Goal: Transaction & Acquisition: Book appointment/travel/reservation

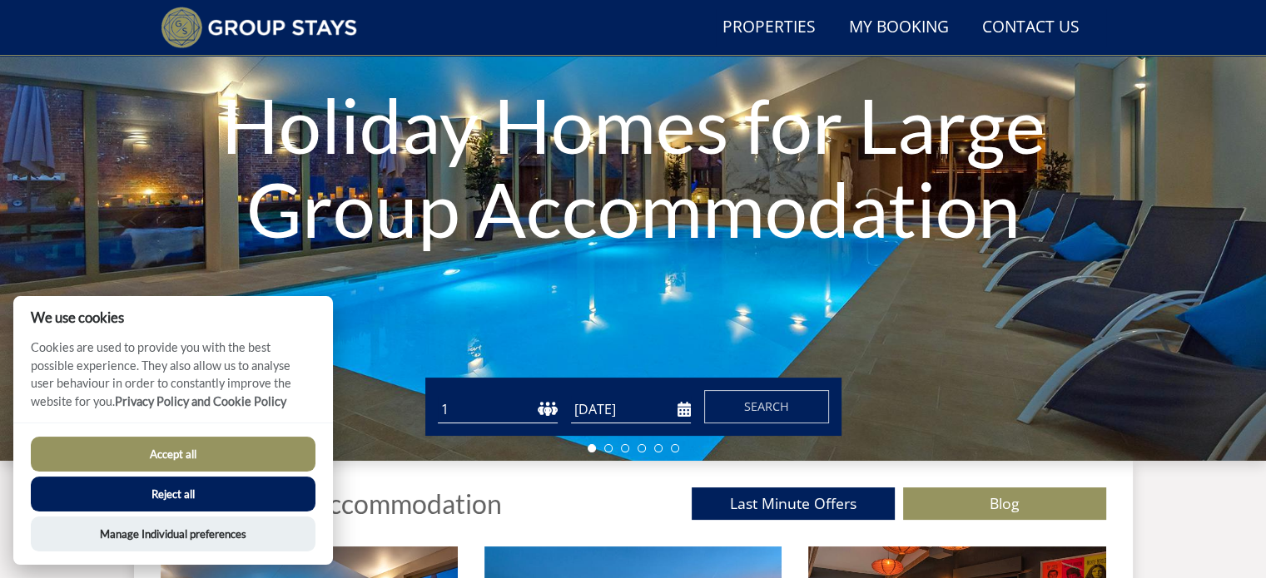
scroll to position [230, 0]
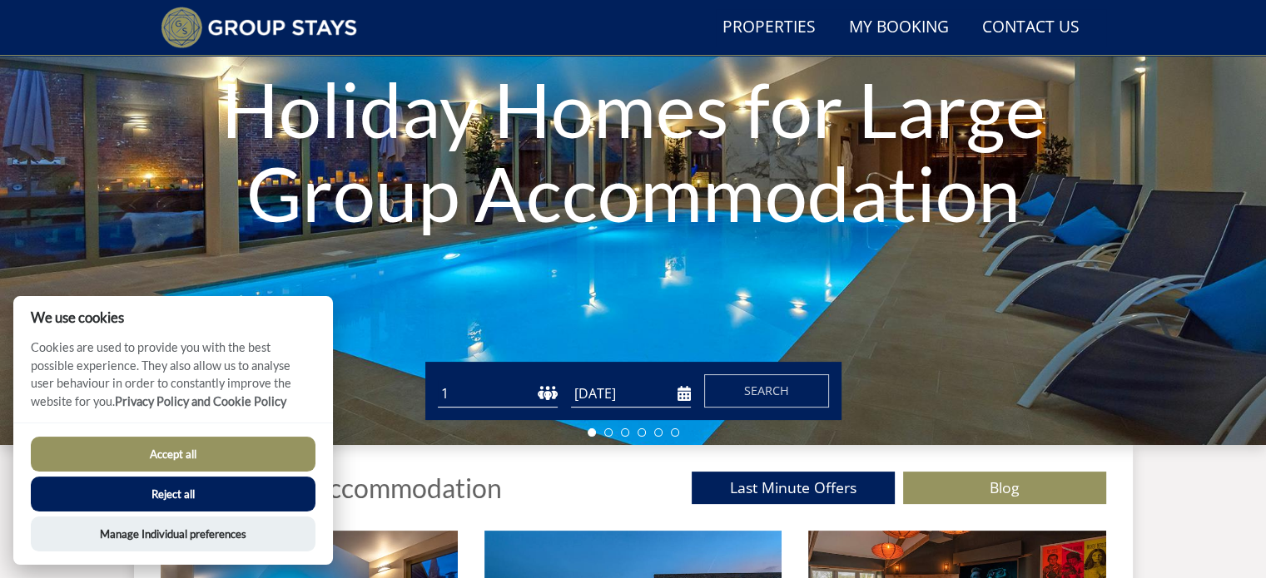
click at [228, 493] on button "Reject all" at bounding box center [173, 494] width 285 height 35
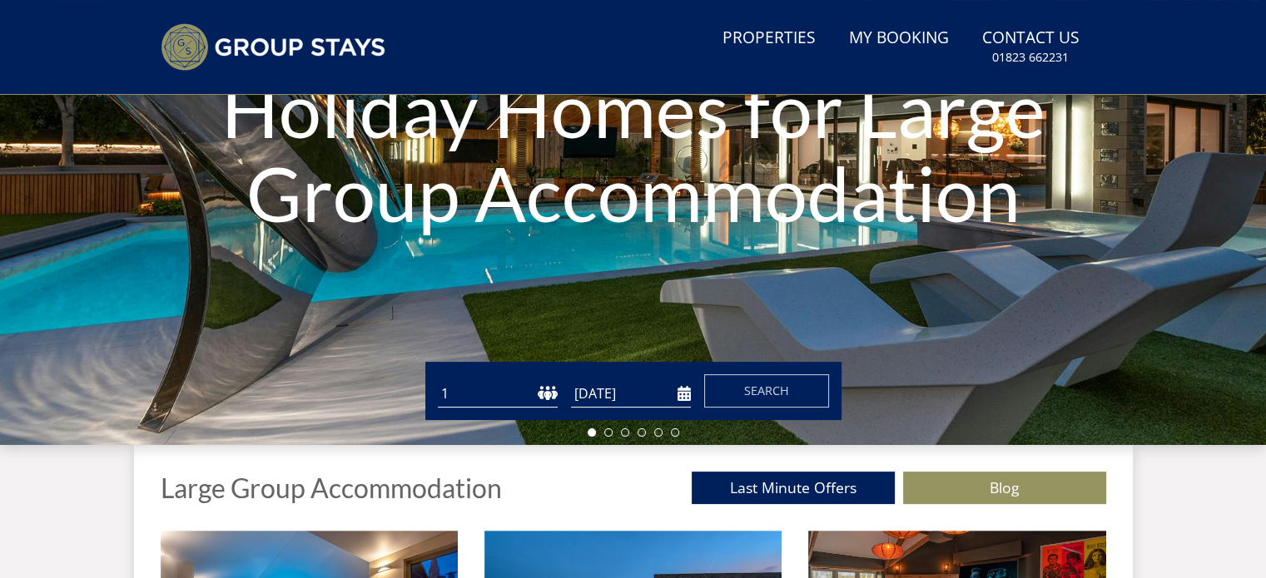
select select "13"
click at [438, 380] on select "1 2 3 4 5 6 7 8 9 10 11 12 13 14 15 16 17 18 19 20 21 22 23 24 25 26 27 28 29 3…" at bounding box center [498, 393] width 120 height 27
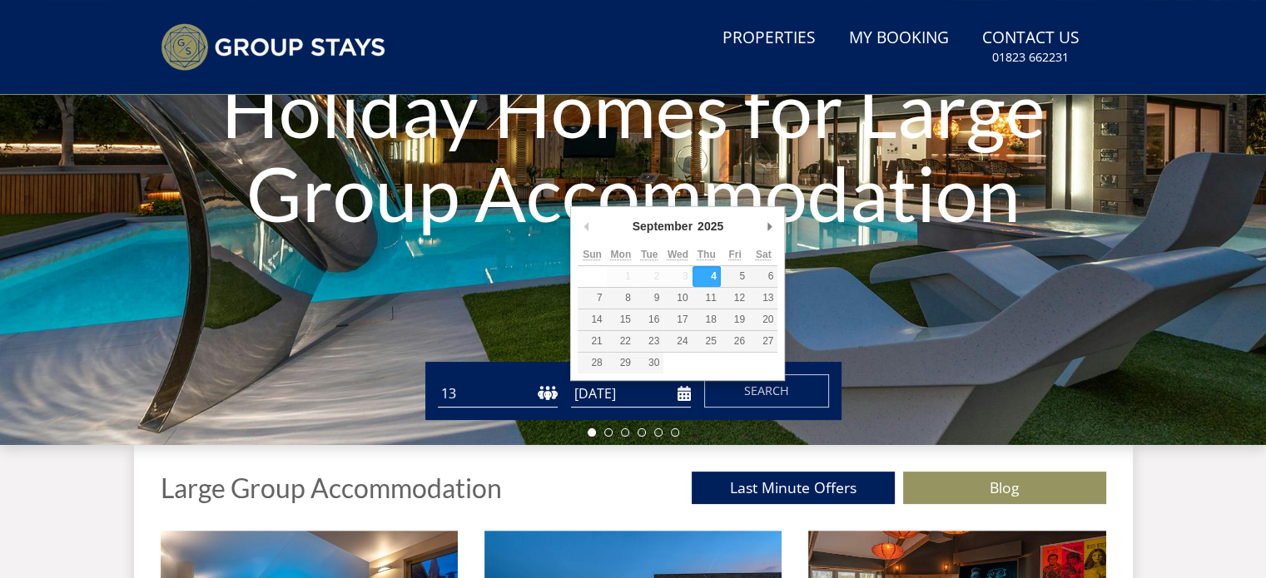
click at [647, 390] on input "[DATE]" at bounding box center [631, 393] width 120 height 27
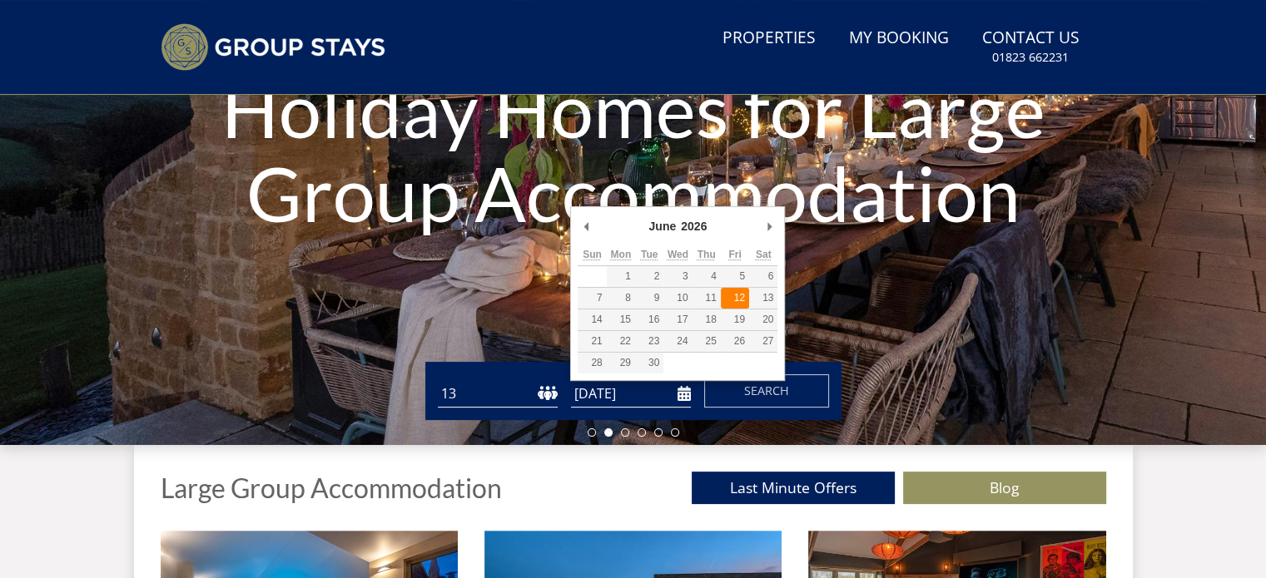
type input "[DATE]"
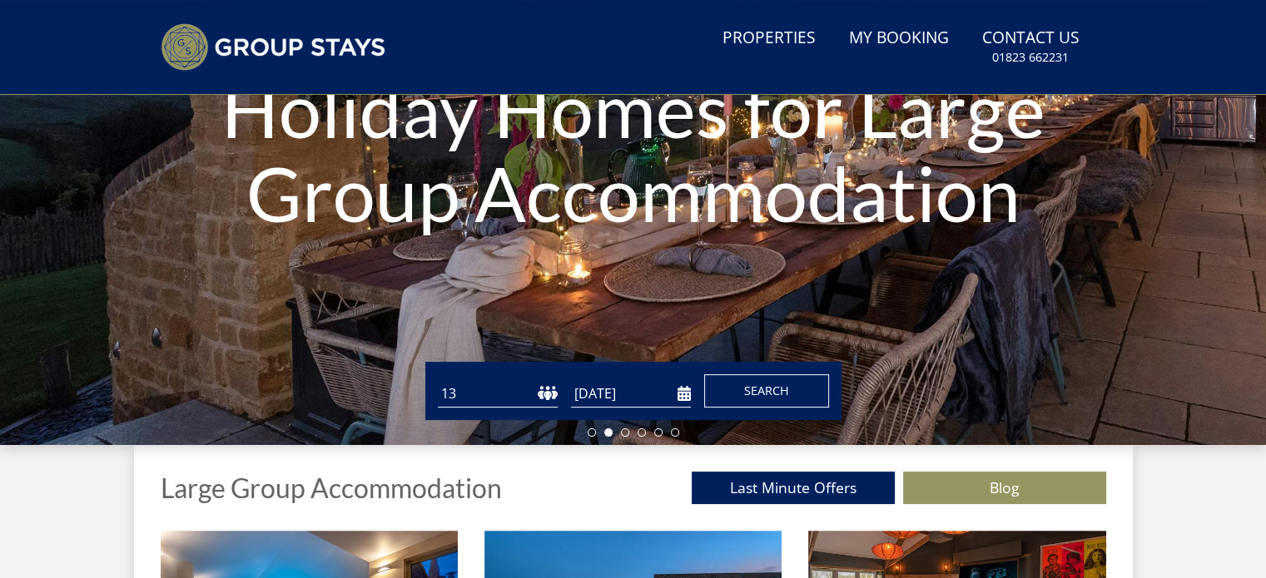
click at [762, 392] on span "Search" at bounding box center [766, 391] width 45 height 16
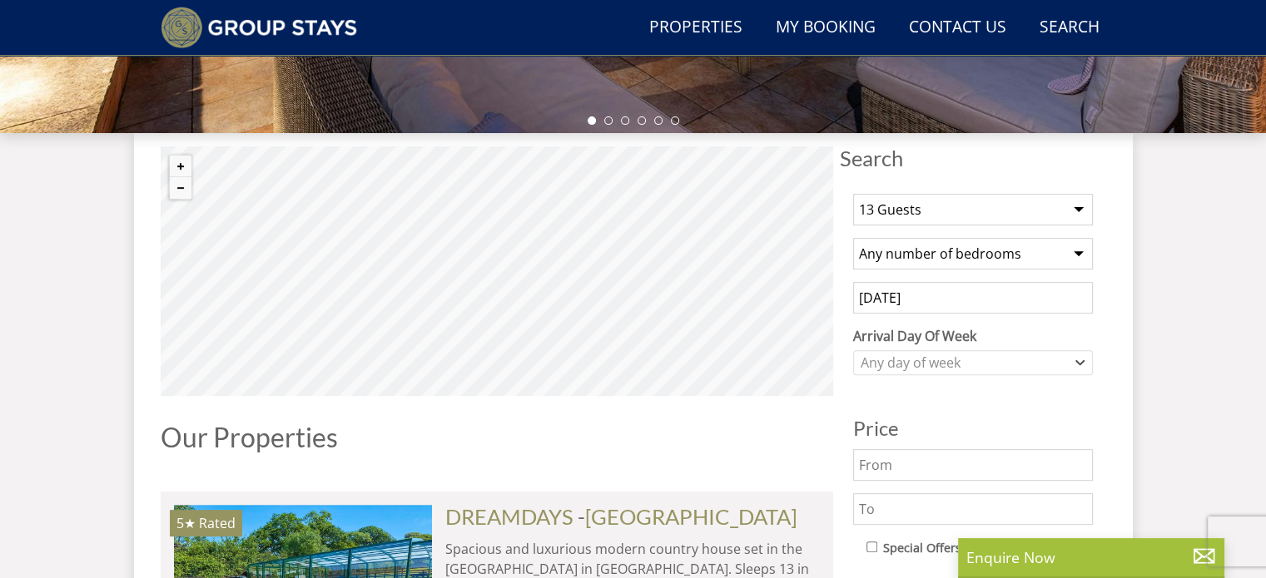
scroll to position [542, 0]
click at [972, 251] on select "Any number of bedrooms 4 Bedrooms 5 Bedrooms 6 Bedrooms 7 Bedrooms 8 Bedrooms 9…" at bounding box center [973, 253] width 240 height 32
select select "6"
click at [853, 237] on select "Any number of bedrooms 4 Bedrooms 5 Bedrooms 6 Bedrooms 7 Bedrooms 8 Bedrooms 9…" at bounding box center [973, 253] width 240 height 32
click at [949, 354] on div "Any day of week" at bounding box center [964, 362] width 216 height 18
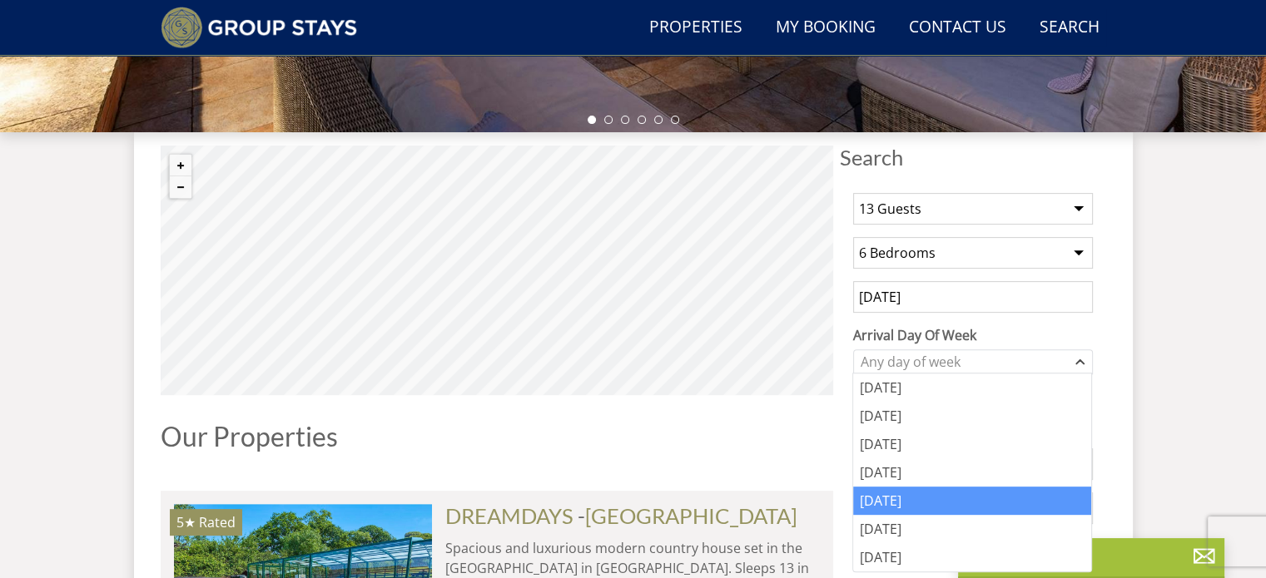
click at [914, 505] on div "[DATE]" at bounding box center [972, 501] width 238 height 28
click at [1093, 310] on div "1 Guest 2 Guests 3 Guests 4 Guests 5 Guests 6 Guests 7 Guests 8 Guests 9 Guests…" at bounding box center [973, 563] width 266 height 767
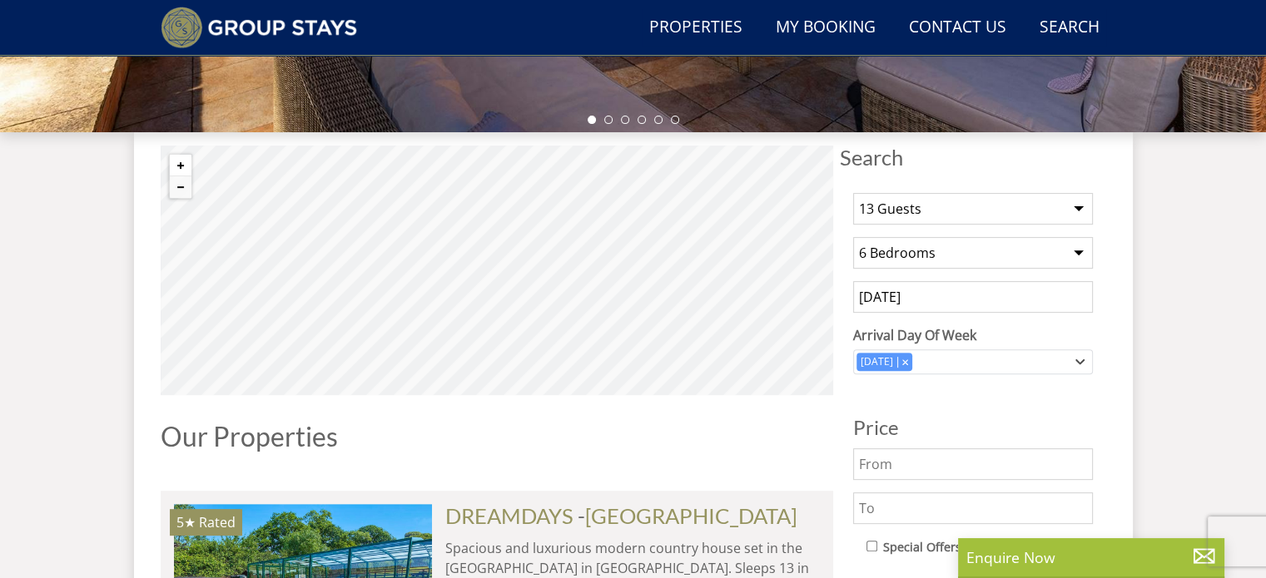
click at [179, 164] on button "Zoom in" at bounding box center [181, 166] width 22 height 22
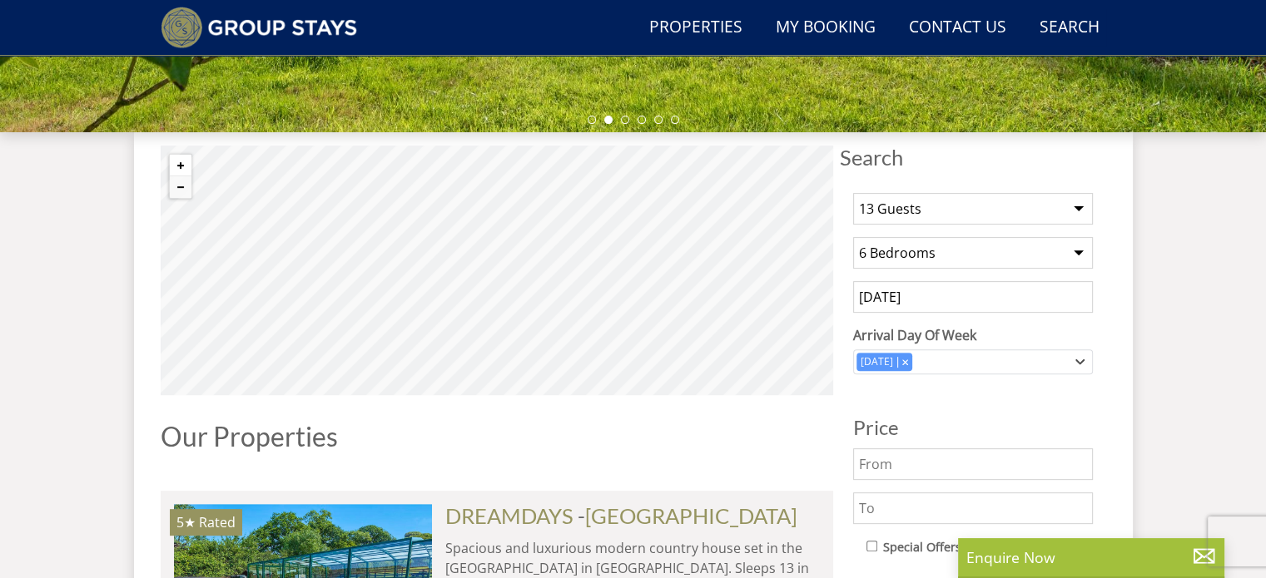
click at [181, 159] on button "Zoom in" at bounding box center [181, 166] width 22 height 22
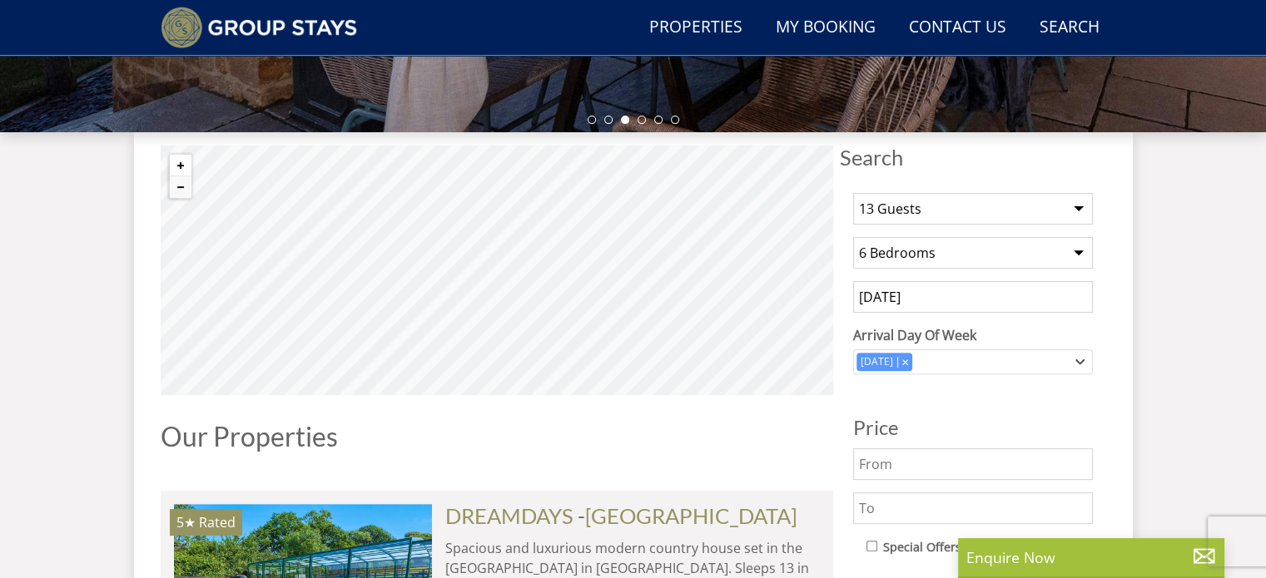
click at [181, 160] on button "Zoom in" at bounding box center [181, 166] width 22 height 22
click at [180, 163] on button "Zoom in" at bounding box center [181, 166] width 22 height 22
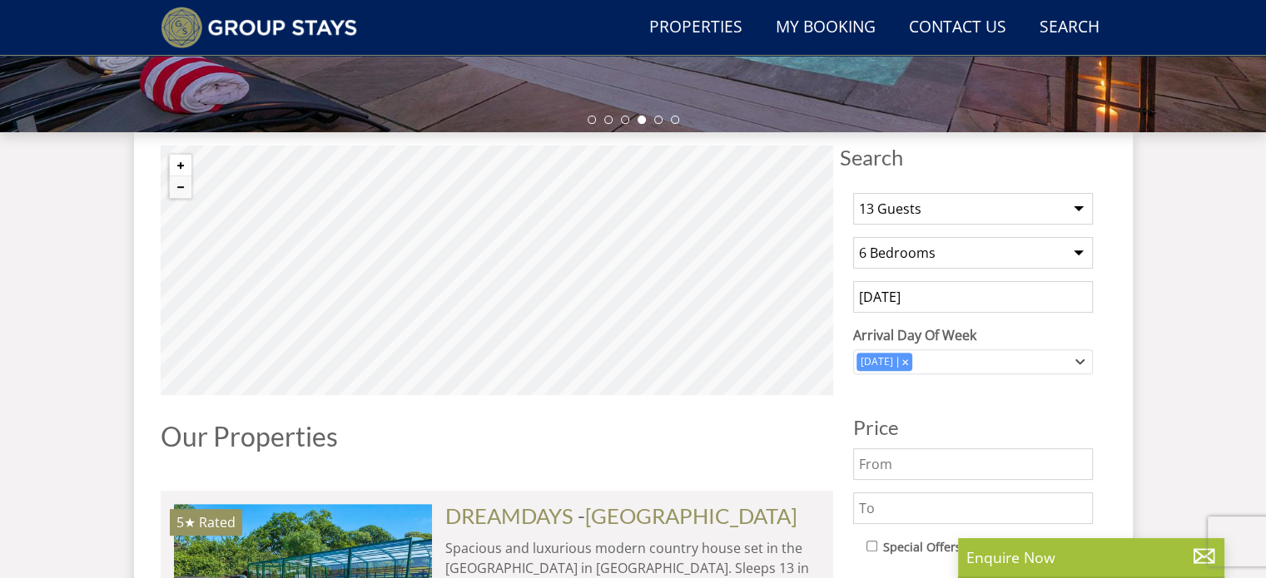
click at [180, 163] on button "Zoom in" at bounding box center [181, 166] width 22 height 22
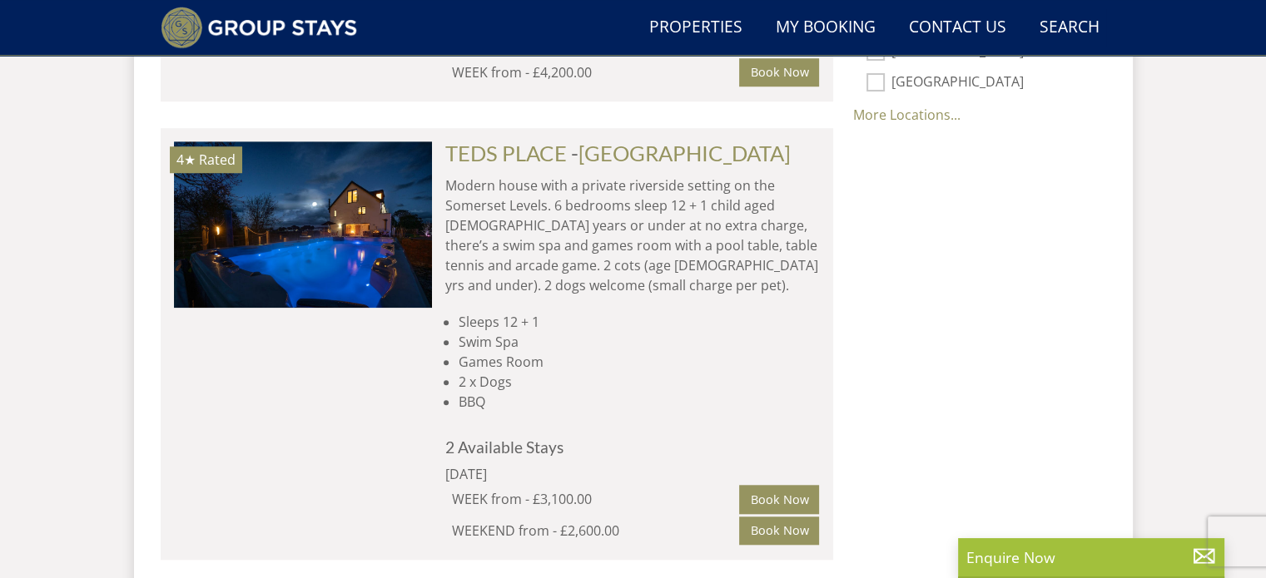
scroll to position [1365, 0]
click at [539, 140] on link "TEDS PLACE" at bounding box center [505, 152] width 121 height 25
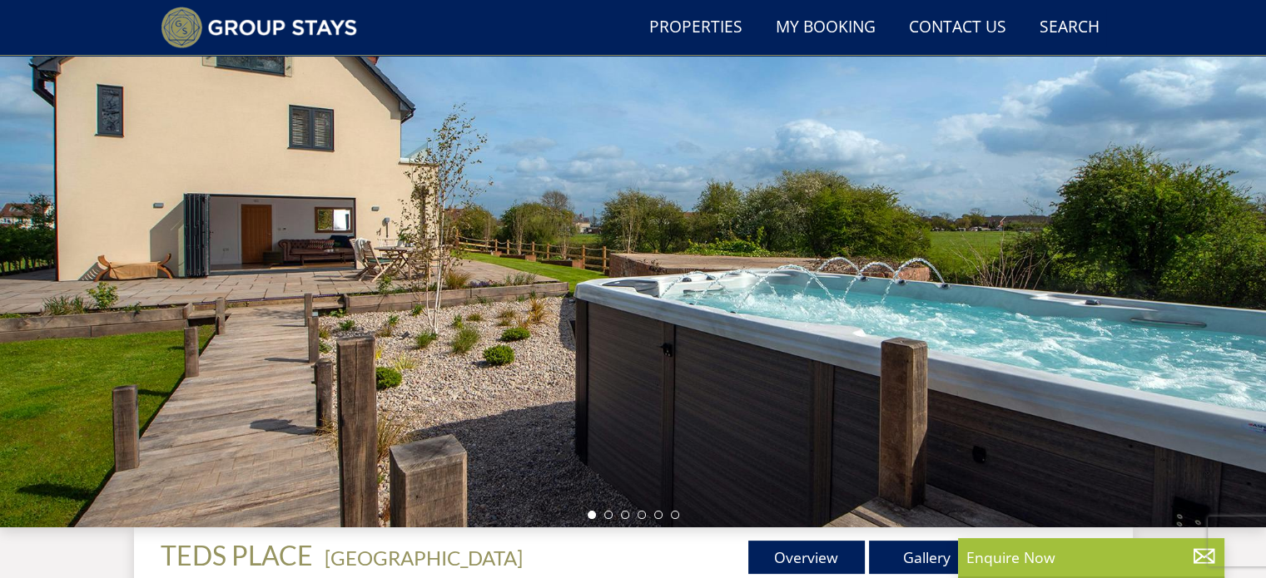
scroll to position [146, 0]
click at [1216, 303] on div at bounding box center [633, 237] width 1266 height 582
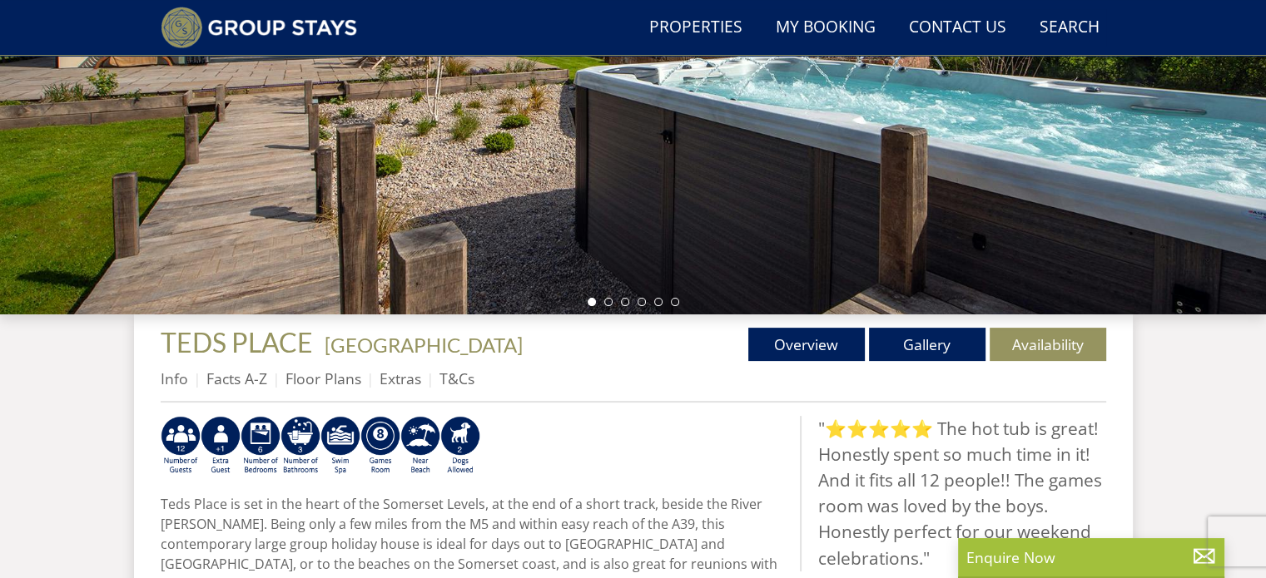
scroll to position [367, 0]
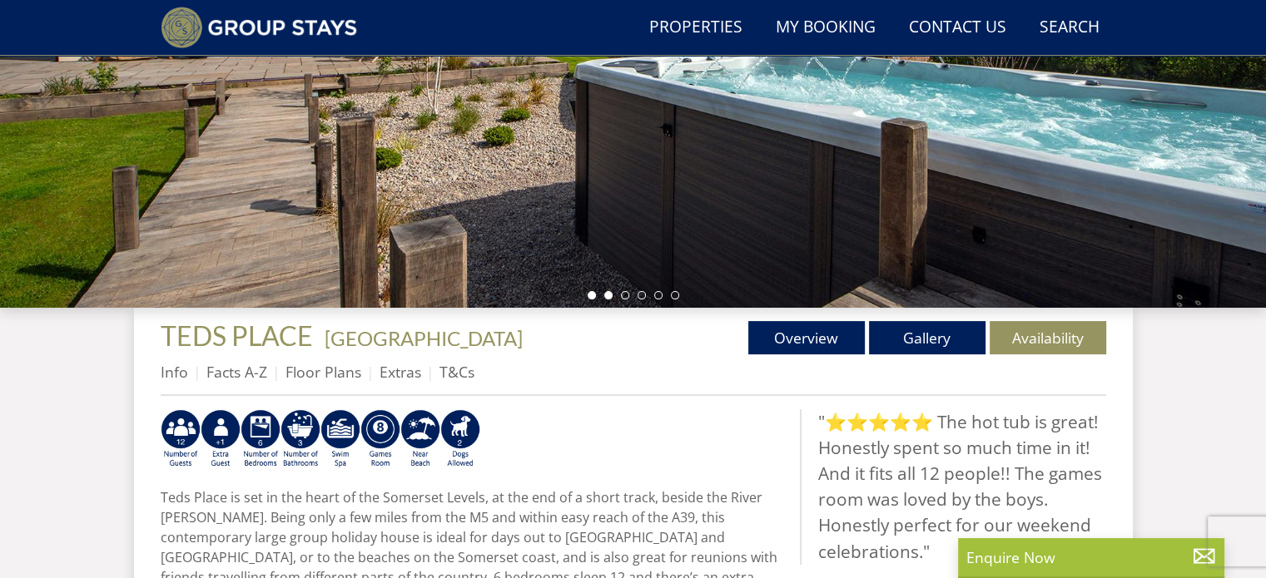
click at [607, 297] on li at bounding box center [608, 295] width 8 height 8
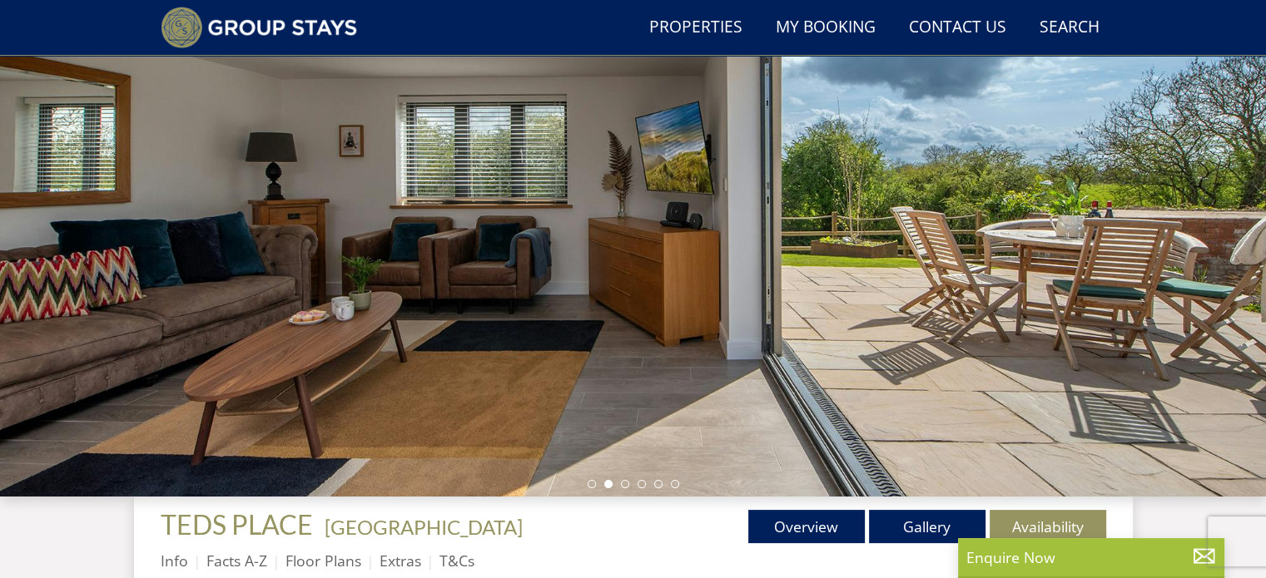
scroll to position [177, 0]
click at [622, 483] on li at bounding box center [625, 485] width 8 height 8
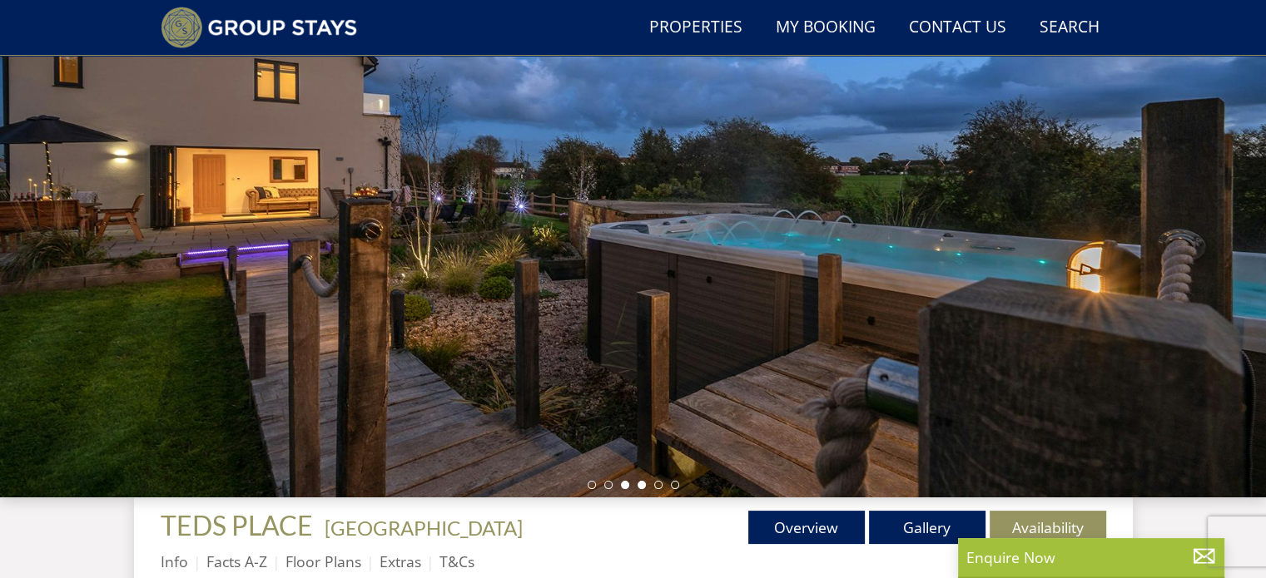
click at [642, 484] on li at bounding box center [641, 485] width 8 height 8
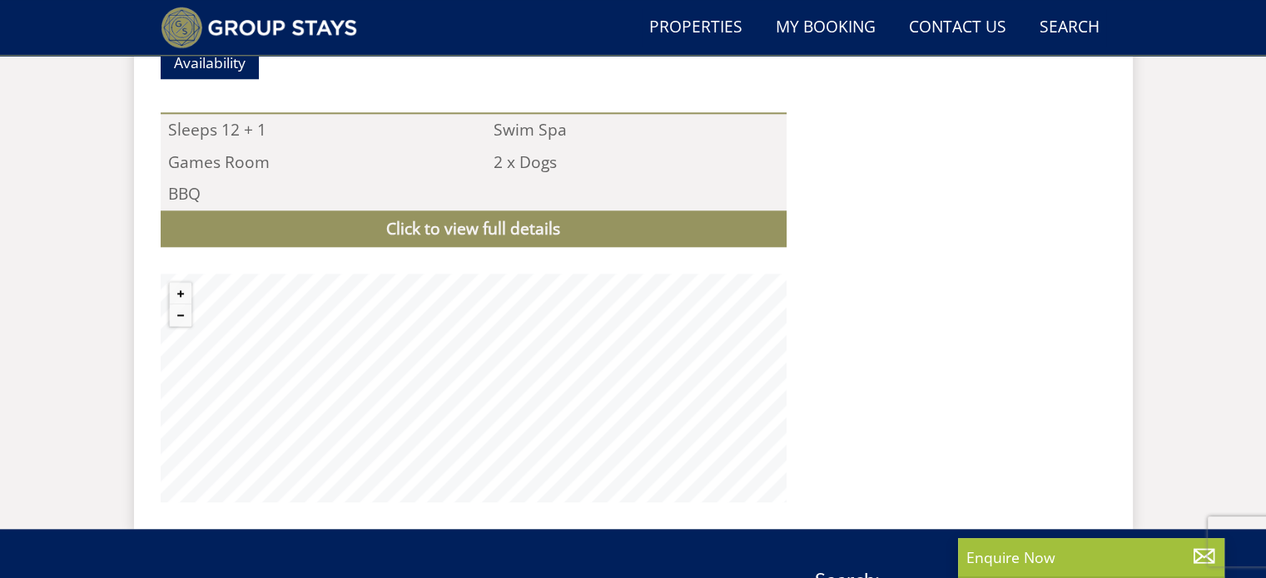
scroll to position [1760, 0]
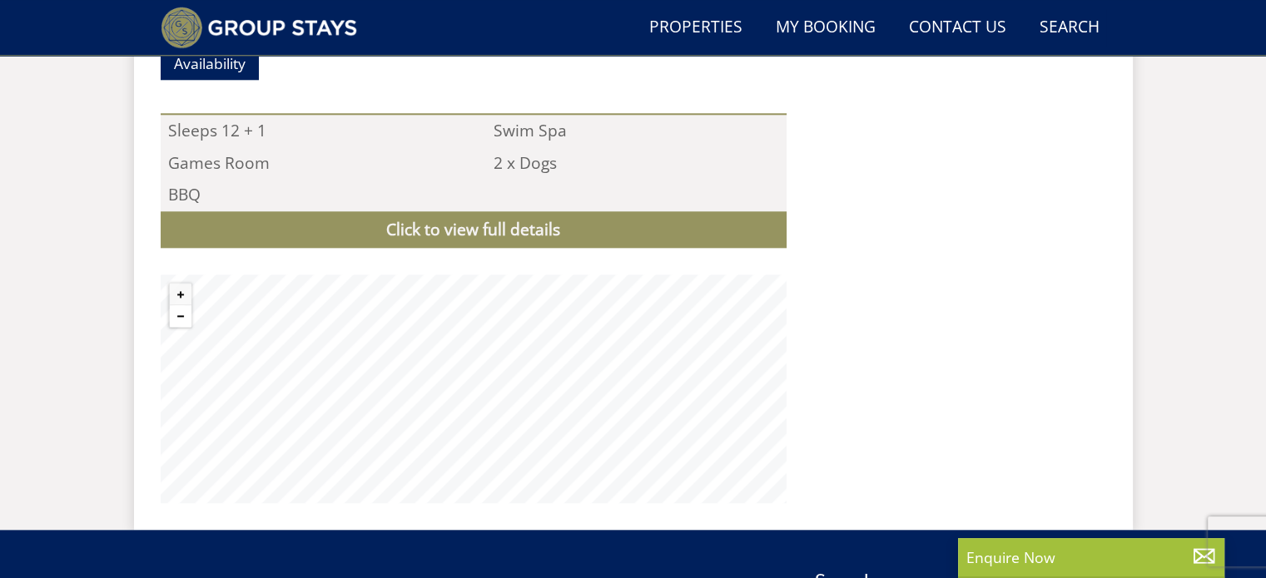
click at [182, 305] on button "Zoom out" at bounding box center [181, 316] width 22 height 22
select select "6"
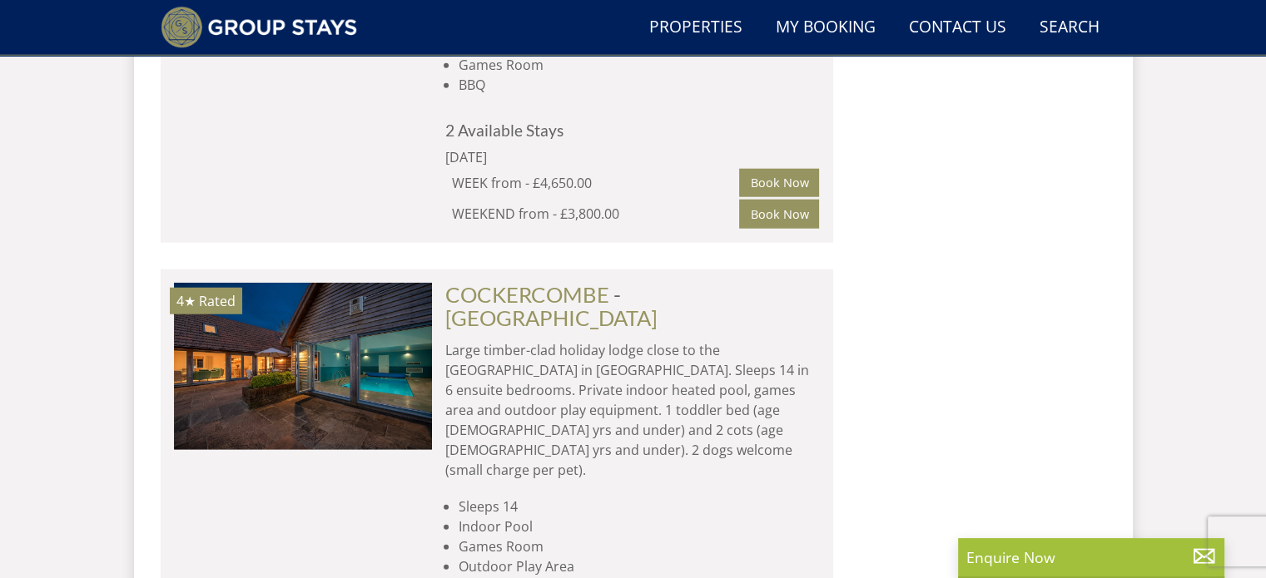
scroll to position [4239, 0]
click at [547, 283] on link "COCKERCOMBE" at bounding box center [527, 295] width 164 height 25
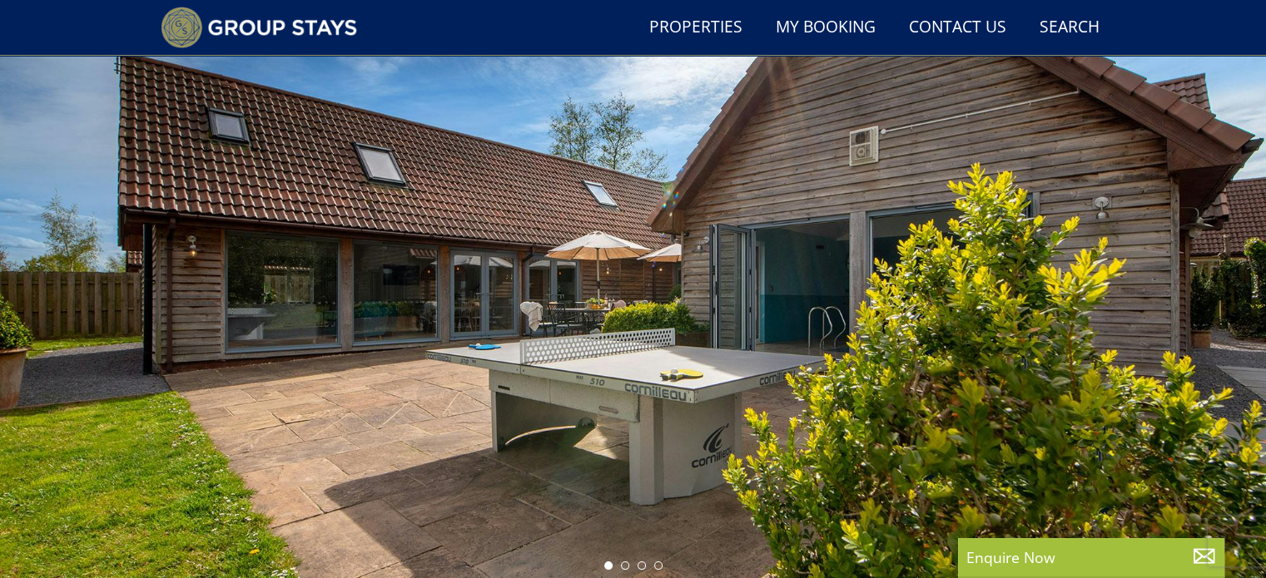
scroll to position [97, 0]
click at [621, 566] on li at bounding box center [625, 566] width 8 height 8
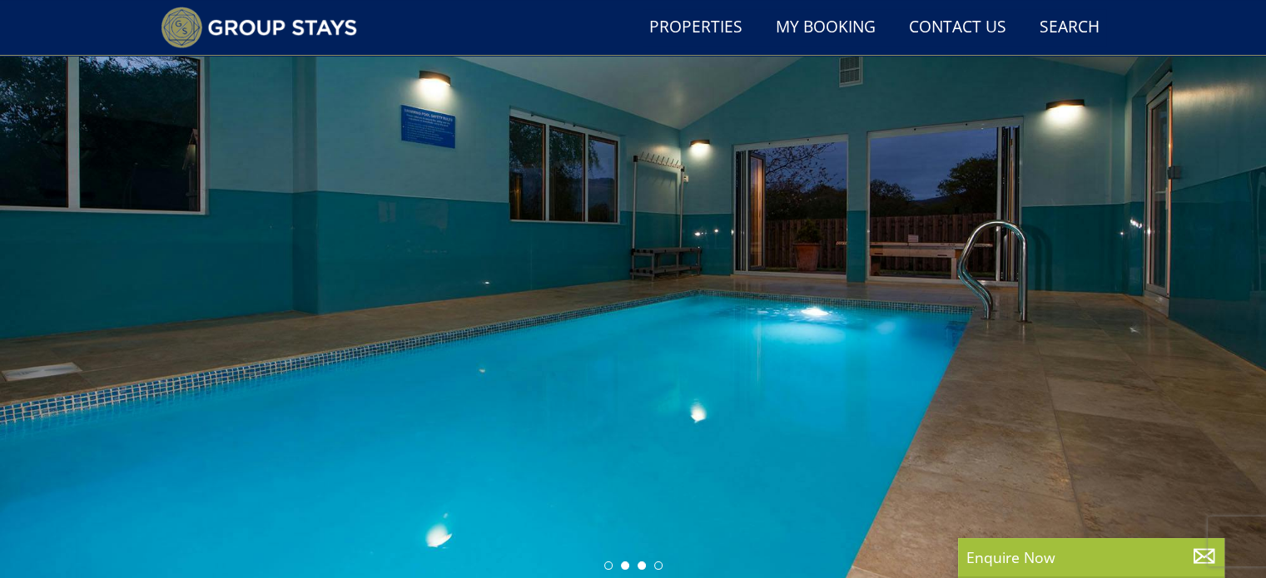
click at [642, 566] on li at bounding box center [641, 566] width 8 height 8
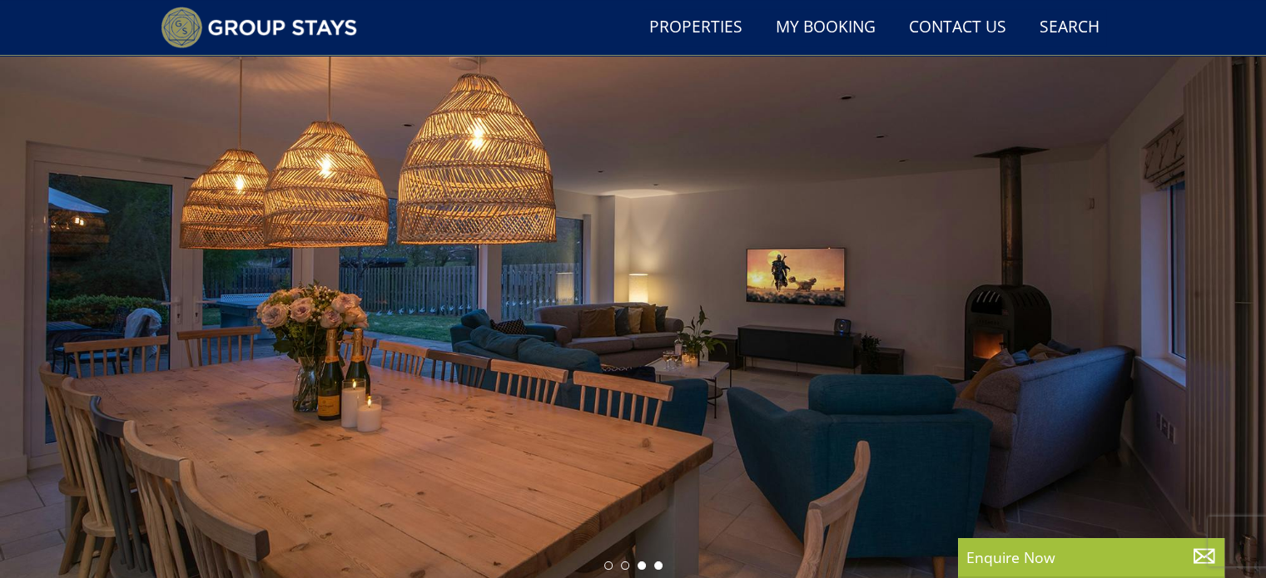
click at [656, 566] on li at bounding box center [658, 566] width 8 height 8
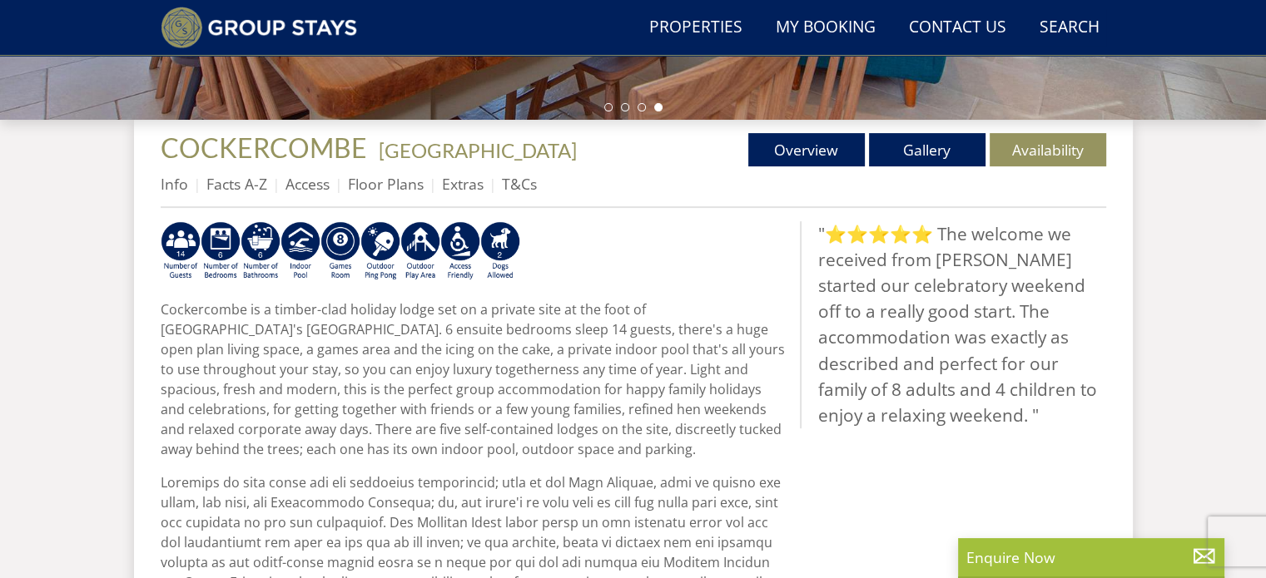
scroll to position [542, 0]
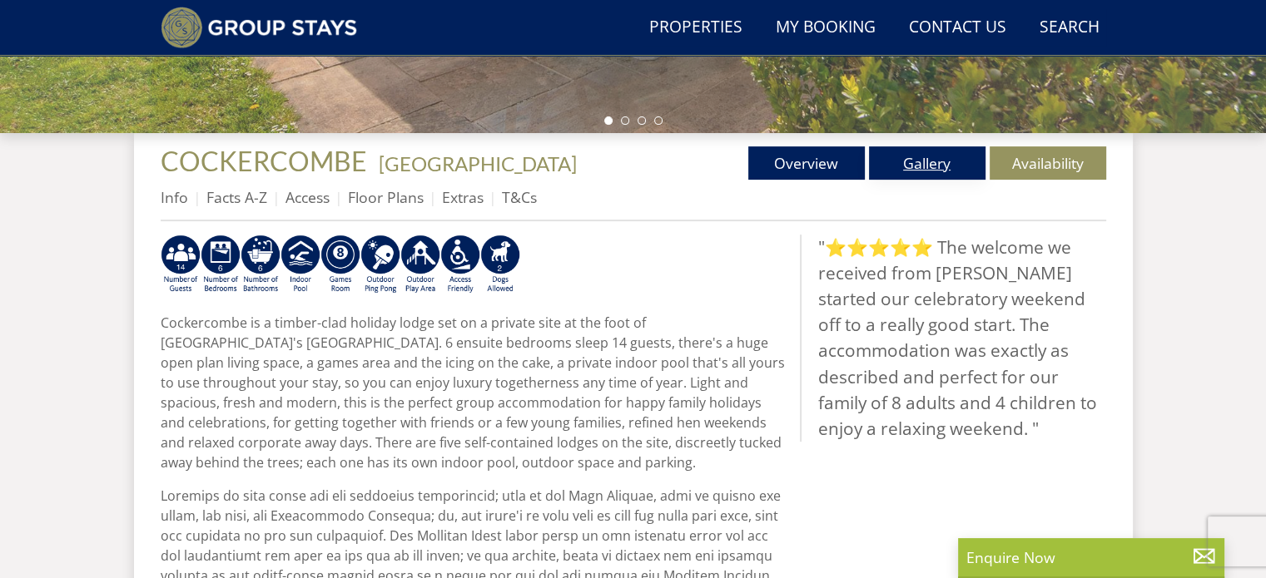
click at [930, 157] on link "Gallery" at bounding box center [927, 162] width 116 height 33
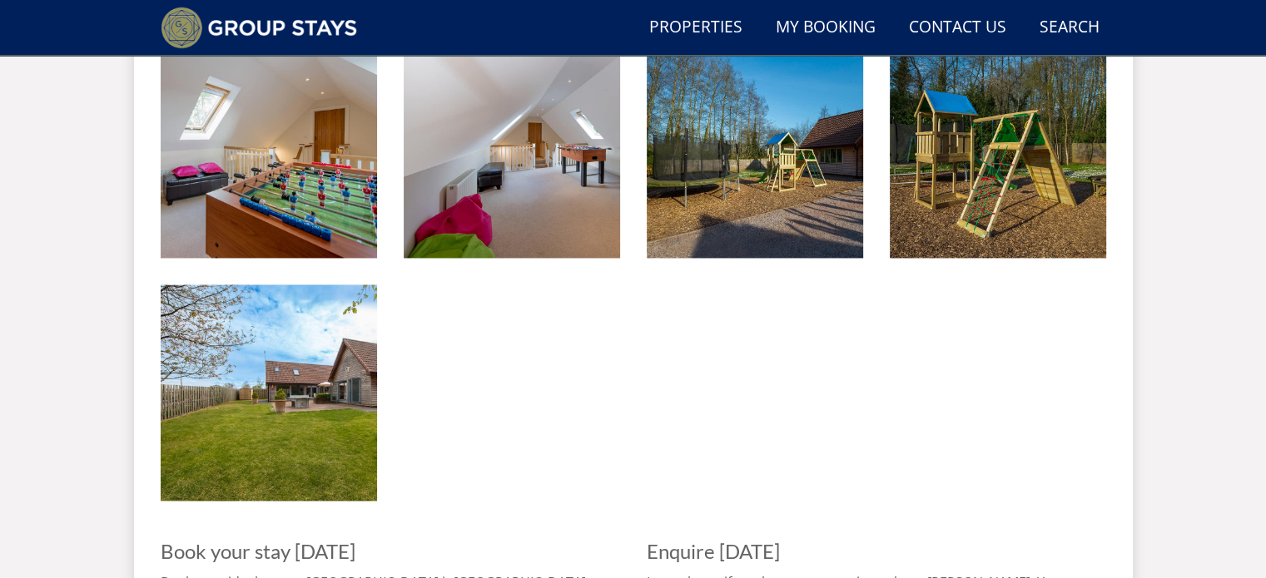
scroll to position [2585, 0]
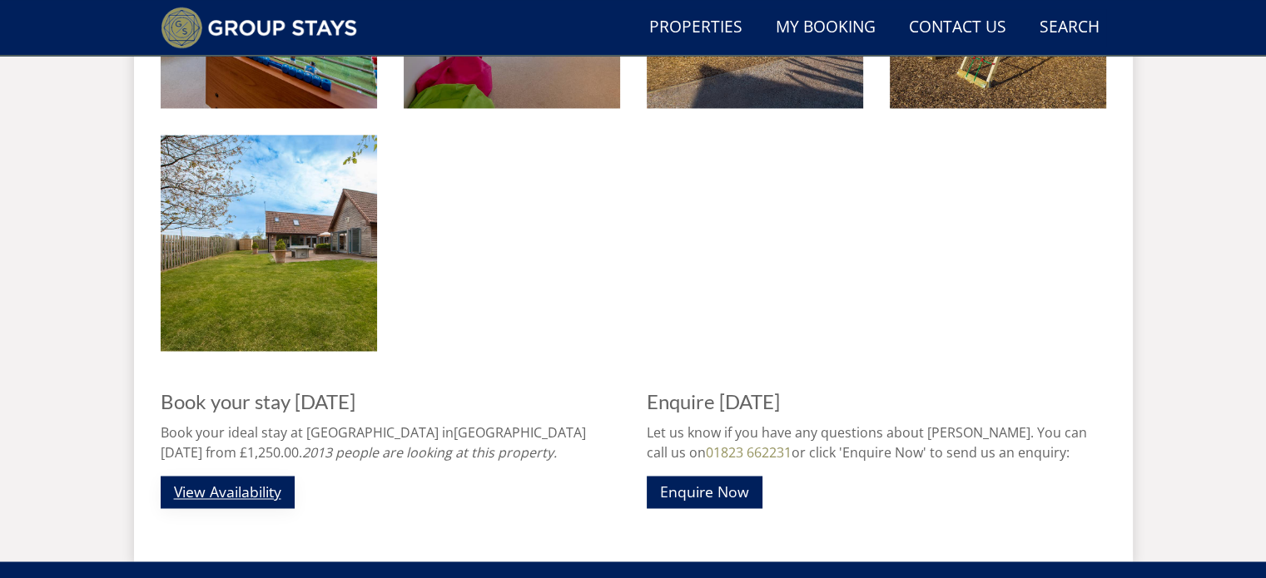
click at [241, 486] on link "View Availability" at bounding box center [228, 492] width 134 height 32
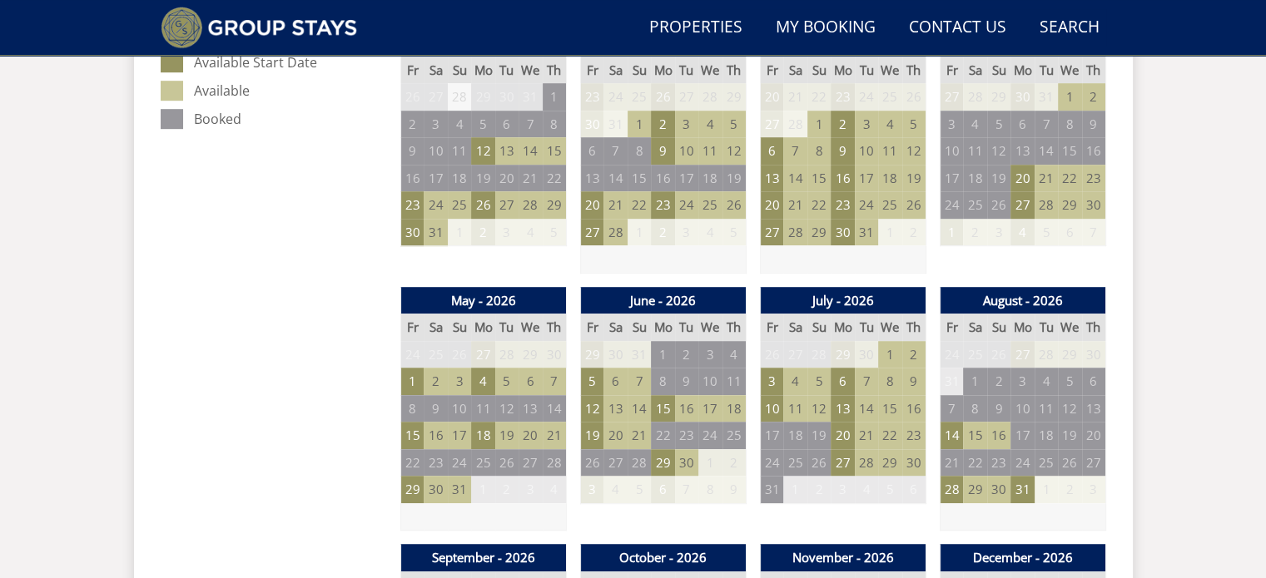
scroll to position [1008, 0]
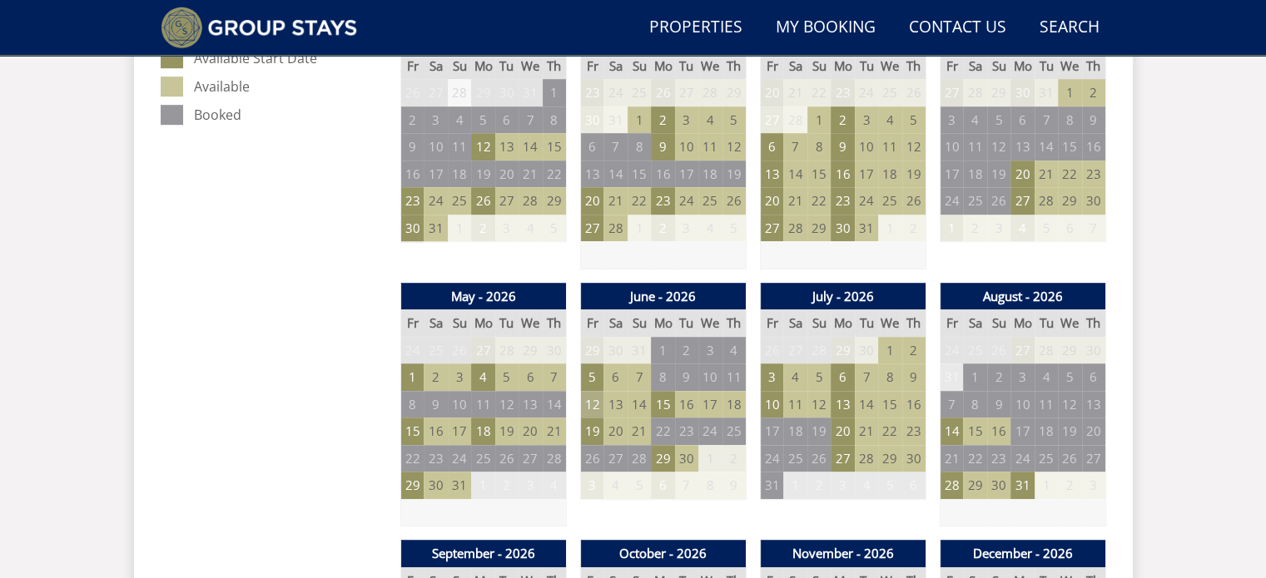
click at [593, 404] on td "12" at bounding box center [591, 404] width 23 height 27
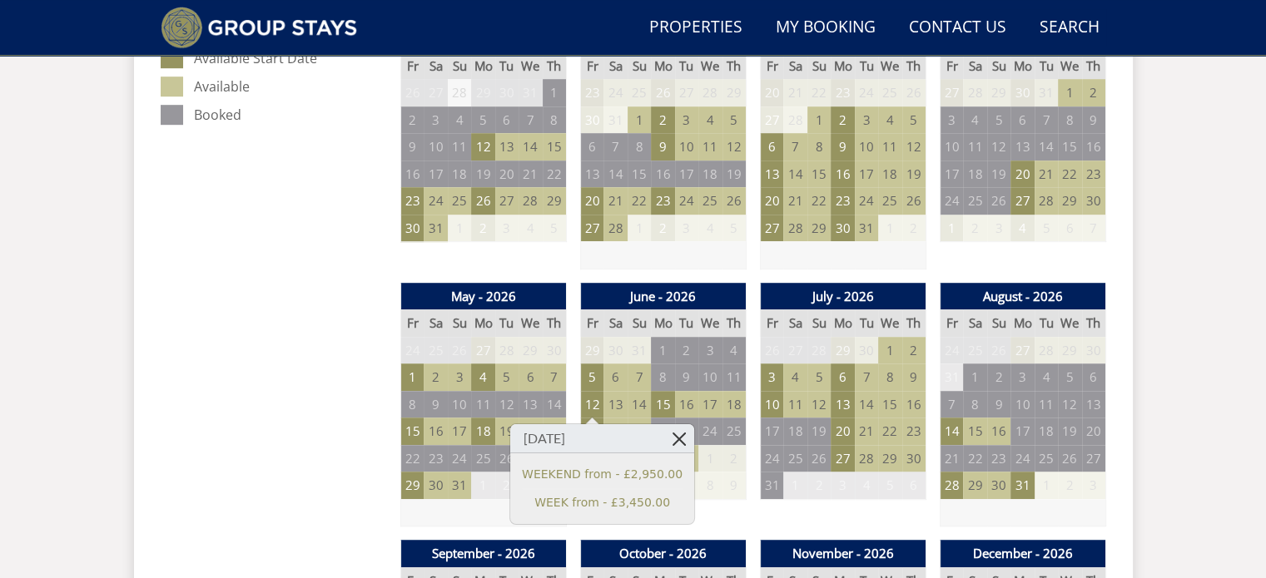
click at [665, 433] on link at bounding box center [679, 438] width 29 height 29
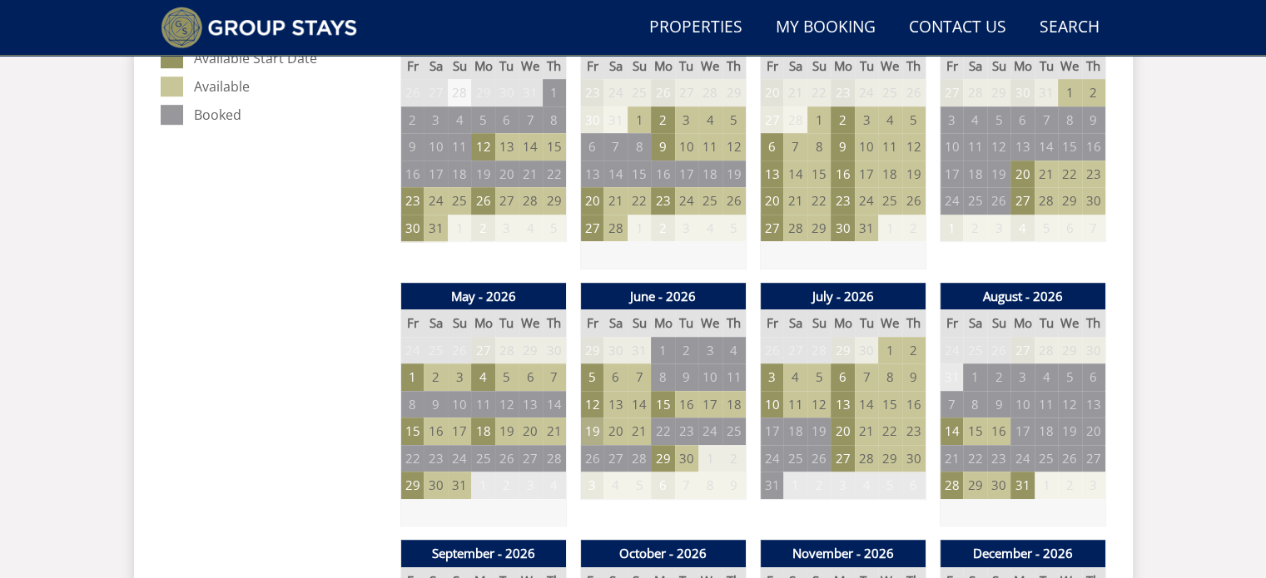
click at [587, 429] on td "19" at bounding box center [591, 431] width 23 height 27
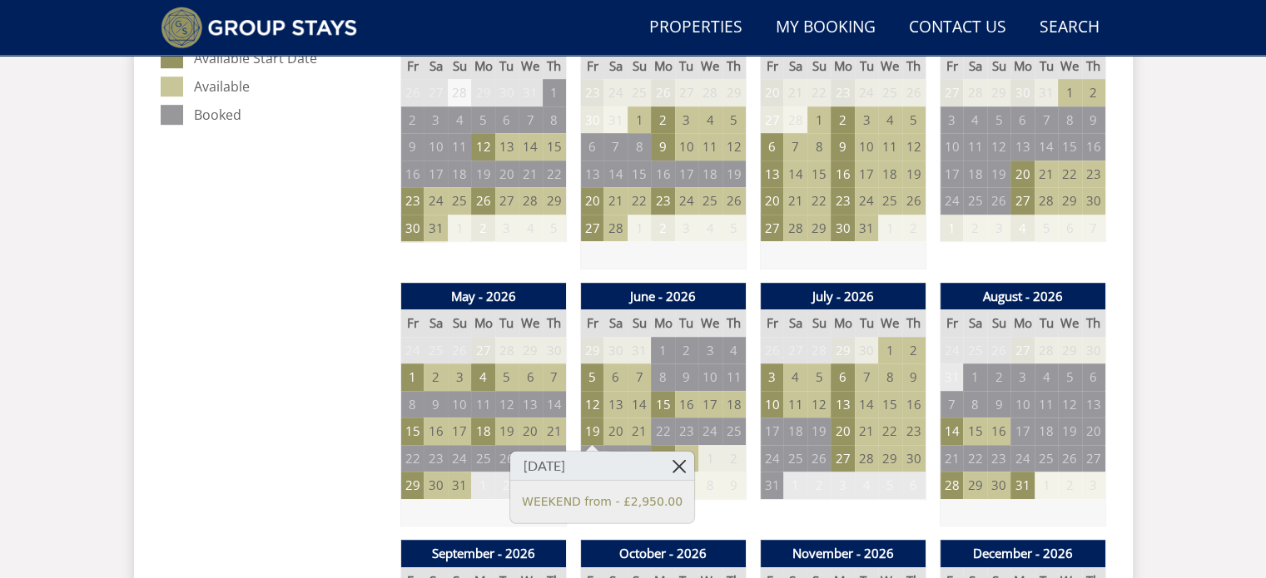
click at [665, 467] on link at bounding box center [679, 466] width 29 height 29
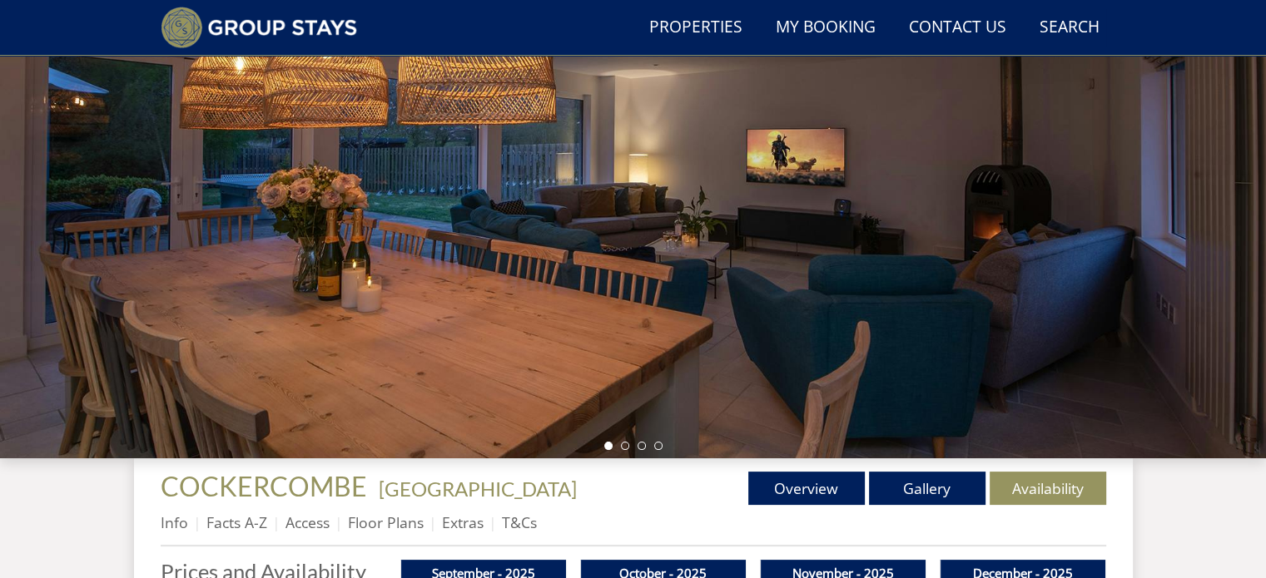
scroll to position [218, 0]
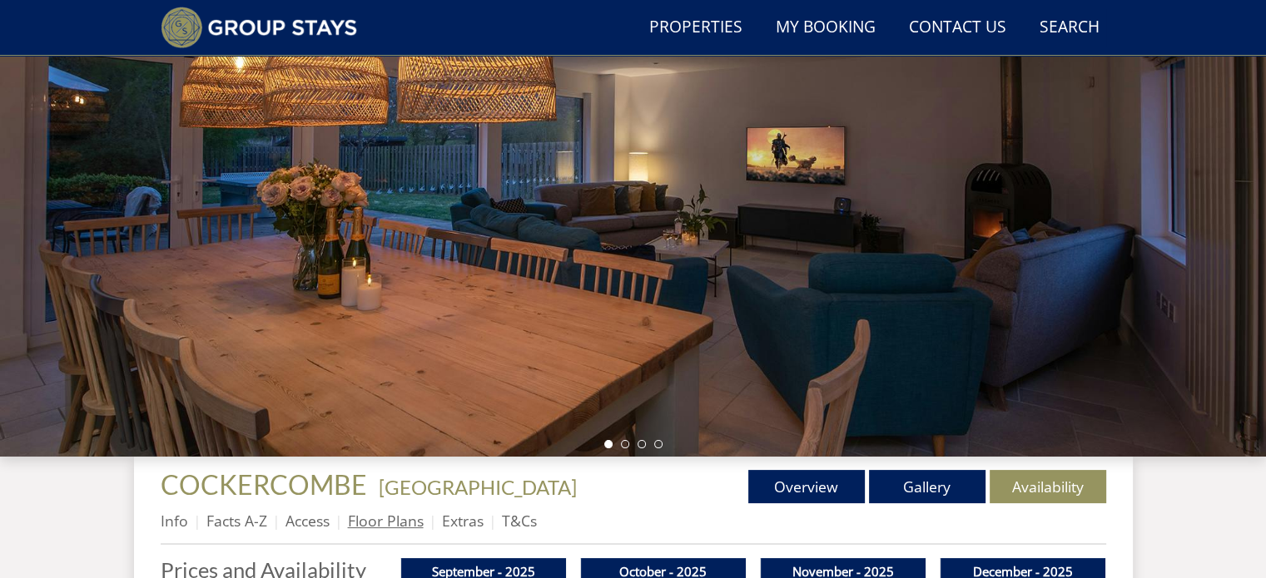
click at [389, 517] on link "Floor Plans" at bounding box center [386, 521] width 76 height 20
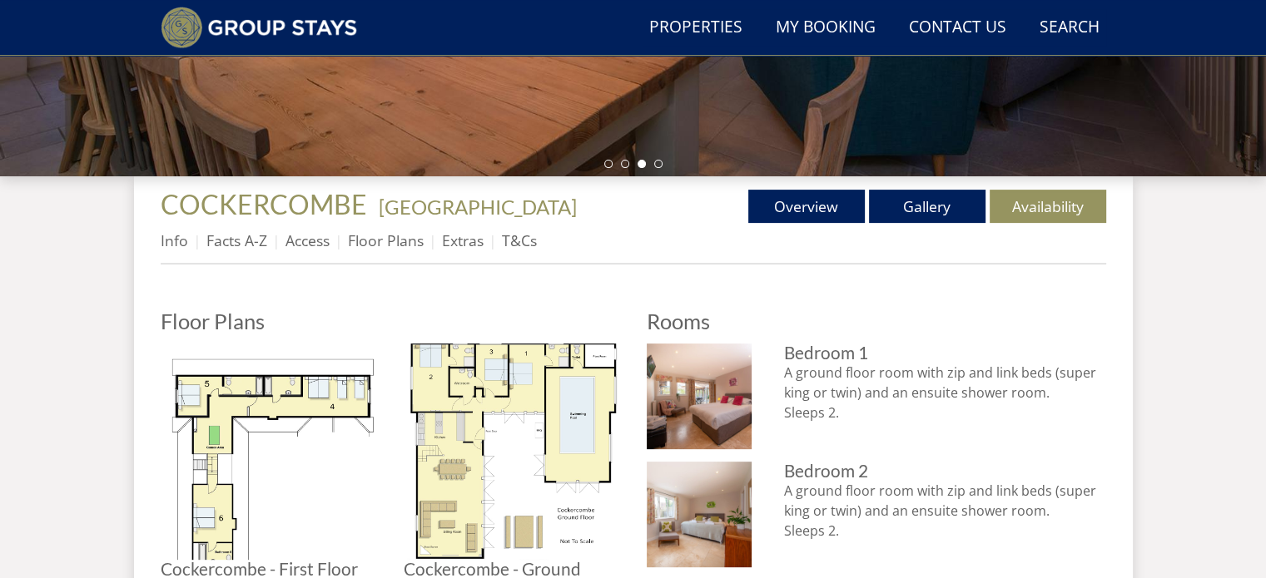
scroll to position [496, 0]
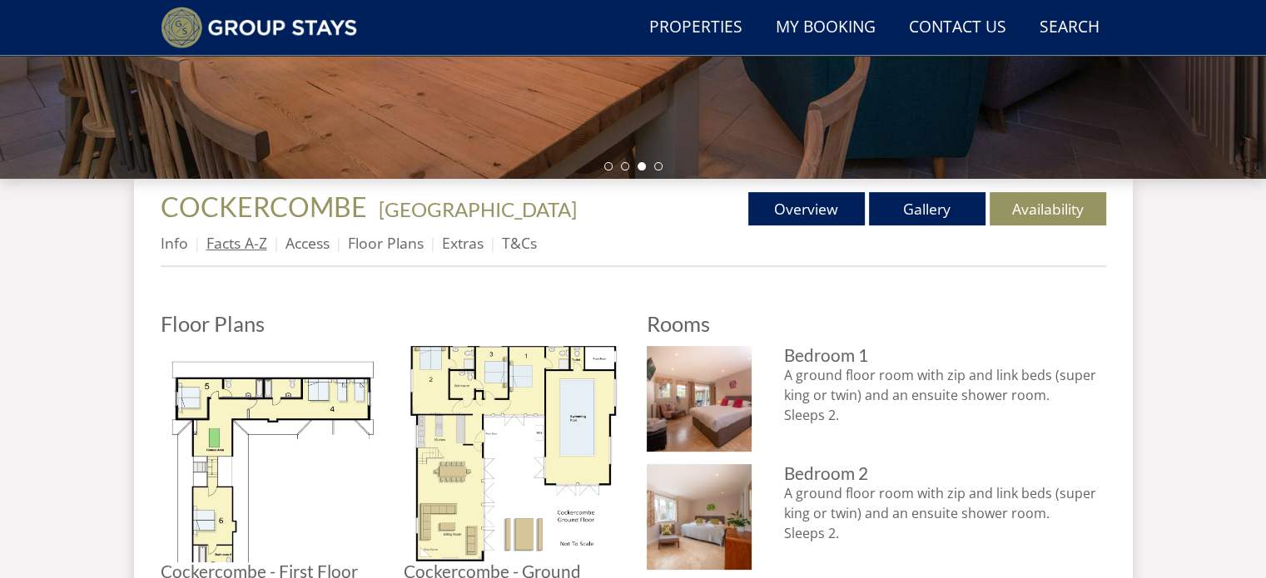
click at [247, 236] on link "Facts A-Z" at bounding box center [236, 243] width 61 height 20
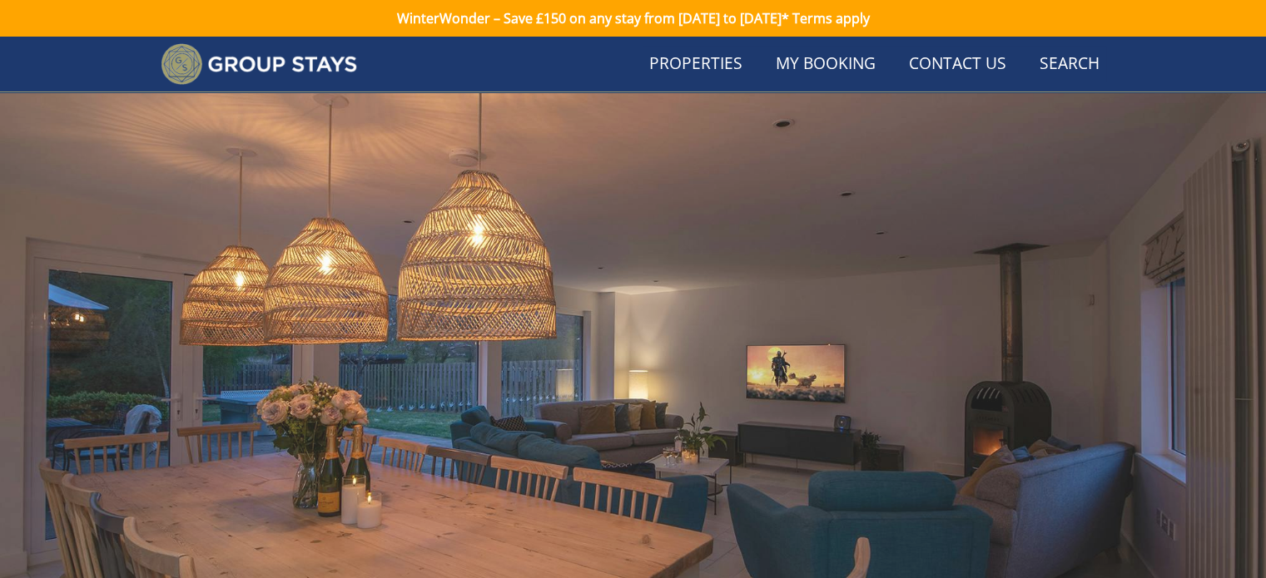
scroll to position [496, 0]
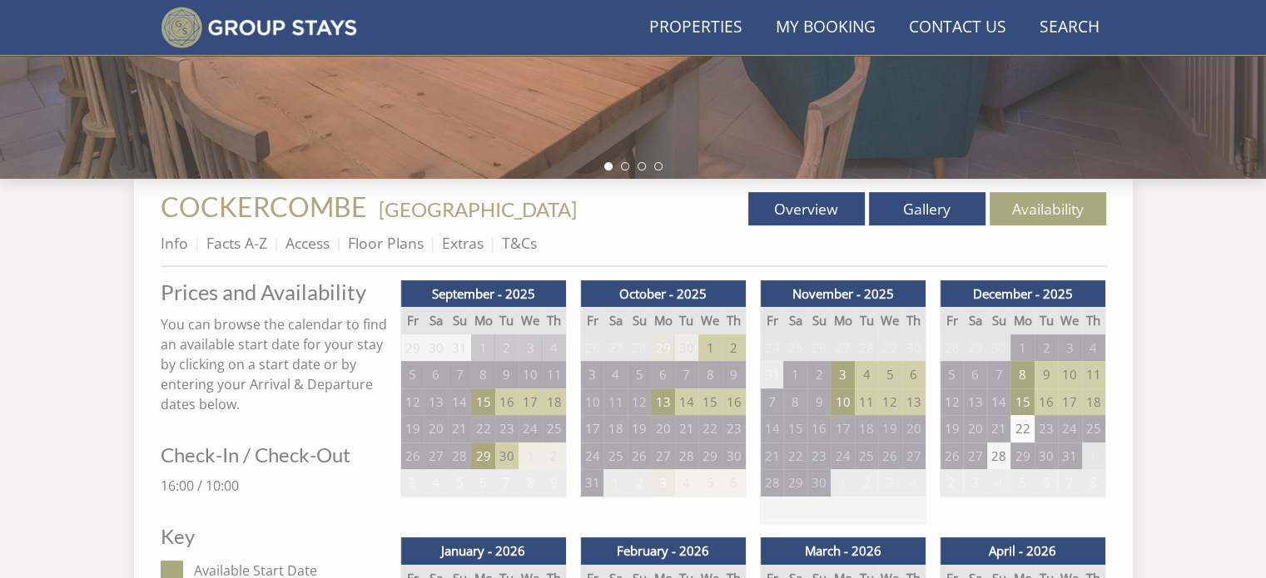
scroll to position [218, 0]
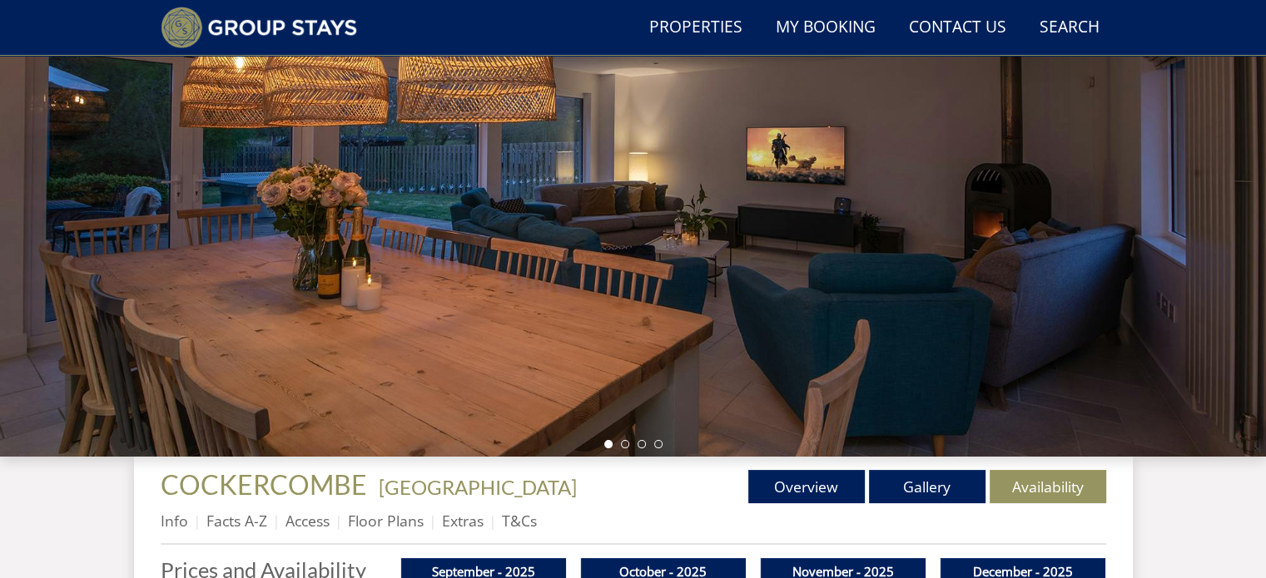
scroll to position [2585, 0]
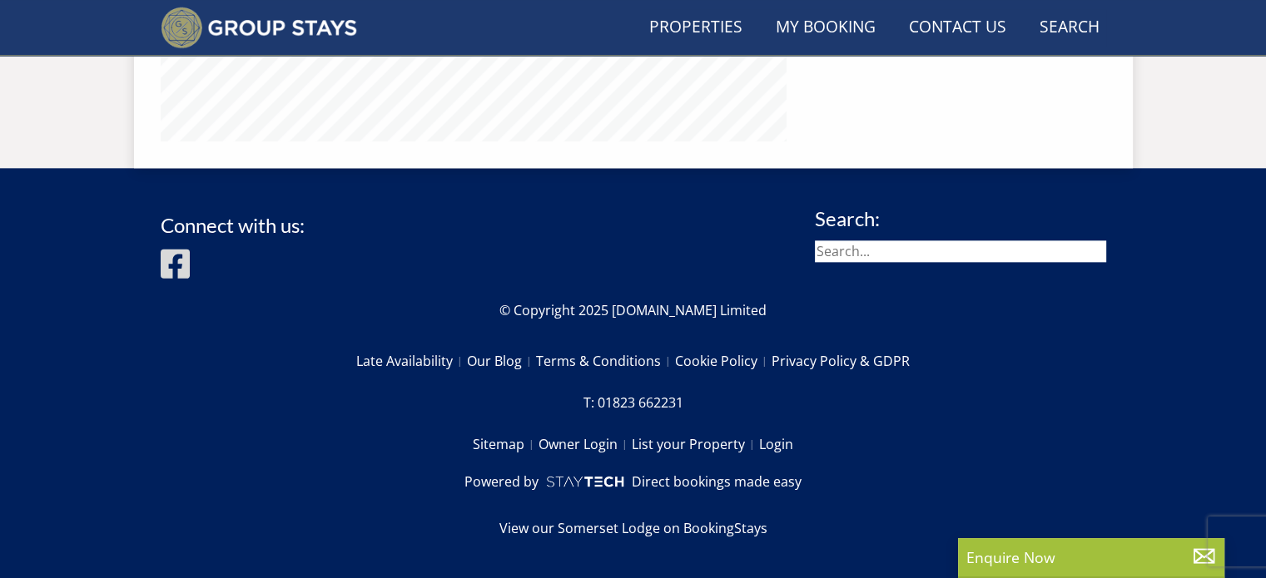
scroll to position [542, 0]
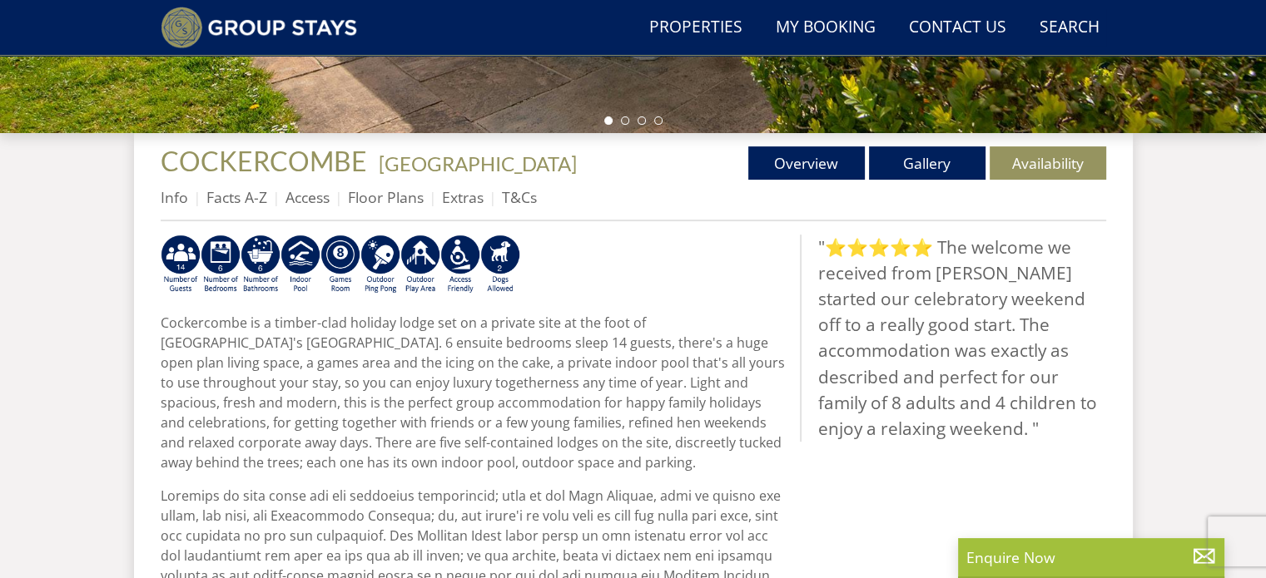
select select "6"
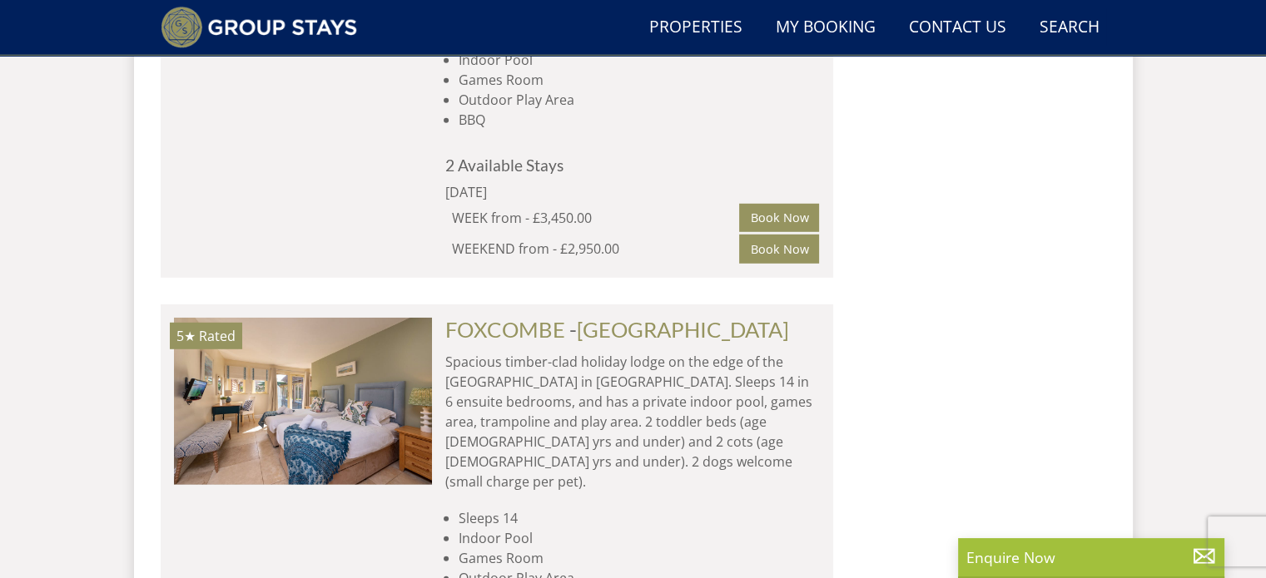
scroll to position [4708, 0]
click at [524, 316] on link "FOXCOMBE" at bounding box center [505, 328] width 120 height 25
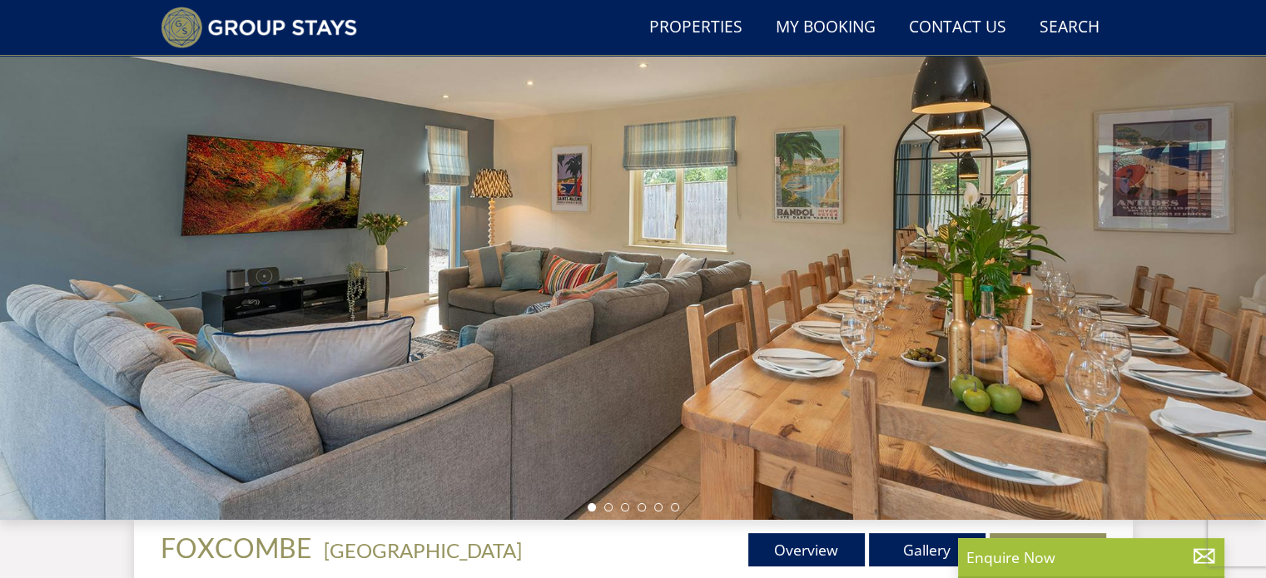
scroll to position [153, 0]
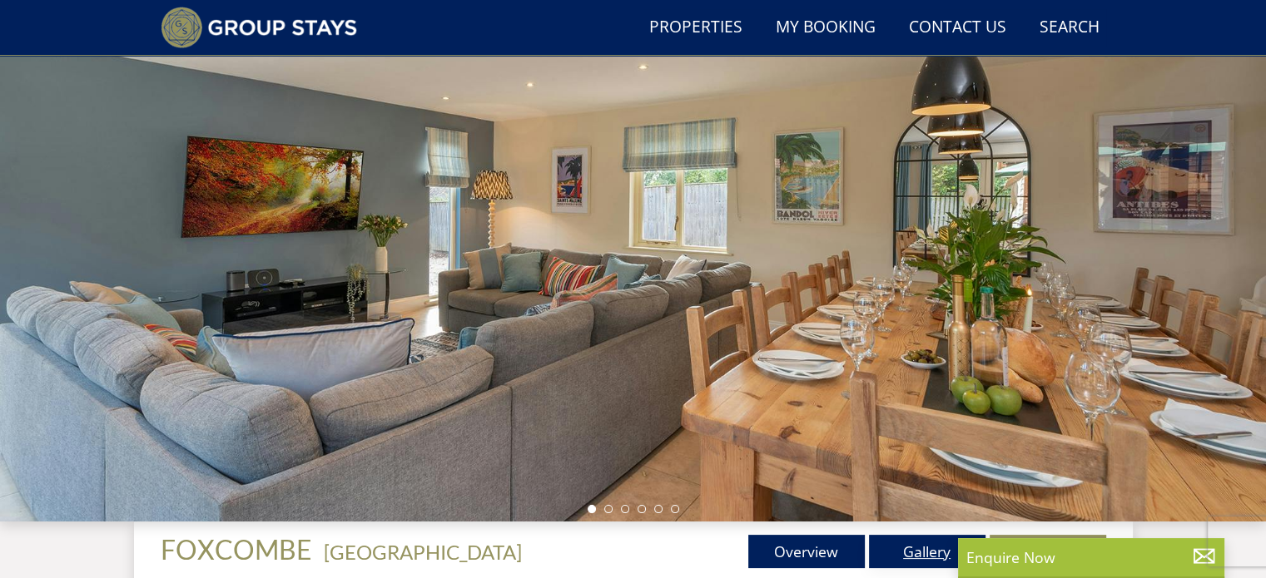
click at [899, 552] on link "Gallery" at bounding box center [927, 551] width 116 height 33
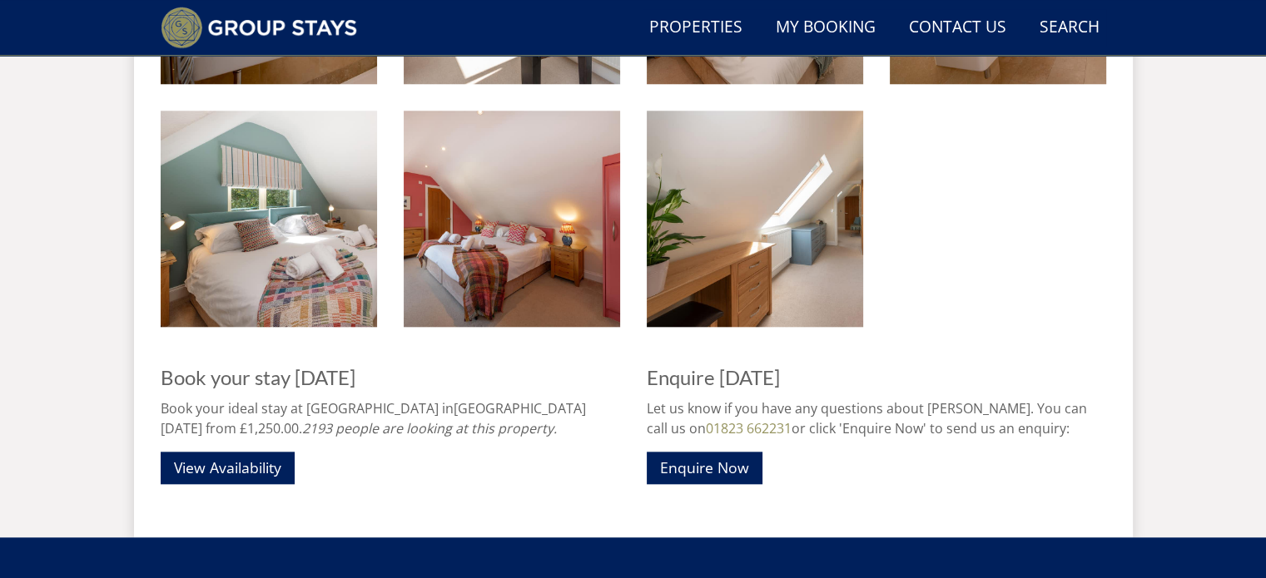
scroll to position [1636, 0]
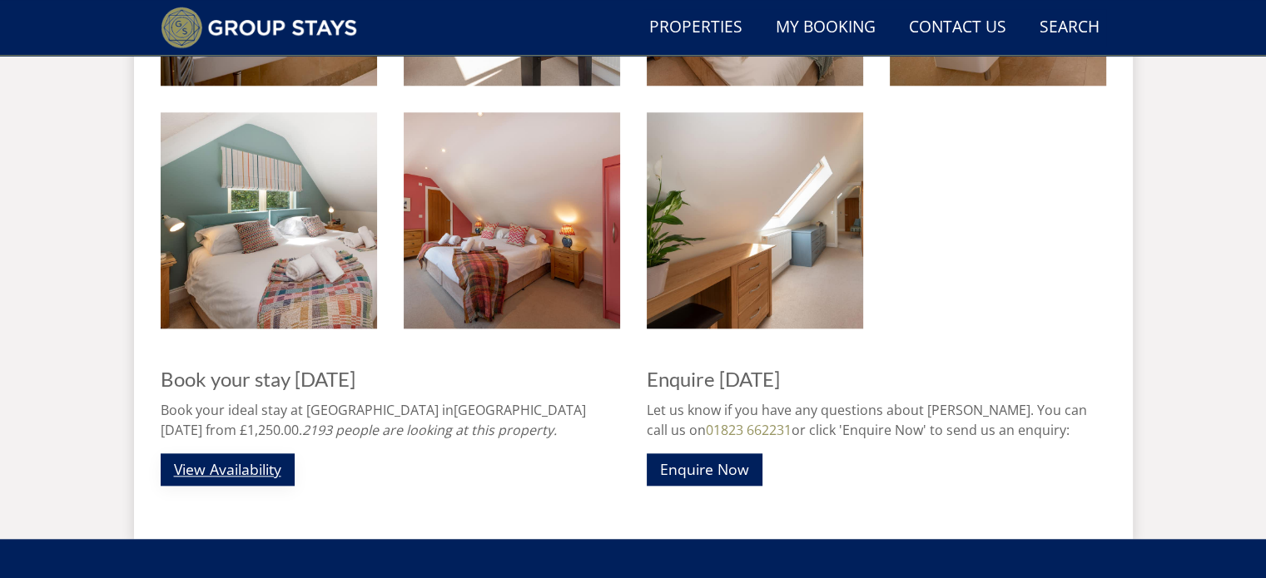
click at [234, 470] on link "View Availability" at bounding box center [228, 469] width 134 height 32
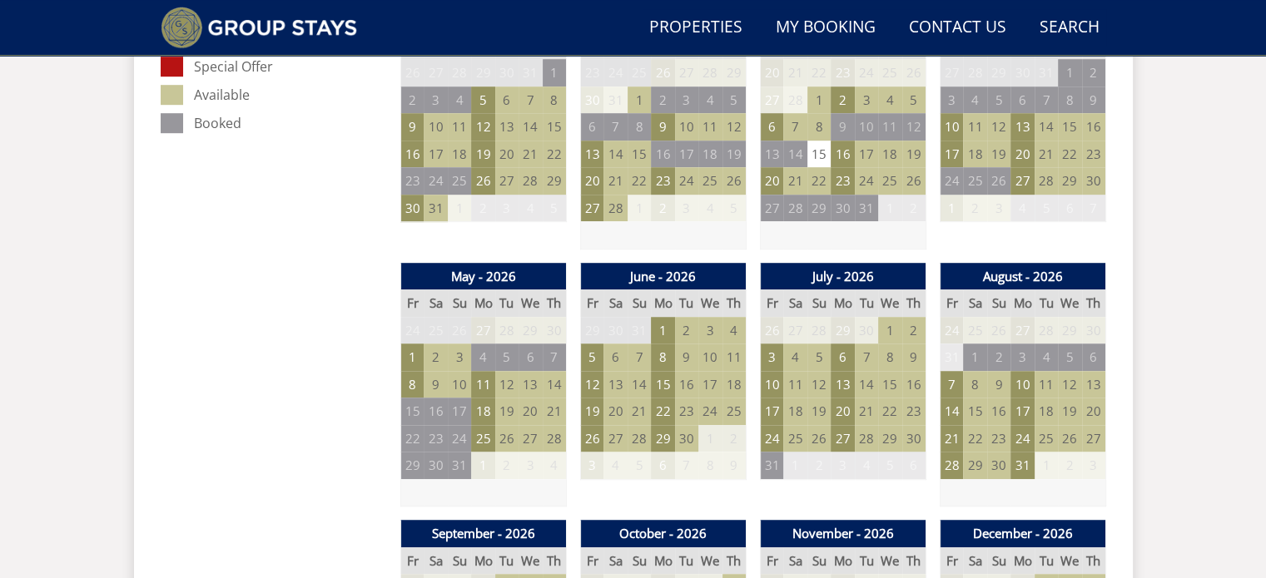
scroll to position [1042, 0]
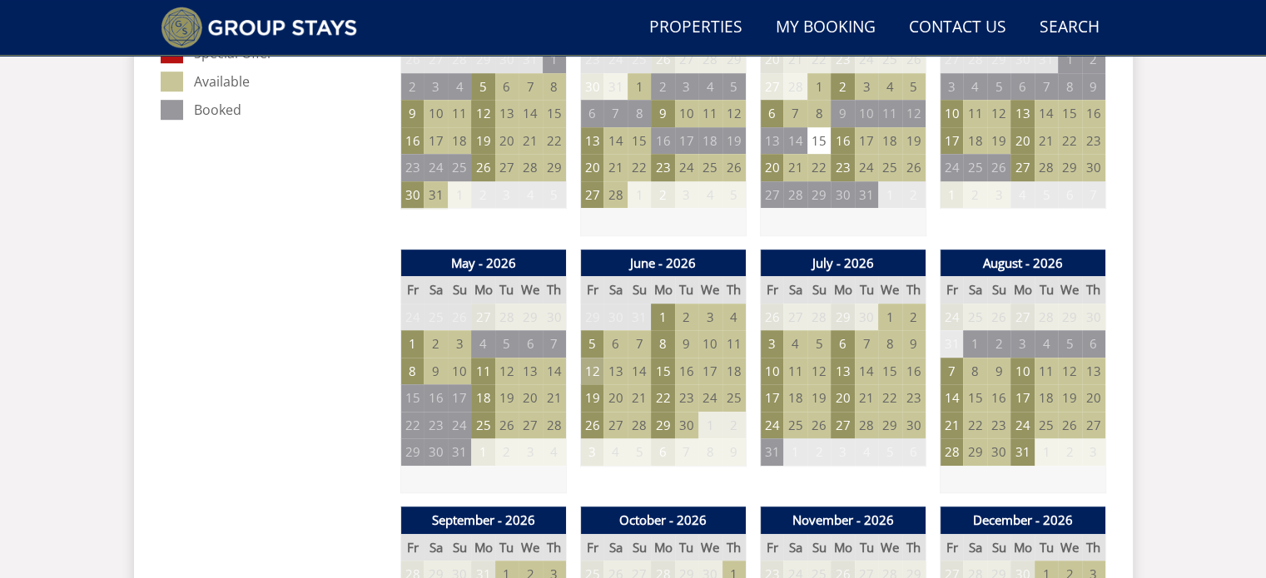
click at [586, 369] on td "12" at bounding box center [591, 371] width 23 height 27
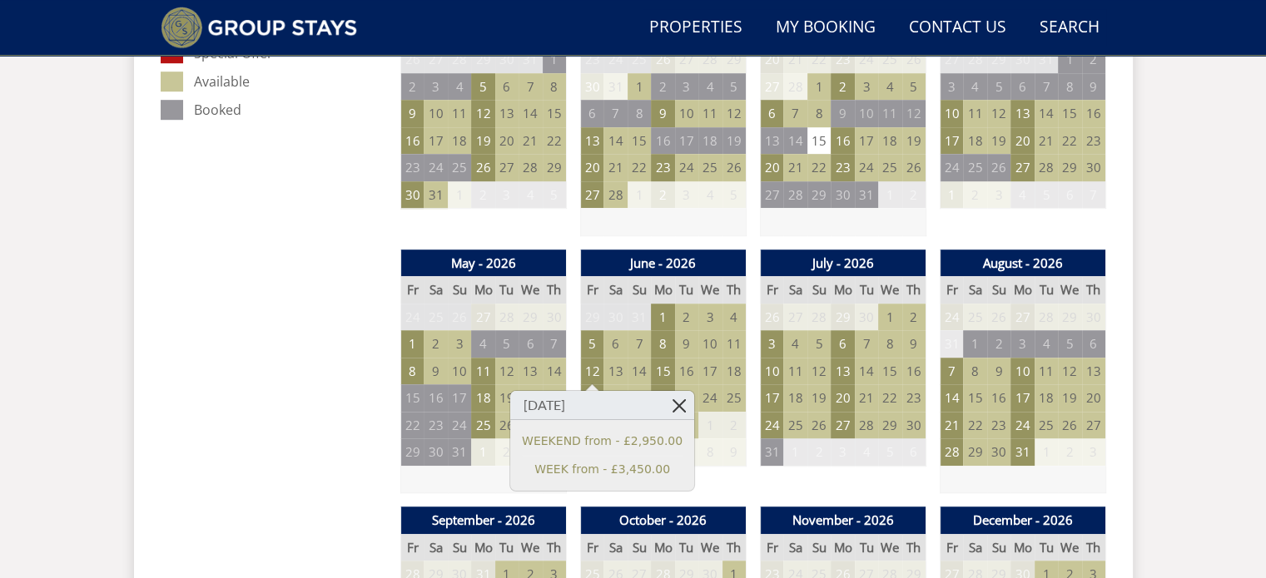
click at [665, 409] on link at bounding box center [679, 405] width 29 height 29
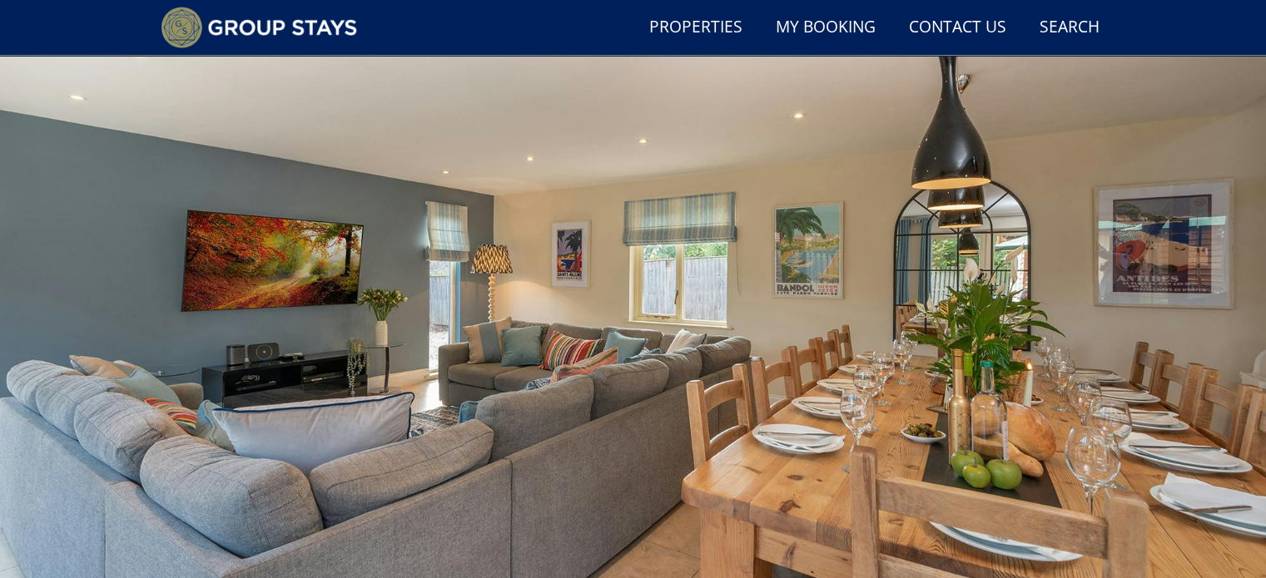
scroll to position [0, 0]
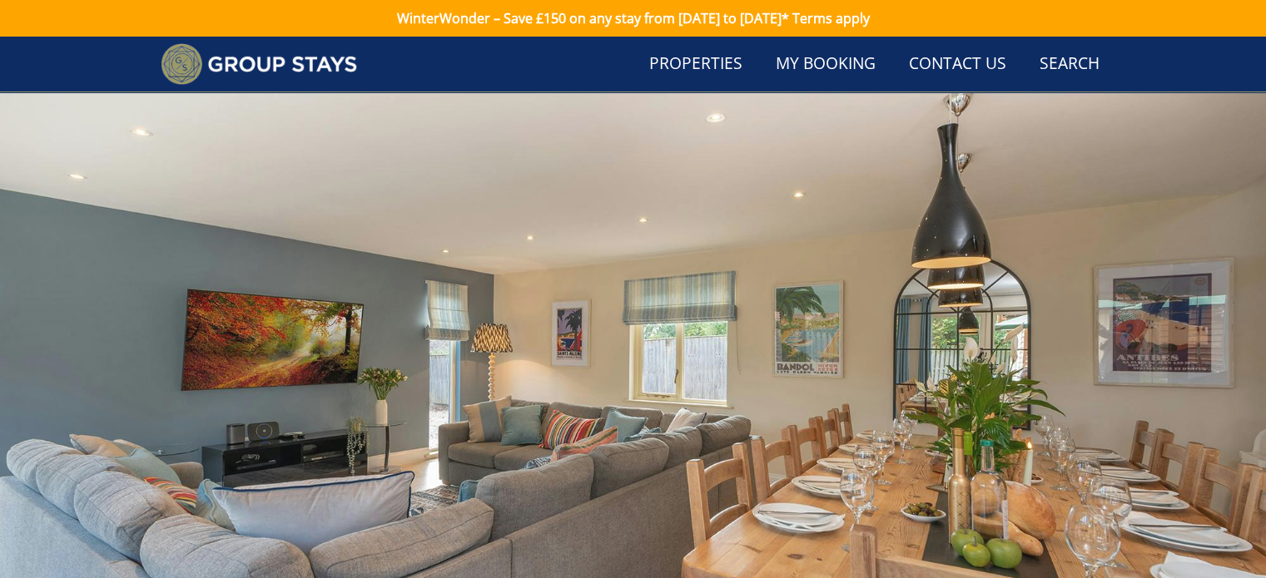
scroll to position [1636, 0]
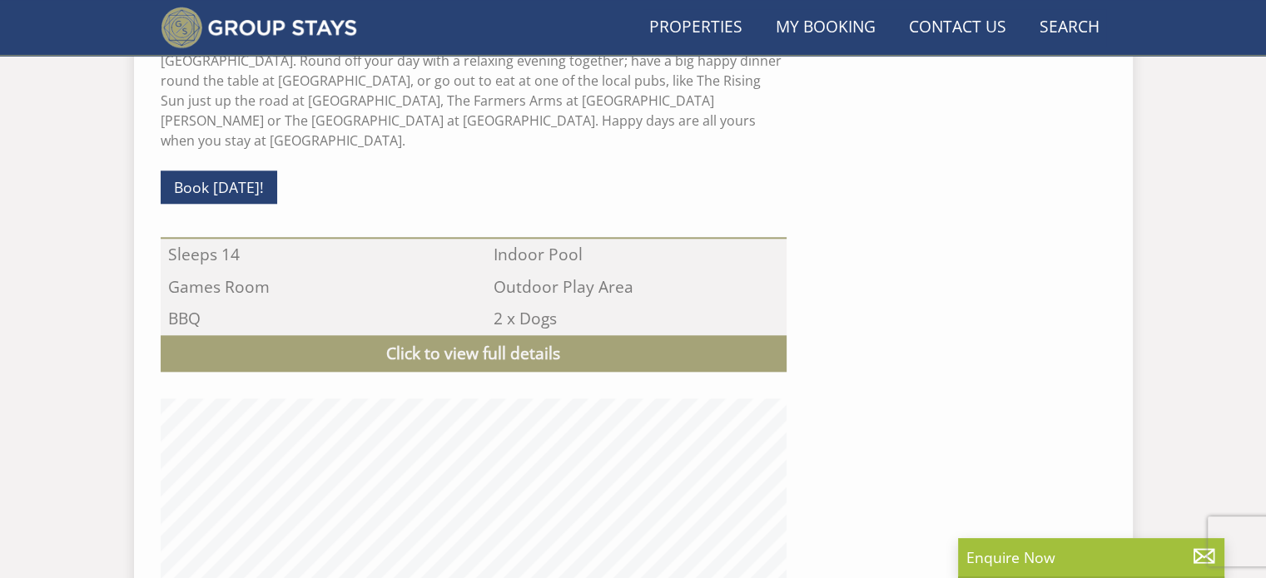
scroll to position [153, 0]
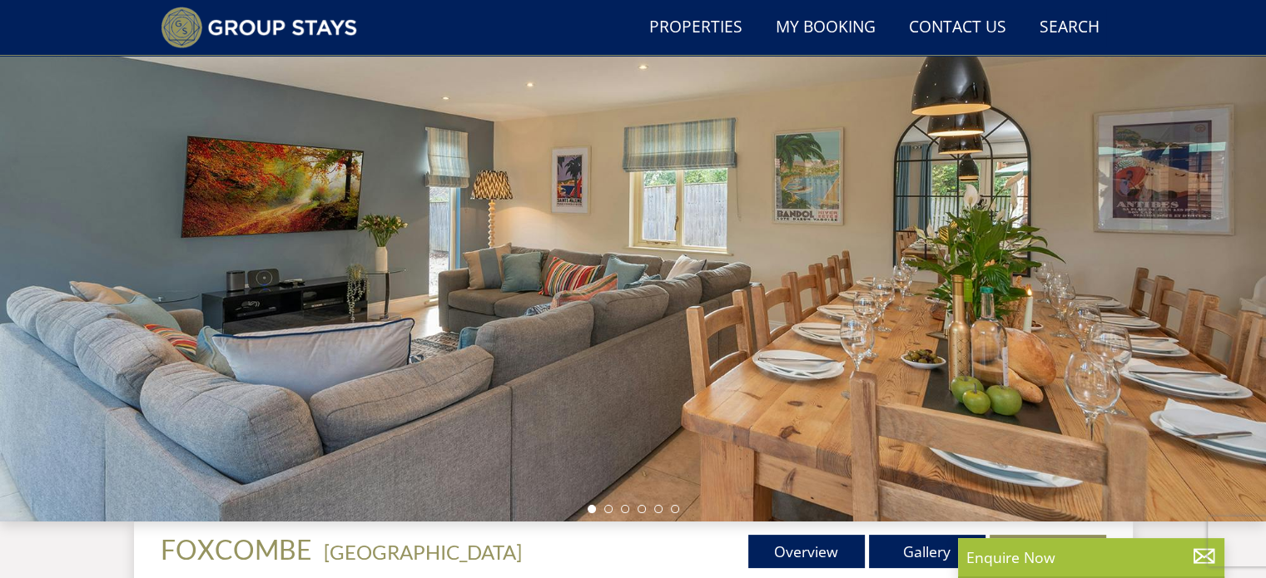
select select "6"
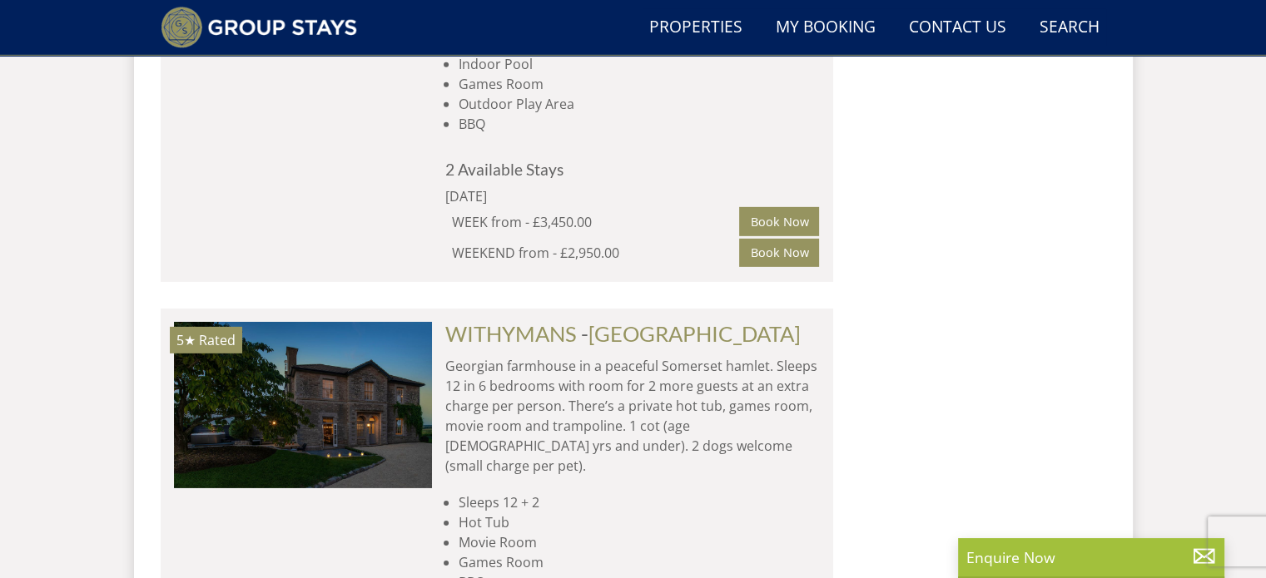
scroll to position [5180, 0]
click at [534, 322] on link "WITHYMANS" at bounding box center [510, 334] width 131 height 25
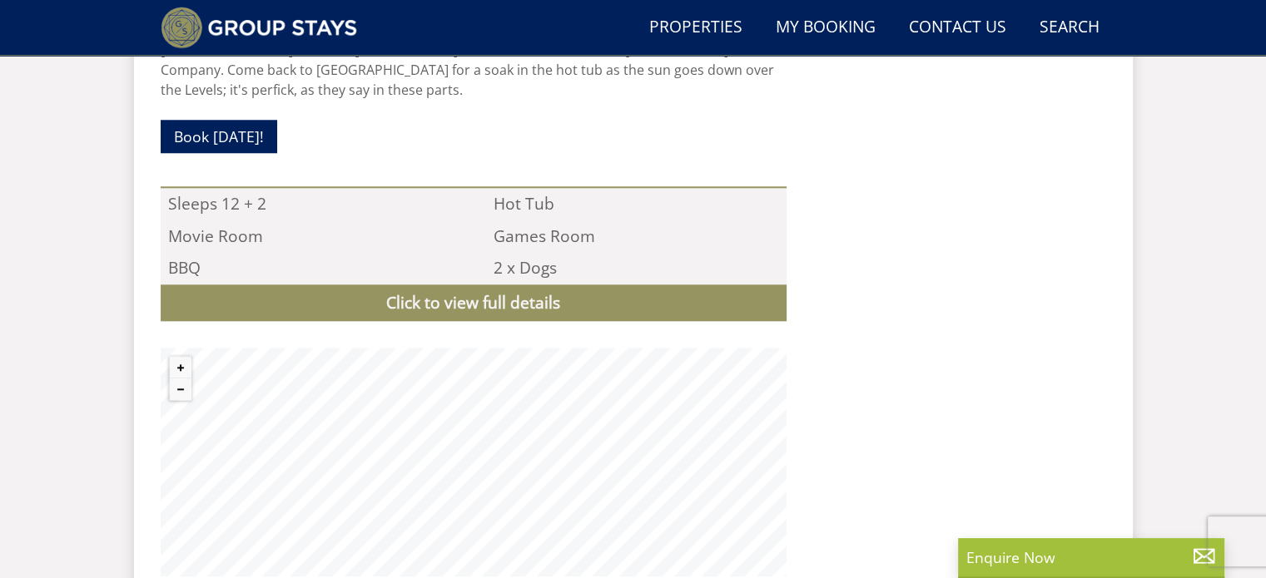
scroll to position [1588, 0]
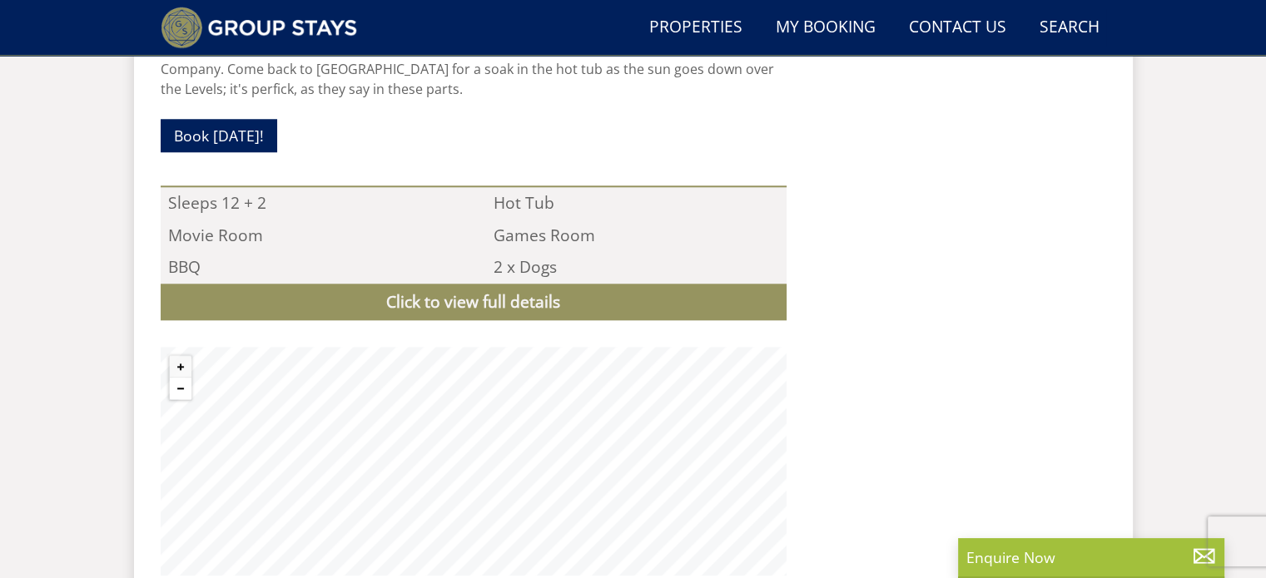
click at [177, 378] on button "Zoom out" at bounding box center [181, 389] width 22 height 22
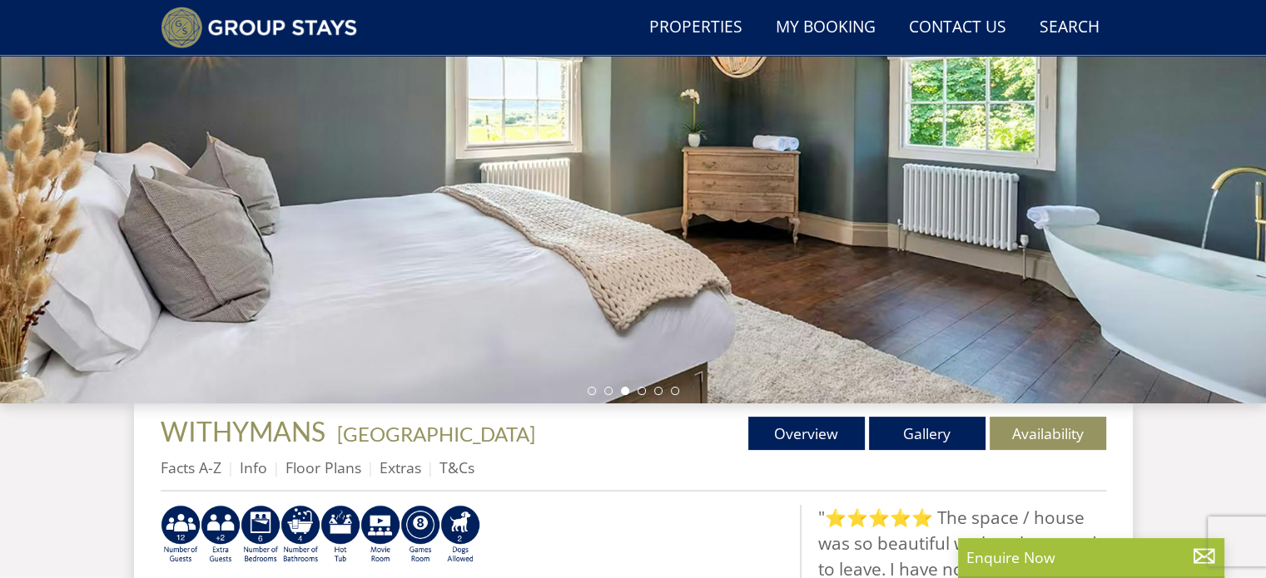
scroll to position [270, 0]
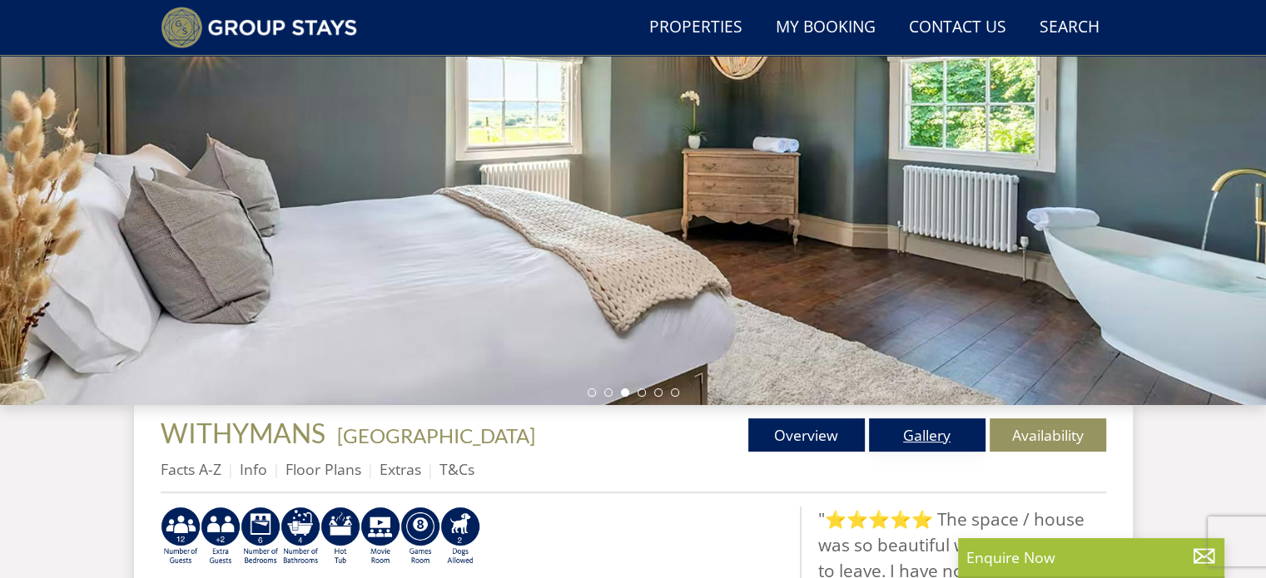
click at [933, 441] on link "Gallery" at bounding box center [927, 435] width 116 height 33
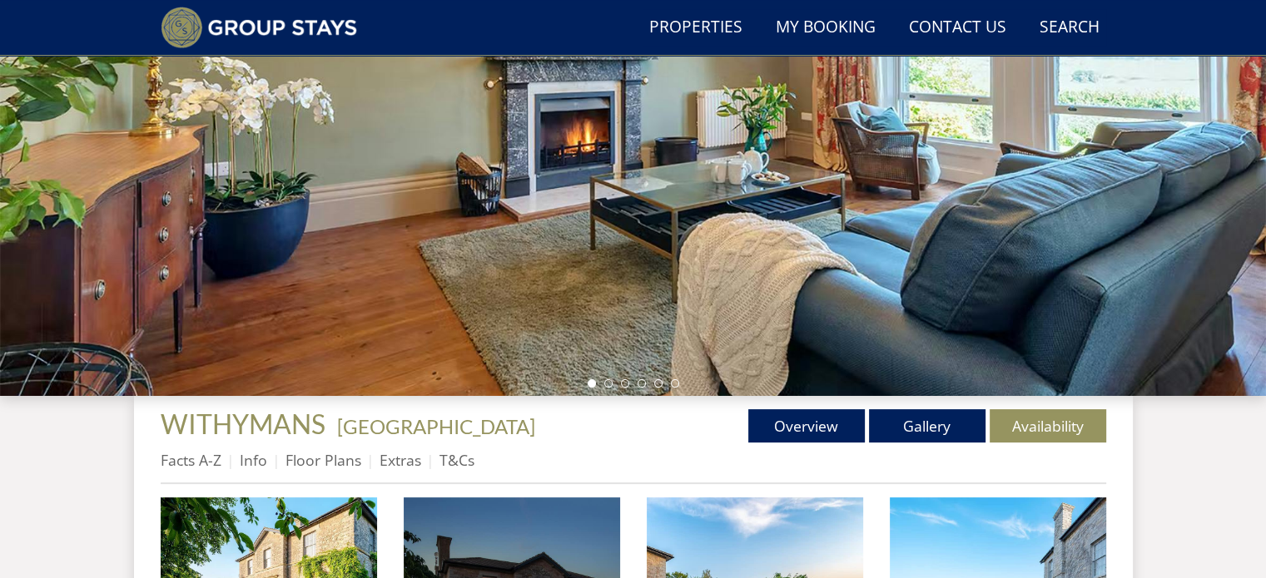
scroll to position [266, 0]
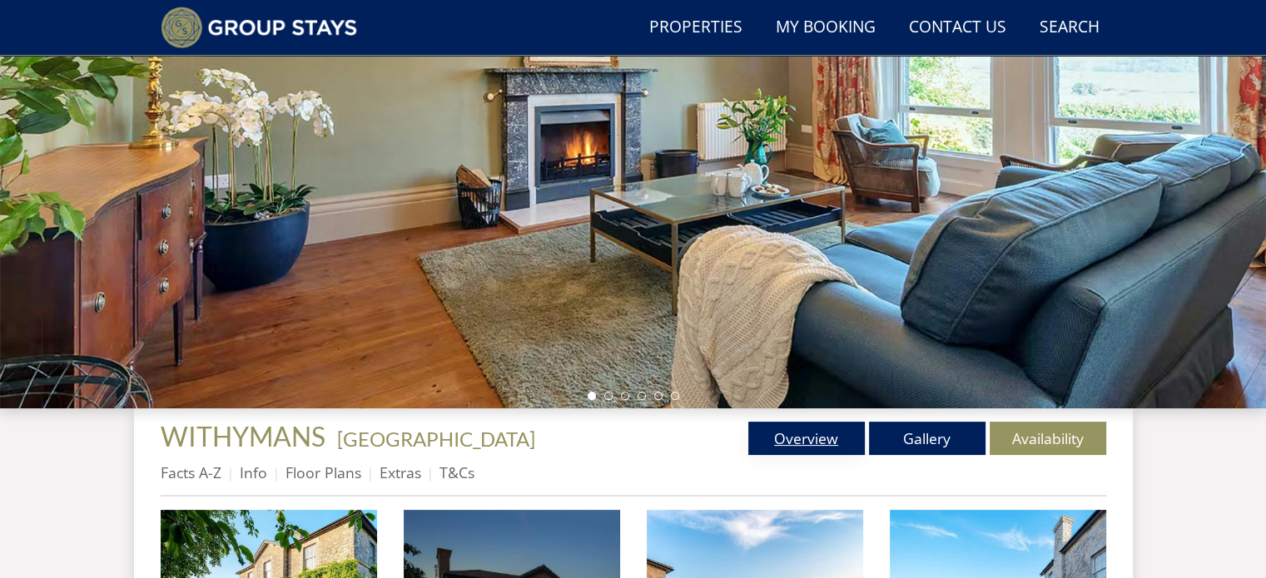
click at [835, 438] on link "Overview" at bounding box center [806, 438] width 116 height 33
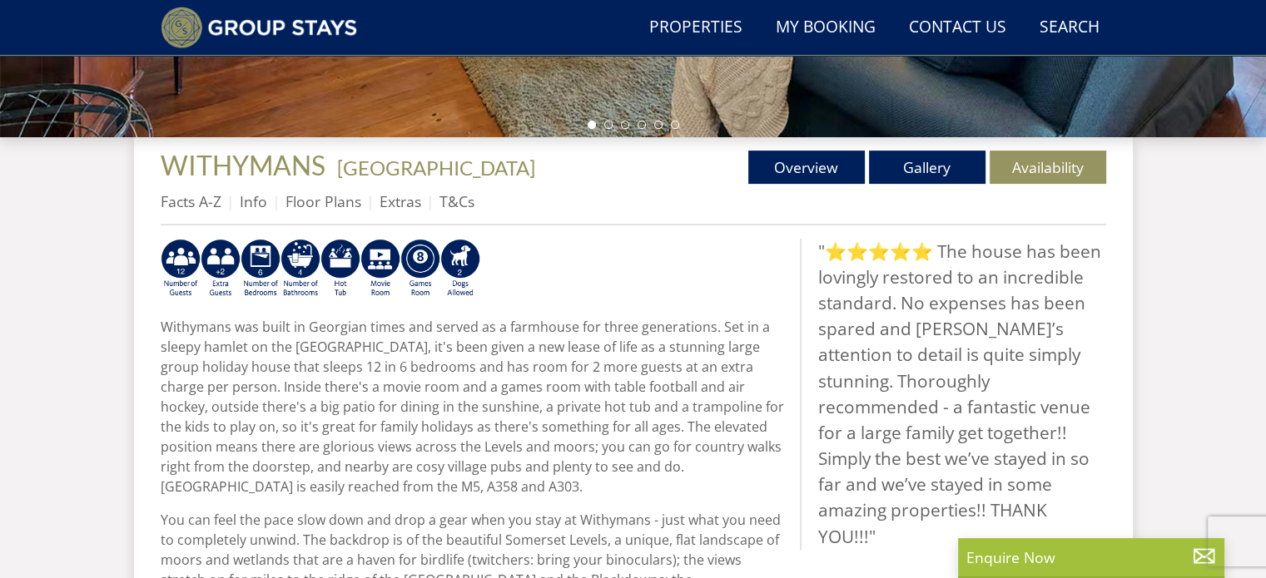
scroll to position [552, 0]
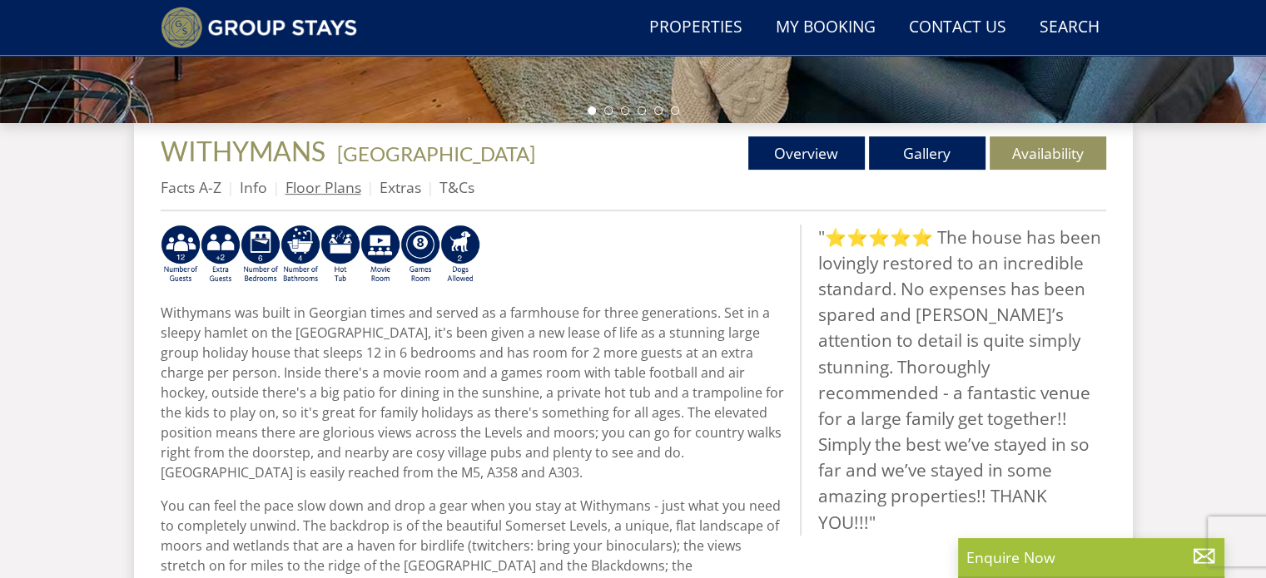
click at [320, 192] on link "Floor Plans" at bounding box center [323, 187] width 76 height 20
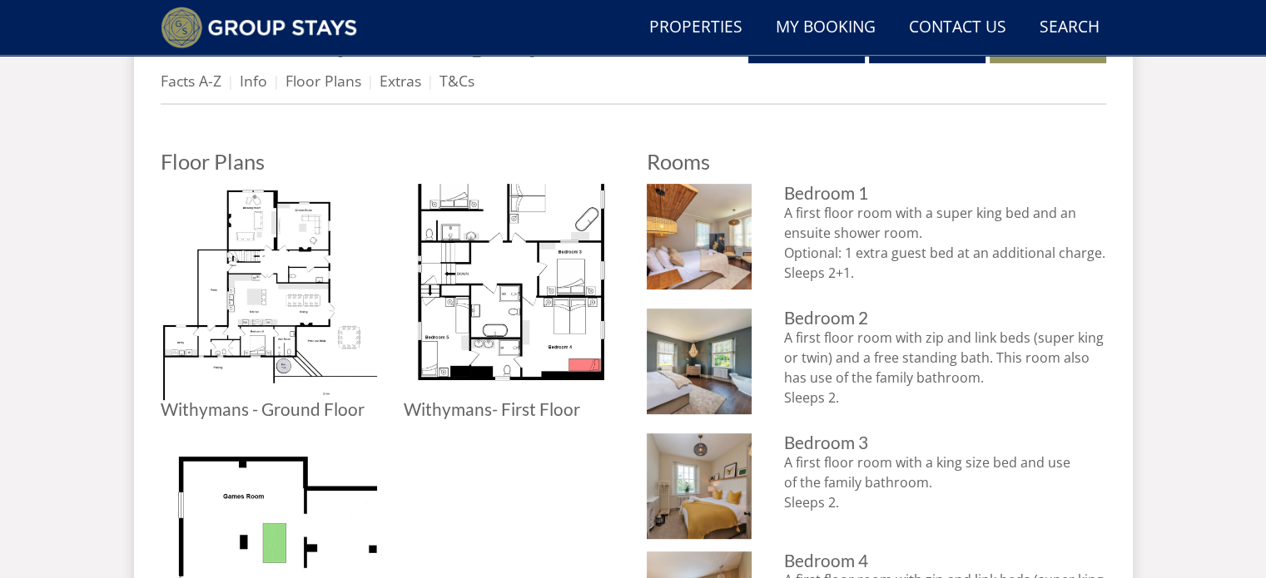
scroll to position [662, 0]
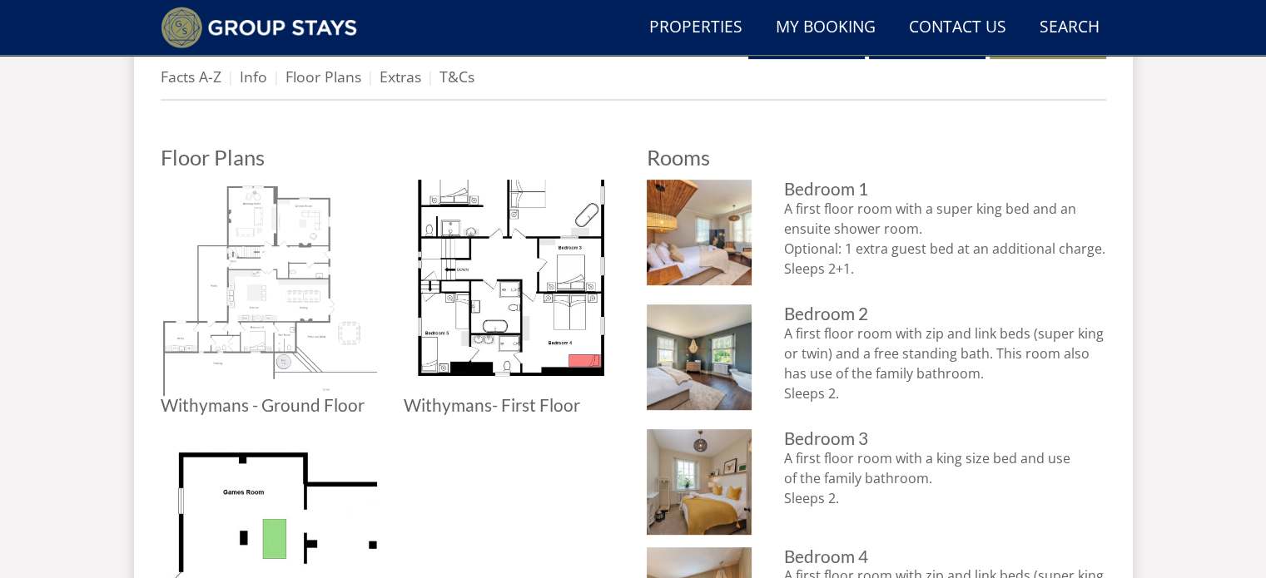
click at [296, 279] on img at bounding box center [269, 288] width 216 height 216
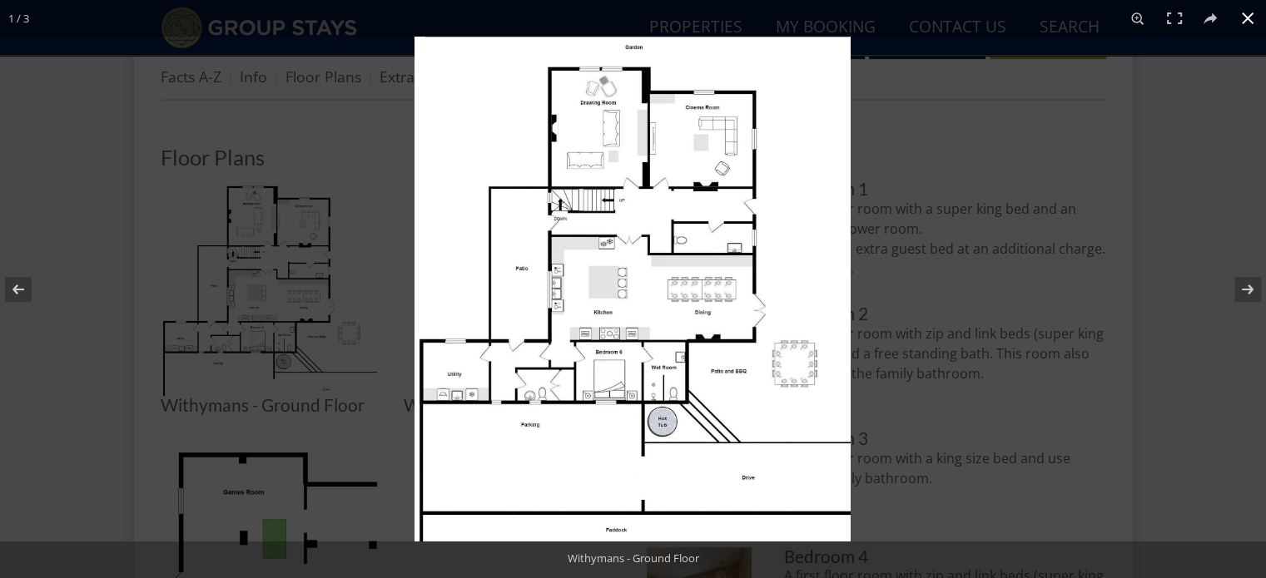
click at [1244, 16] on button at bounding box center [1247, 18] width 37 height 37
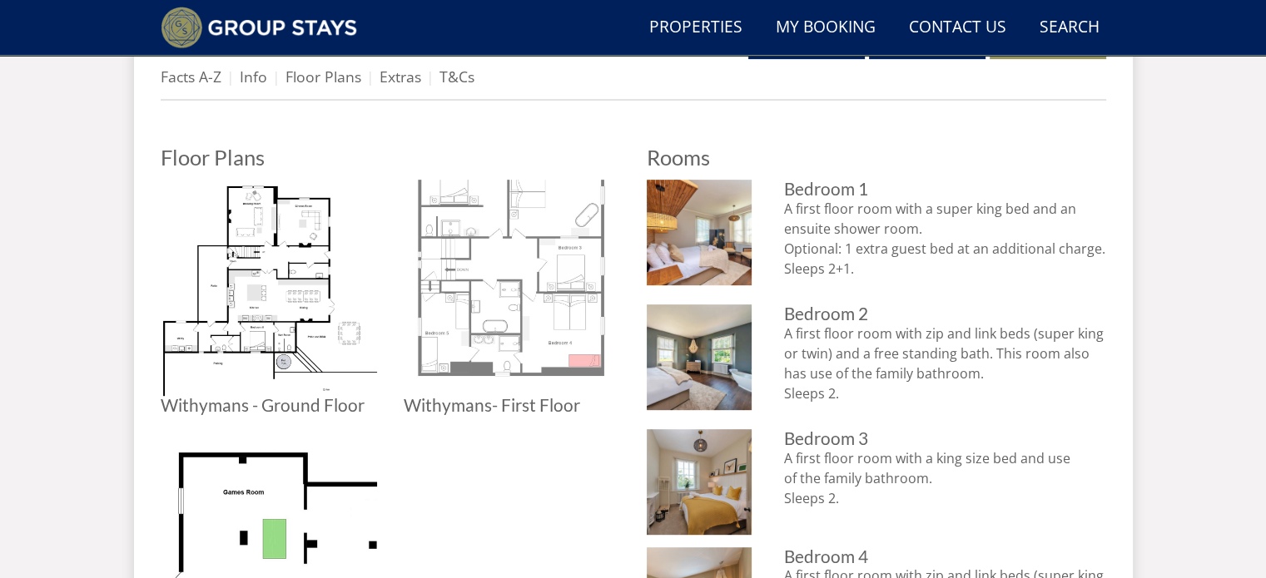
click at [556, 273] on img at bounding box center [512, 288] width 216 height 216
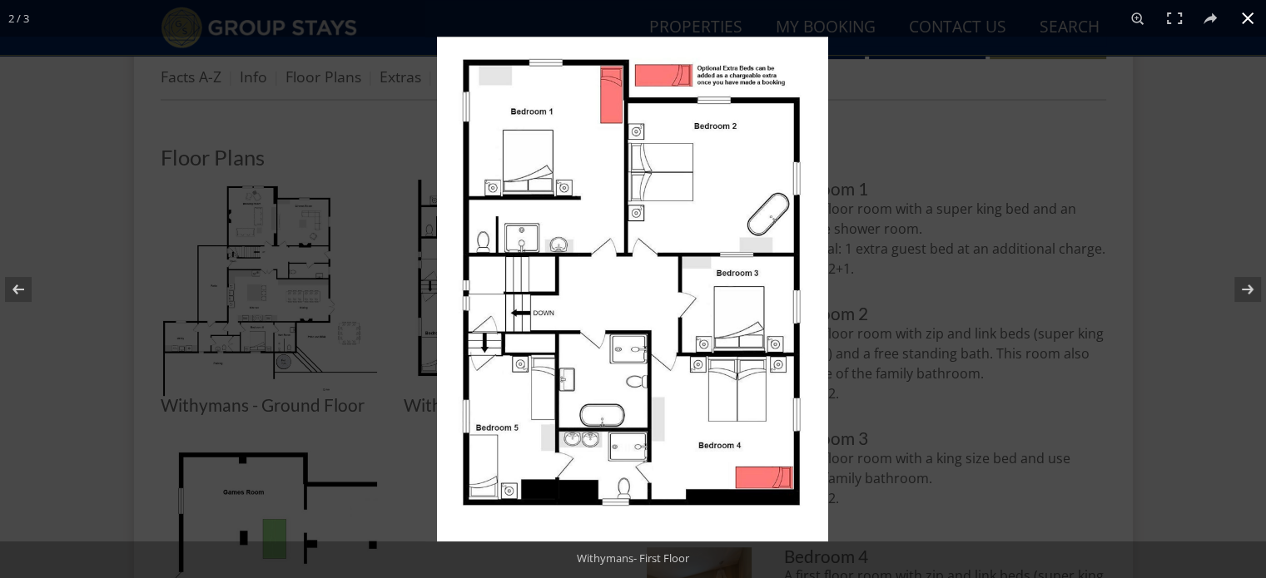
click at [1248, 18] on button at bounding box center [1247, 18] width 37 height 37
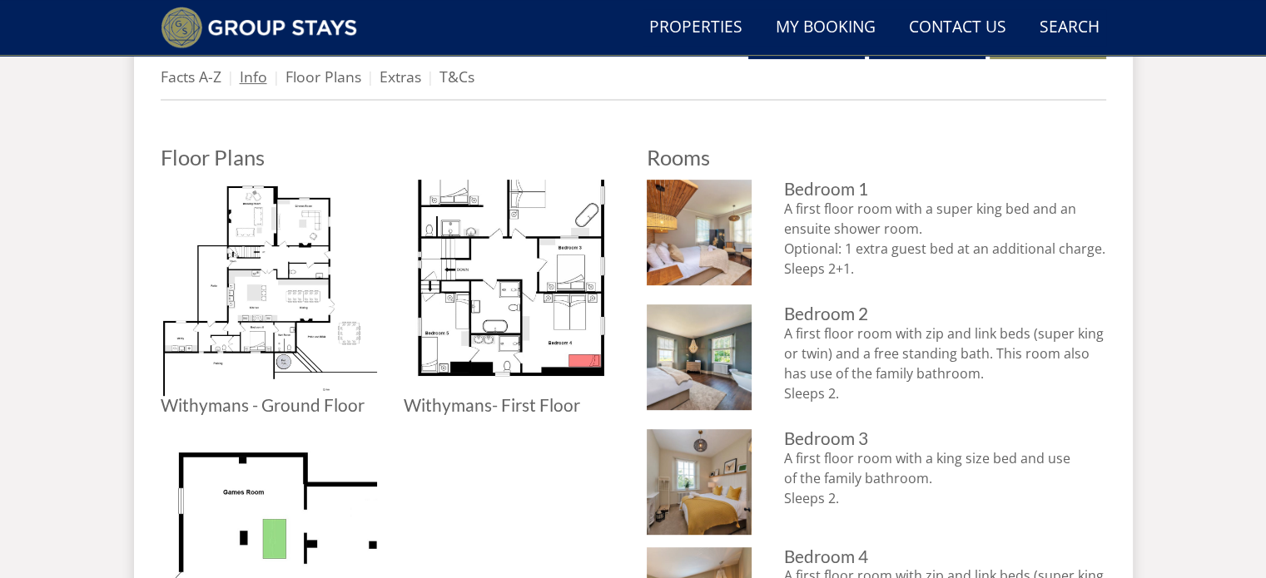
click at [247, 76] on link "Info" at bounding box center [253, 77] width 27 height 20
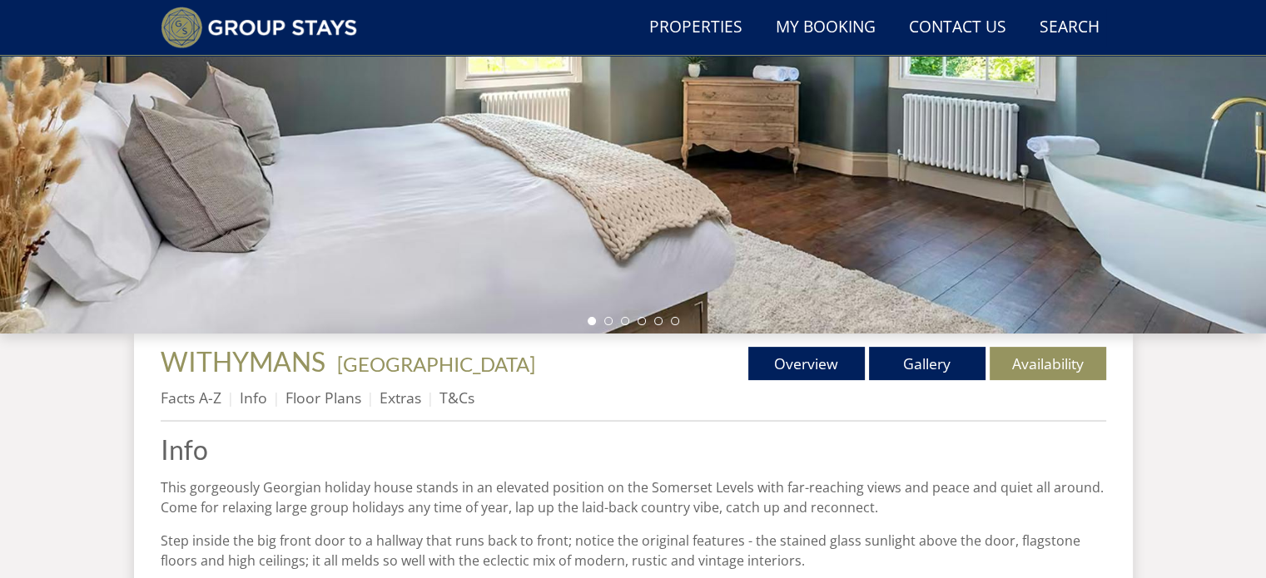
scroll to position [338, 0]
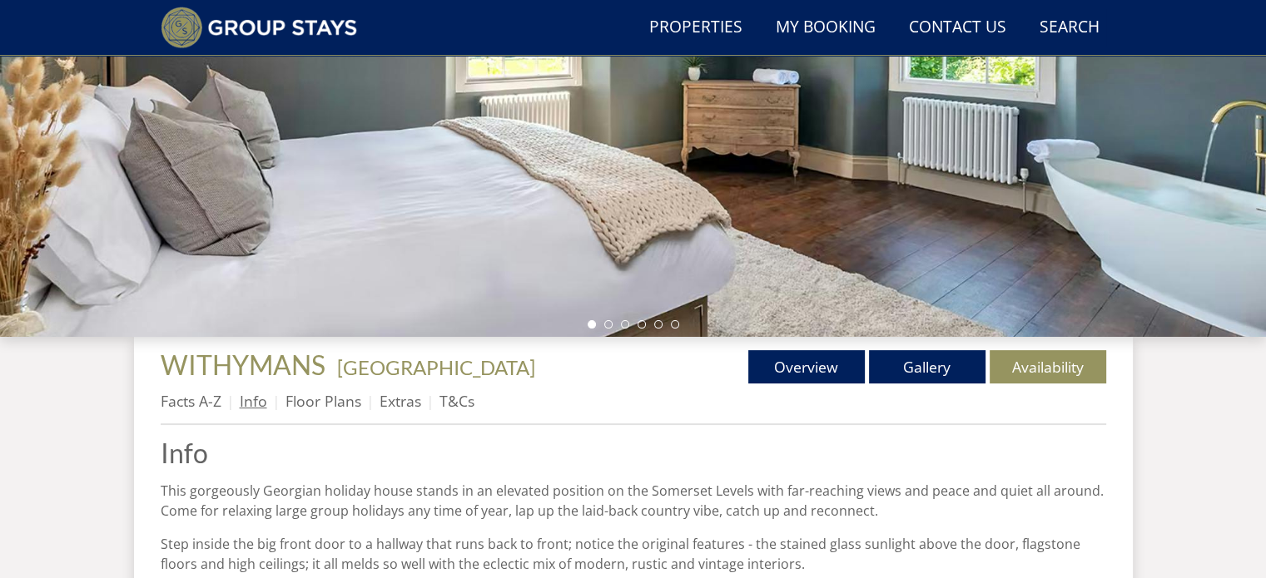
click at [259, 405] on link "Info" at bounding box center [253, 401] width 27 height 20
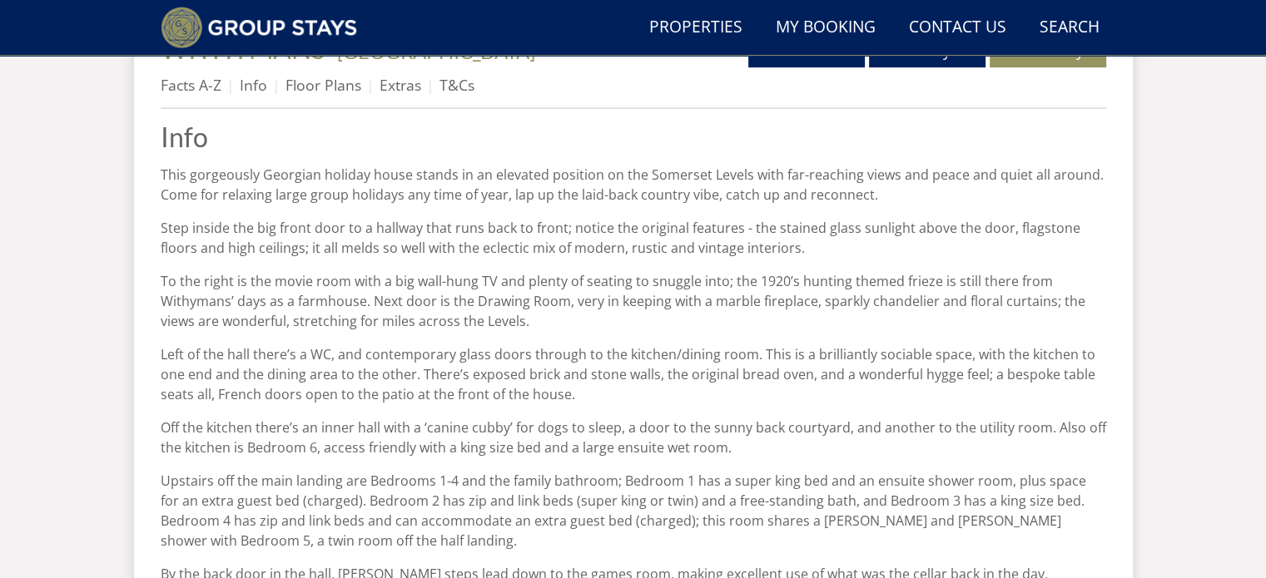
scroll to position [669, 0]
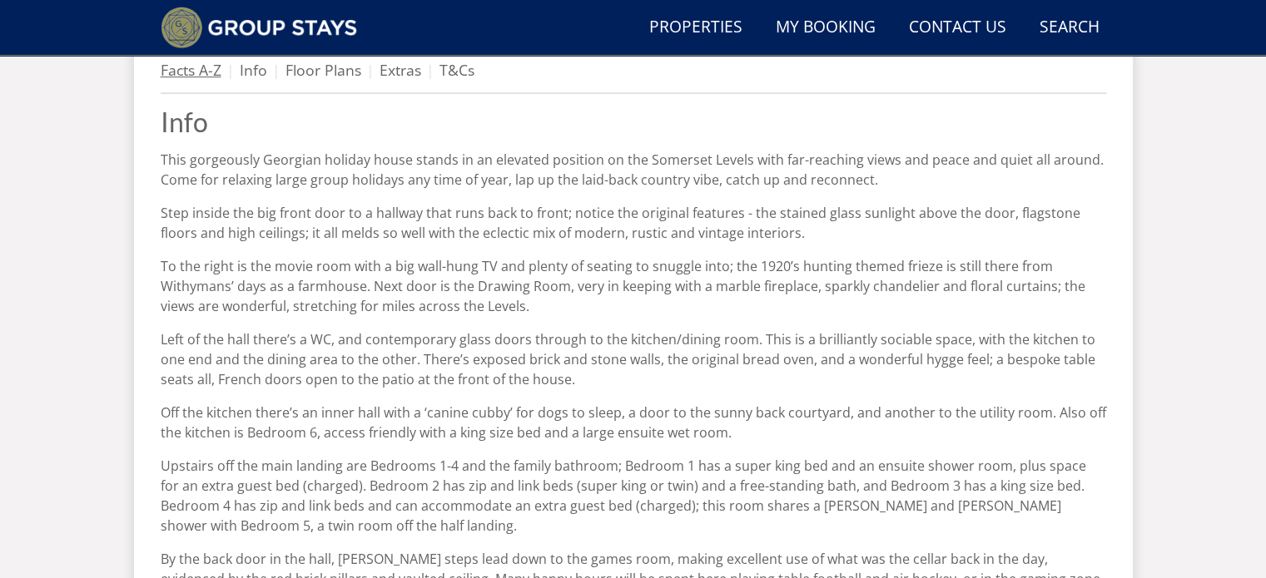
click at [179, 67] on link "Facts A-Z" at bounding box center [191, 70] width 61 height 20
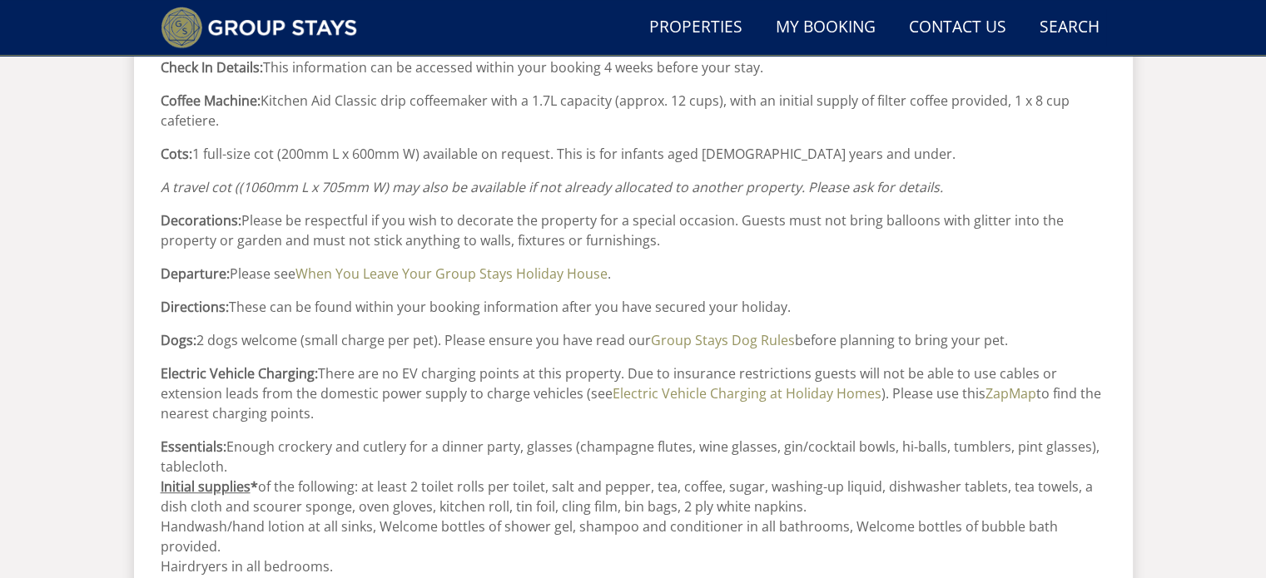
scroll to position [955, 0]
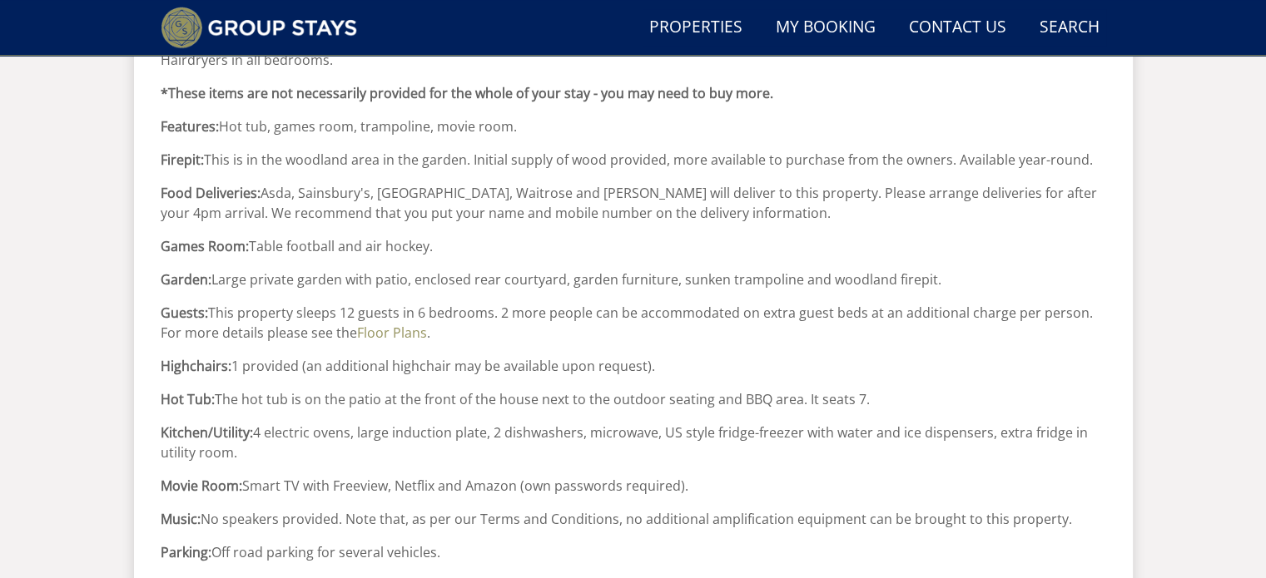
scroll to position [1459, 0]
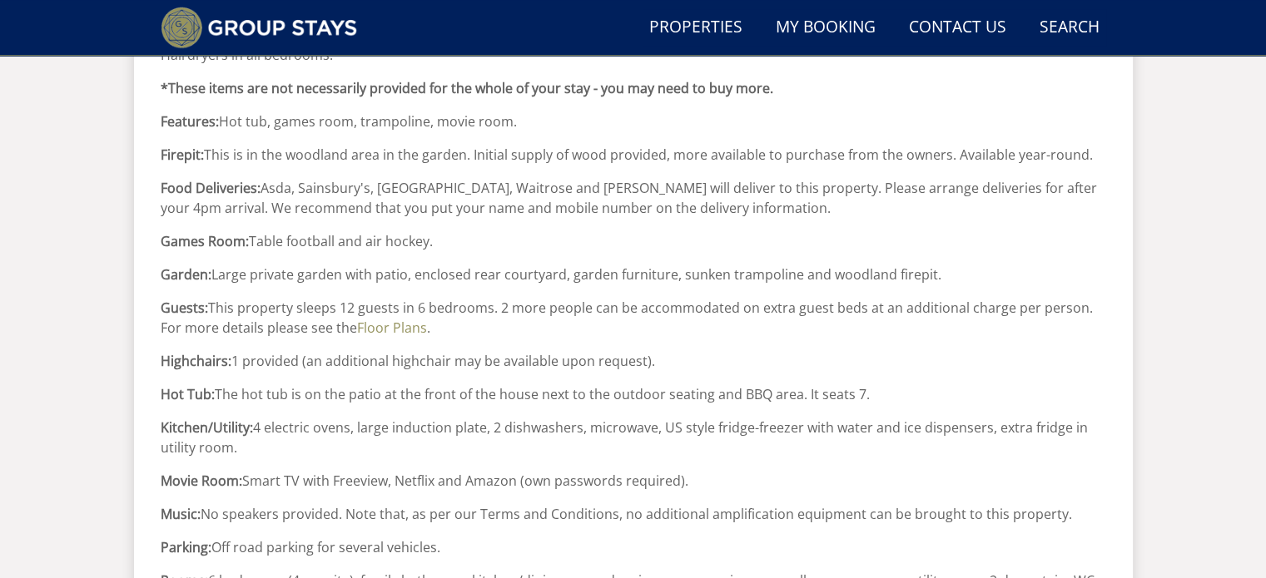
drag, startPoint x: 589, startPoint y: 329, endPoint x: 575, endPoint y: 332, distance: 14.5
click at [575, 332] on p "Guests: This property sleeps 12 guests in 6 bedrooms. 2 more people can be acco…" at bounding box center [633, 318] width 945 height 40
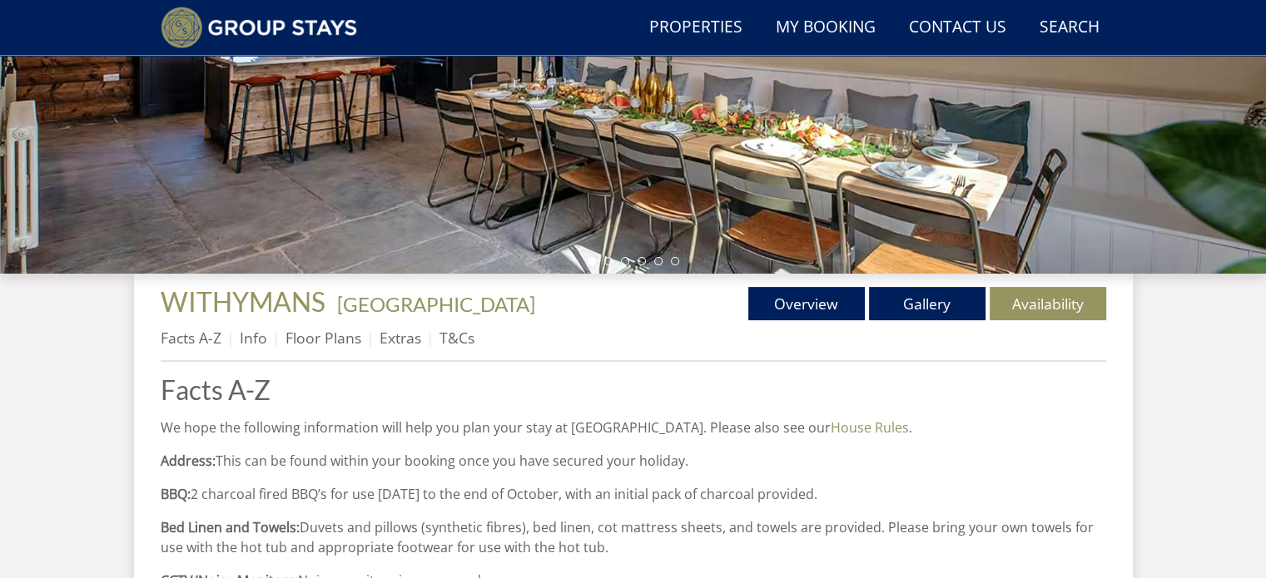
scroll to position [402, 0]
click at [1031, 310] on link "Availability" at bounding box center [1047, 302] width 116 height 33
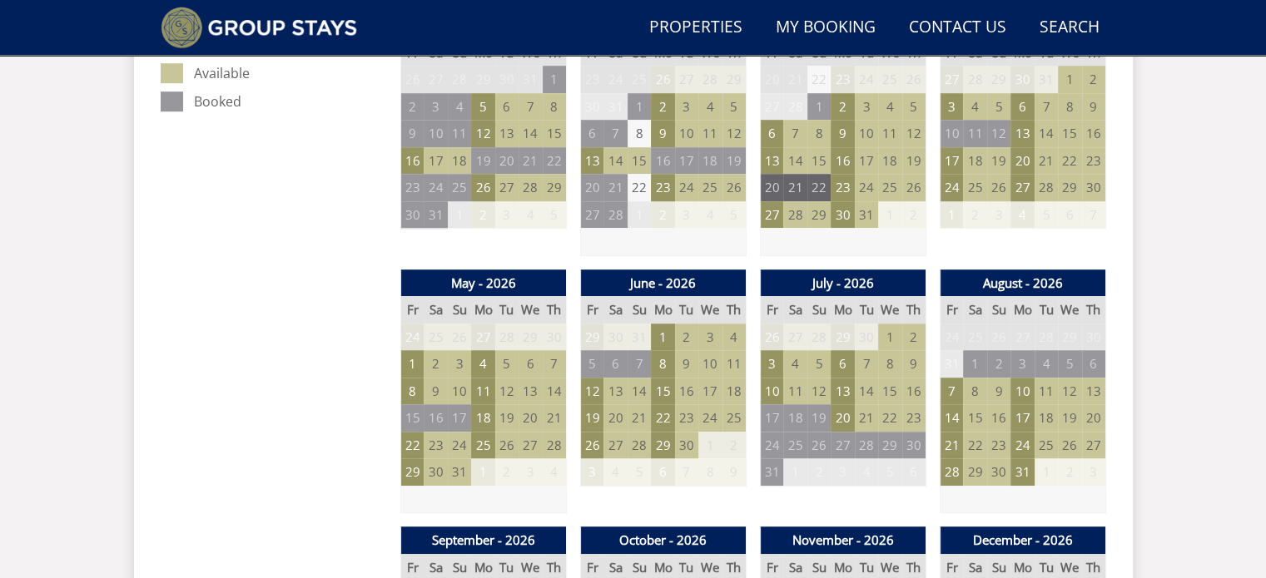
scroll to position [1023, 0]
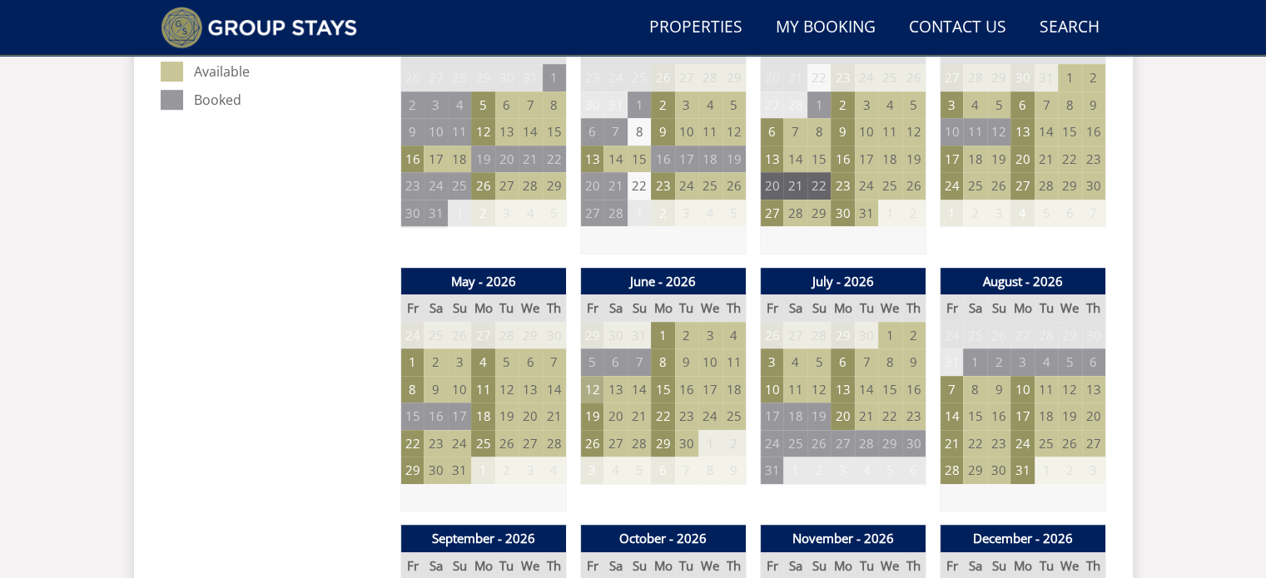
click at [596, 385] on td "12" at bounding box center [591, 389] width 23 height 27
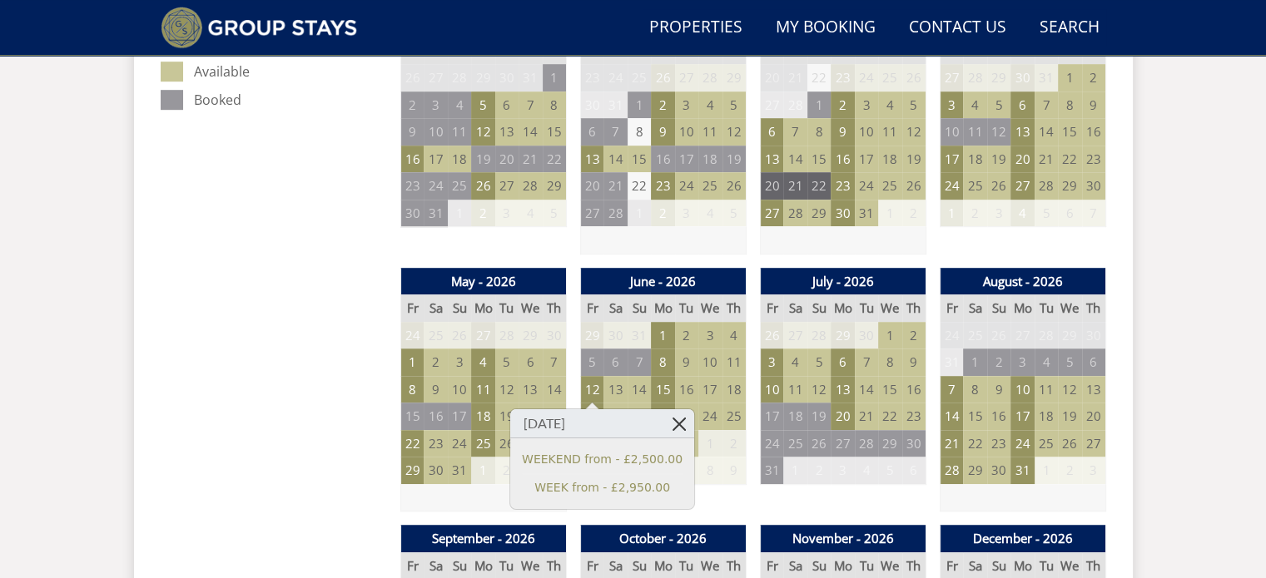
click at [665, 422] on link at bounding box center [679, 423] width 29 height 29
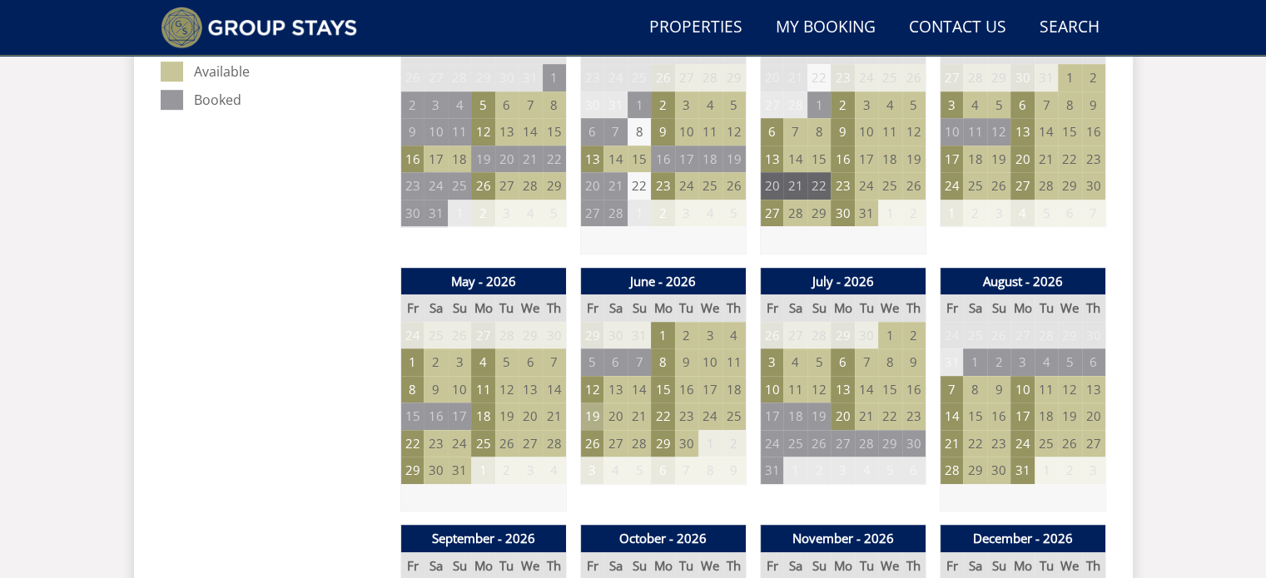
click at [592, 410] on td "19" at bounding box center [591, 416] width 23 height 27
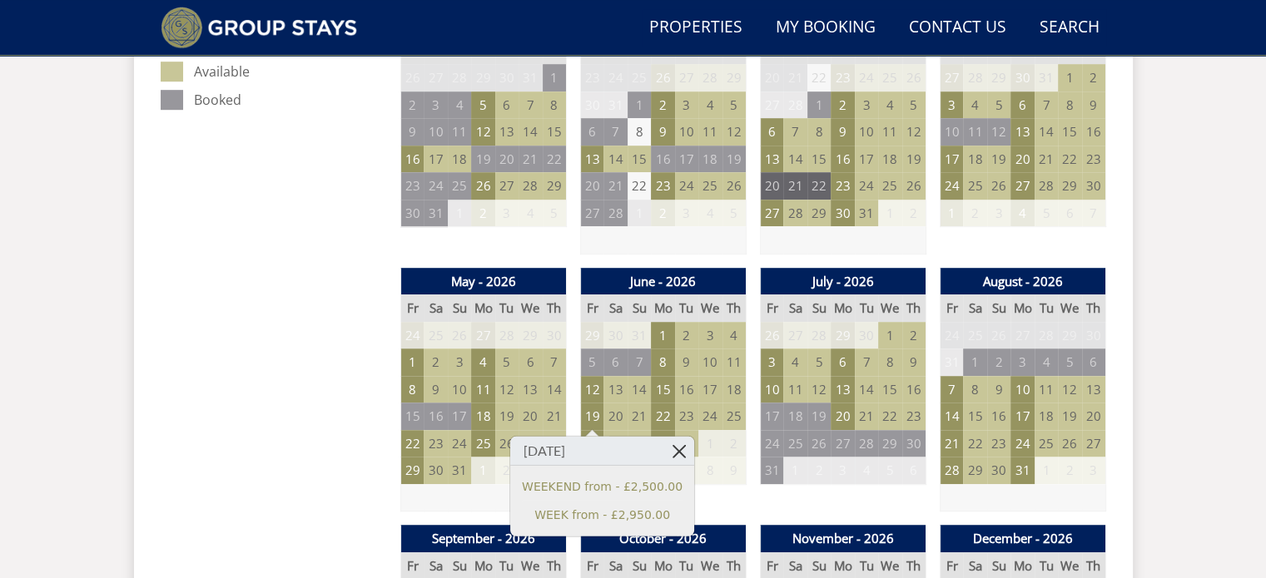
click at [665, 445] on link at bounding box center [679, 451] width 29 height 29
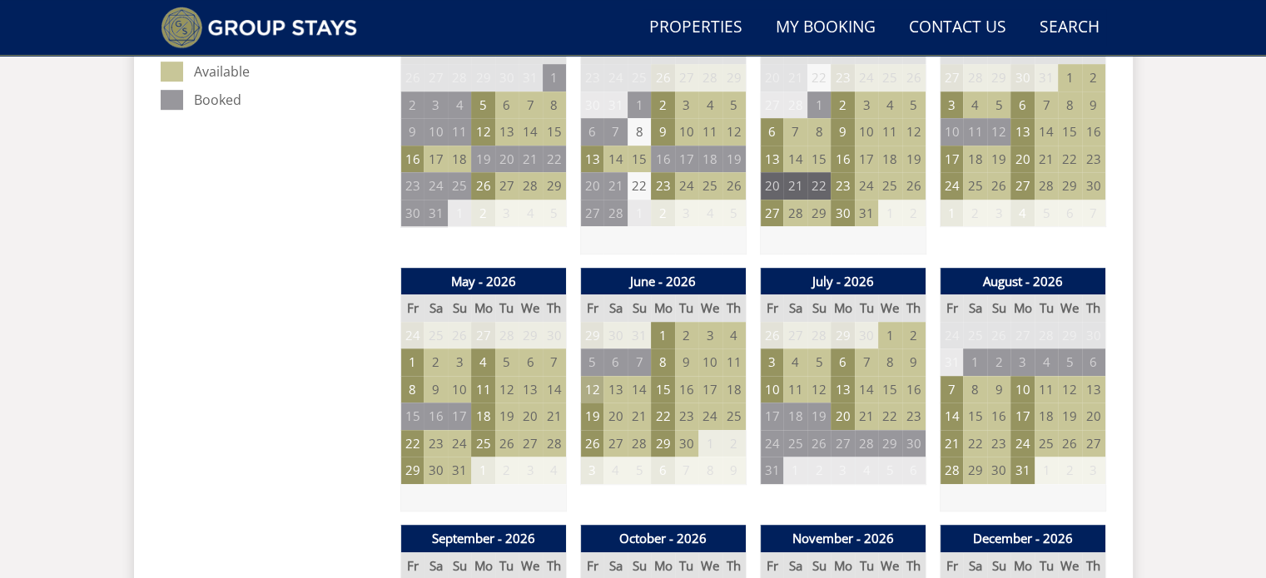
click at [587, 382] on td "12" at bounding box center [591, 389] width 23 height 27
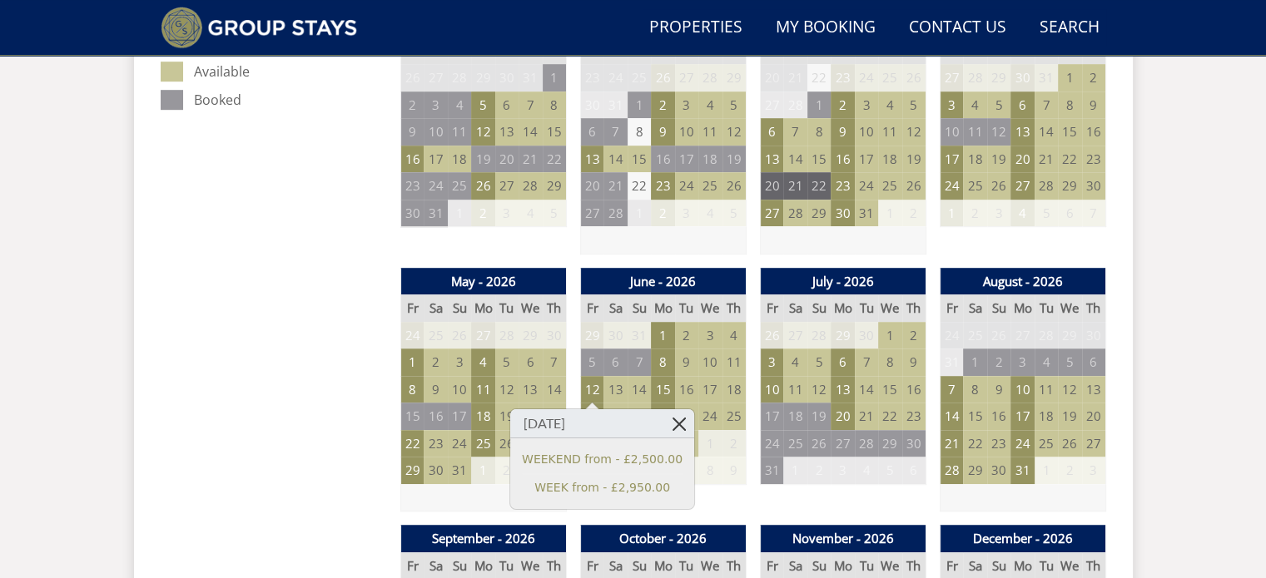
click at [665, 423] on link at bounding box center [679, 423] width 29 height 29
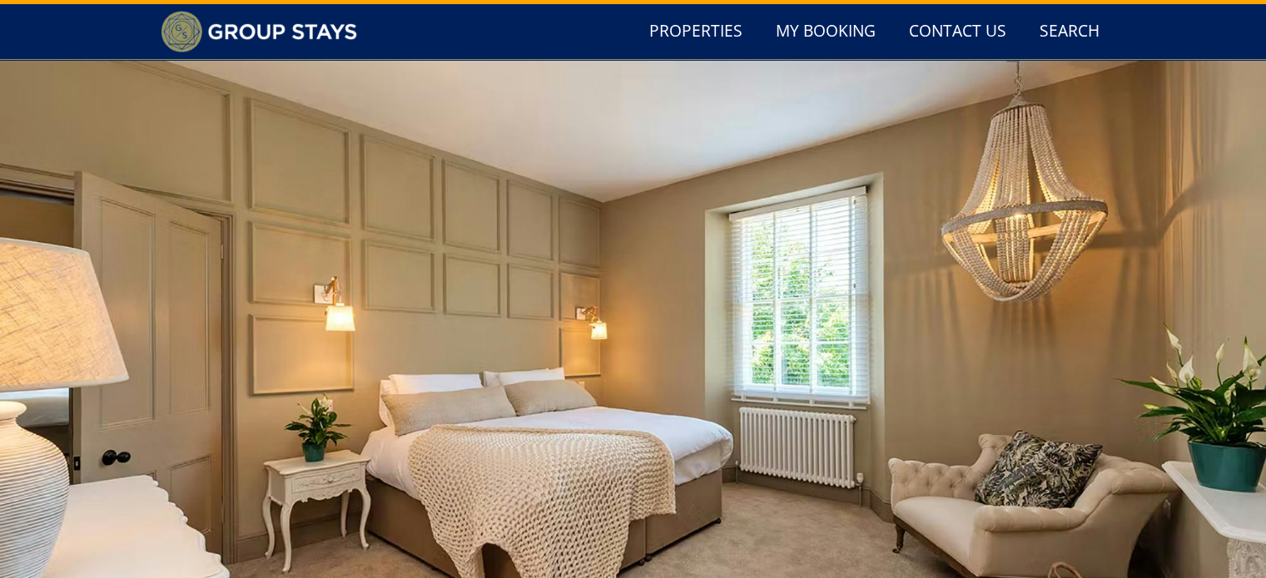
scroll to position [0, 0]
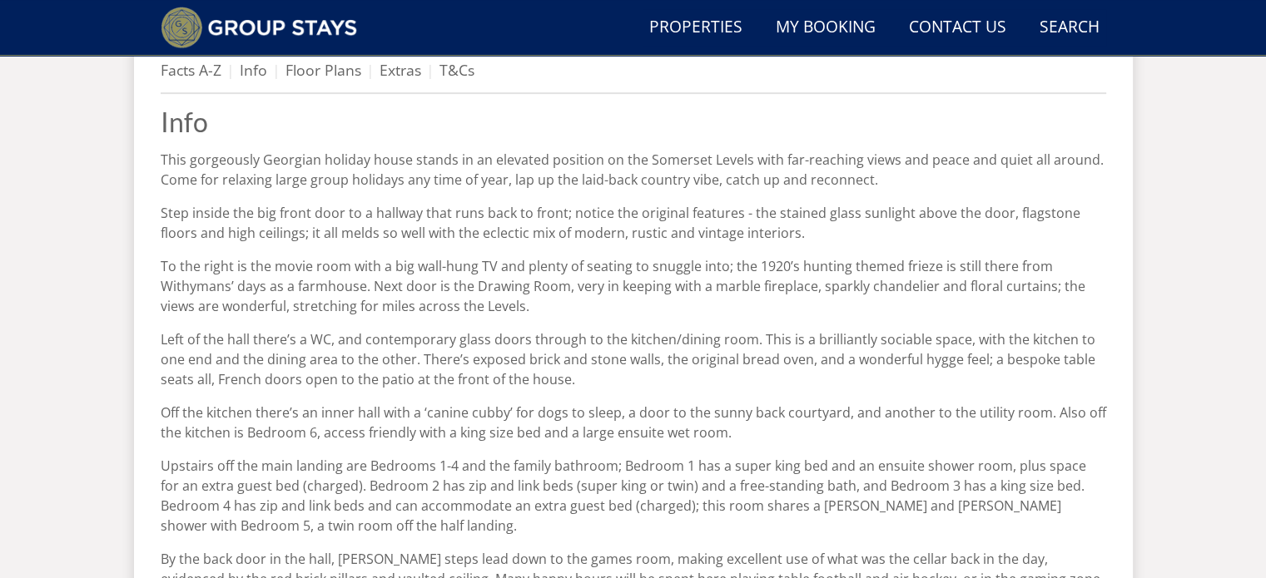
scroll to position [338, 0]
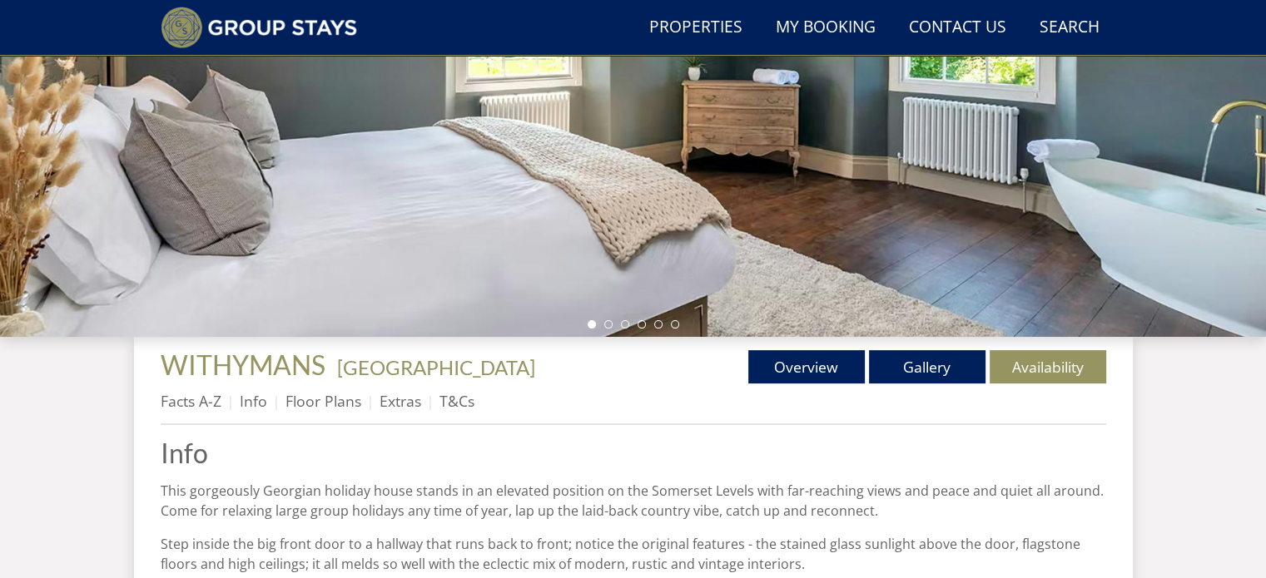
scroll to position [662, 0]
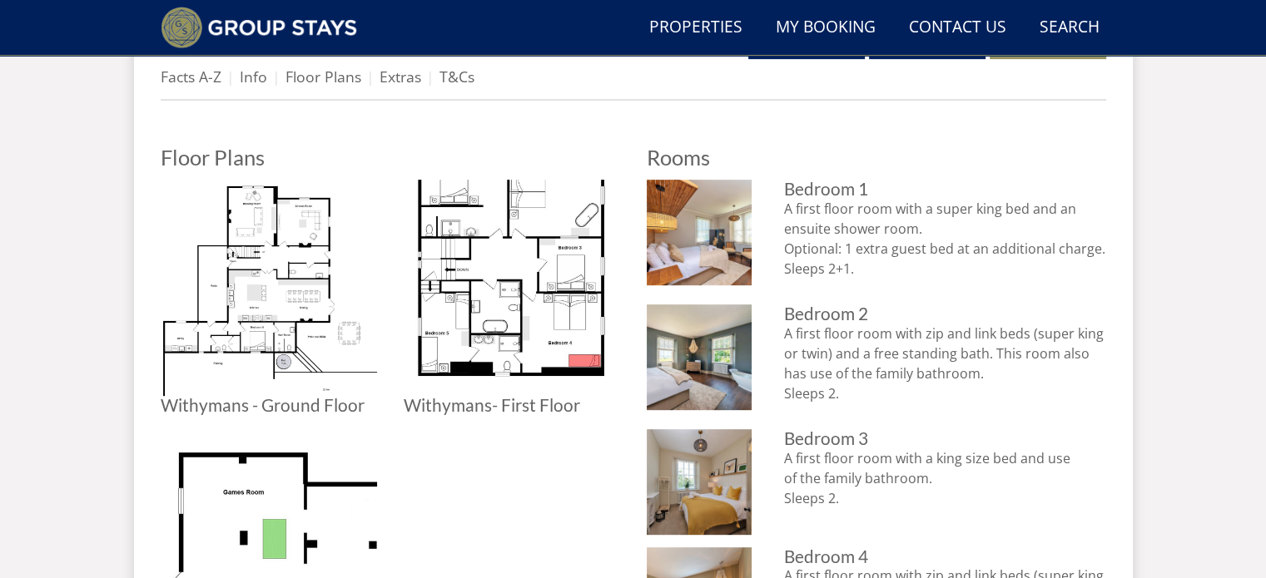
scroll to position [552, 0]
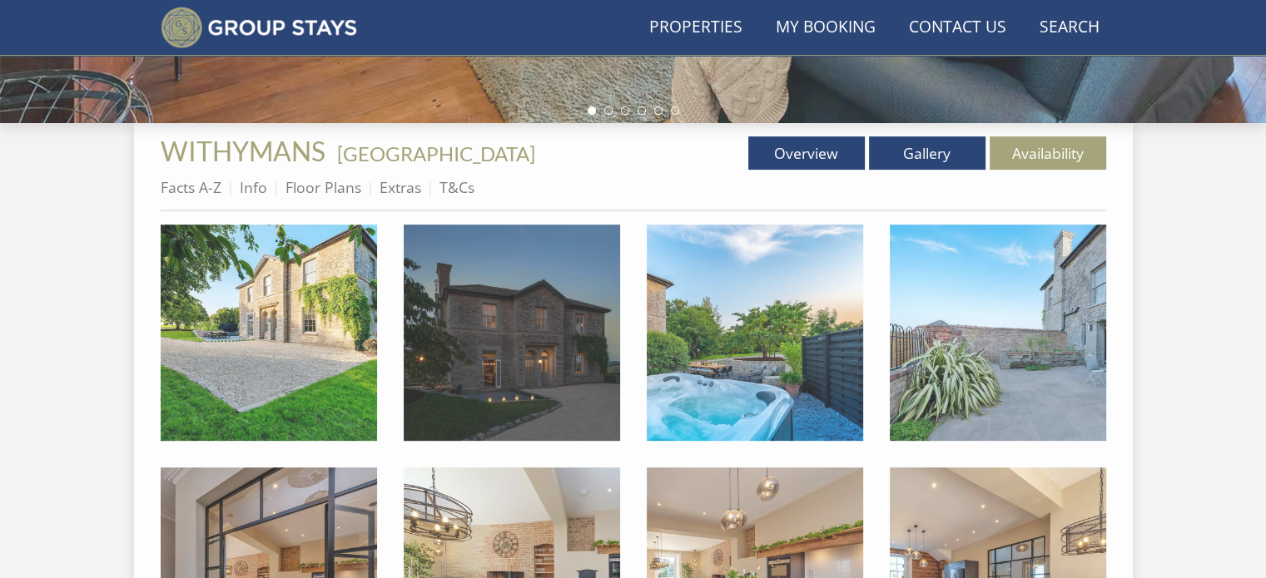
scroll to position [266, 0]
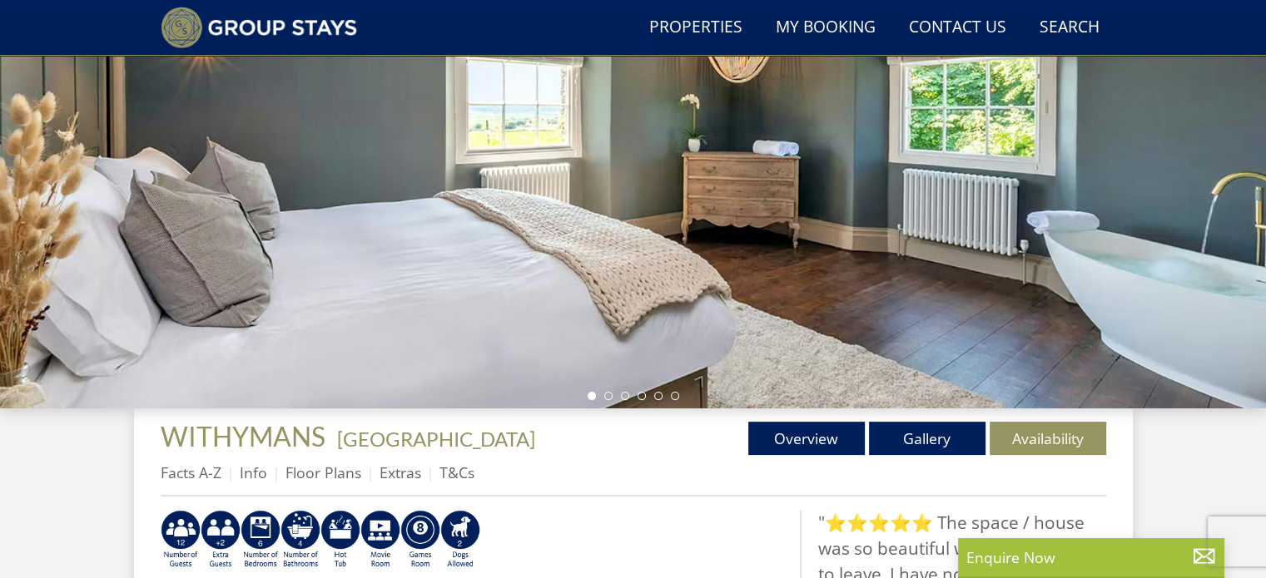
scroll to position [270, 0]
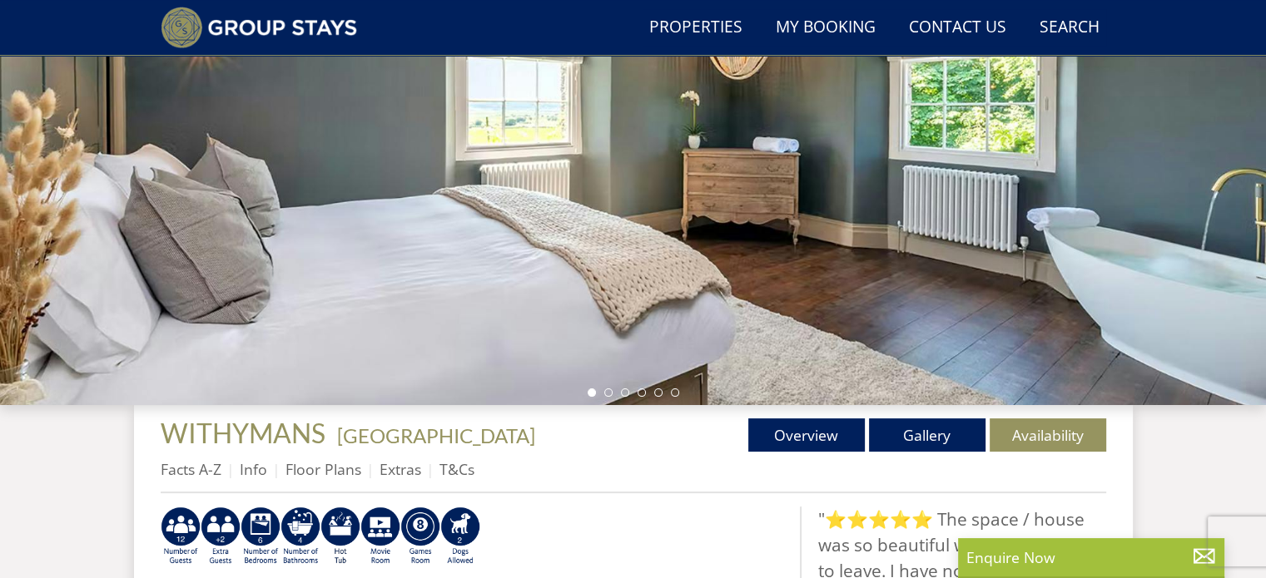
select select "6"
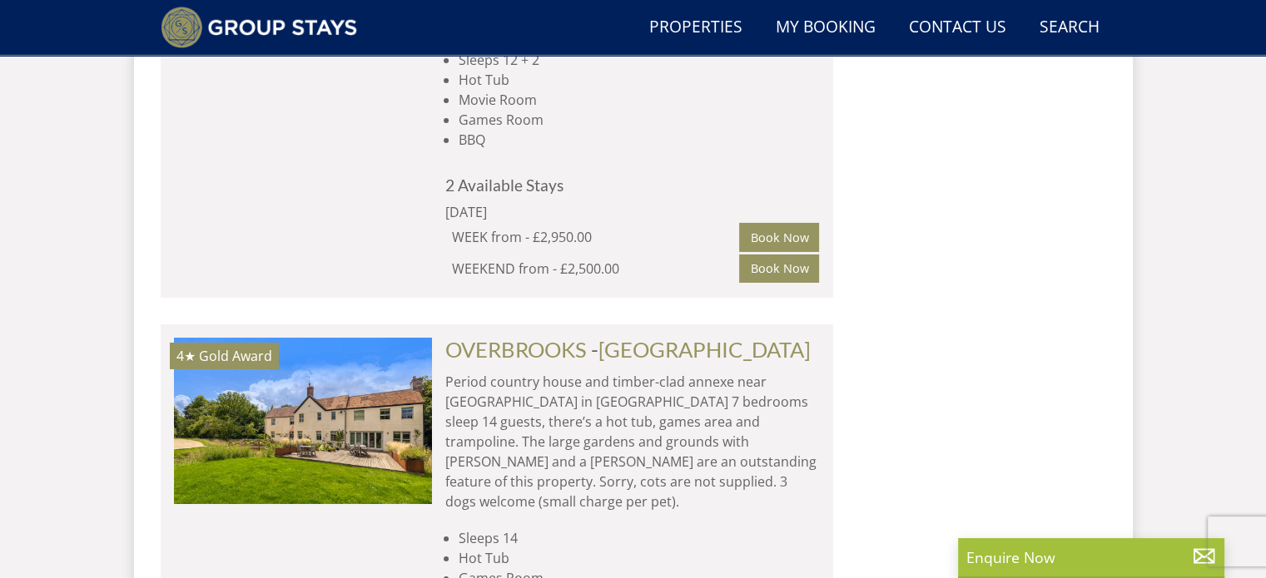
scroll to position [5625, 0]
click at [531, 336] on link "OVERBROOKS" at bounding box center [515, 348] width 141 height 25
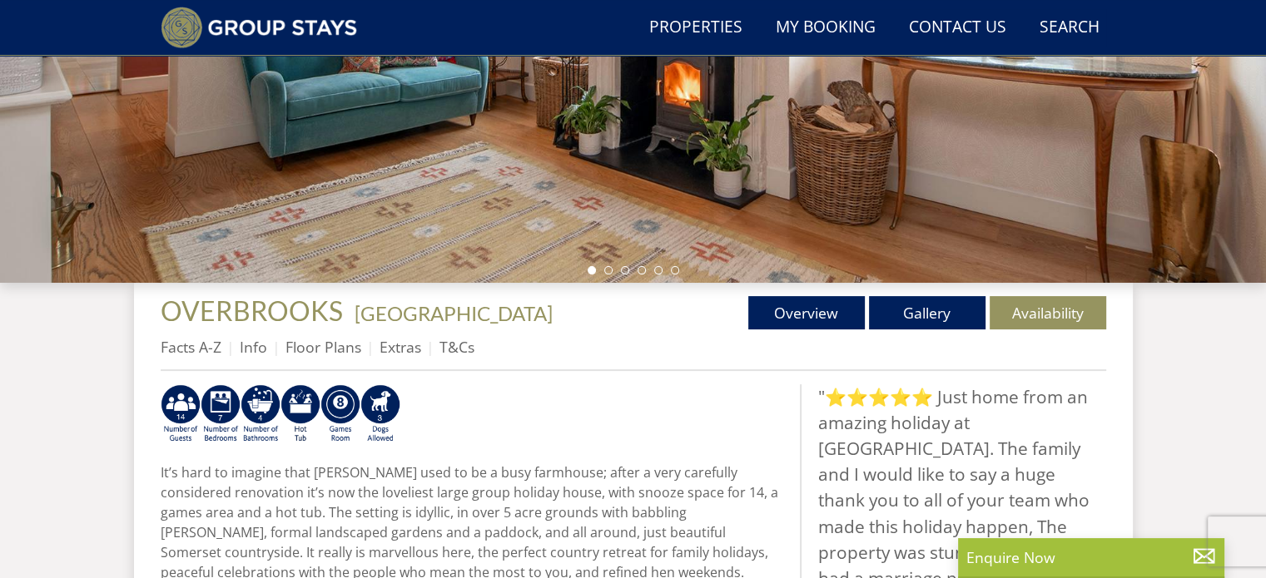
scroll to position [406, 0]
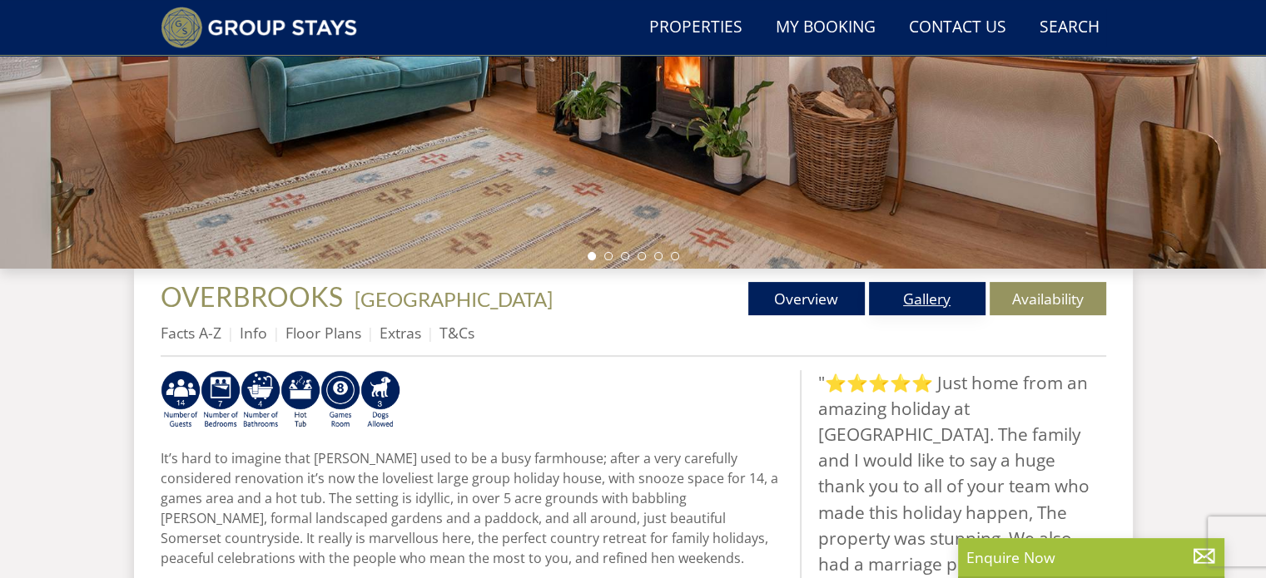
click at [942, 299] on link "Gallery" at bounding box center [927, 298] width 116 height 33
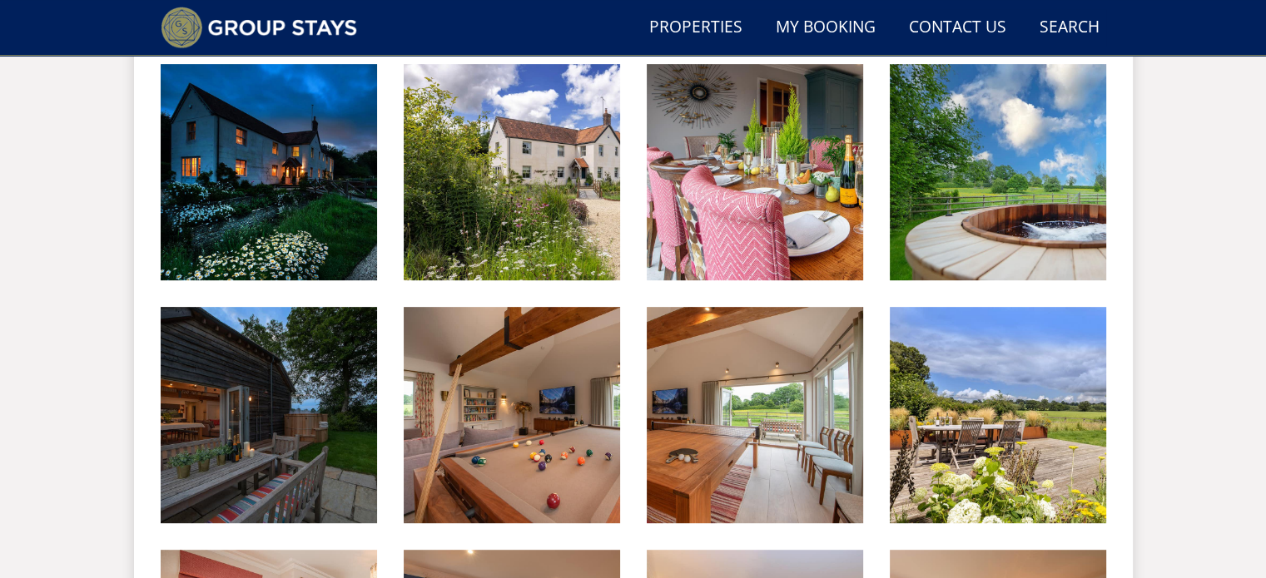
scroll to position [711, 0]
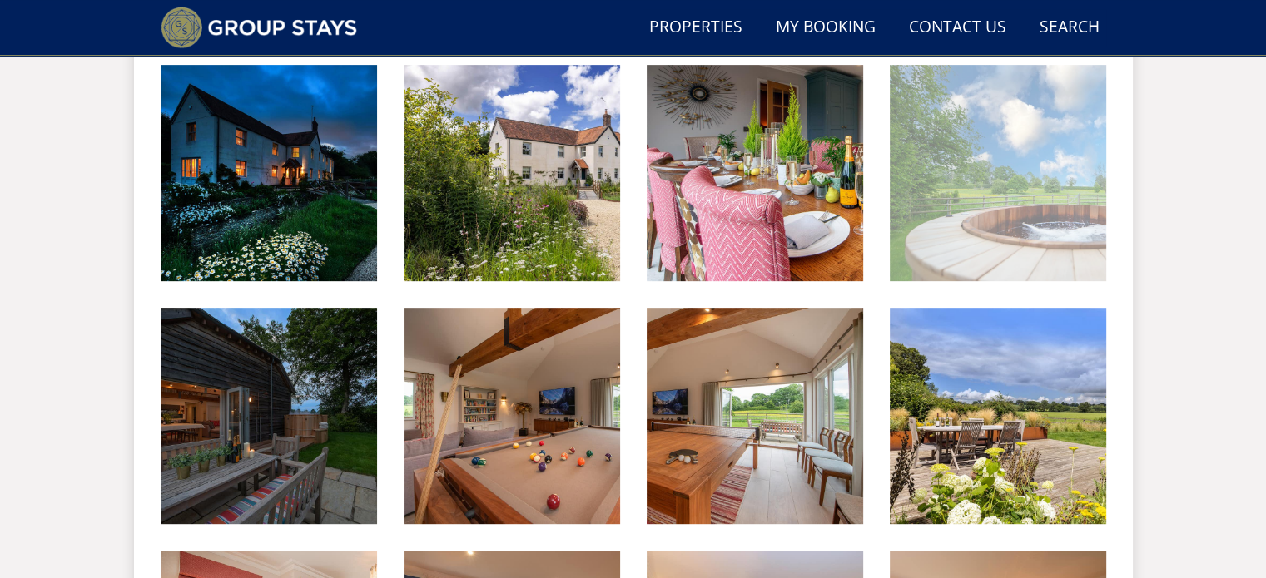
click at [995, 191] on img at bounding box center [997, 173] width 216 height 216
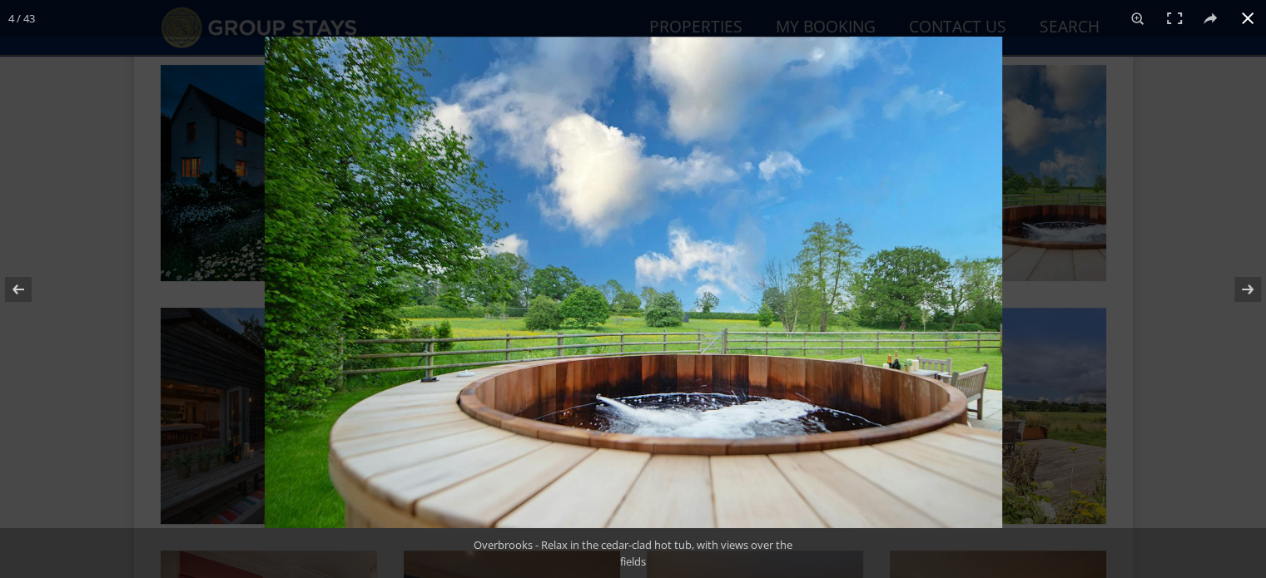
click at [1243, 18] on button at bounding box center [1247, 18] width 37 height 37
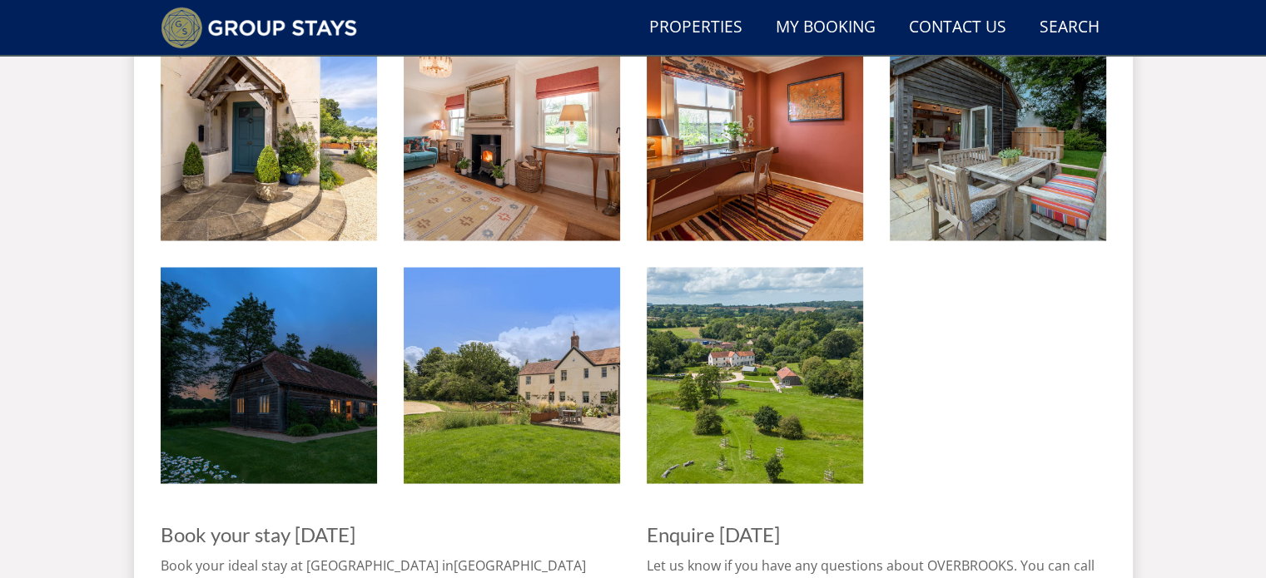
scroll to position [2939, 0]
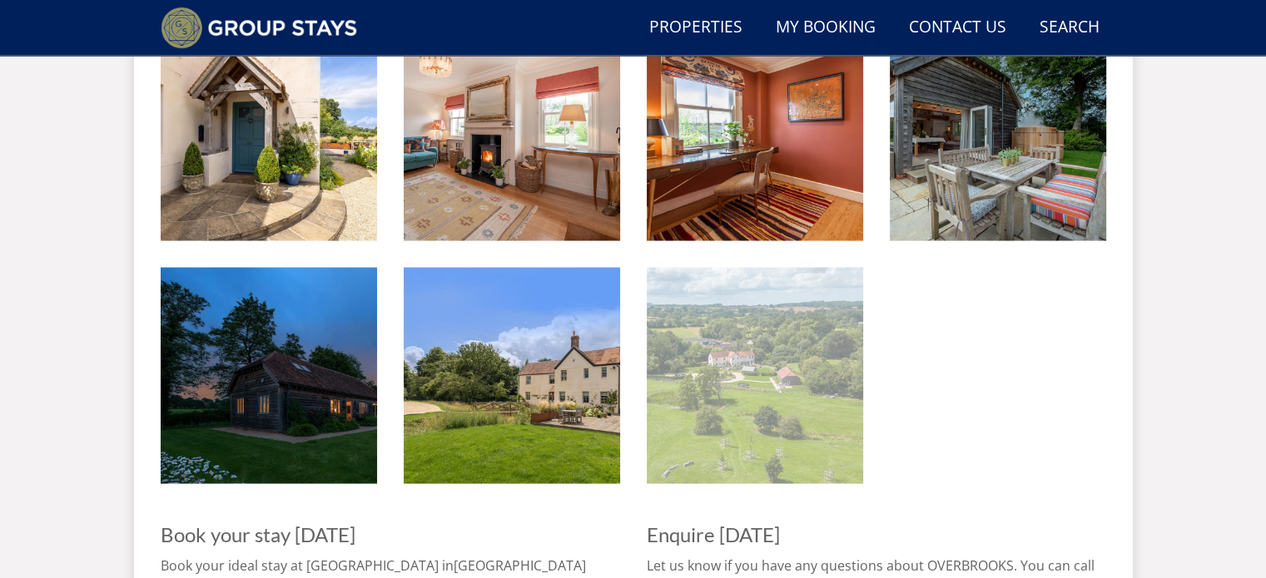
click at [767, 389] on img at bounding box center [755, 375] width 216 height 216
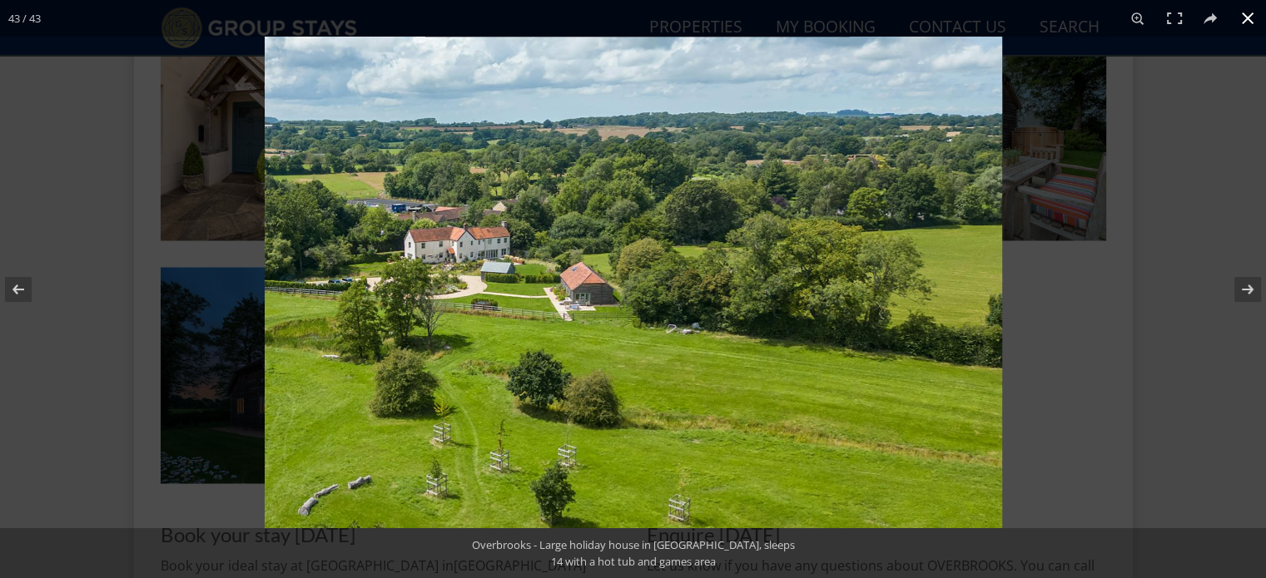
click at [1250, 19] on button at bounding box center [1247, 18] width 37 height 37
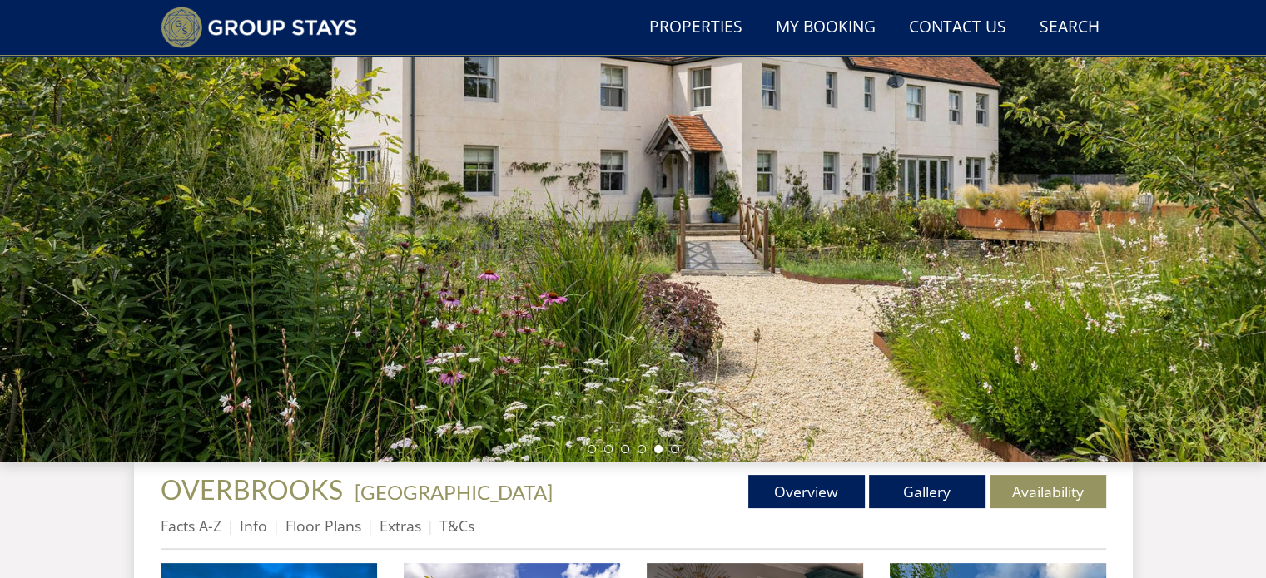
scroll to position [211, 0]
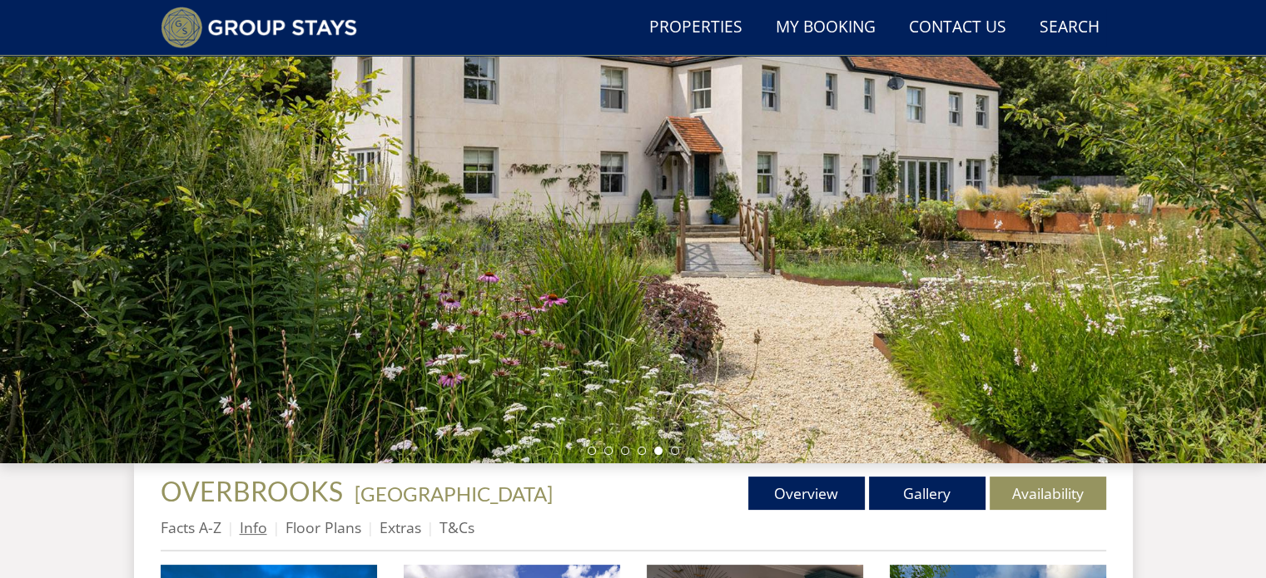
click at [250, 525] on link "Info" at bounding box center [253, 528] width 27 height 20
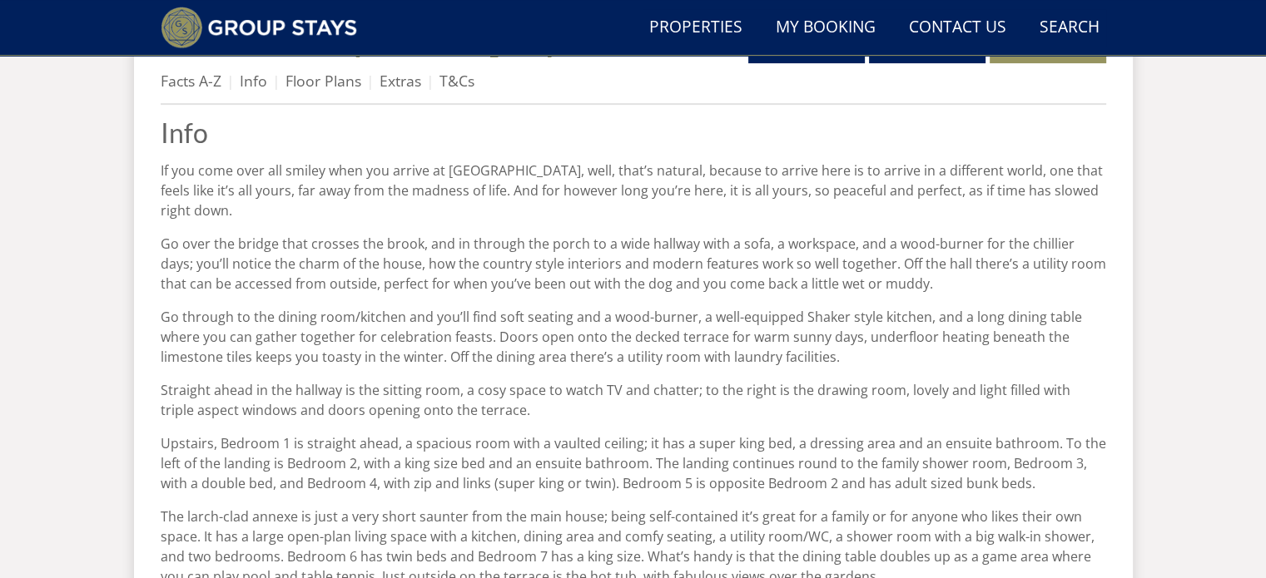
scroll to position [657, 0]
click at [186, 80] on link "Facts A-Z" at bounding box center [191, 82] width 61 height 20
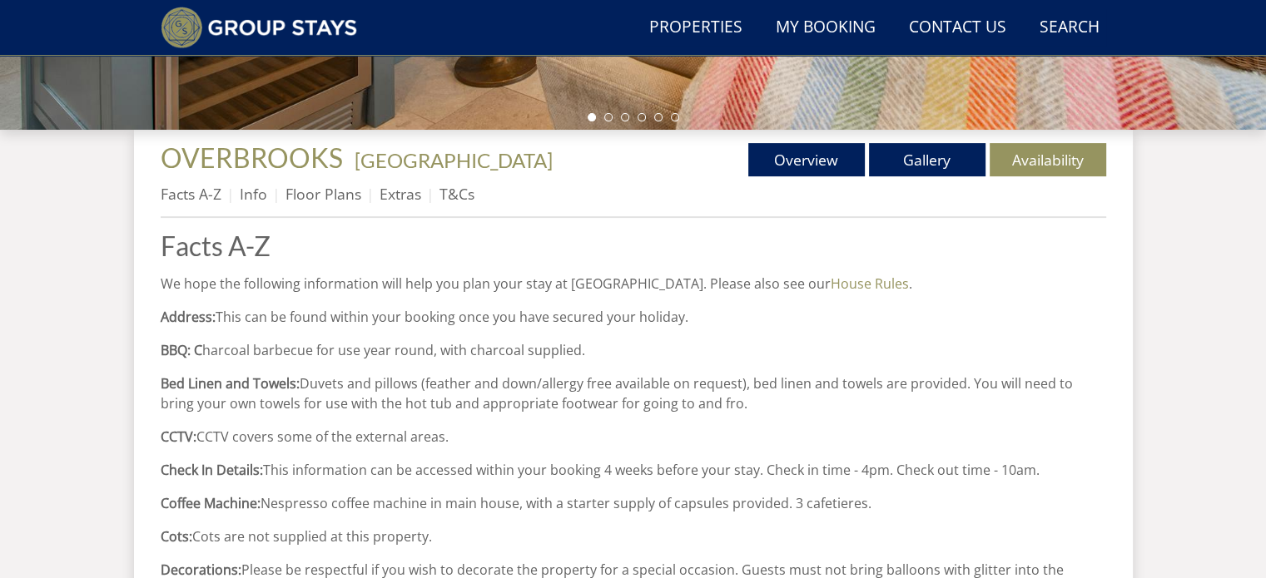
scroll to position [546, 0]
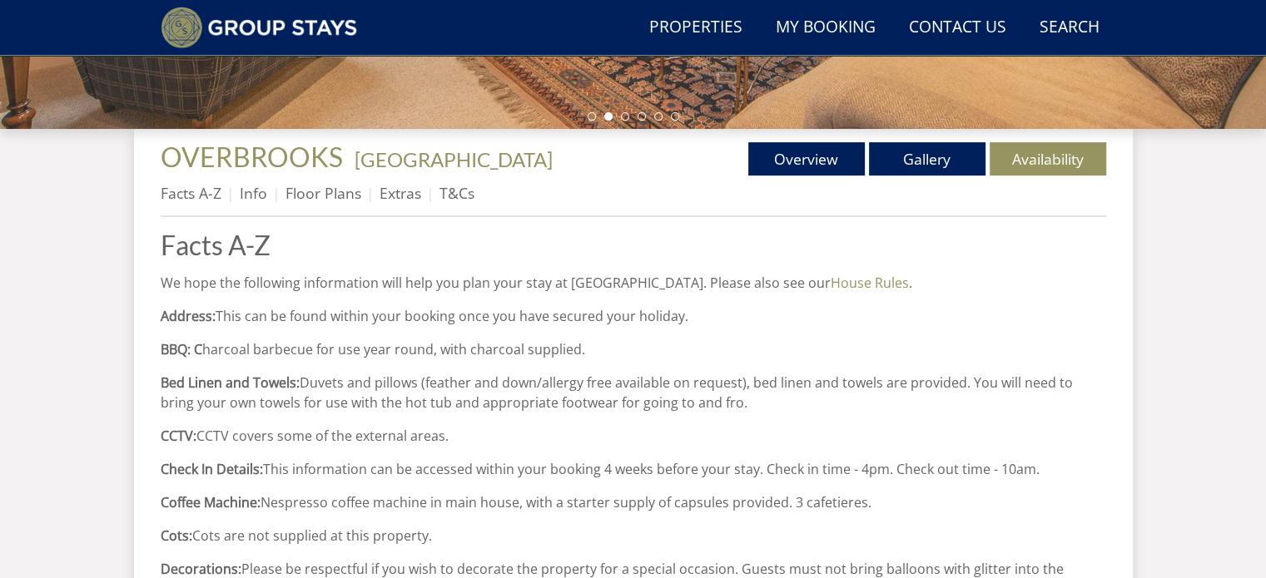
click at [718, 343] on p "BBQ: C harcoal barbecue for use year round, with charcoal supplied." at bounding box center [633, 349] width 945 height 20
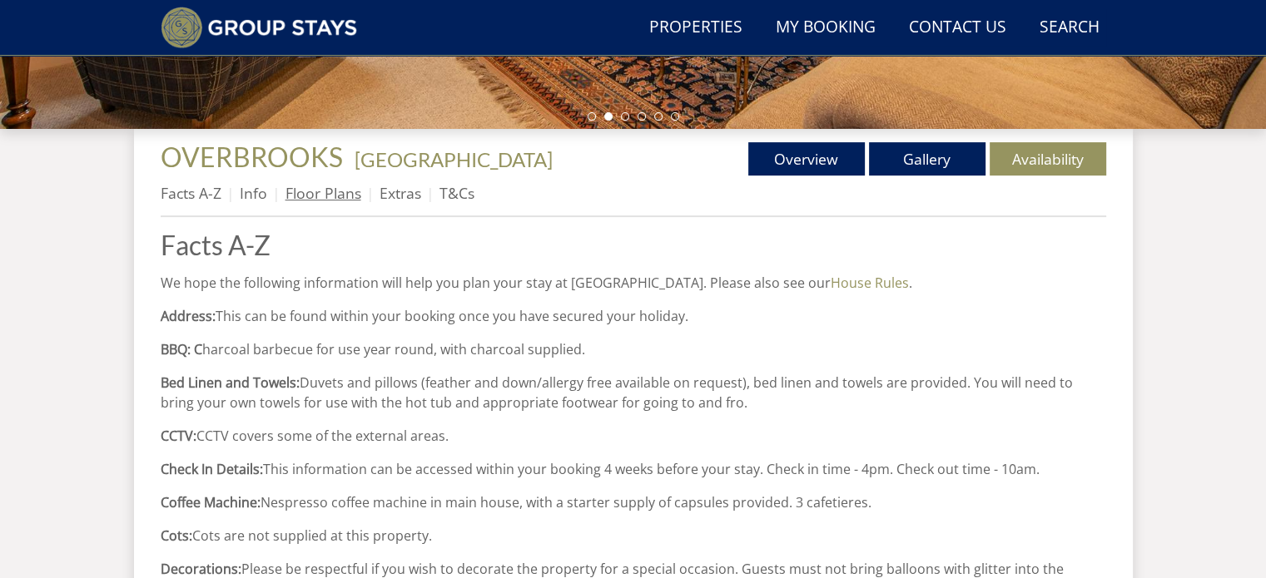
click at [342, 192] on link "Floor Plans" at bounding box center [323, 193] width 76 height 20
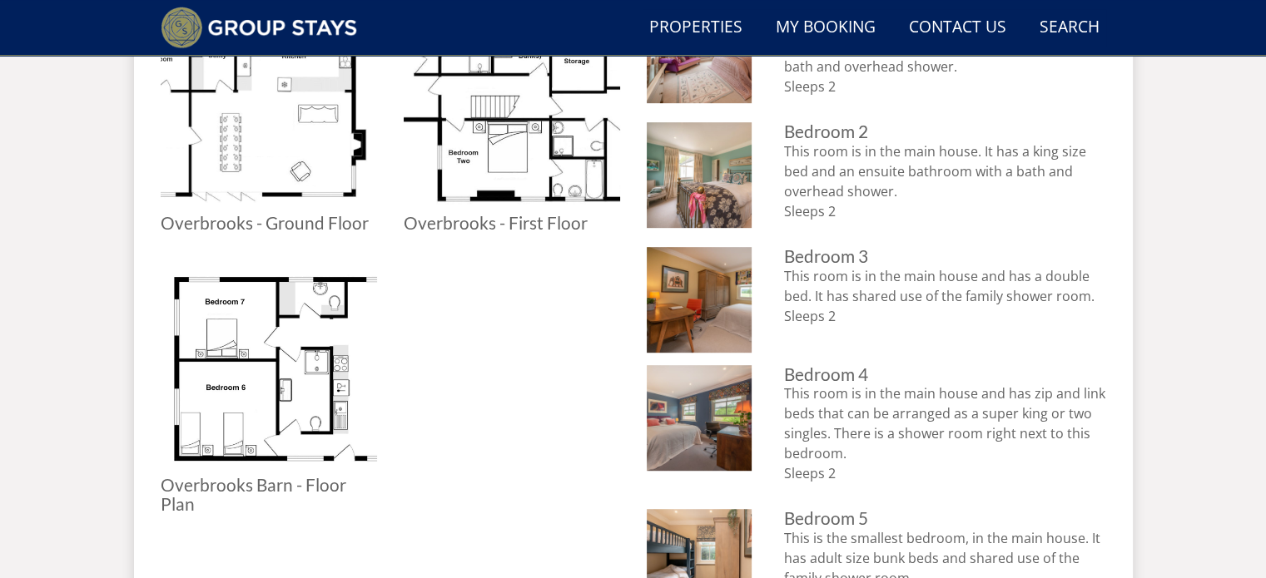
scroll to position [684, 0]
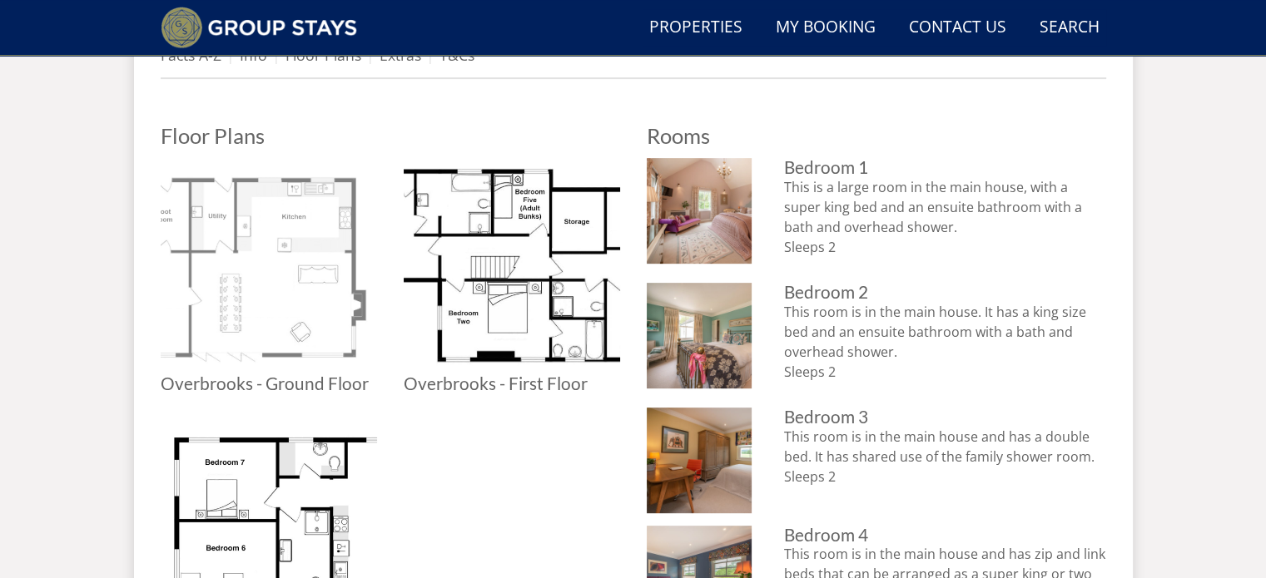
click at [284, 272] on img at bounding box center [269, 266] width 216 height 216
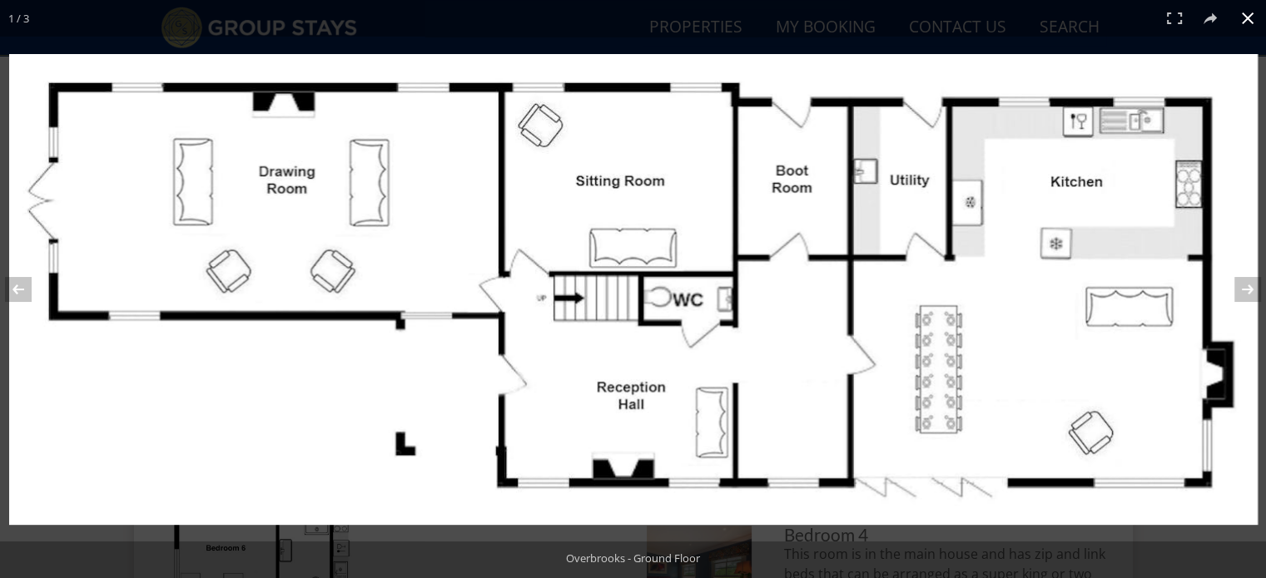
click at [1245, 16] on button at bounding box center [1247, 18] width 37 height 37
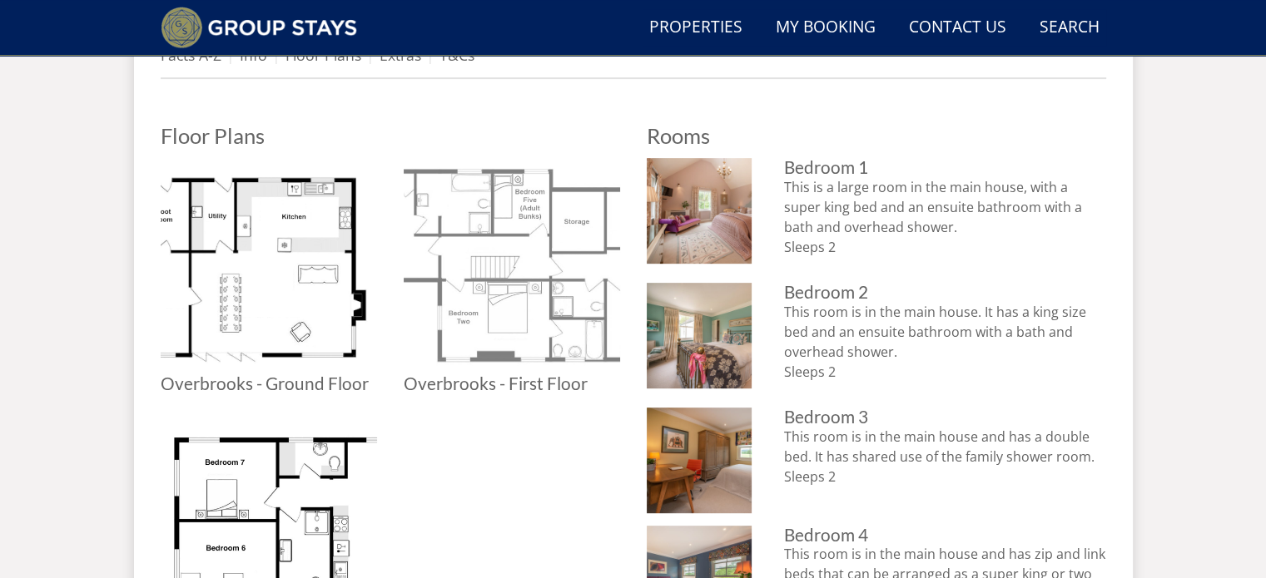
click at [492, 323] on img at bounding box center [512, 266] width 216 height 216
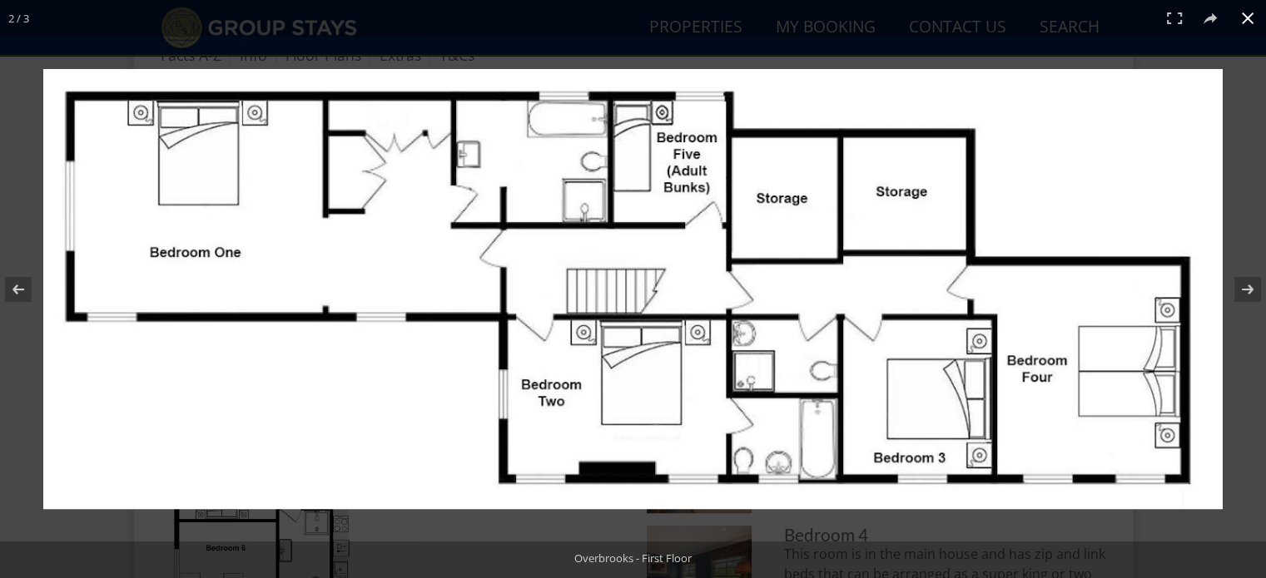
click at [1246, 17] on button at bounding box center [1247, 18] width 37 height 37
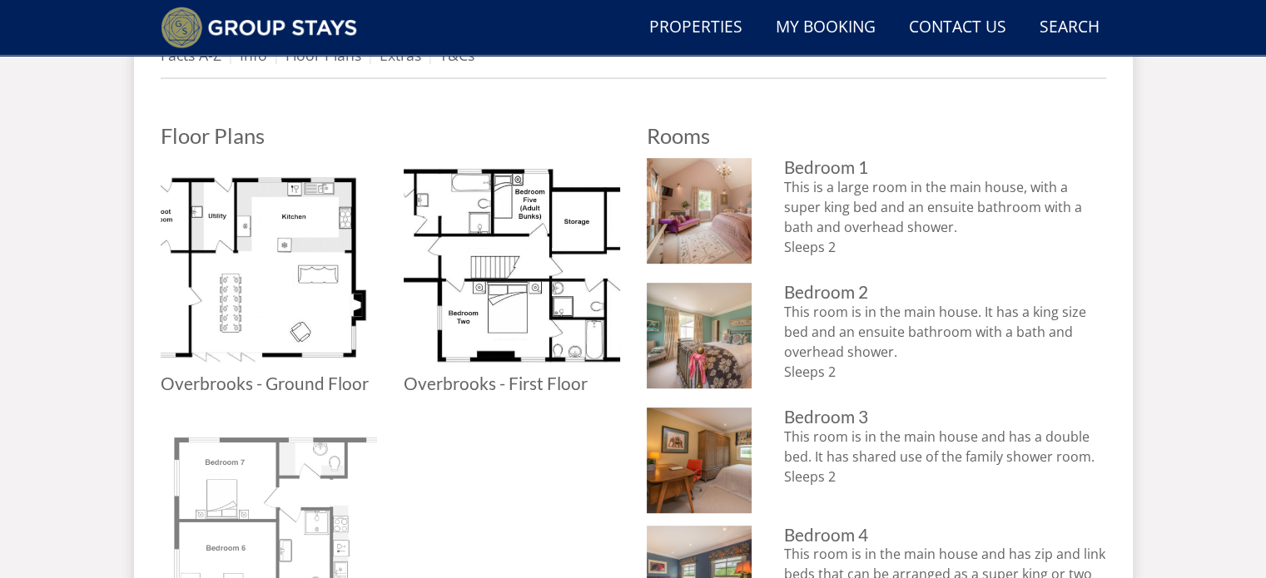
click at [296, 489] on img at bounding box center [269, 528] width 216 height 216
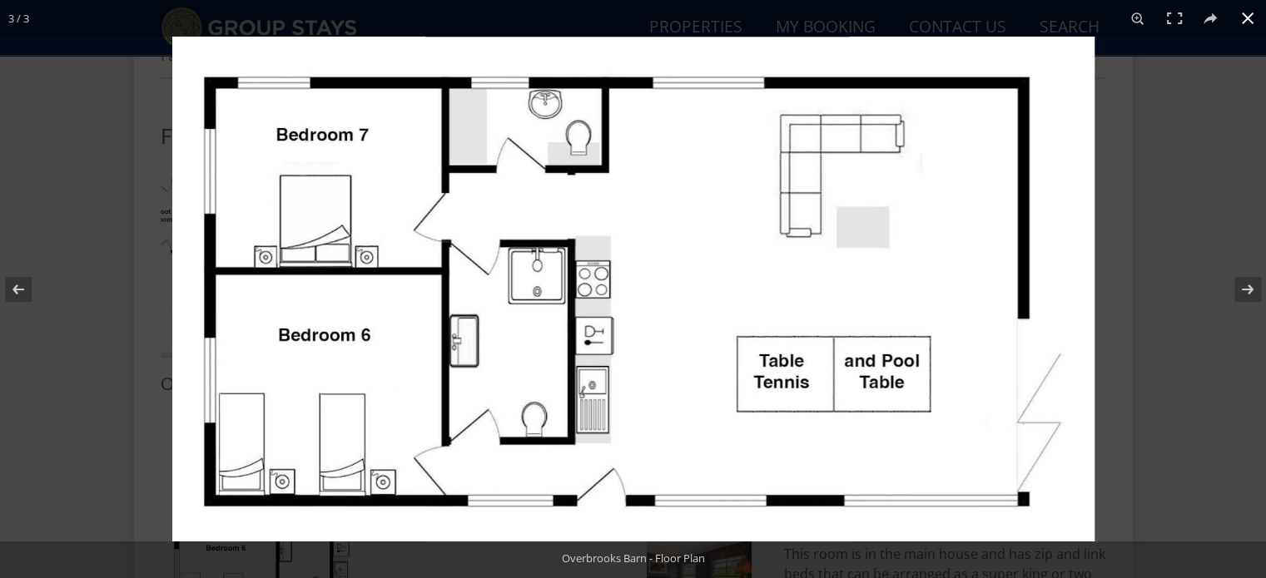
click at [1243, 19] on button at bounding box center [1247, 18] width 37 height 37
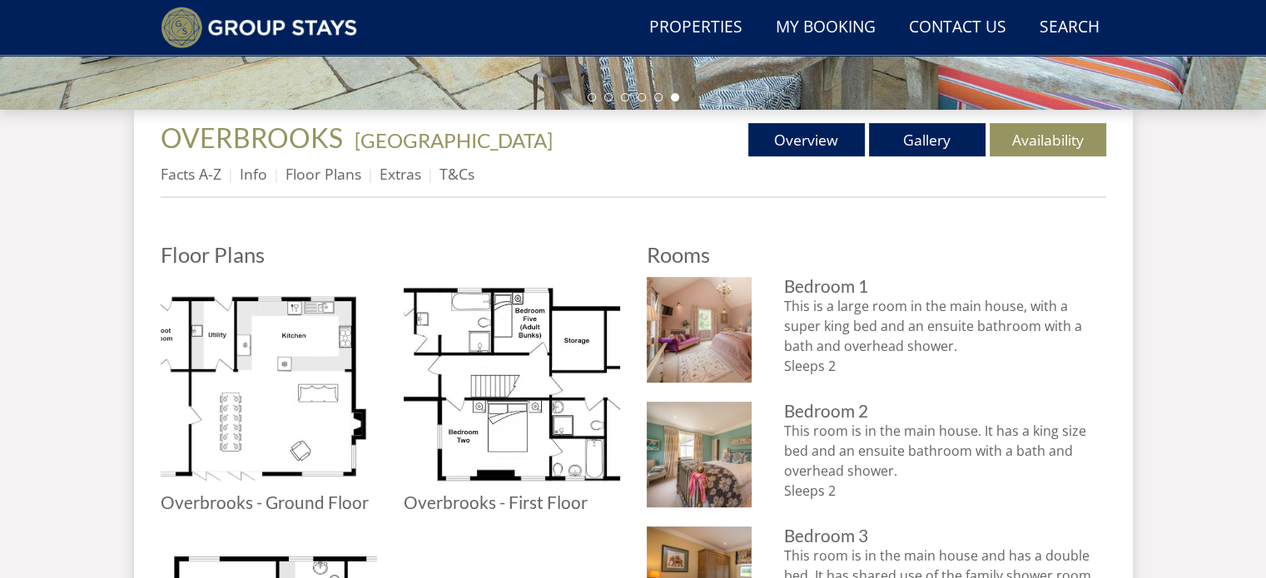
scroll to position [564, 0]
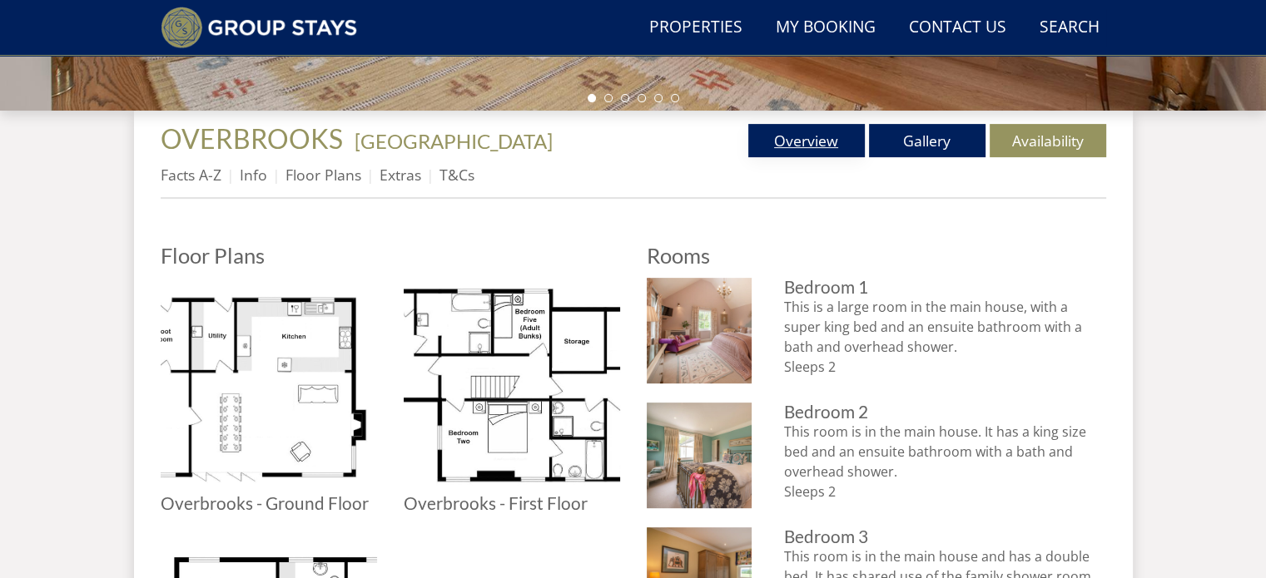
click at [802, 138] on link "Overview" at bounding box center [806, 140] width 116 height 33
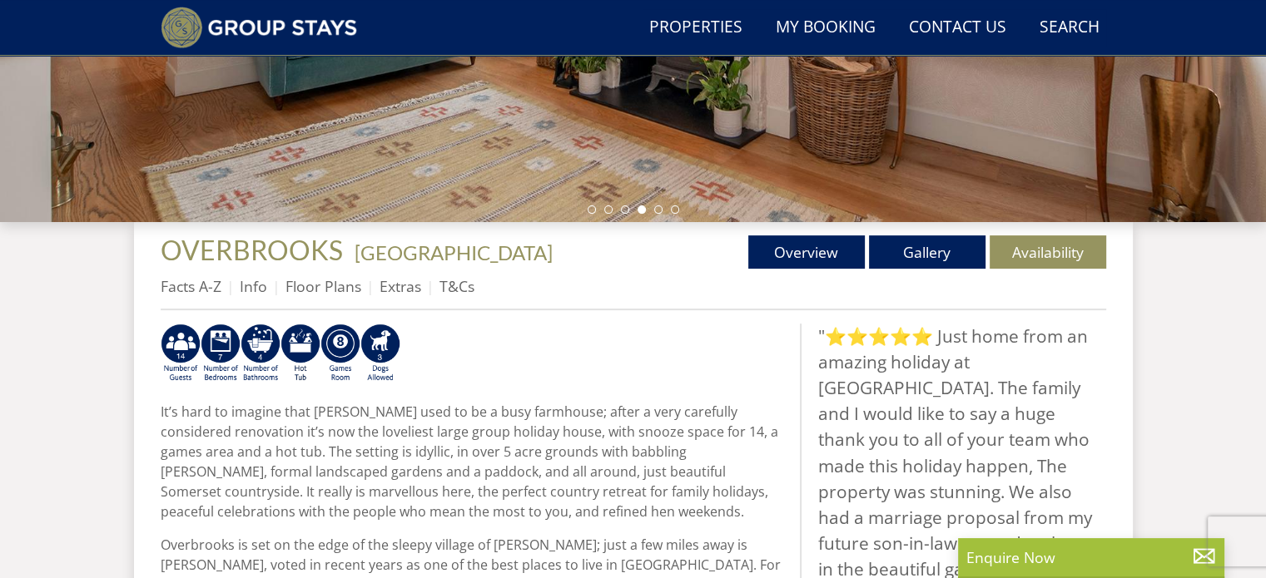
scroll to position [452, 0]
click at [1047, 255] on link "Availability" at bounding box center [1047, 252] width 116 height 33
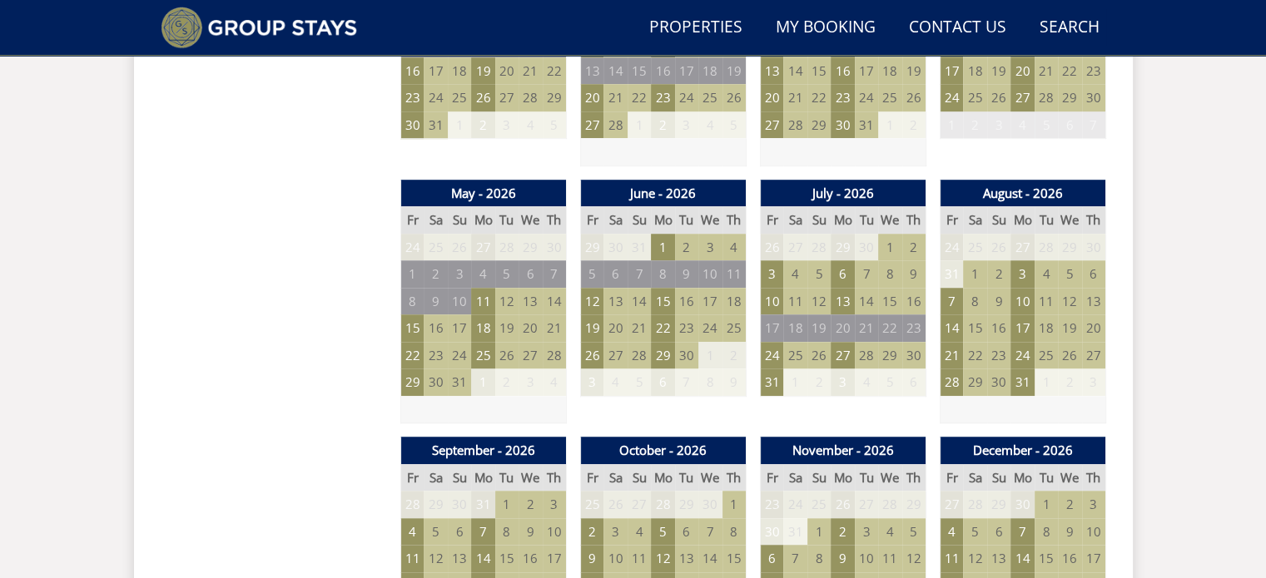
scroll to position [1195, 0]
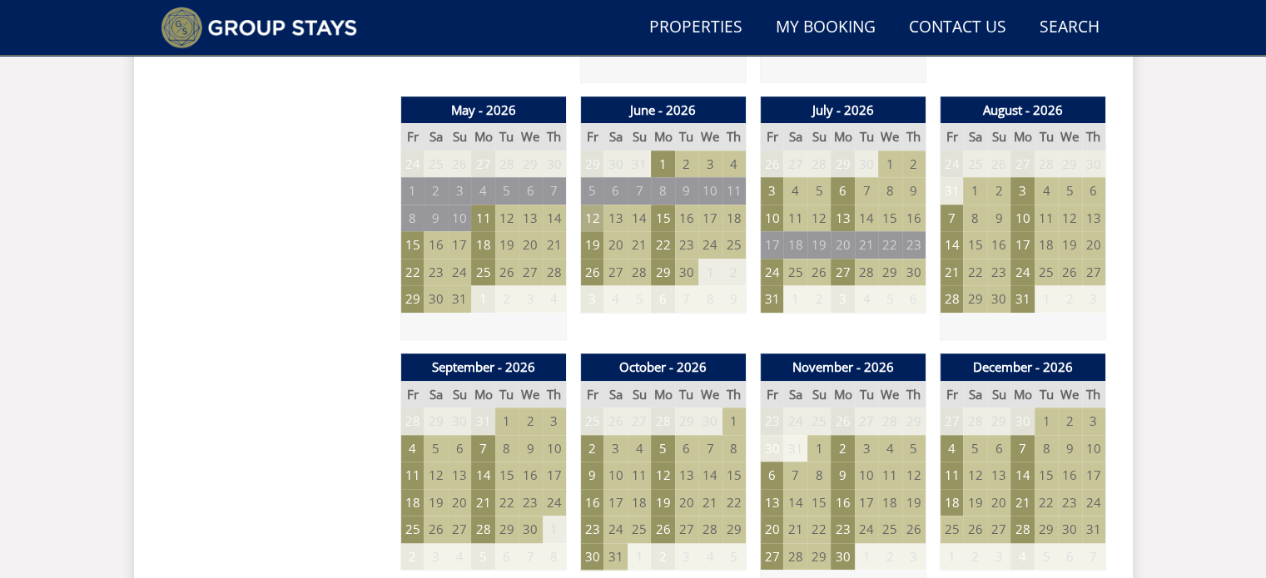
click at [594, 216] on td "12" at bounding box center [591, 218] width 23 height 27
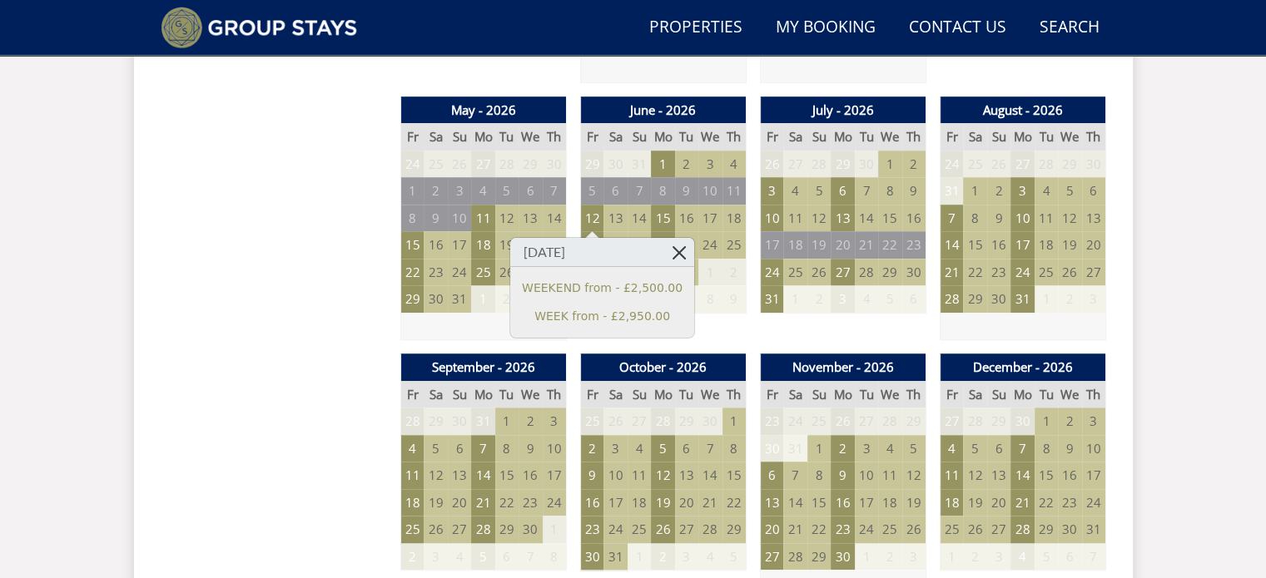
click at [665, 256] on link at bounding box center [679, 252] width 29 height 29
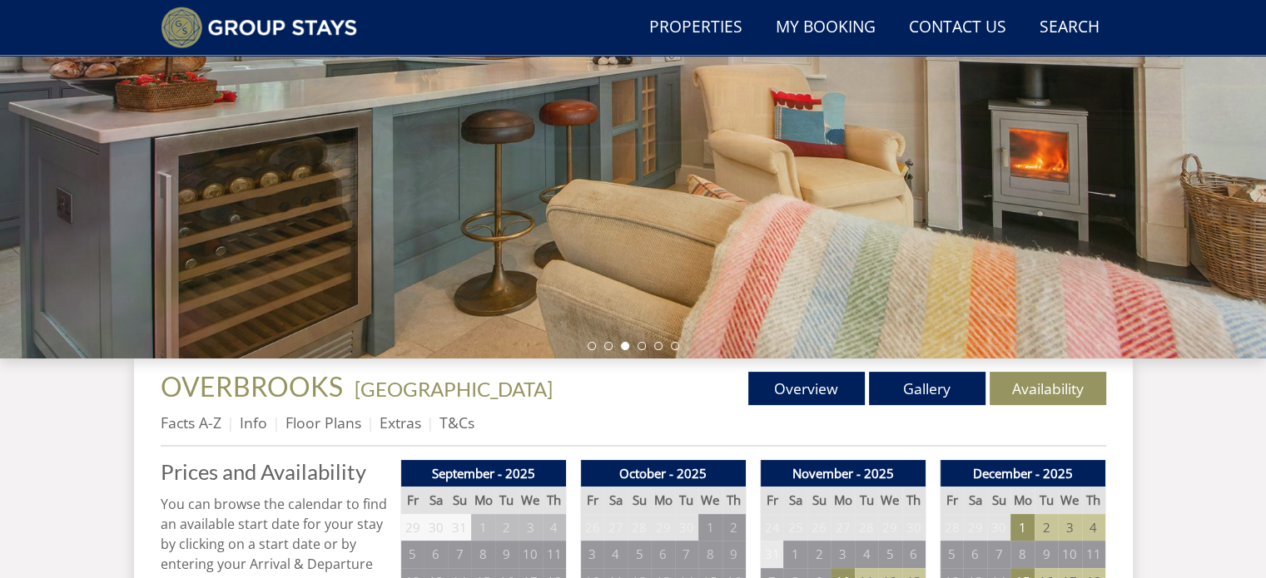
scroll to position [0, 0]
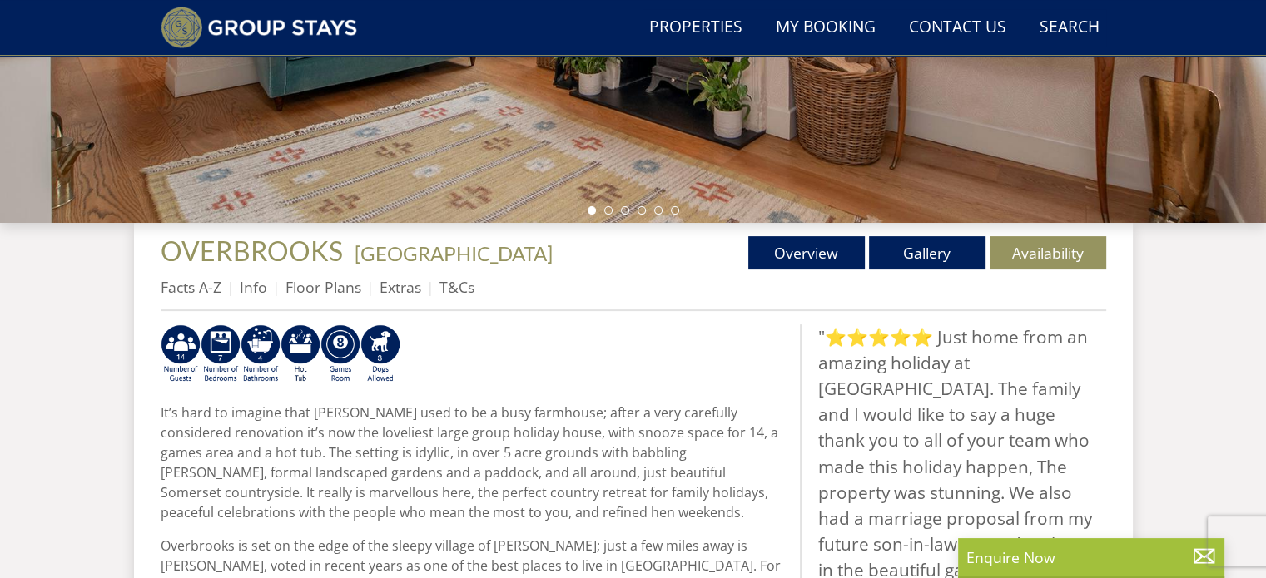
scroll to position [564, 0]
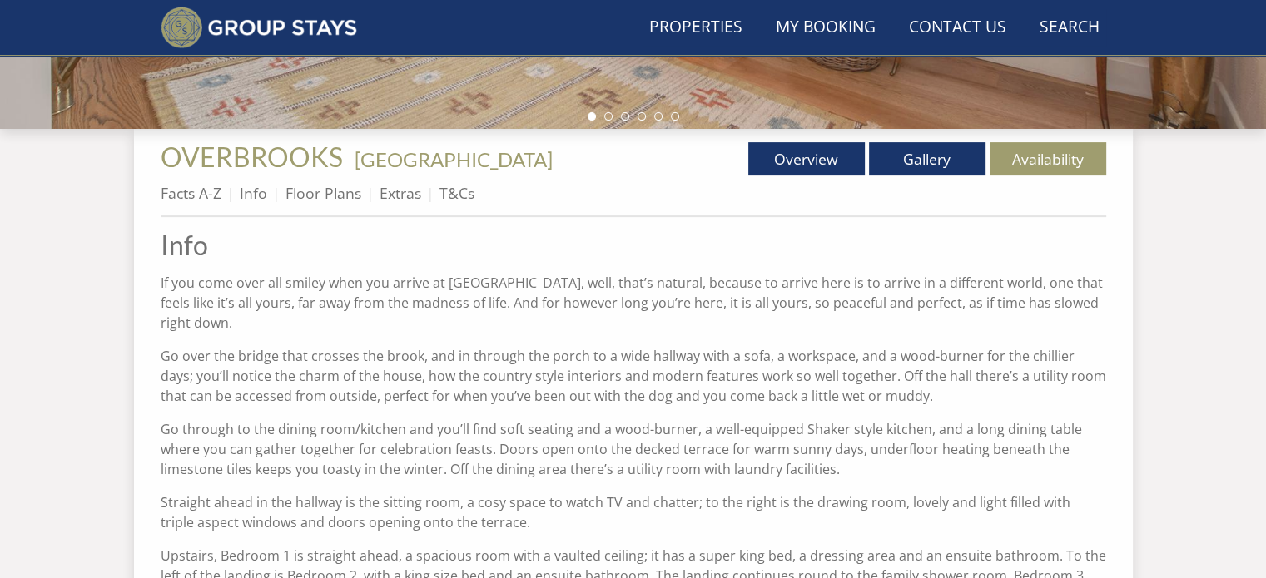
scroll to position [657, 0]
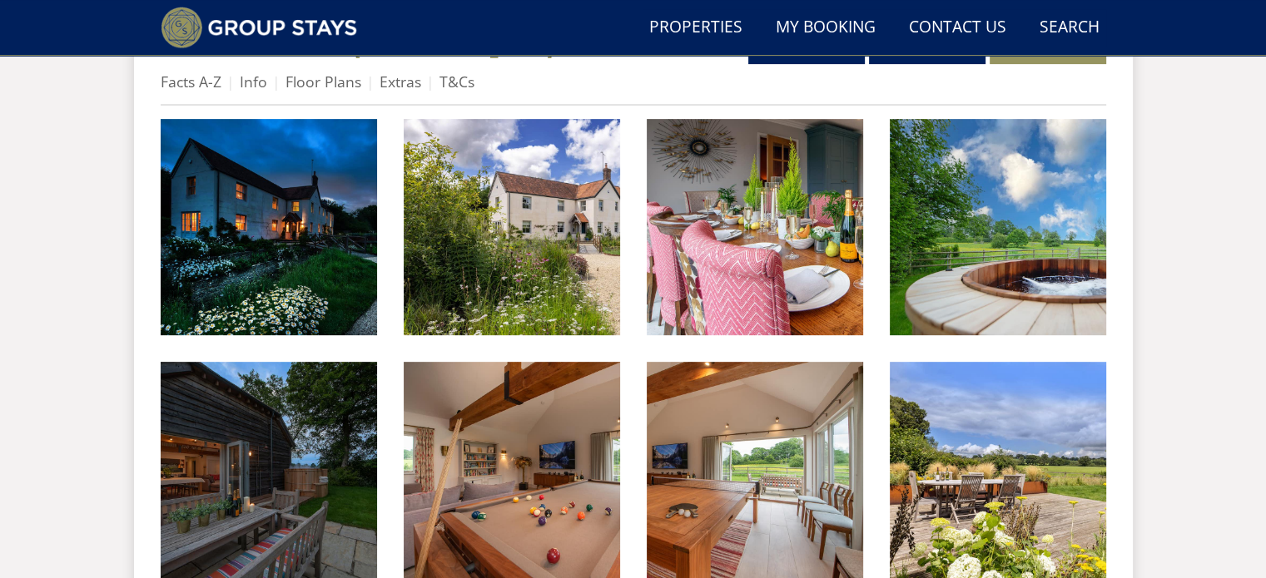
scroll to position [211, 0]
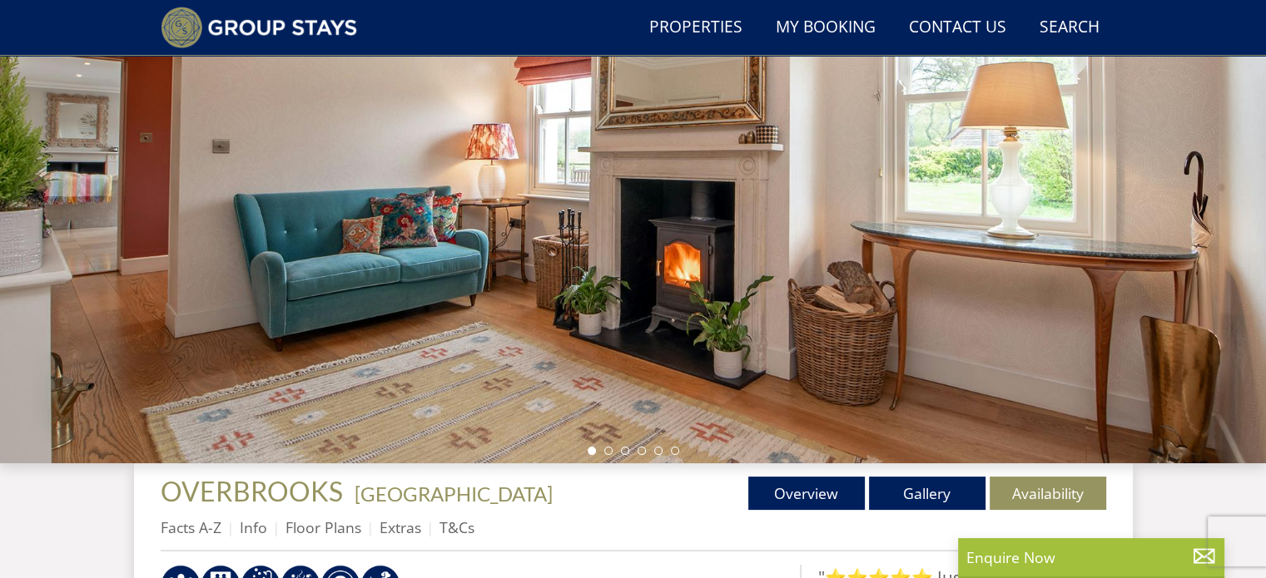
scroll to position [406, 0]
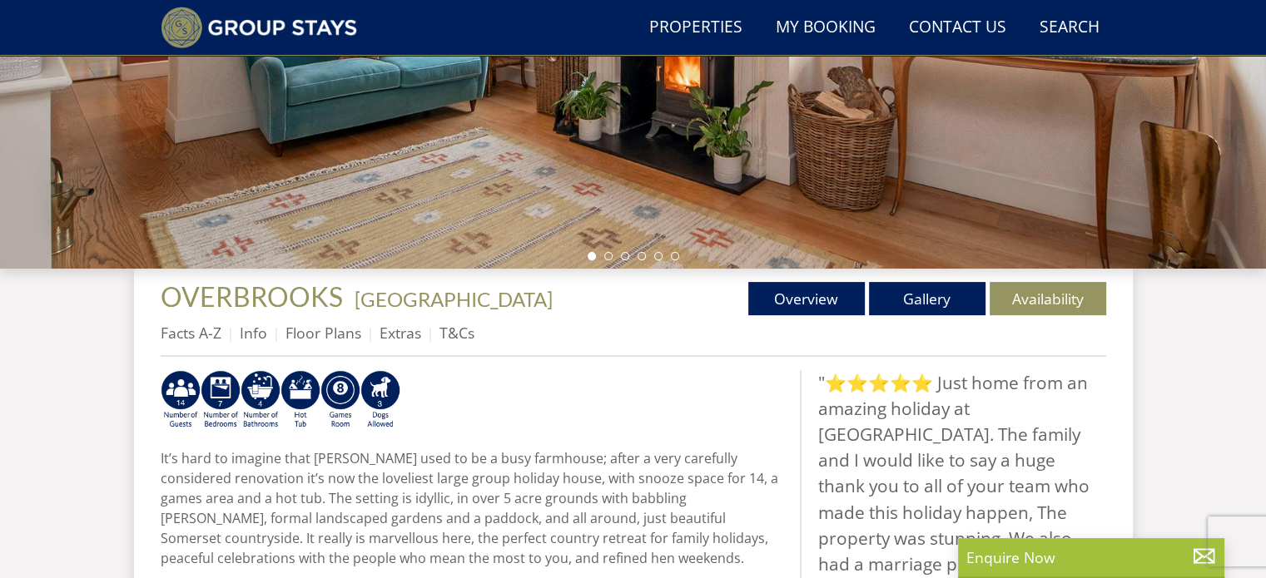
select select "6"
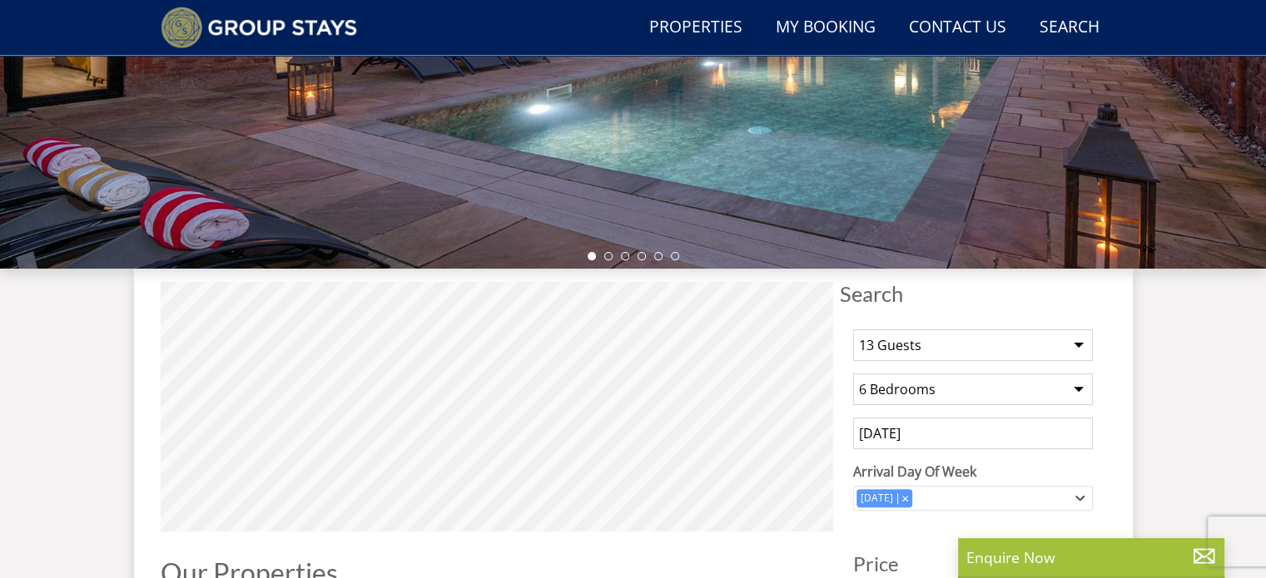
scroll to position [5625, 0]
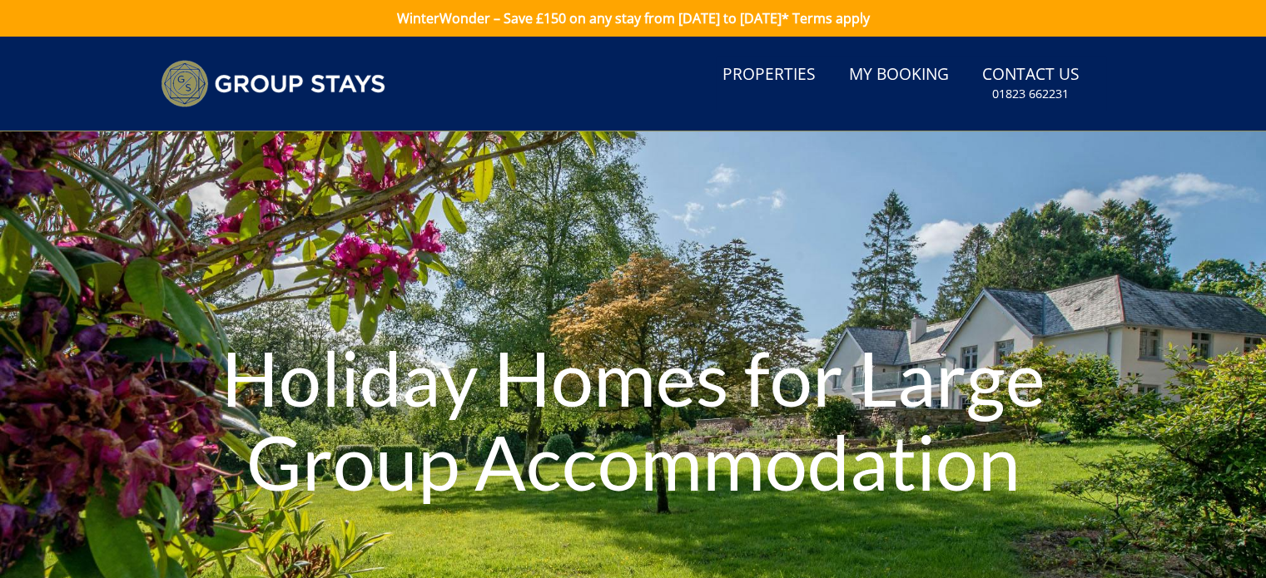
select select "6"
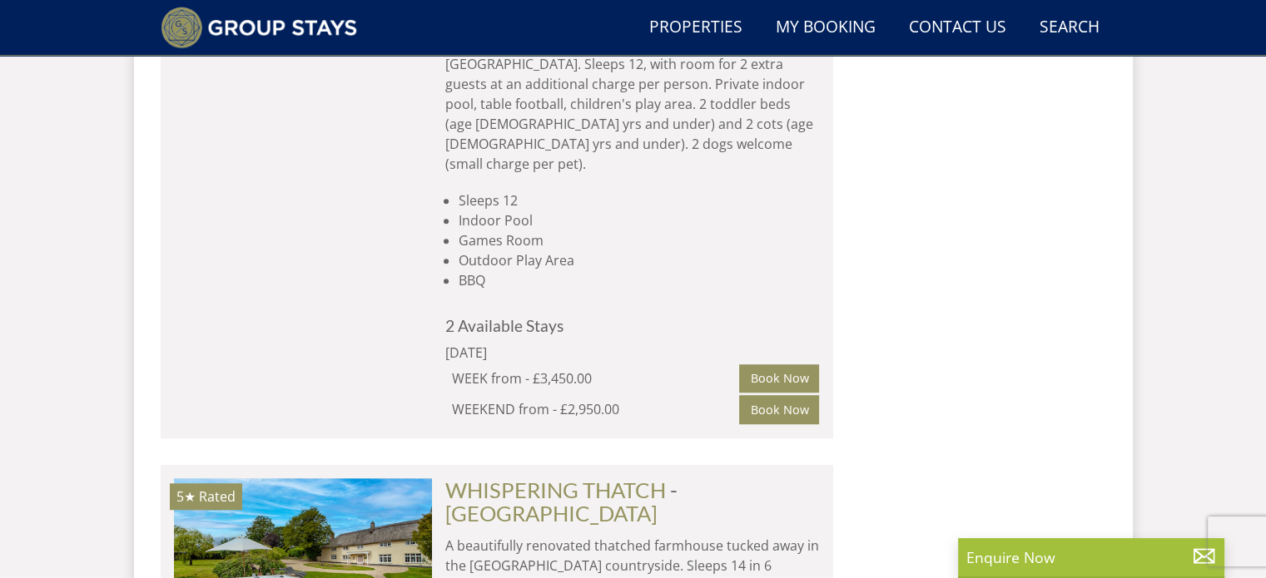
scroll to position [7442, 0]
click at [592, 478] on link "WHISPERING THATCH" at bounding box center [555, 490] width 220 height 25
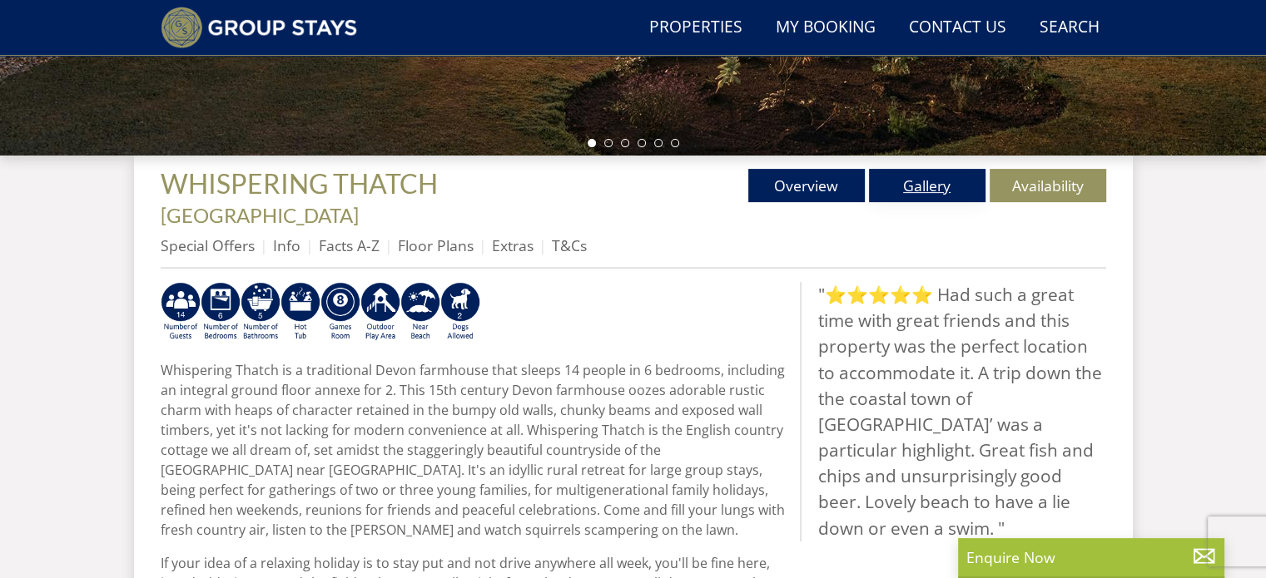
scroll to position [518, 0]
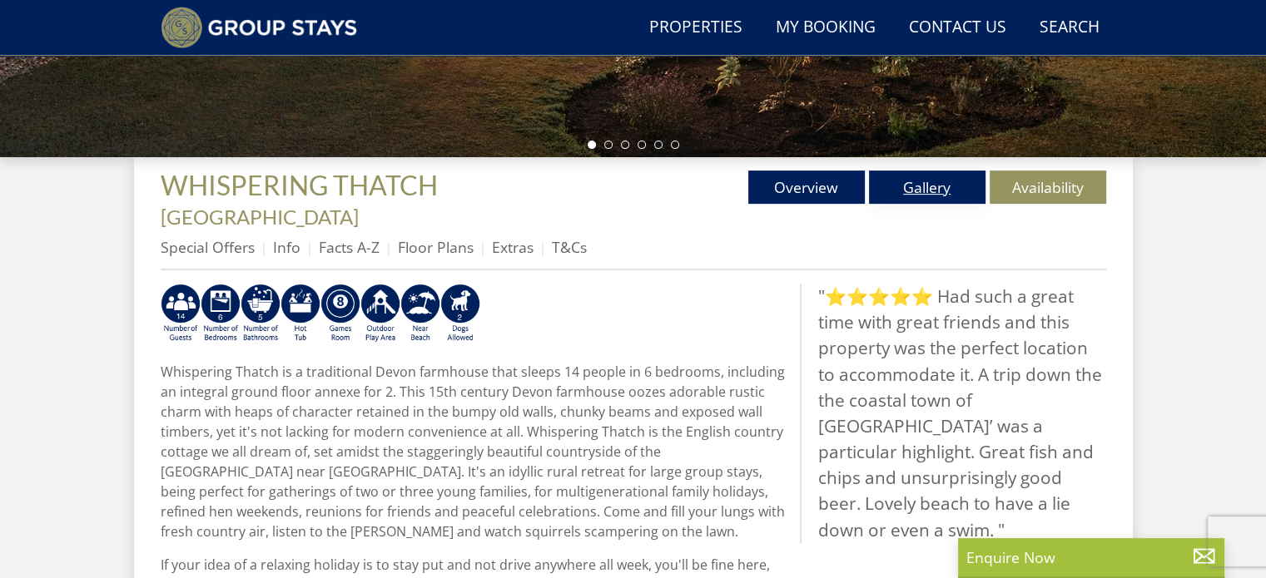
click at [934, 178] on link "Gallery" at bounding box center [927, 187] width 116 height 33
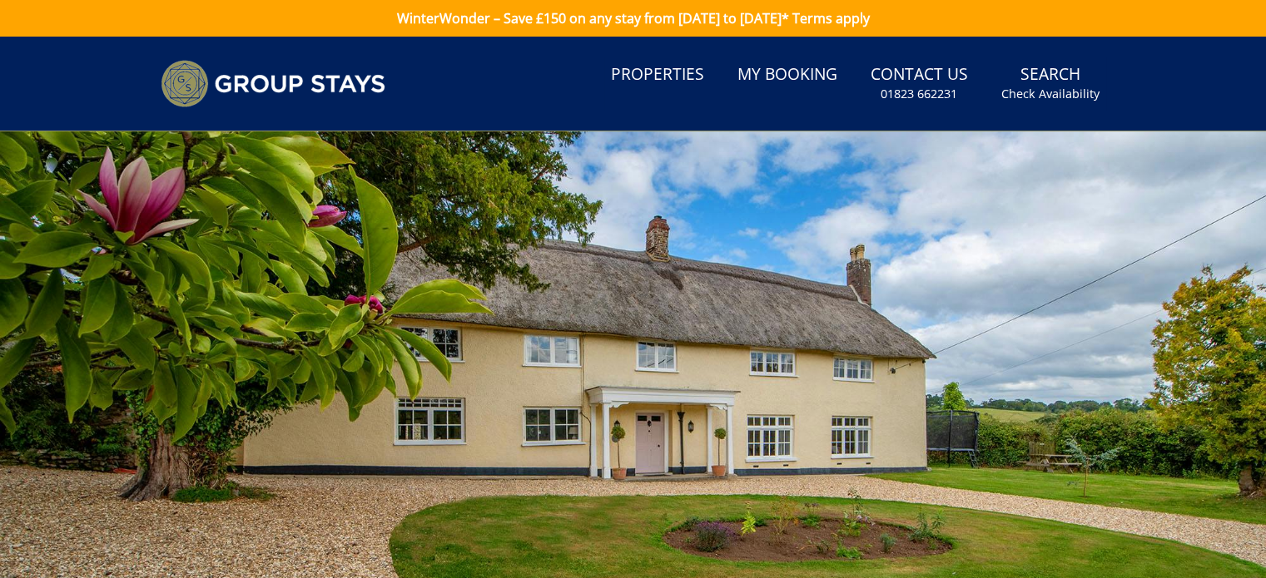
click at [934, 178] on div at bounding box center [633, 422] width 1266 height 582
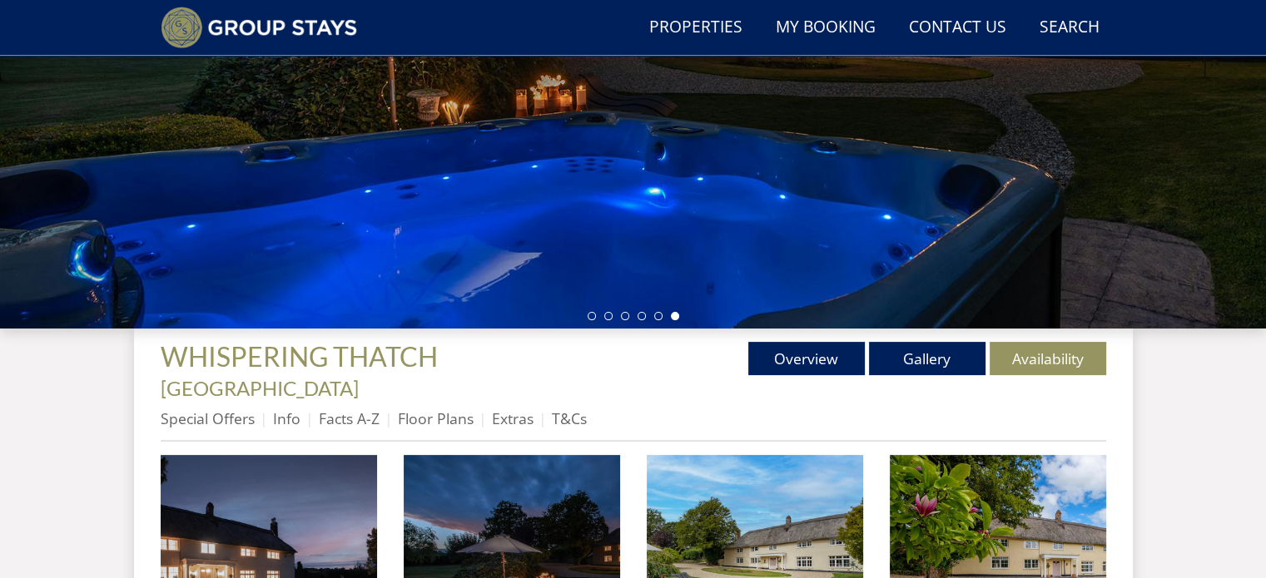
scroll to position [349, 0]
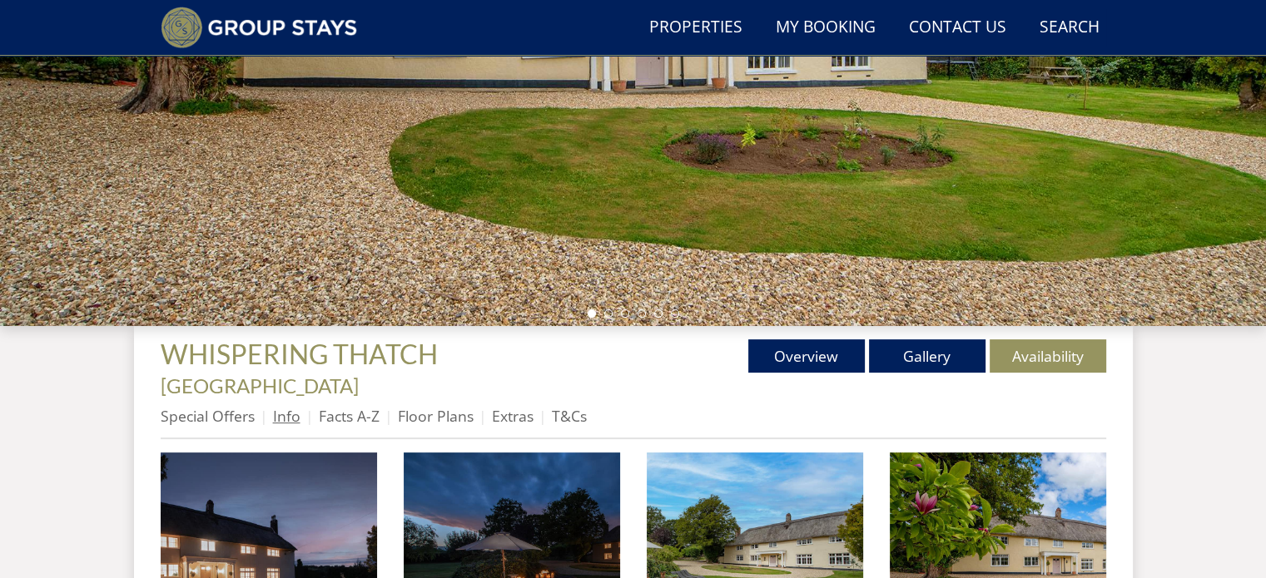
click at [290, 406] on link "Info" at bounding box center [286, 416] width 27 height 20
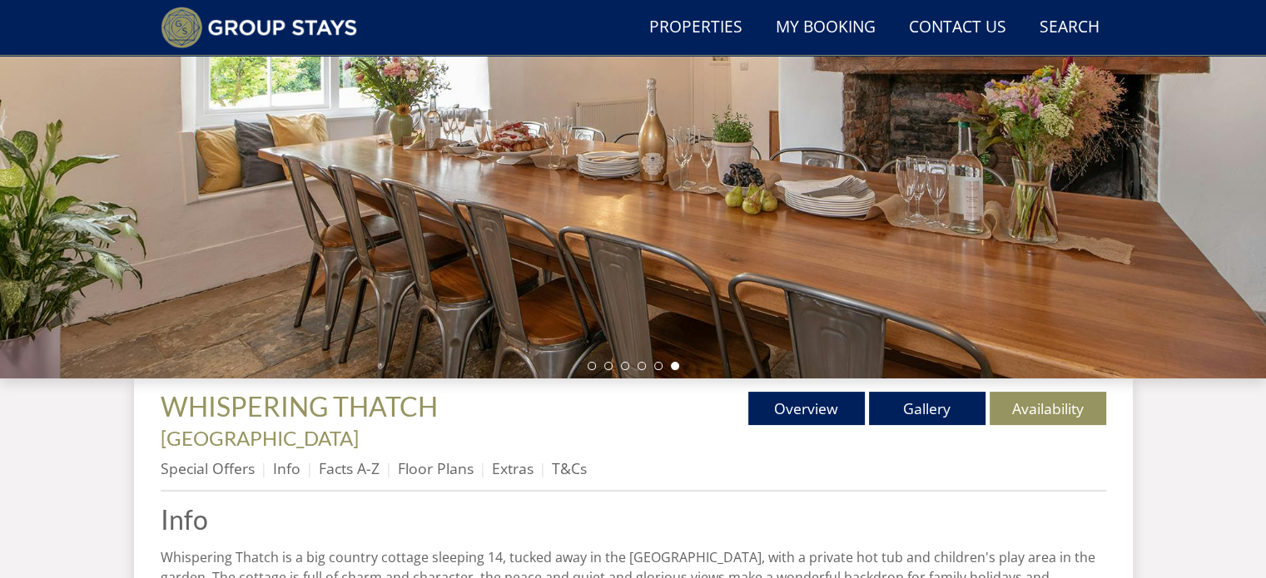
scroll to position [300, 0]
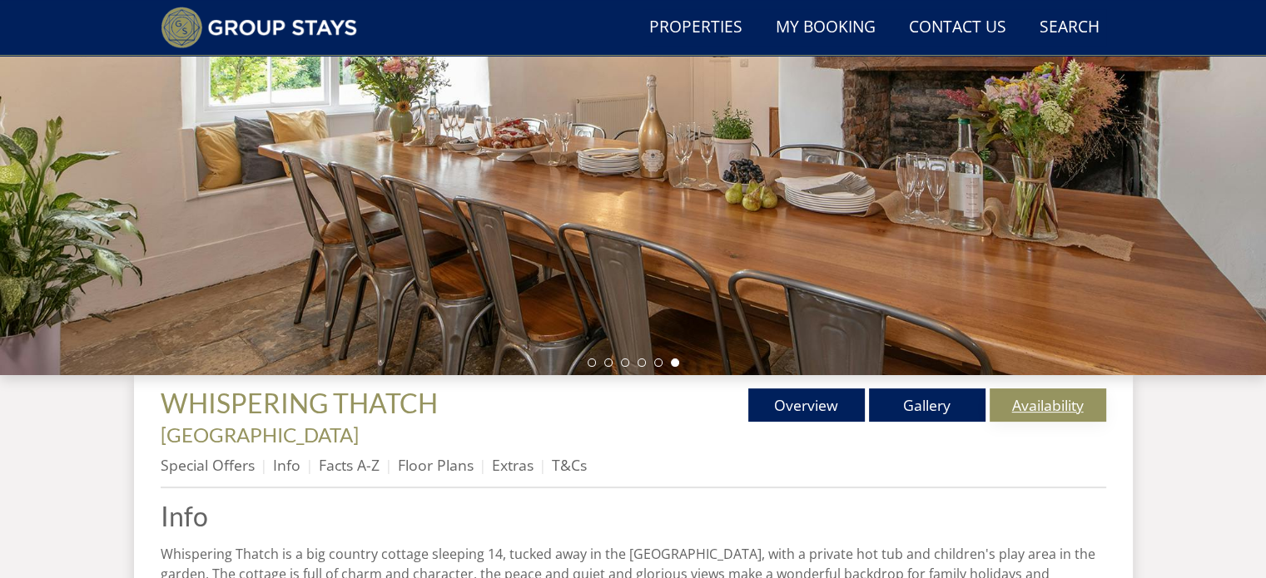
click at [1032, 404] on link "Availability" at bounding box center [1047, 405] width 116 height 33
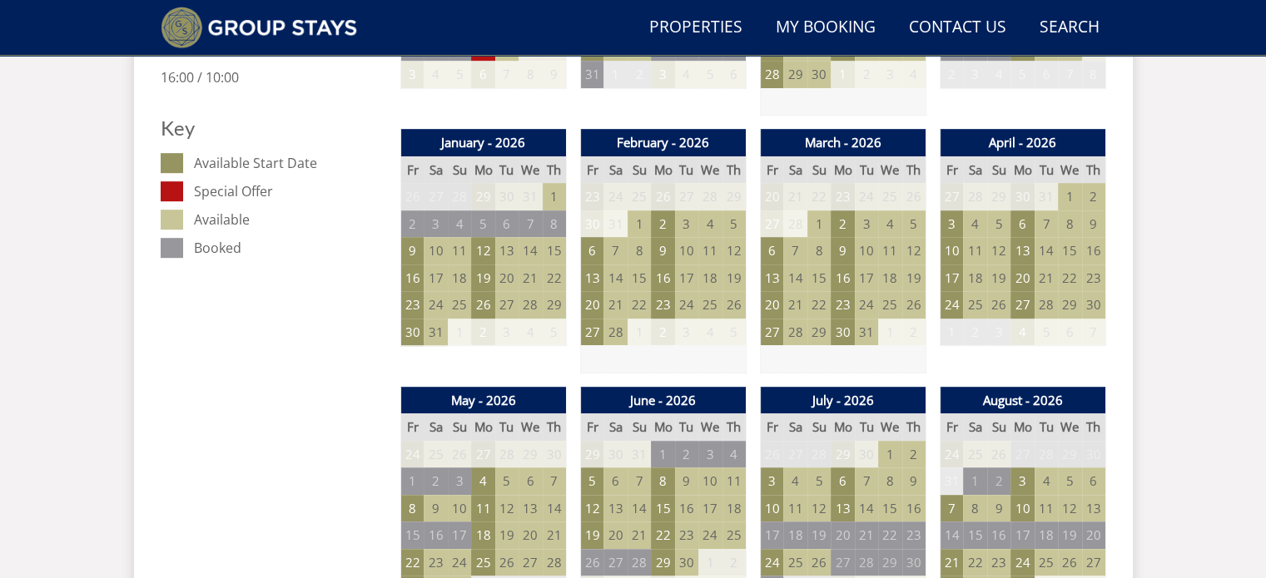
scroll to position [930, 0]
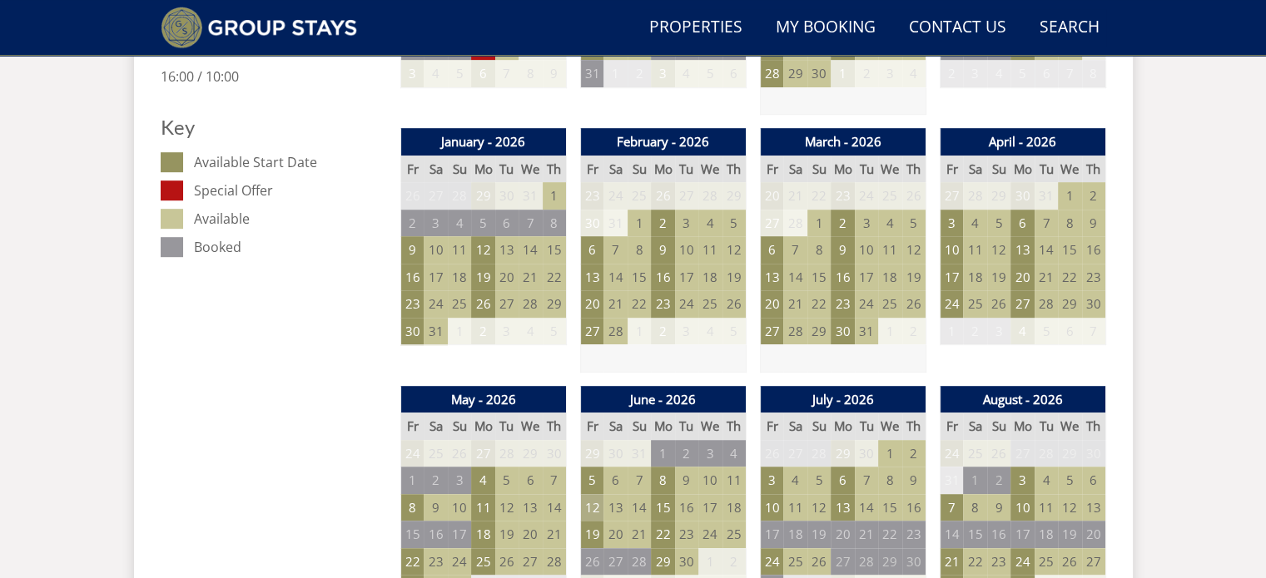
click at [585, 494] on td "12" at bounding box center [591, 507] width 23 height 27
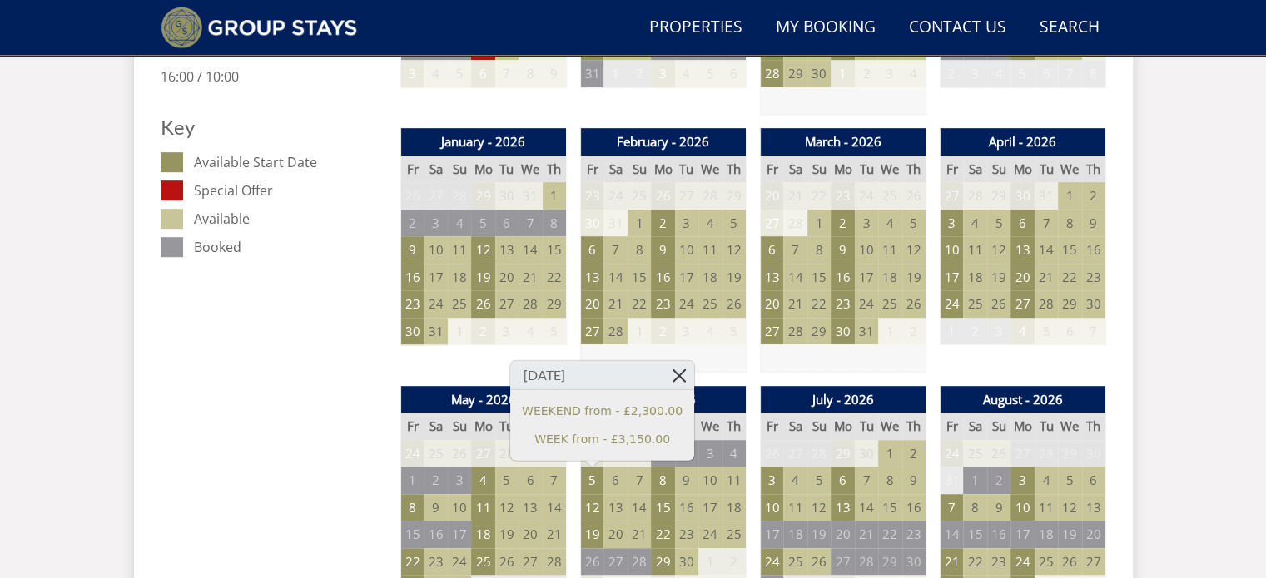
click at [665, 378] on link at bounding box center [679, 375] width 29 height 29
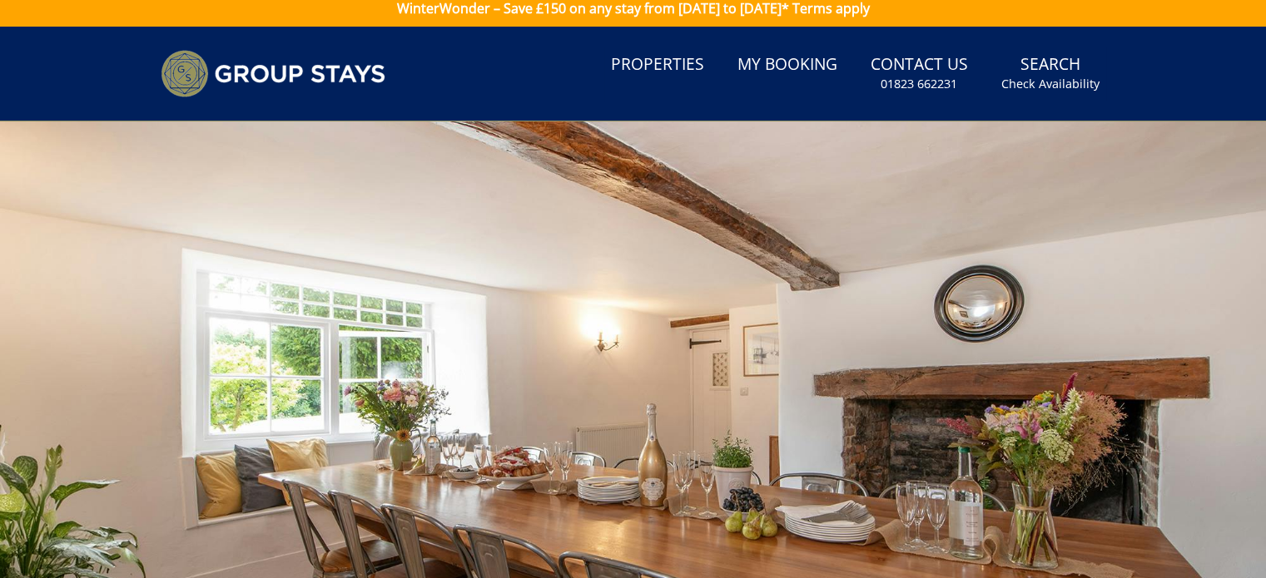
scroll to position [0, 0]
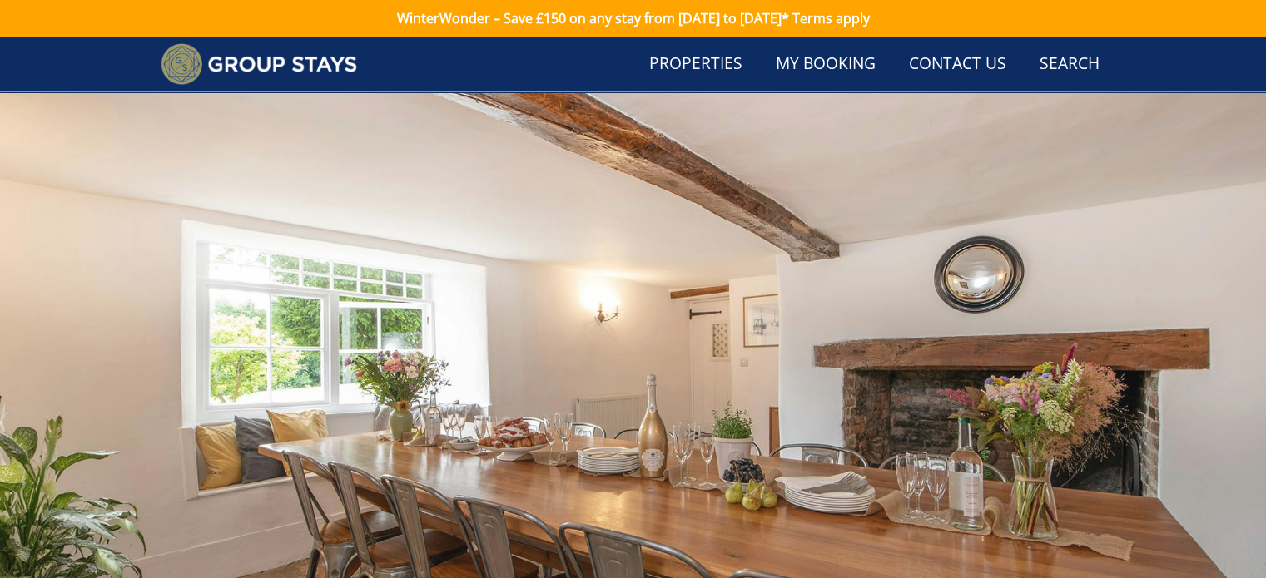
scroll to position [300, 0]
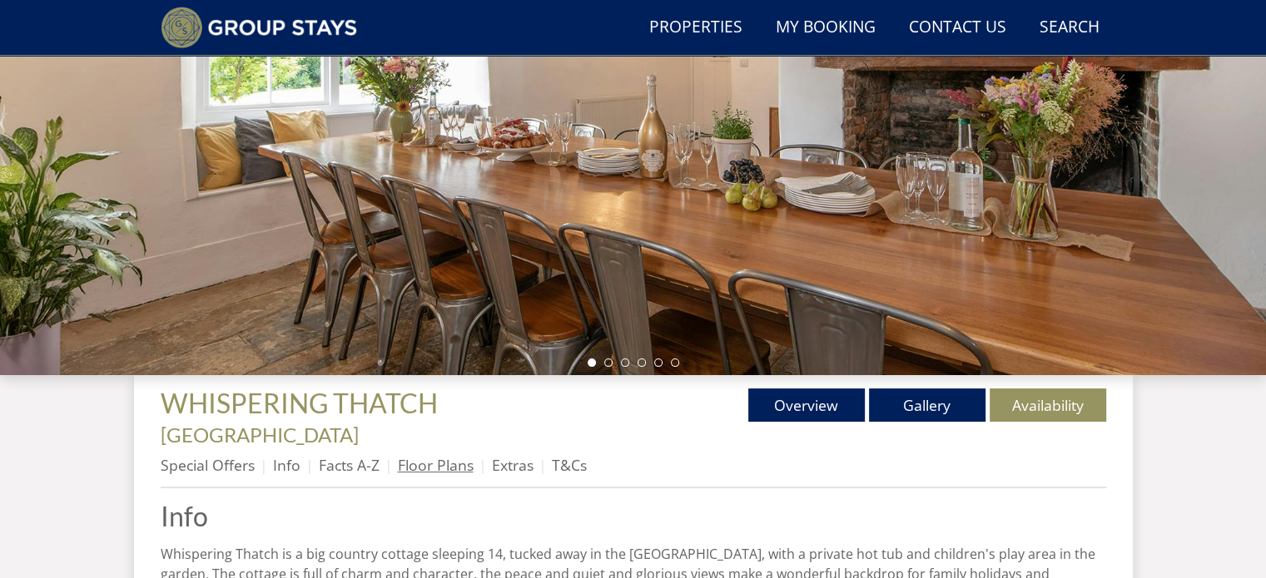
click at [434, 455] on link "Floor Plans" at bounding box center [436, 465] width 76 height 20
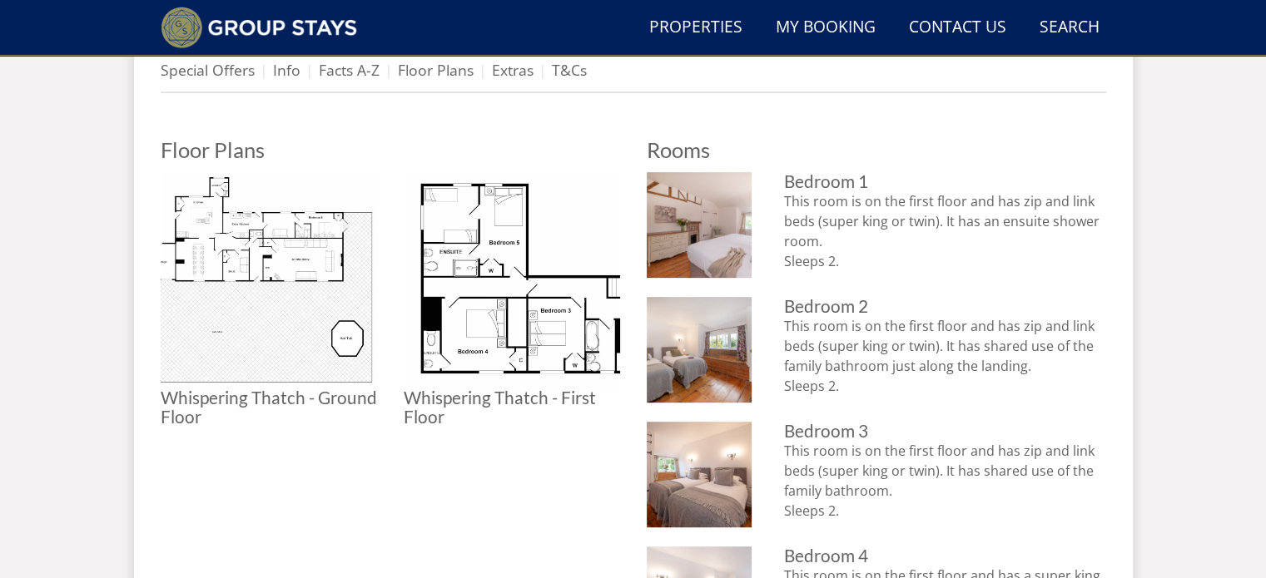
scroll to position [716, 0]
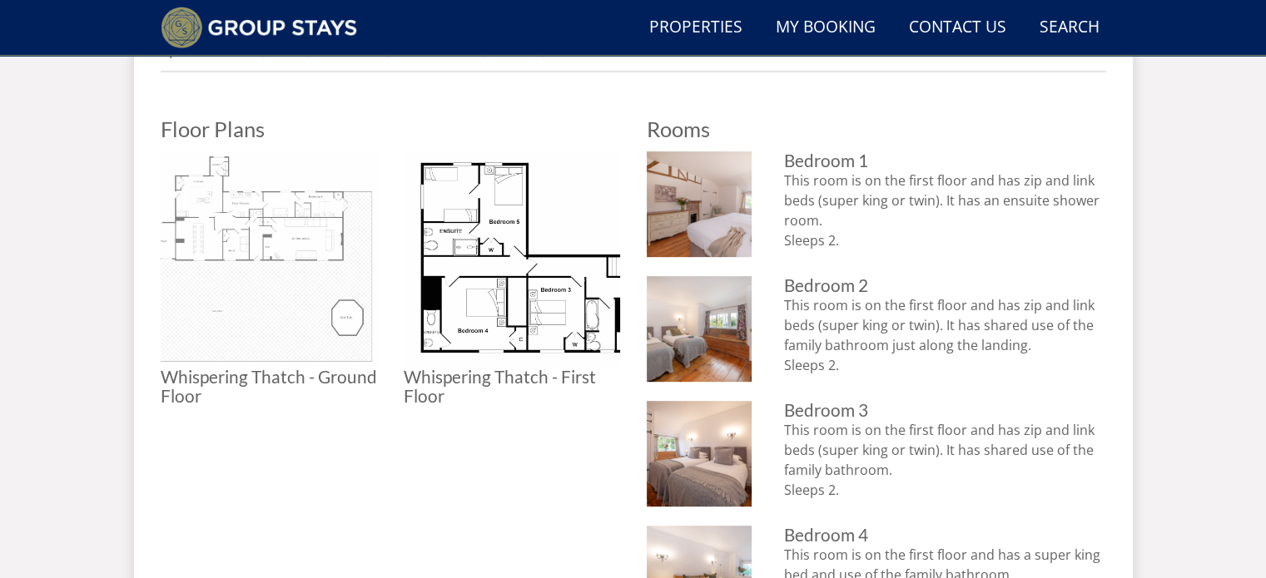
click at [241, 209] on img at bounding box center [269, 259] width 216 height 216
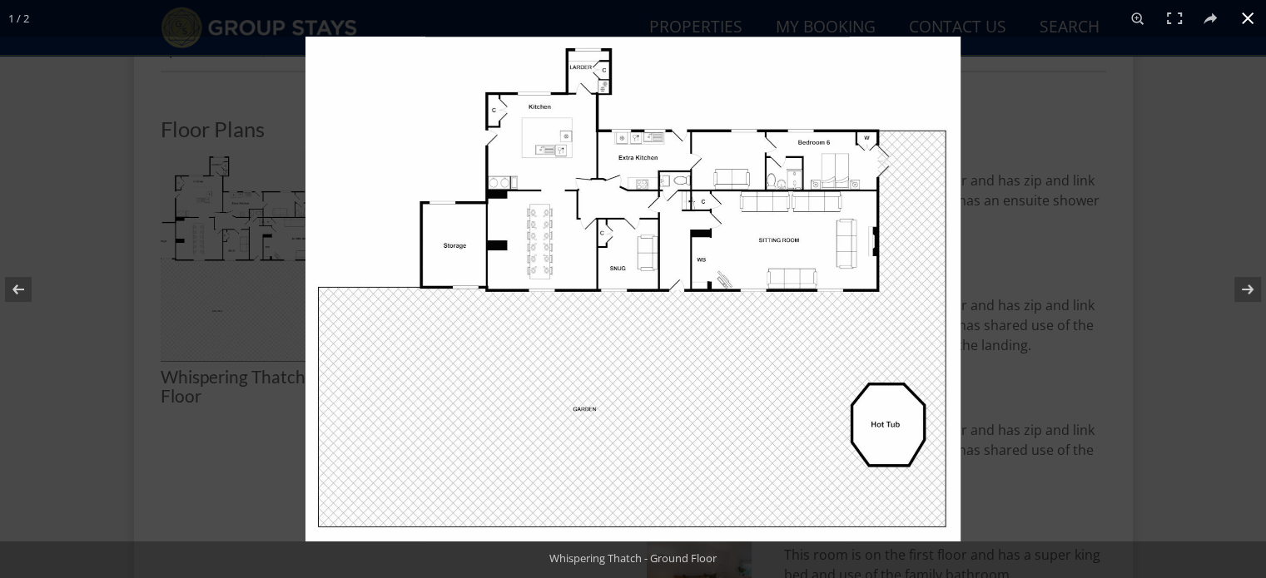
click at [1246, 21] on button at bounding box center [1247, 18] width 37 height 37
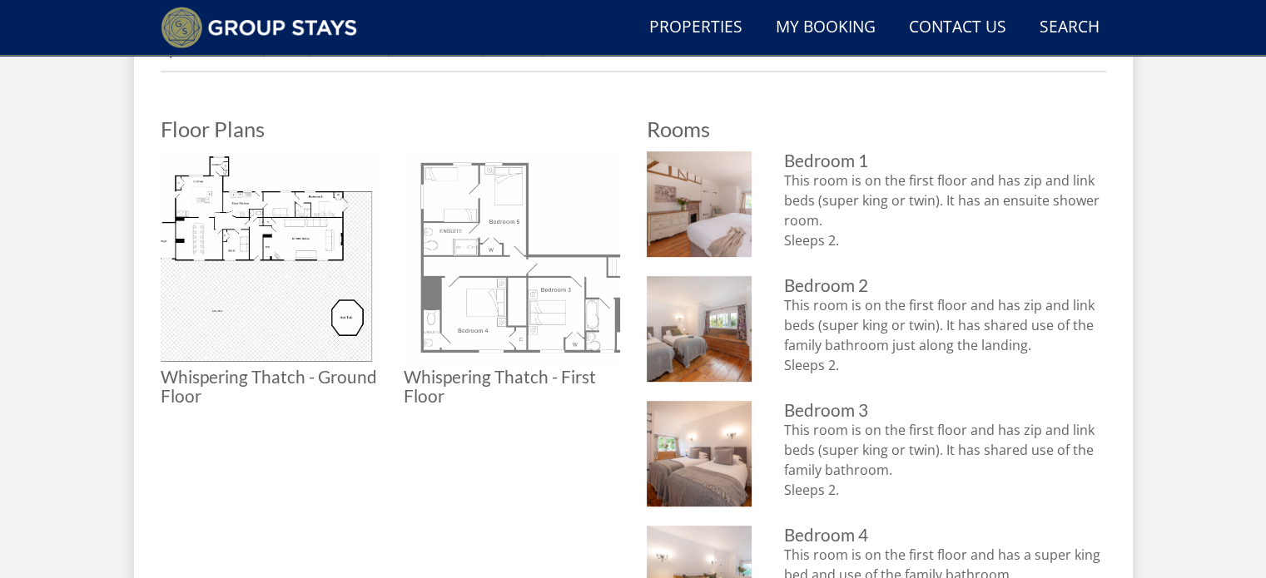
click at [510, 258] on img at bounding box center [512, 259] width 216 height 216
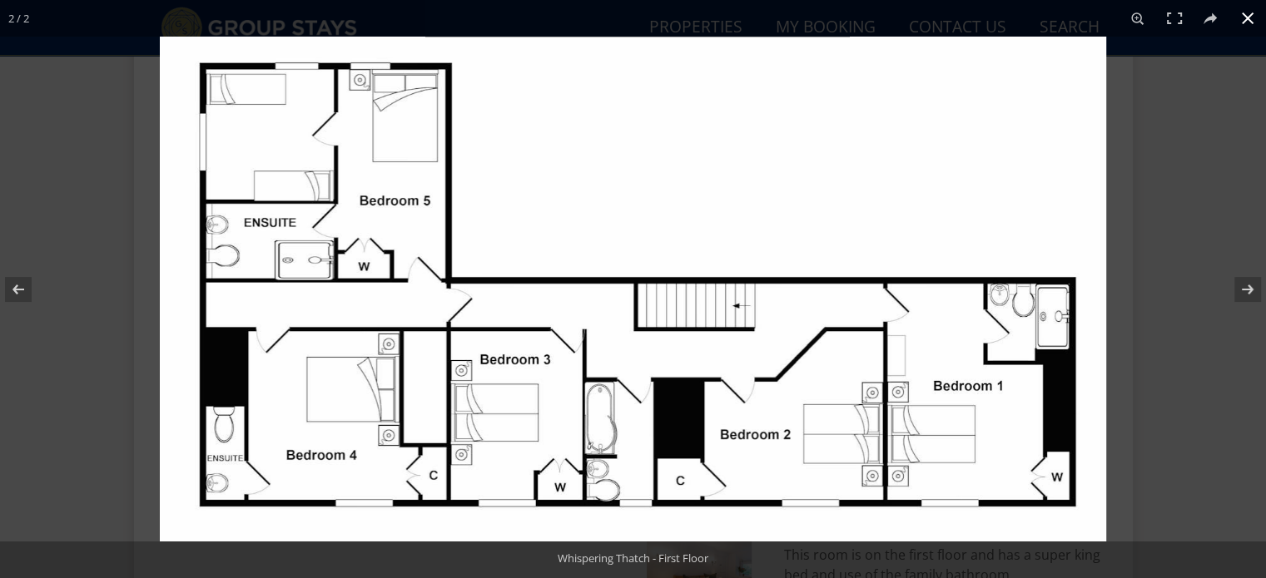
click at [1244, 16] on button at bounding box center [1247, 18] width 37 height 37
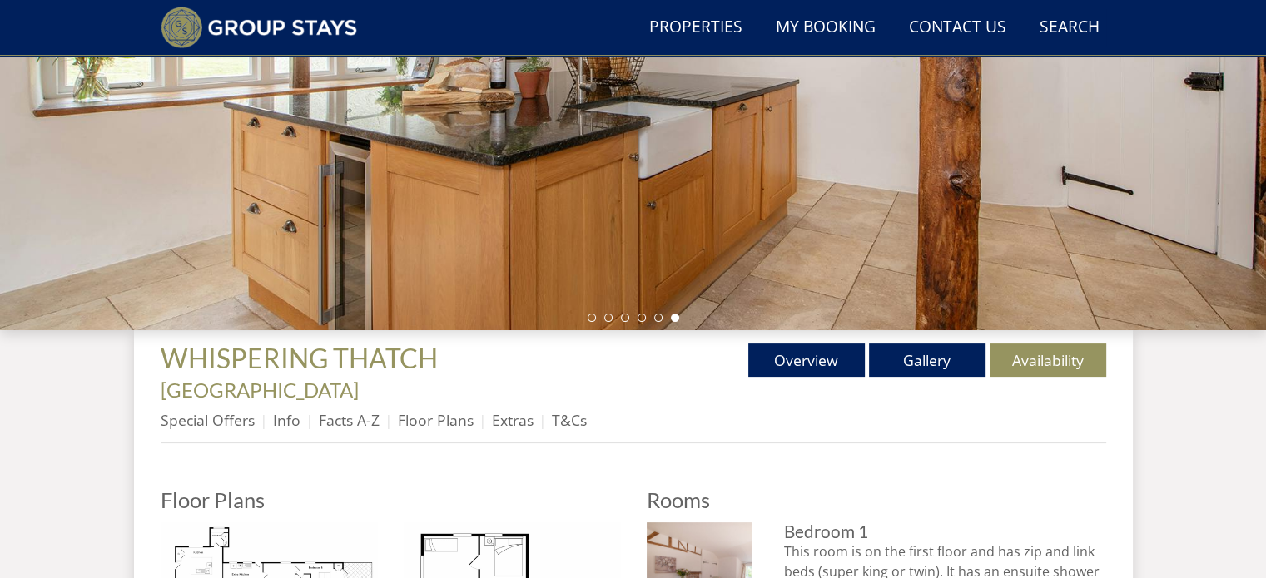
scroll to position [346, 0]
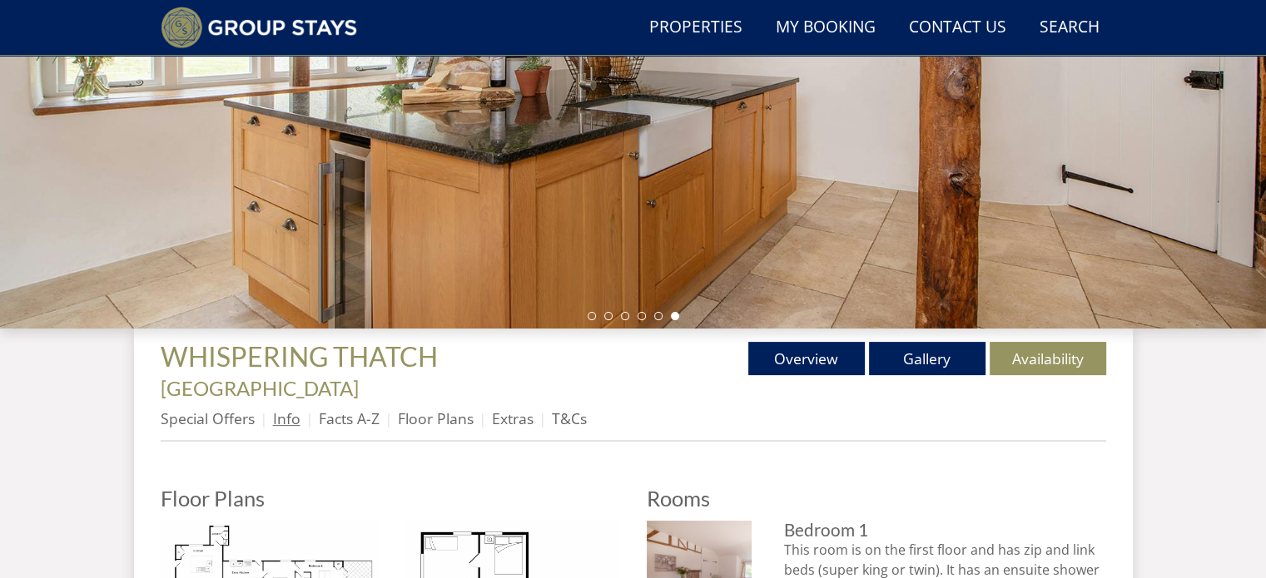
click at [286, 409] on link "Info" at bounding box center [286, 419] width 27 height 20
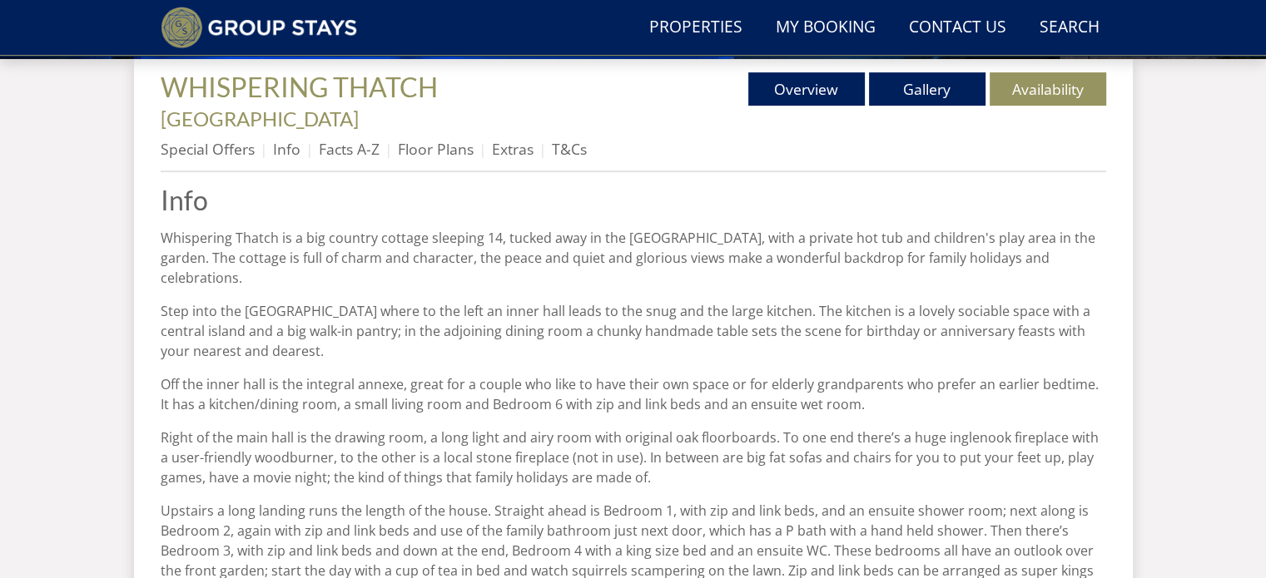
scroll to position [628, 0]
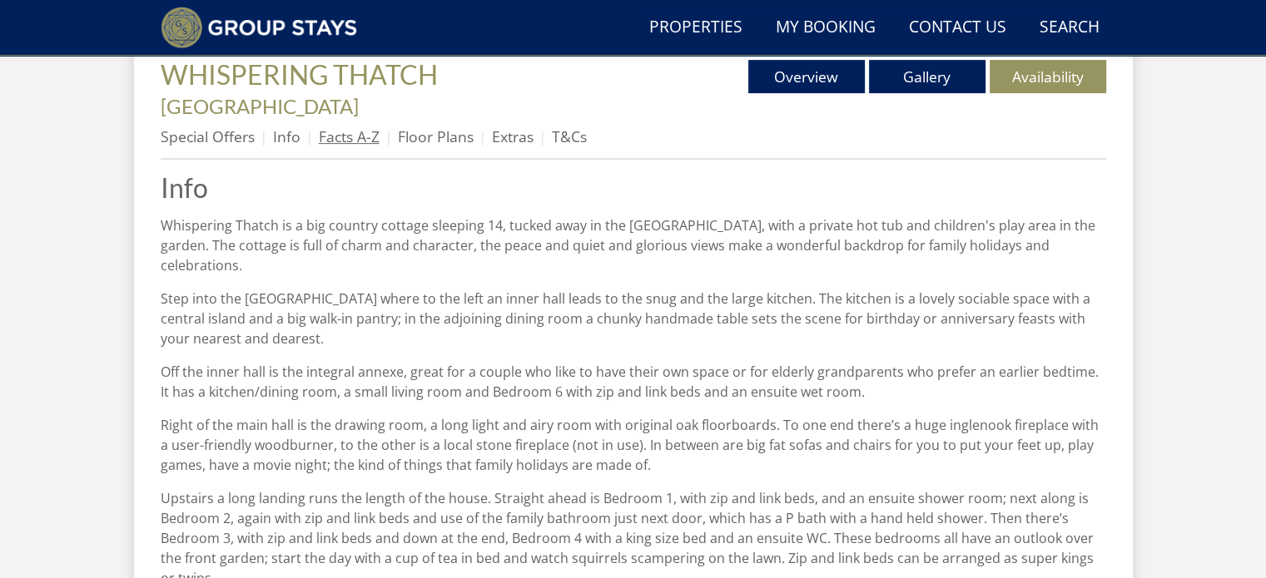
click at [350, 126] on link "Facts A-Z" at bounding box center [349, 136] width 61 height 20
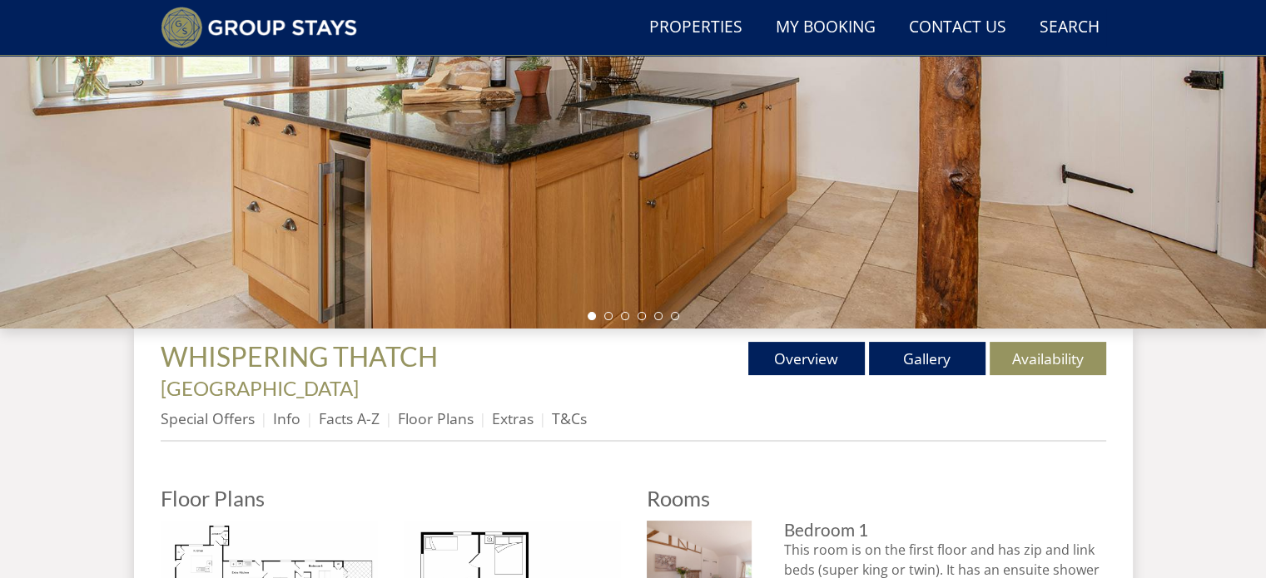
scroll to position [300, 0]
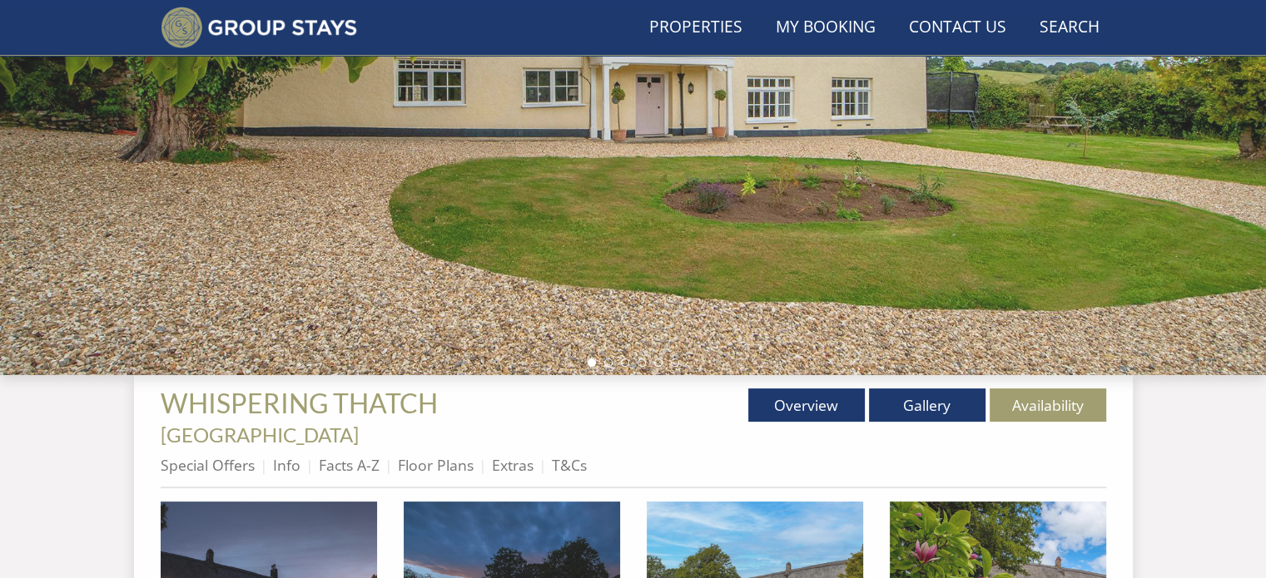
scroll to position [349, 0]
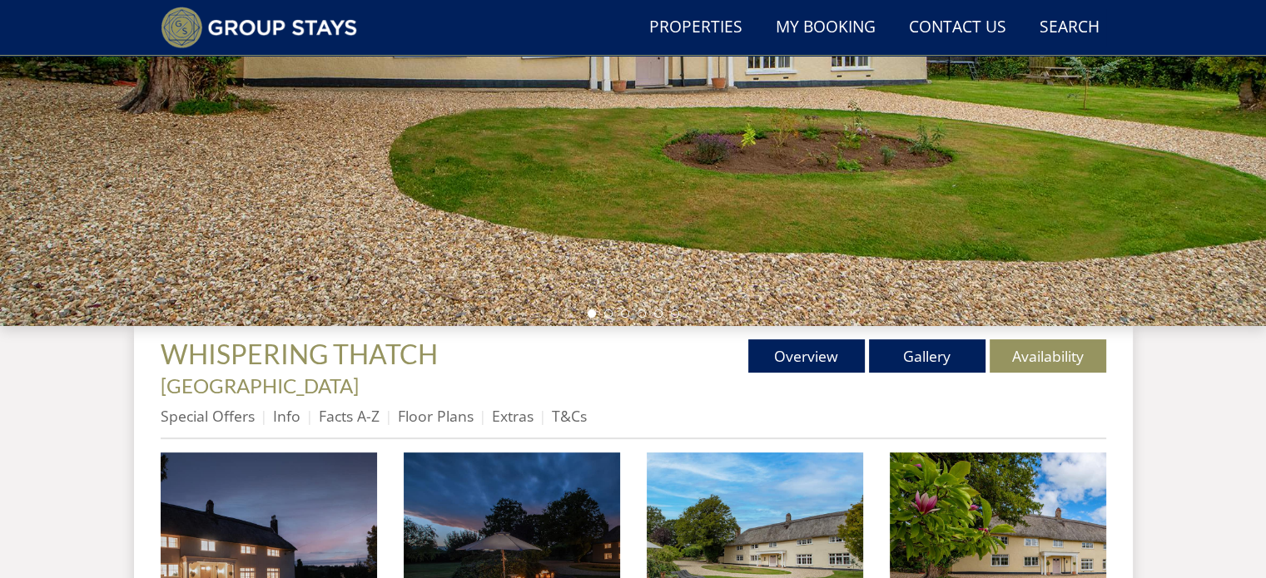
scroll to position [518, 0]
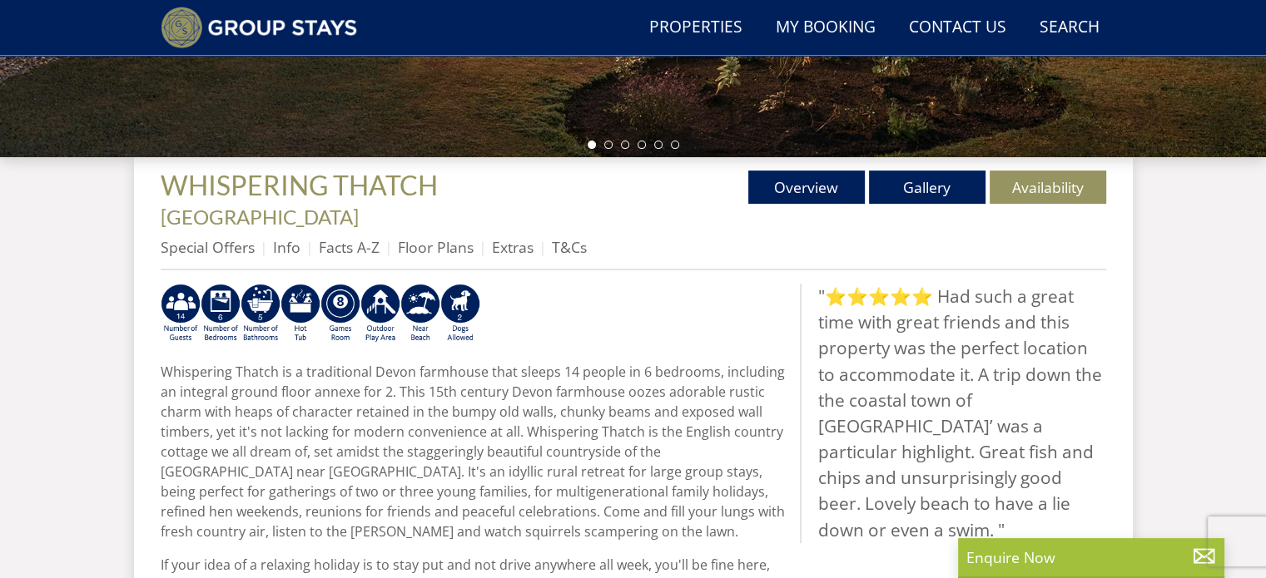
select select "6"
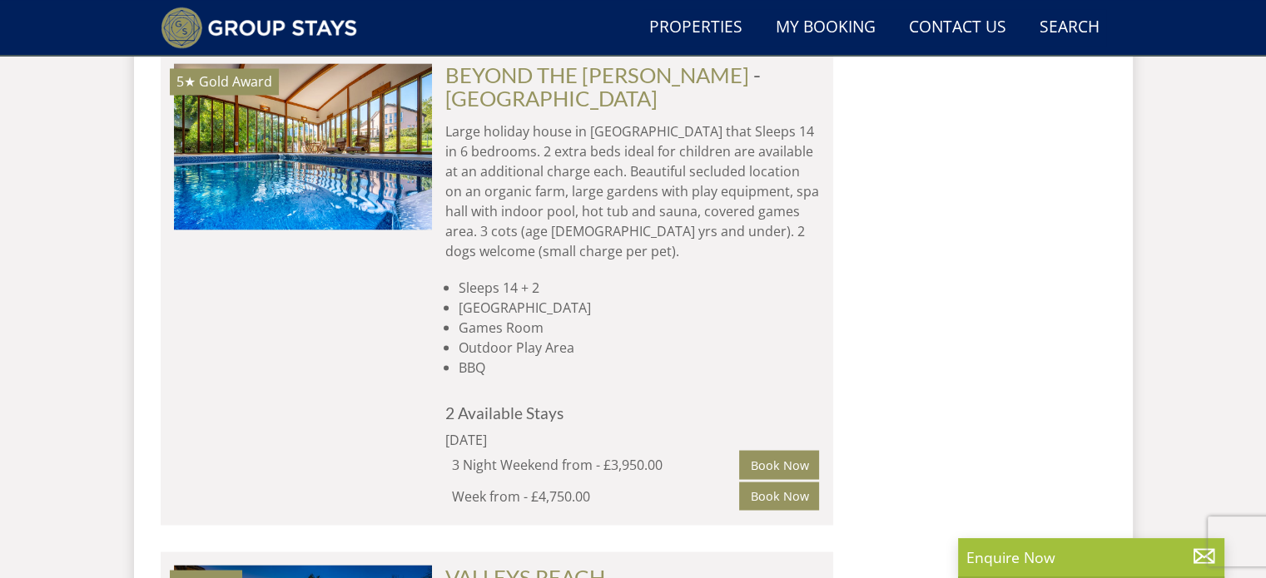
scroll to position [9356, 0]
click at [518, 565] on link "VALLEYS REACH" at bounding box center [525, 577] width 160 height 25
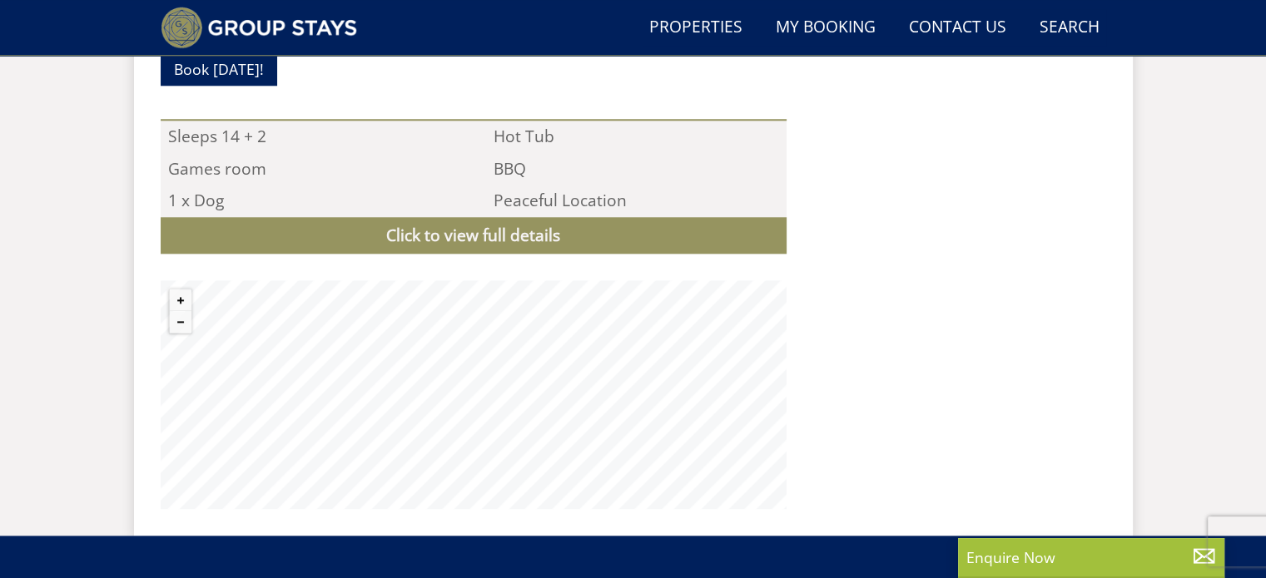
scroll to position [1709, 0]
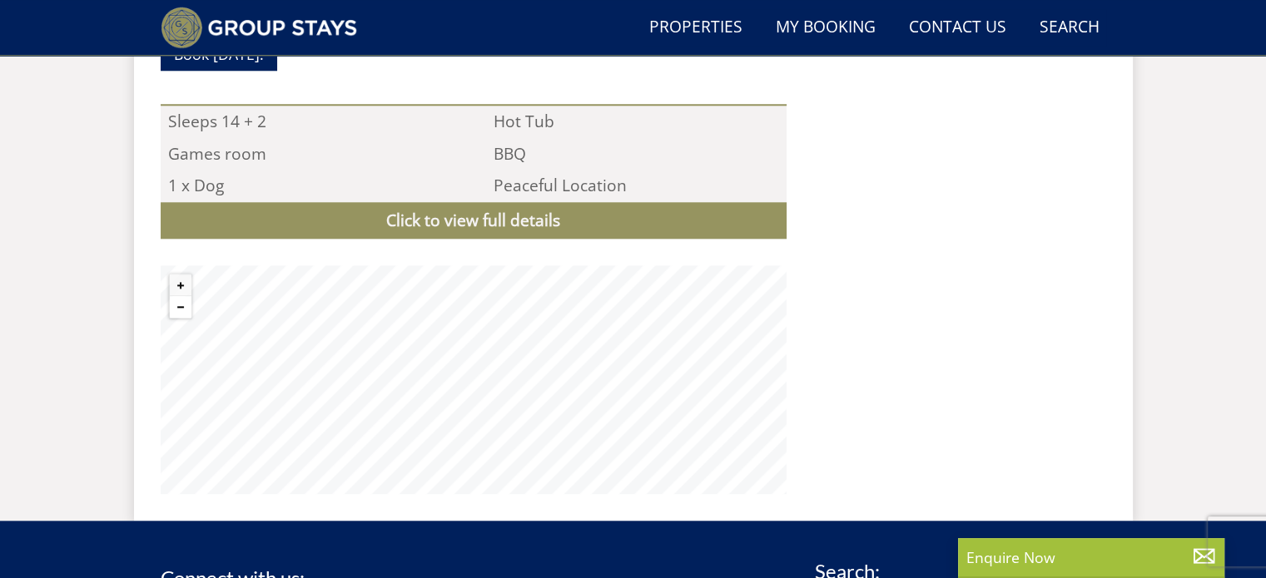
click at [181, 296] on button "Zoom out" at bounding box center [181, 307] width 22 height 22
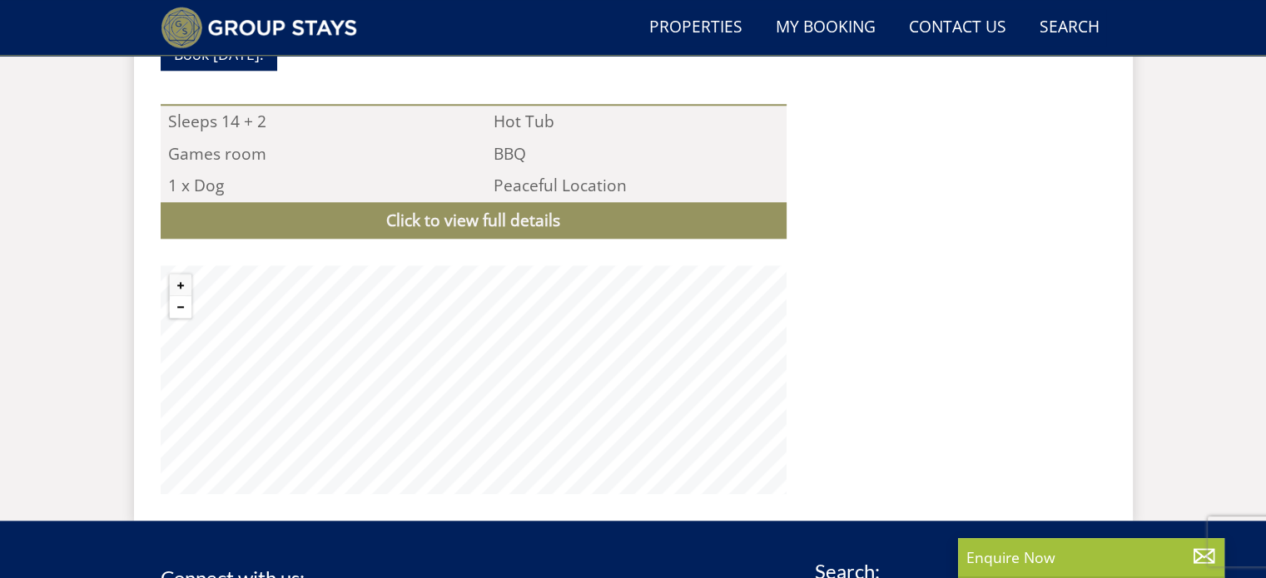
click at [181, 296] on button "Zoom out" at bounding box center [181, 307] width 22 height 22
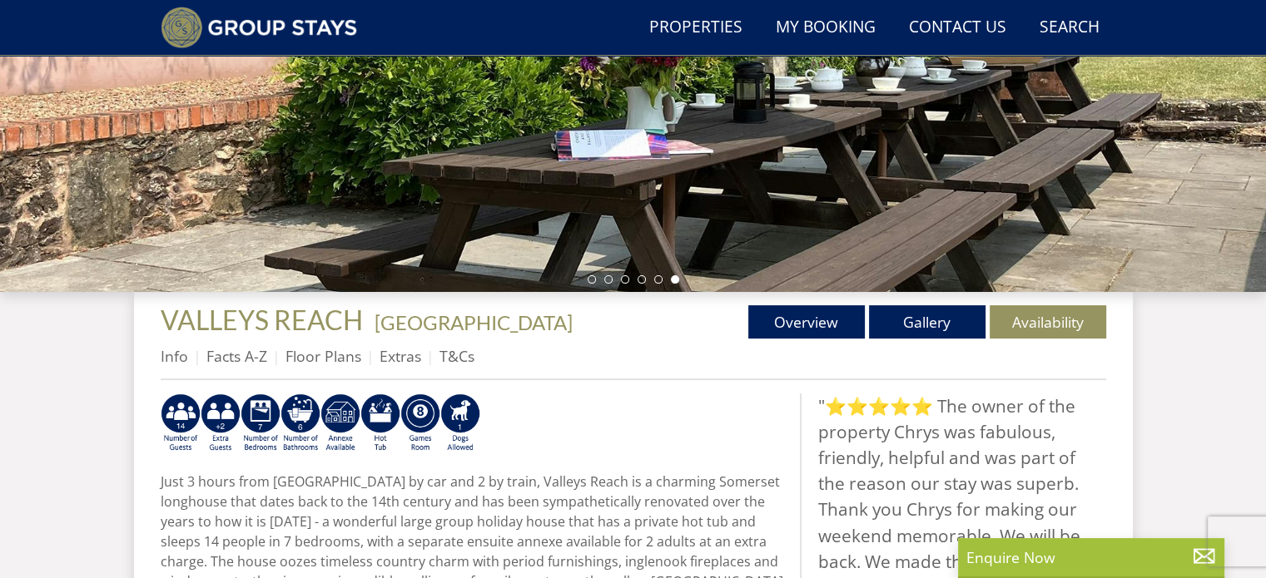
scroll to position [383, 0]
click at [924, 333] on link "Gallery" at bounding box center [927, 321] width 116 height 33
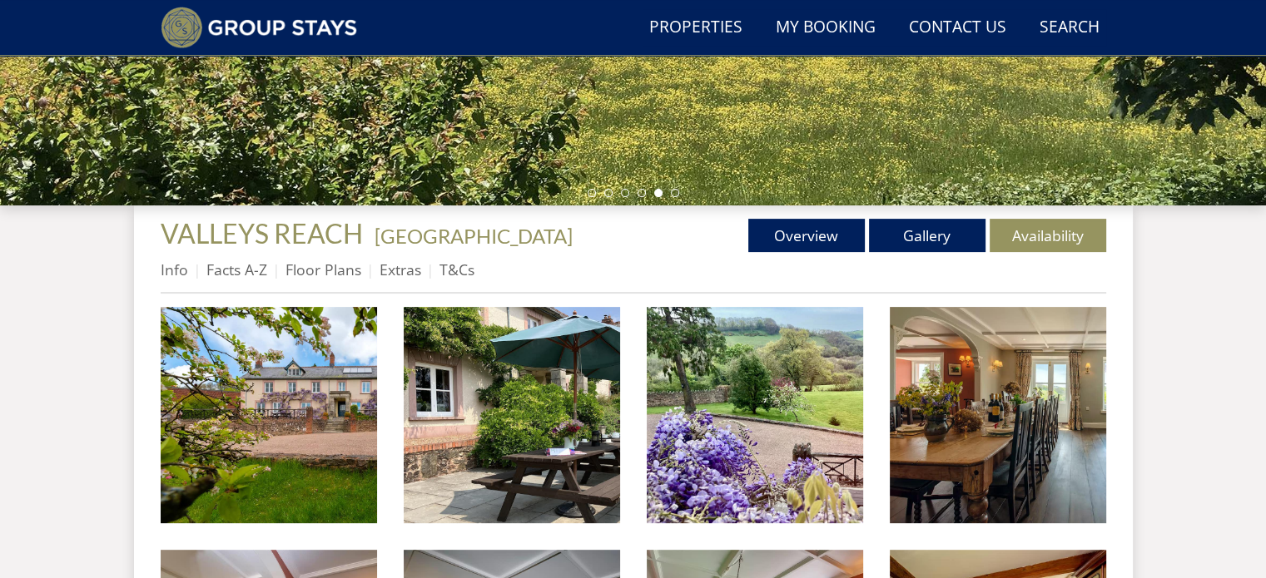
scroll to position [483, 0]
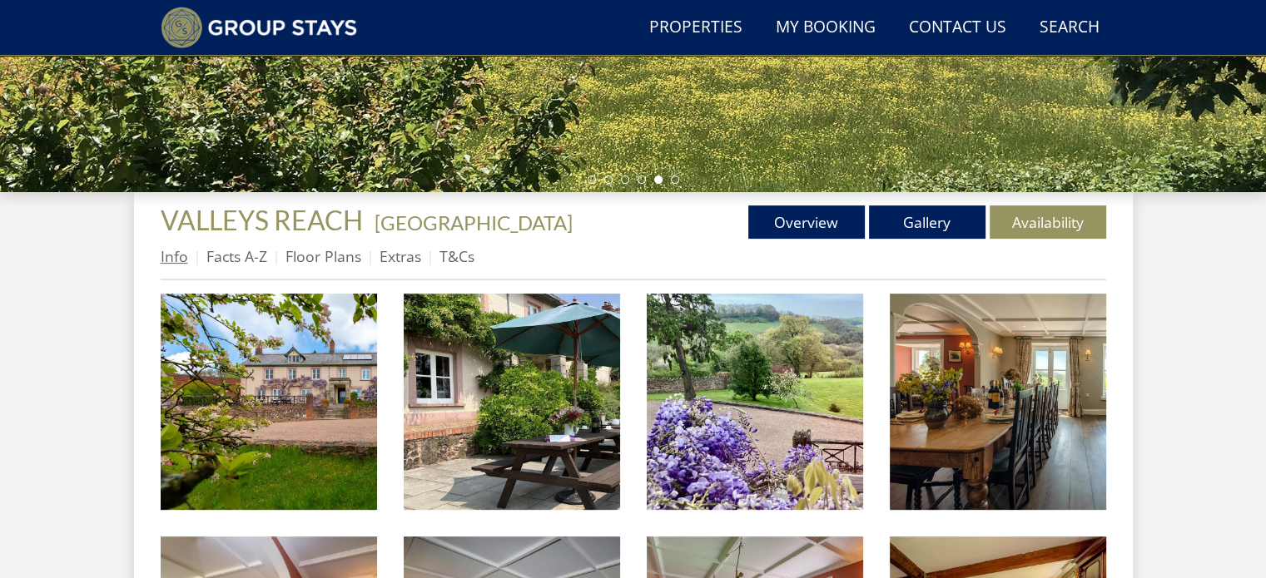
click at [180, 255] on link "Info" at bounding box center [174, 256] width 27 height 20
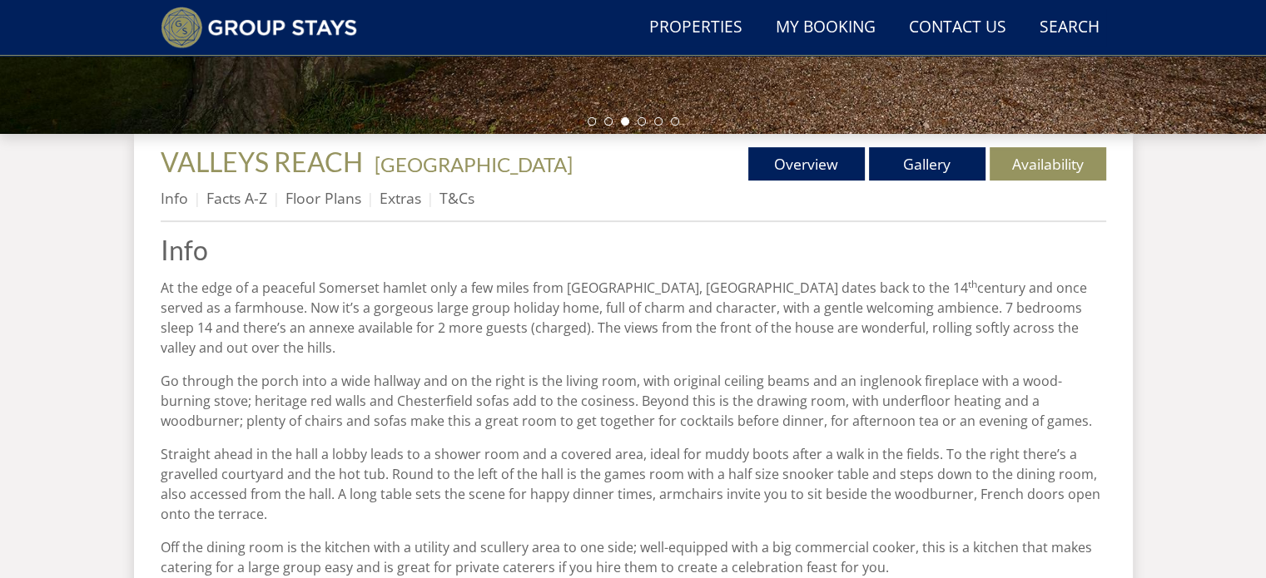
scroll to position [540, 0]
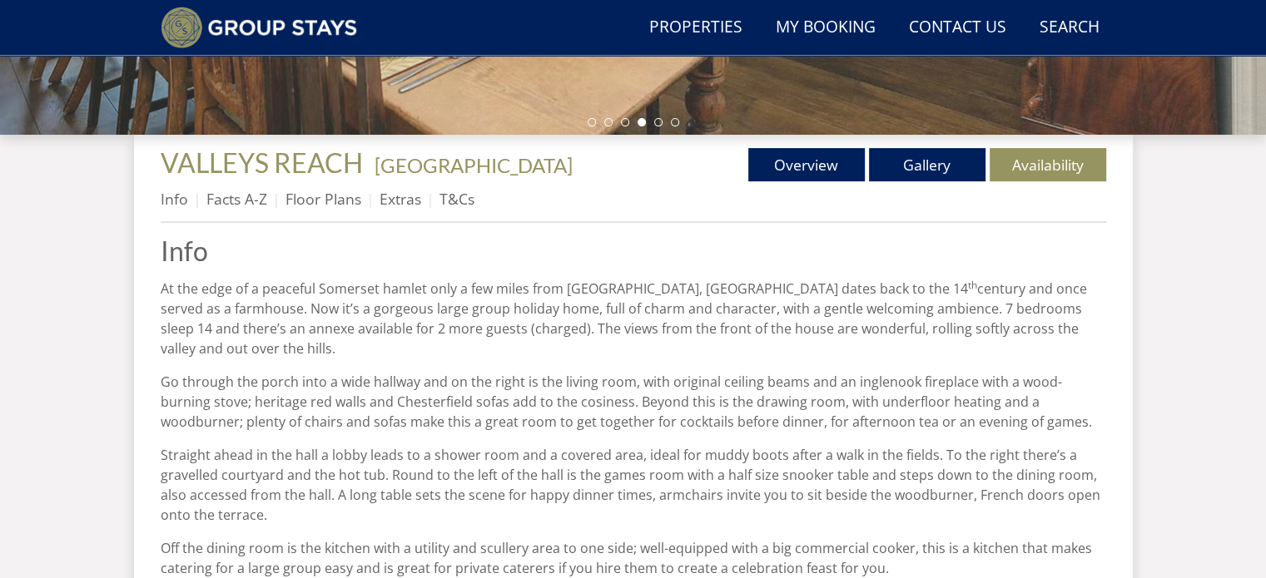
click at [227, 212] on li "Facts A-Z" at bounding box center [245, 199] width 79 height 28
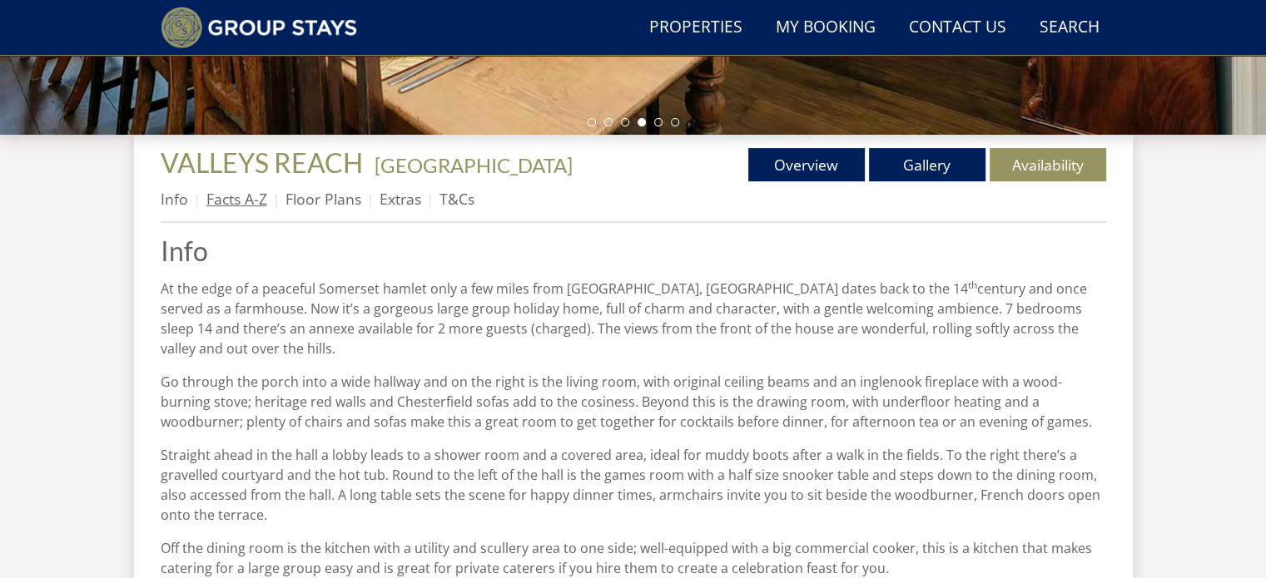
click at [230, 196] on link "Facts A-Z" at bounding box center [236, 199] width 61 height 20
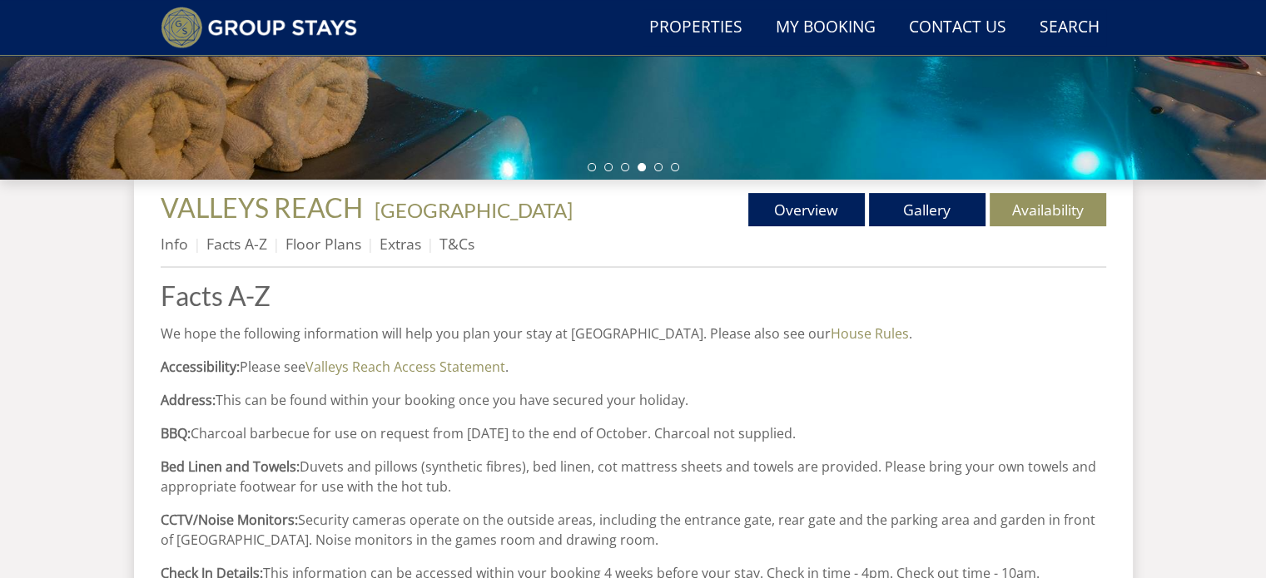
scroll to position [496, 0]
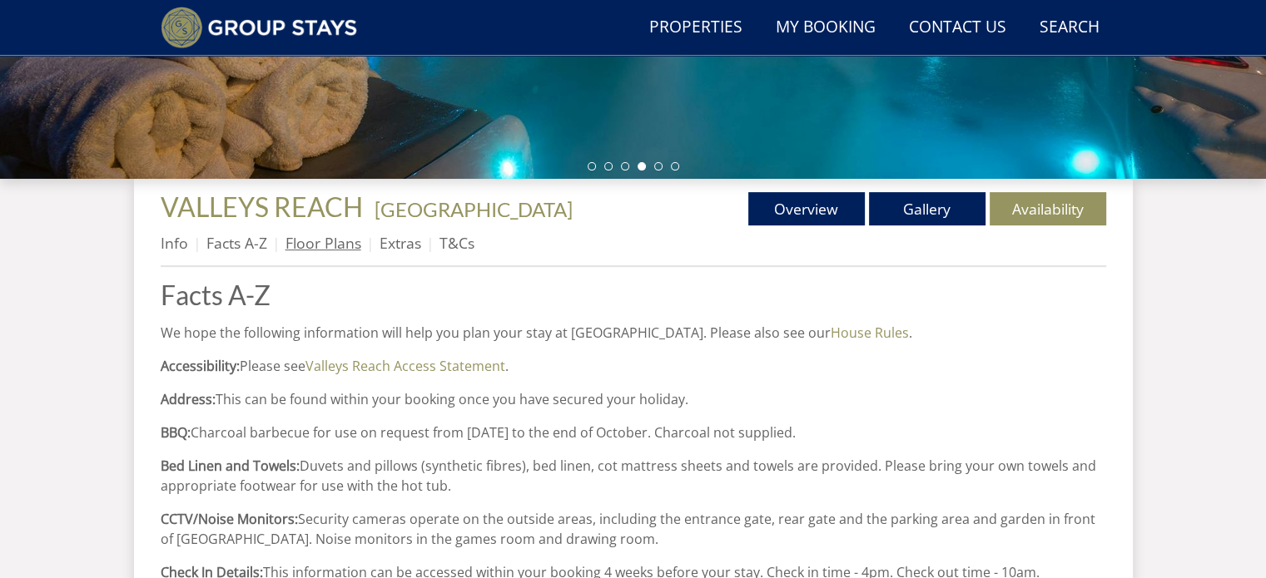
click at [332, 236] on link "Floor Plans" at bounding box center [323, 243] width 76 height 20
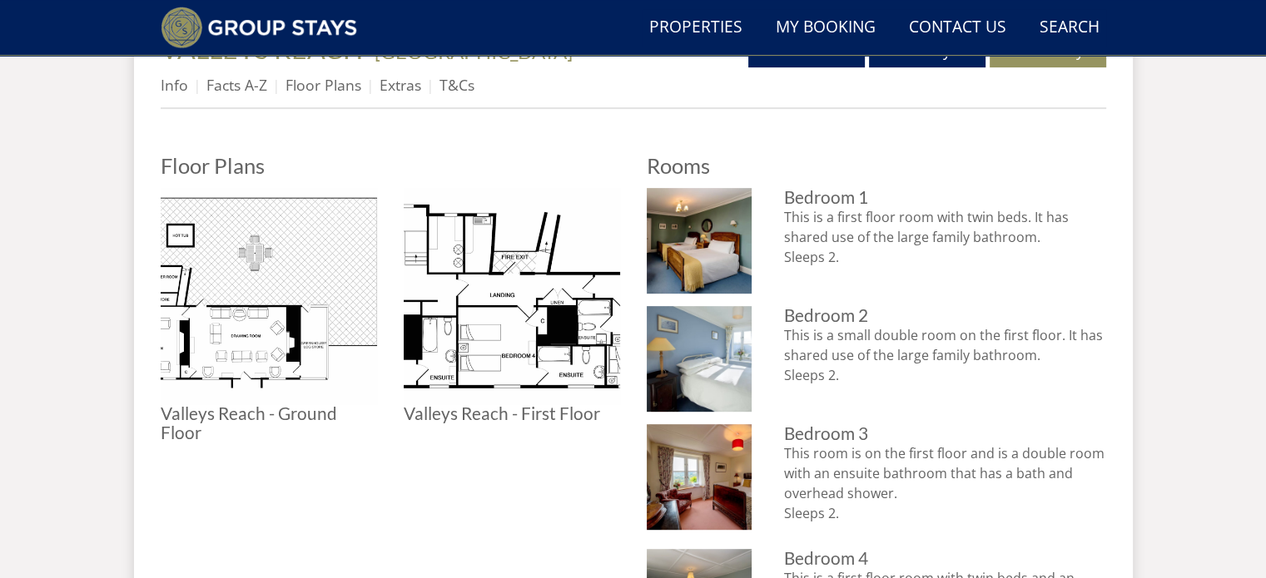
scroll to position [649, 0]
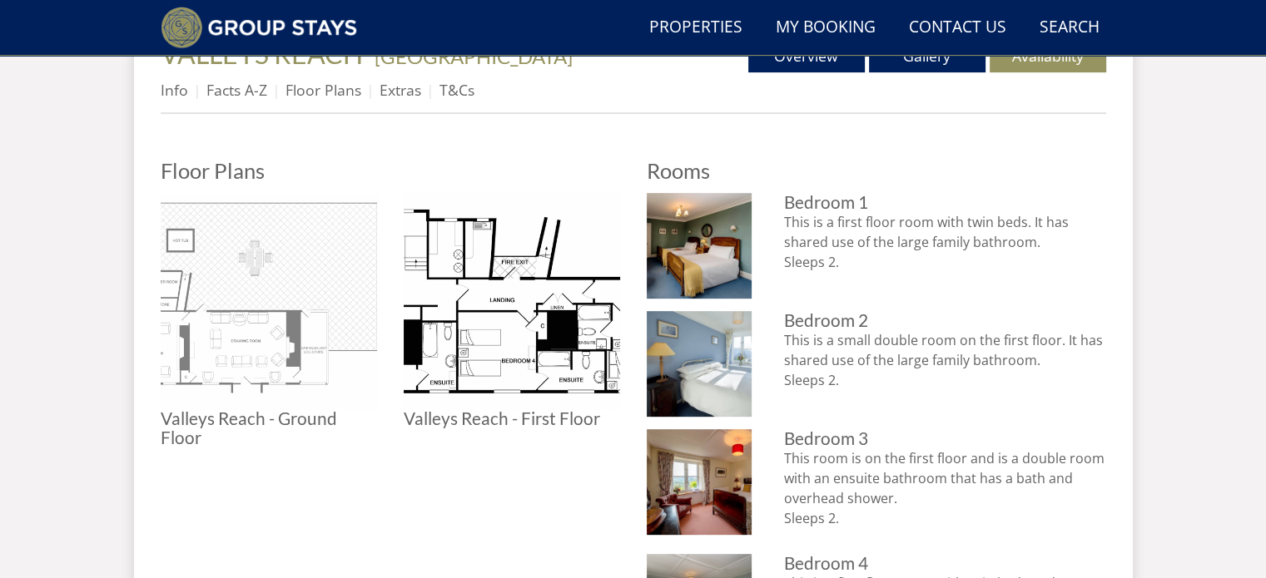
click at [296, 302] on img at bounding box center [269, 301] width 216 height 216
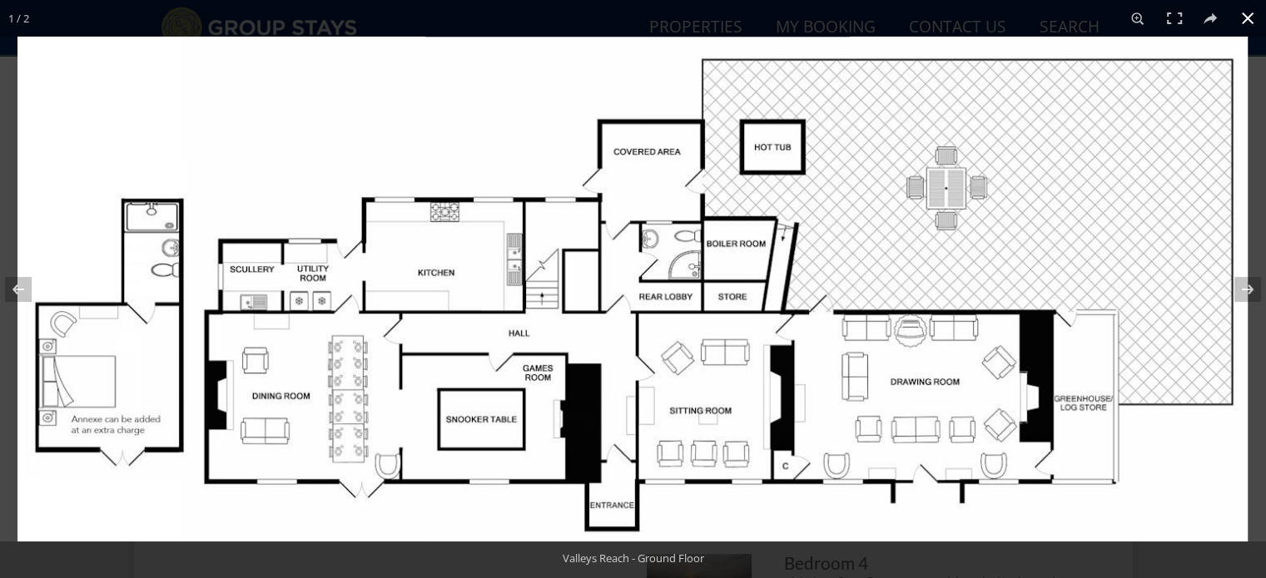
click at [1248, 16] on button at bounding box center [1247, 18] width 37 height 37
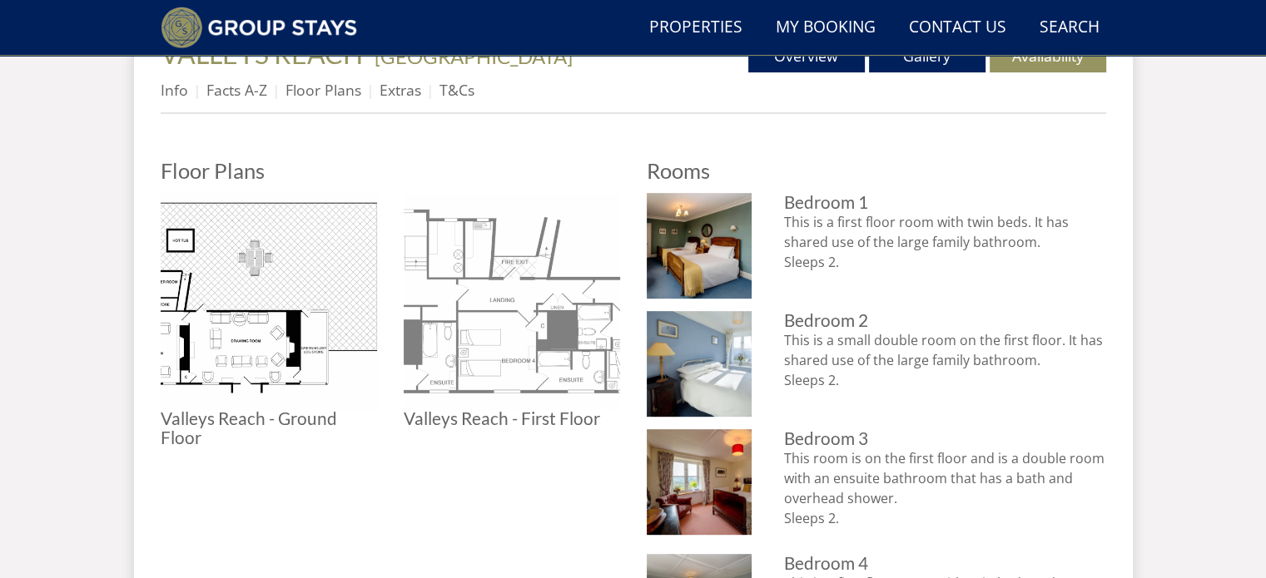
click at [536, 328] on img at bounding box center [512, 301] width 216 height 216
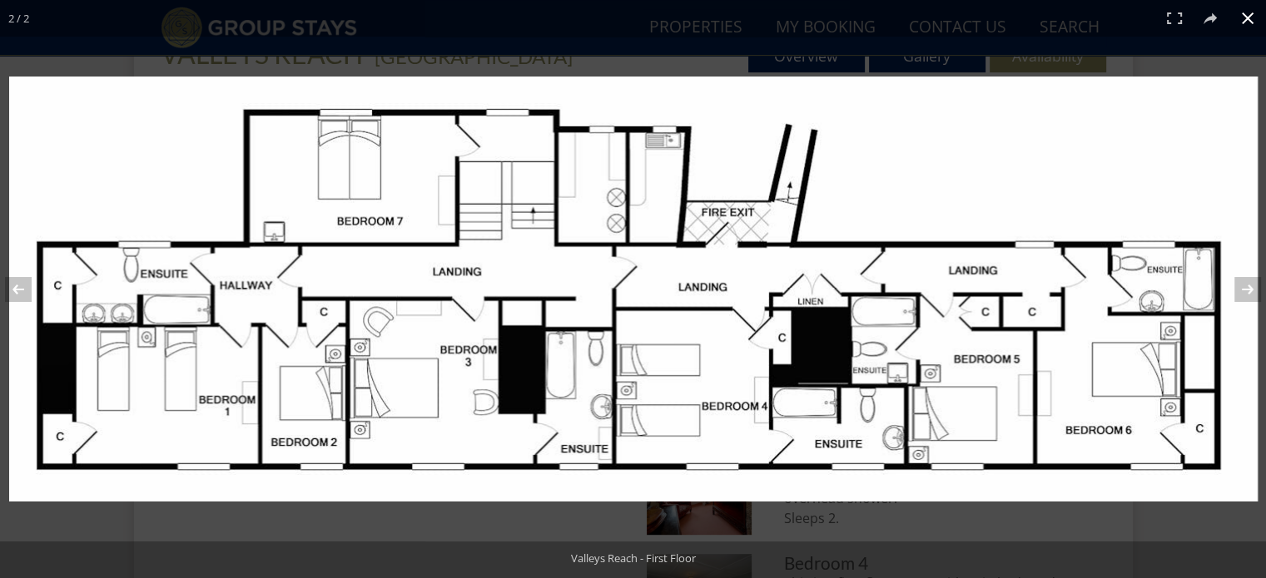
click at [1241, 16] on button at bounding box center [1247, 18] width 37 height 37
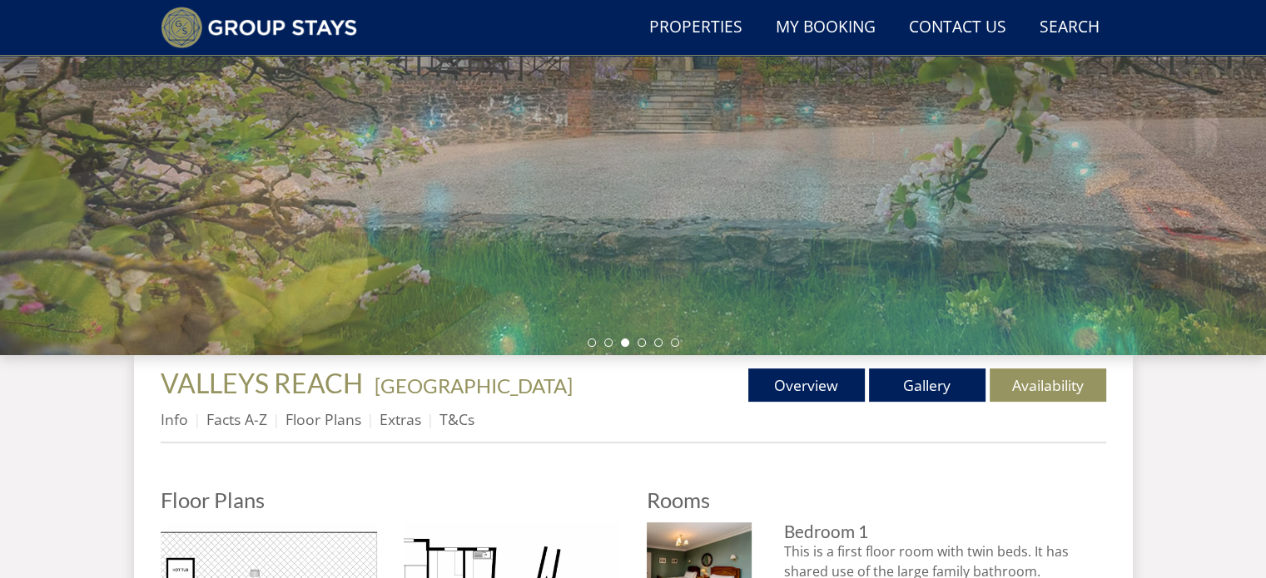
scroll to position [326, 0]
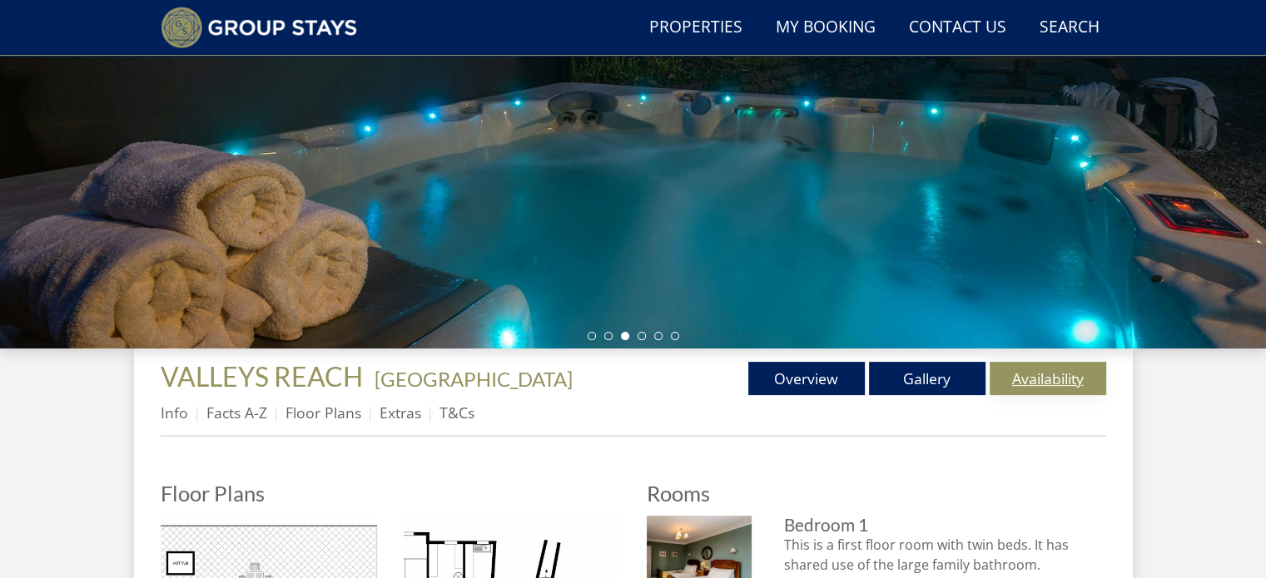
click at [1043, 381] on link "Availability" at bounding box center [1047, 378] width 116 height 33
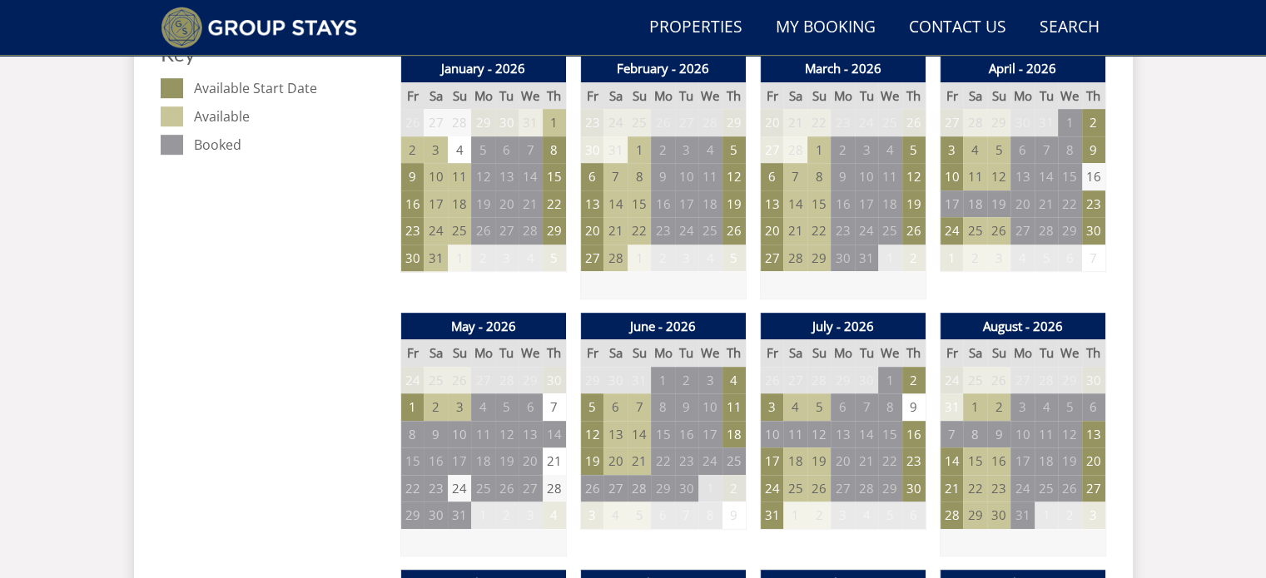
scroll to position [979, 0]
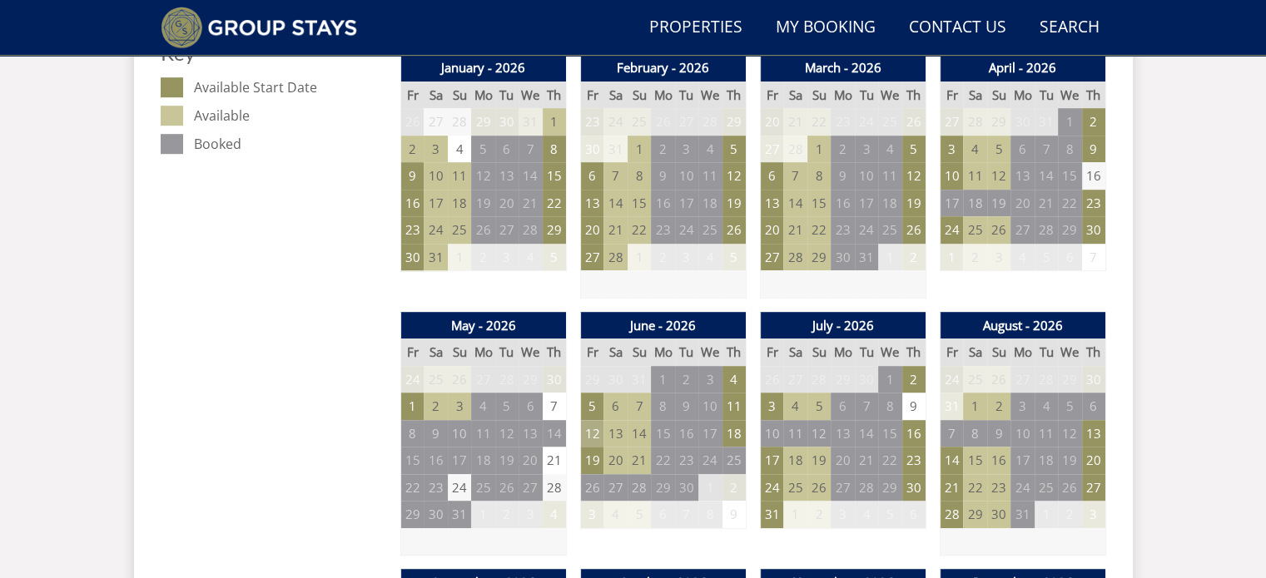
click at [593, 433] on td "12" at bounding box center [591, 433] width 23 height 27
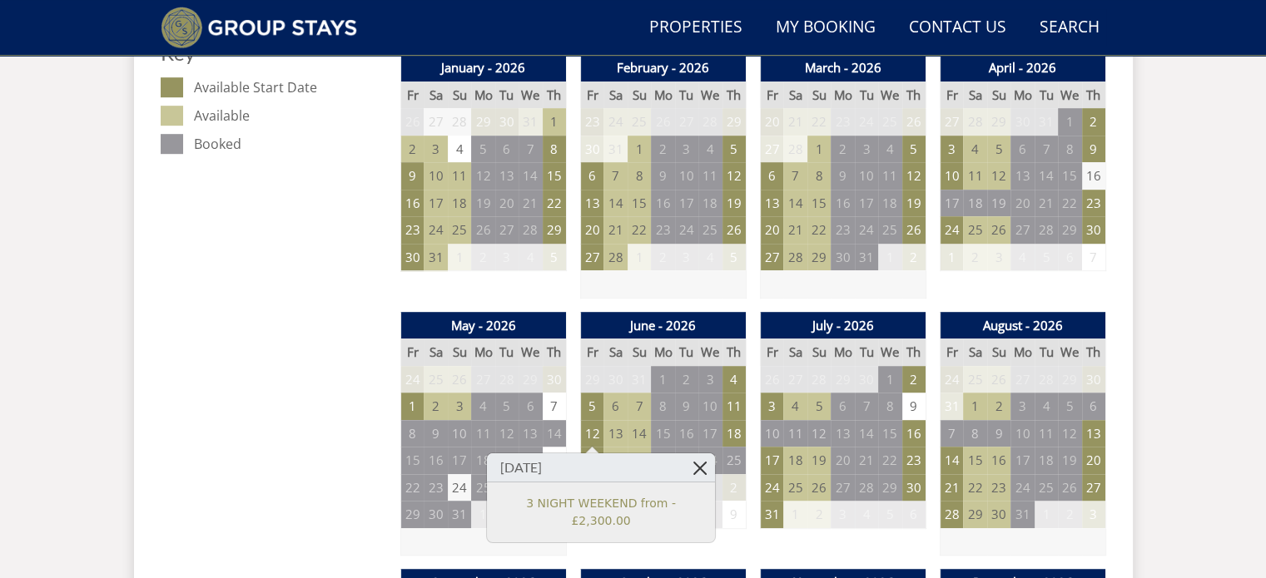
click at [686, 469] on link at bounding box center [700, 467] width 29 height 29
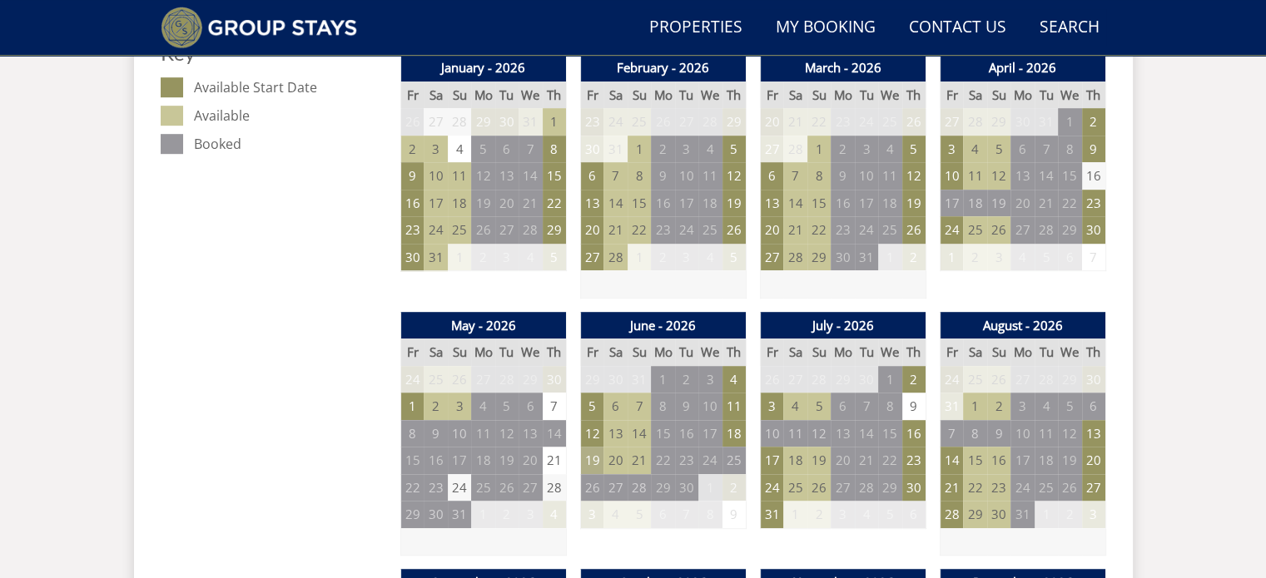
click at [592, 460] on td "19" at bounding box center [591, 460] width 23 height 27
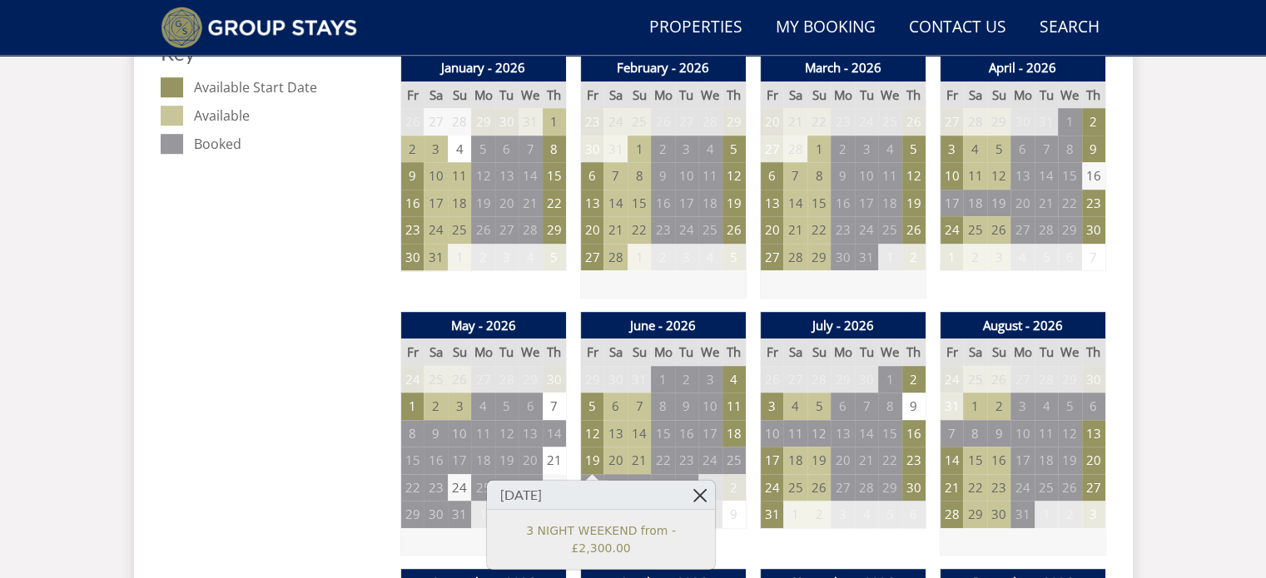
click at [686, 494] on link at bounding box center [700, 495] width 29 height 29
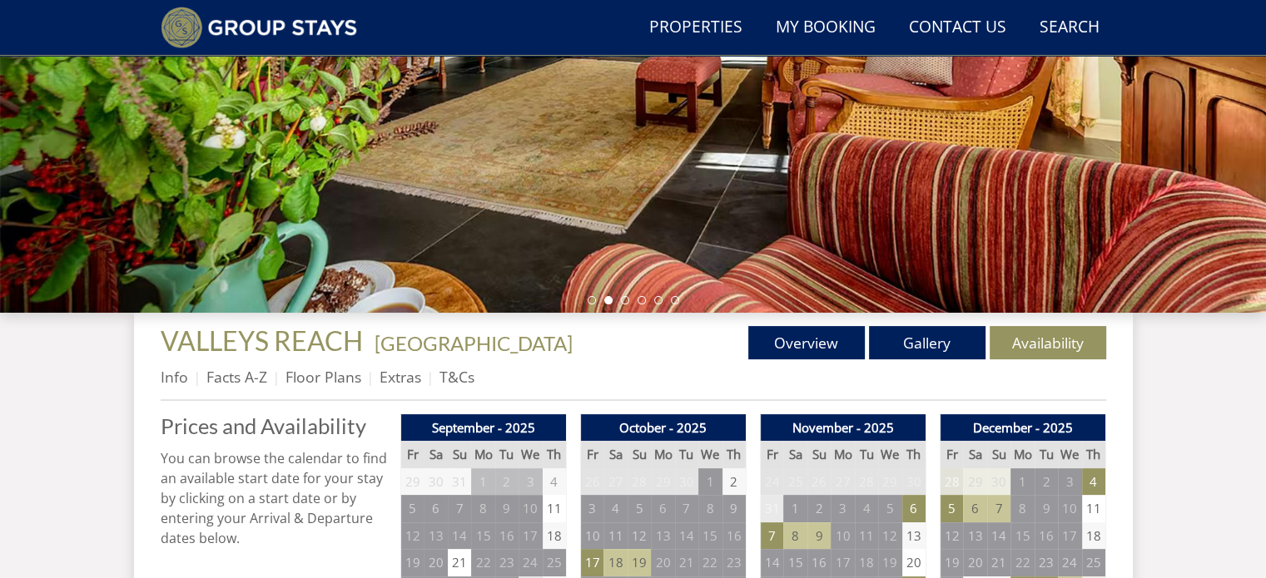
scroll to position [0, 0]
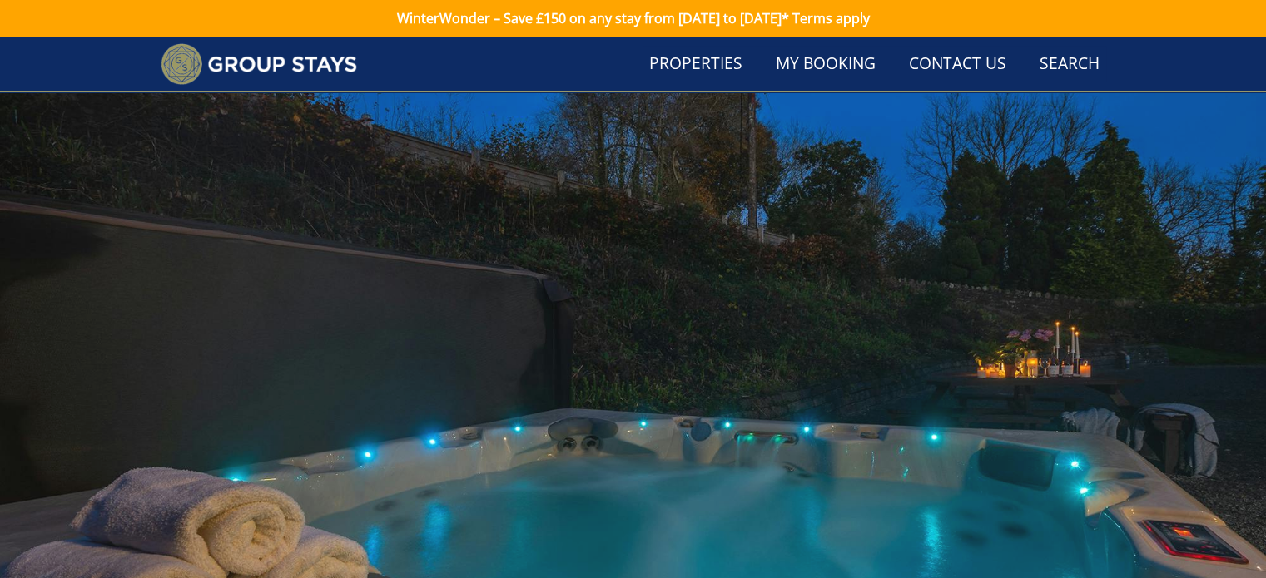
scroll to position [326, 0]
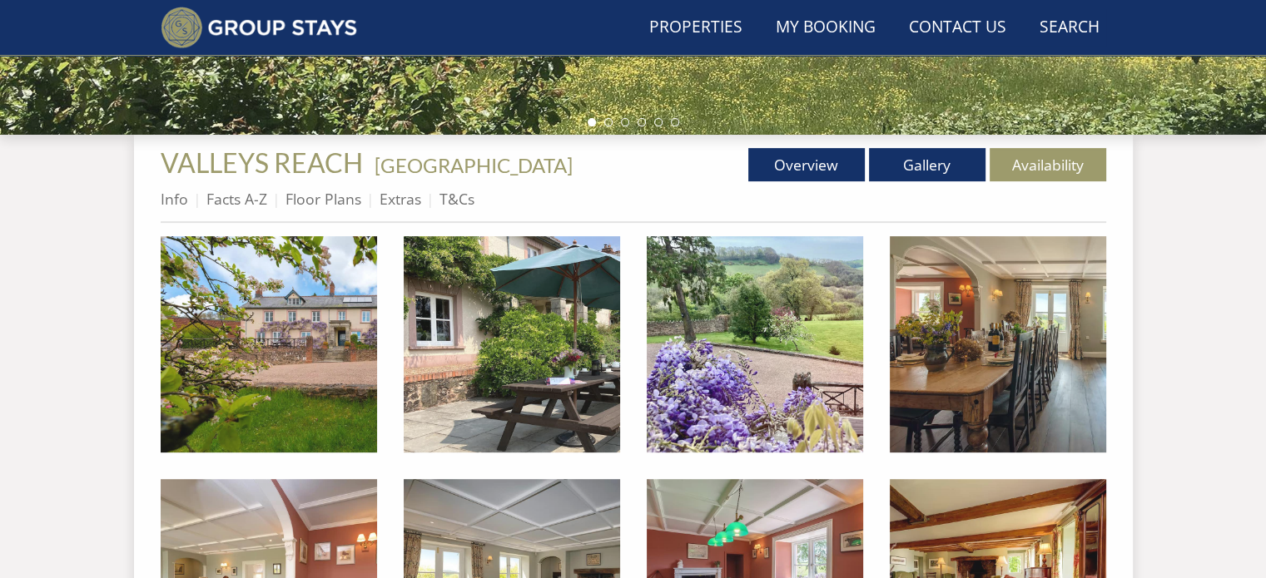
scroll to position [483, 0]
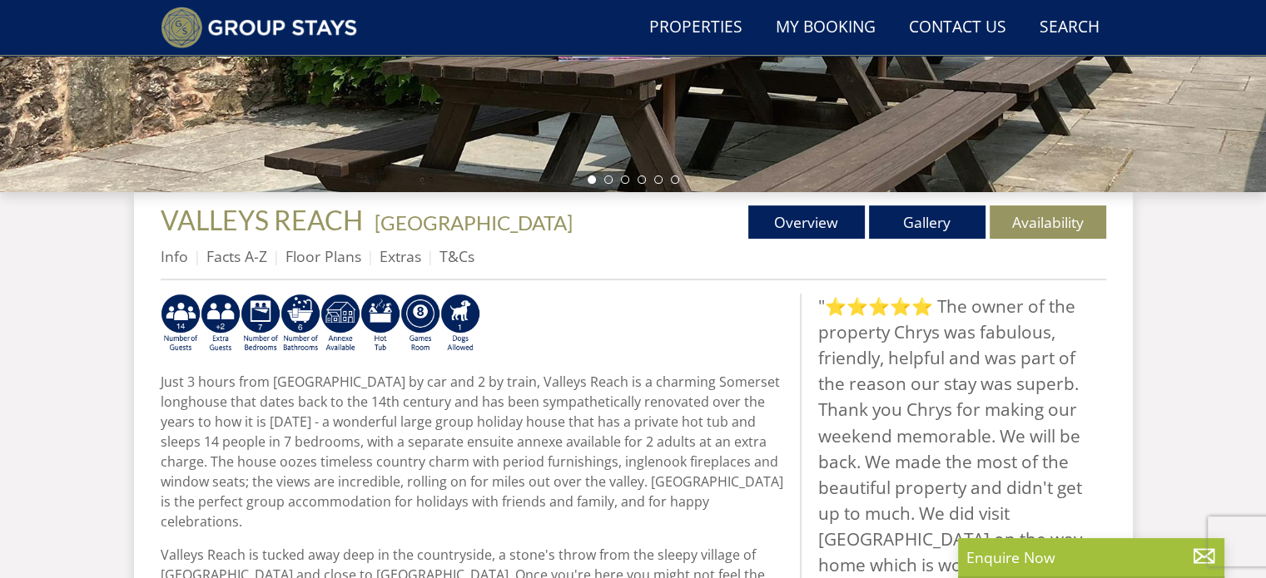
scroll to position [383, 0]
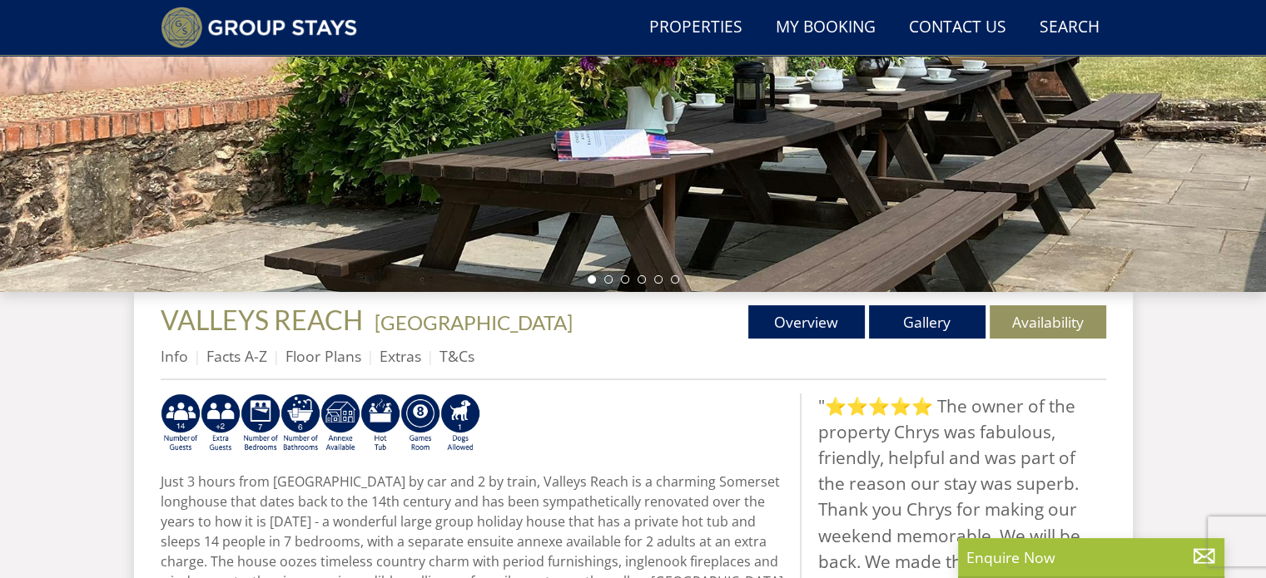
scroll to position [9356, 0]
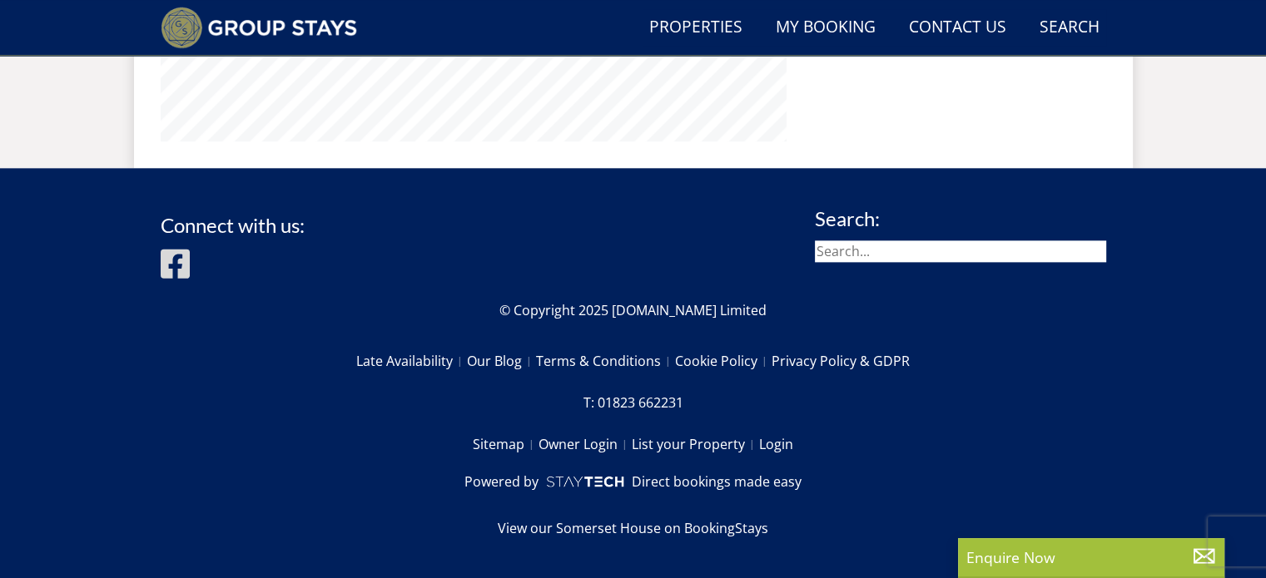
select select "6"
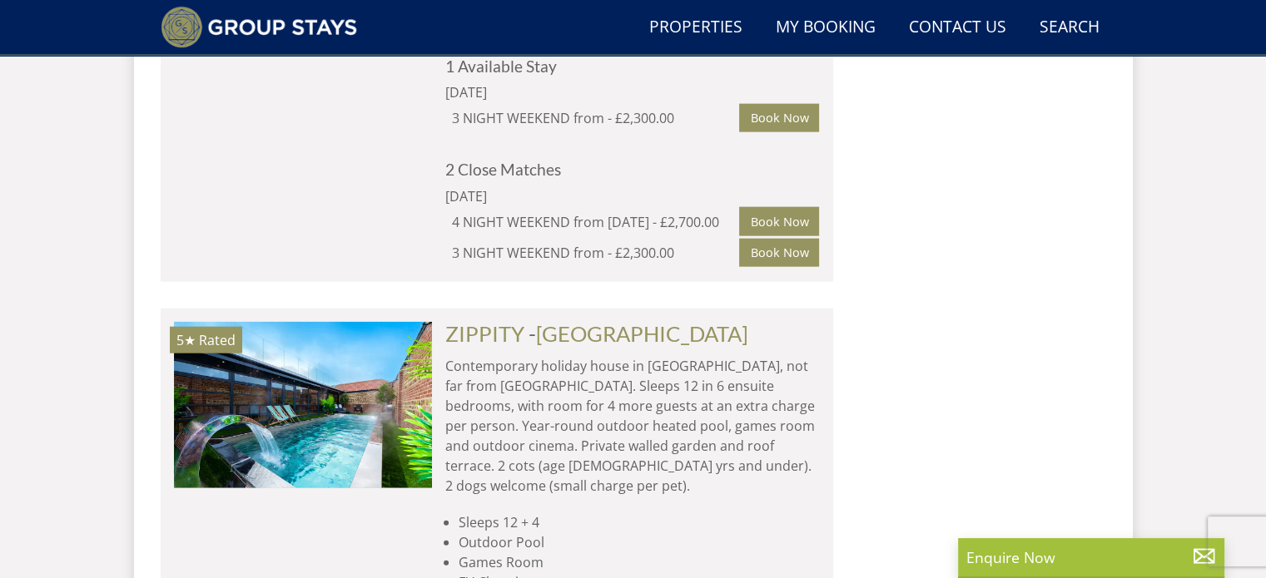
scroll to position [10201, 0]
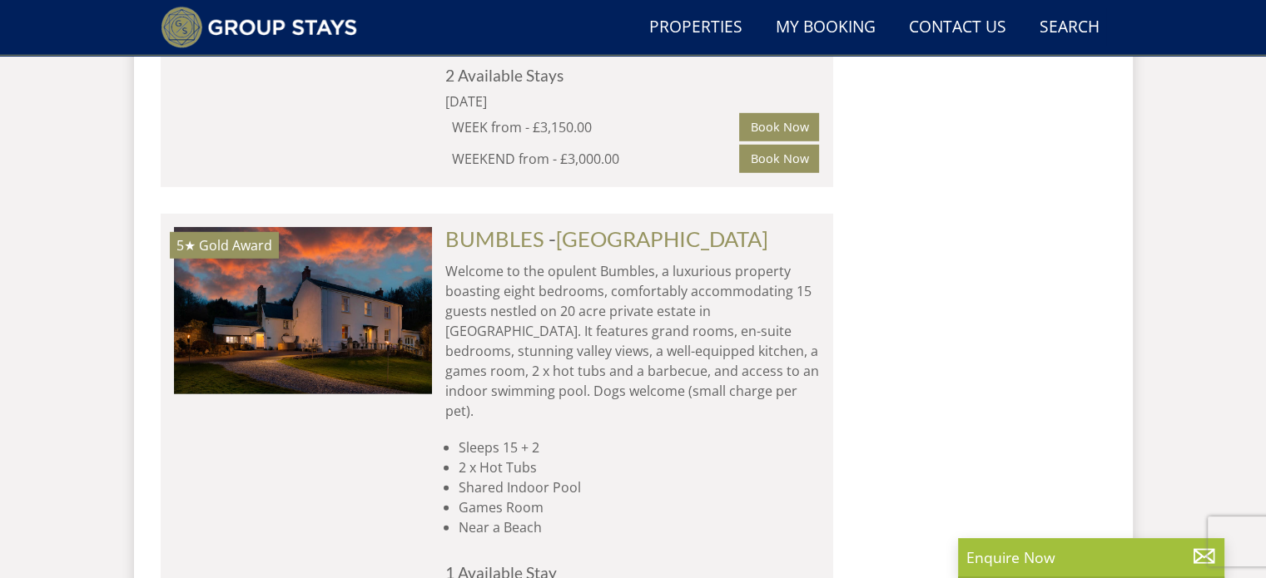
scroll to position [11299, 0]
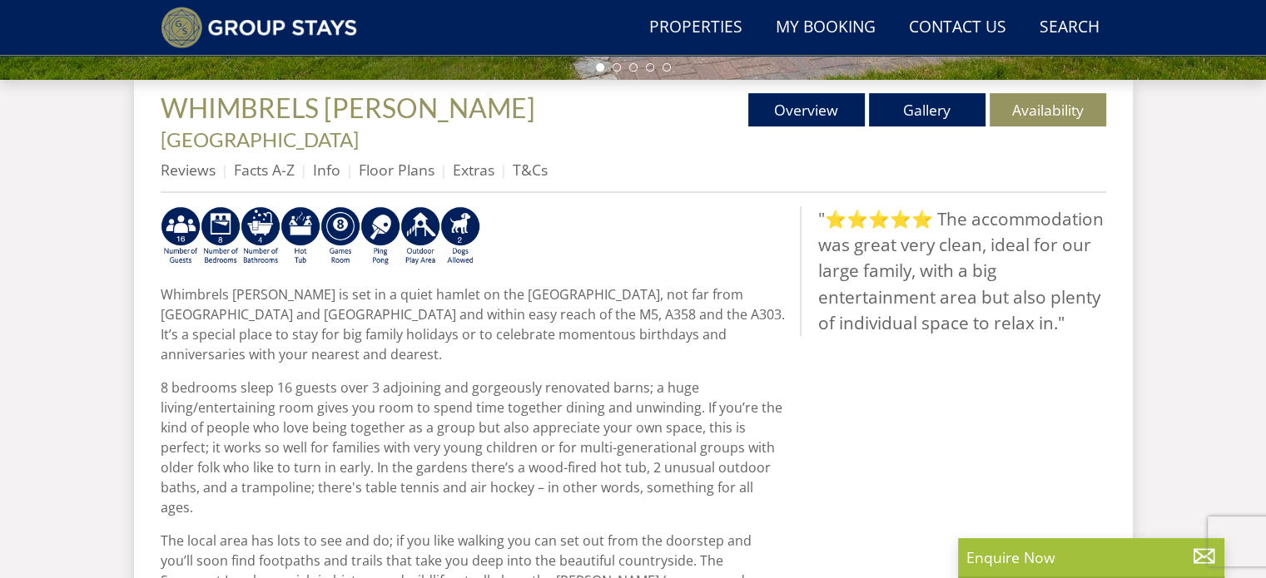
scroll to position [596, 0]
click at [924, 110] on link "Gallery" at bounding box center [927, 108] width 116 height 33
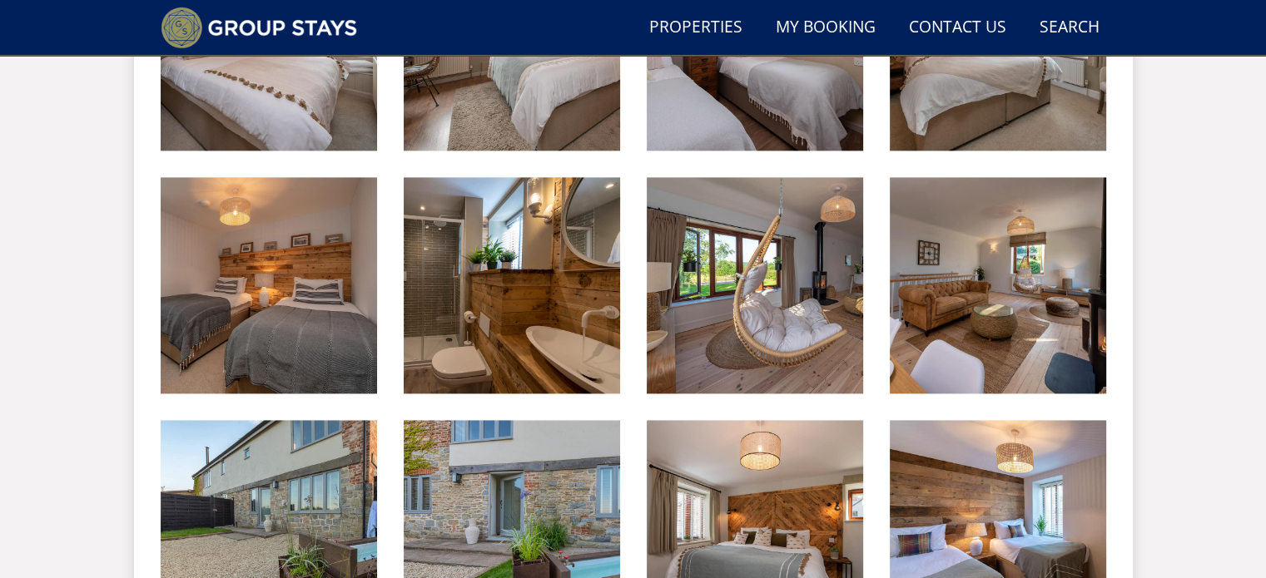
scroll to position [2329, 0]
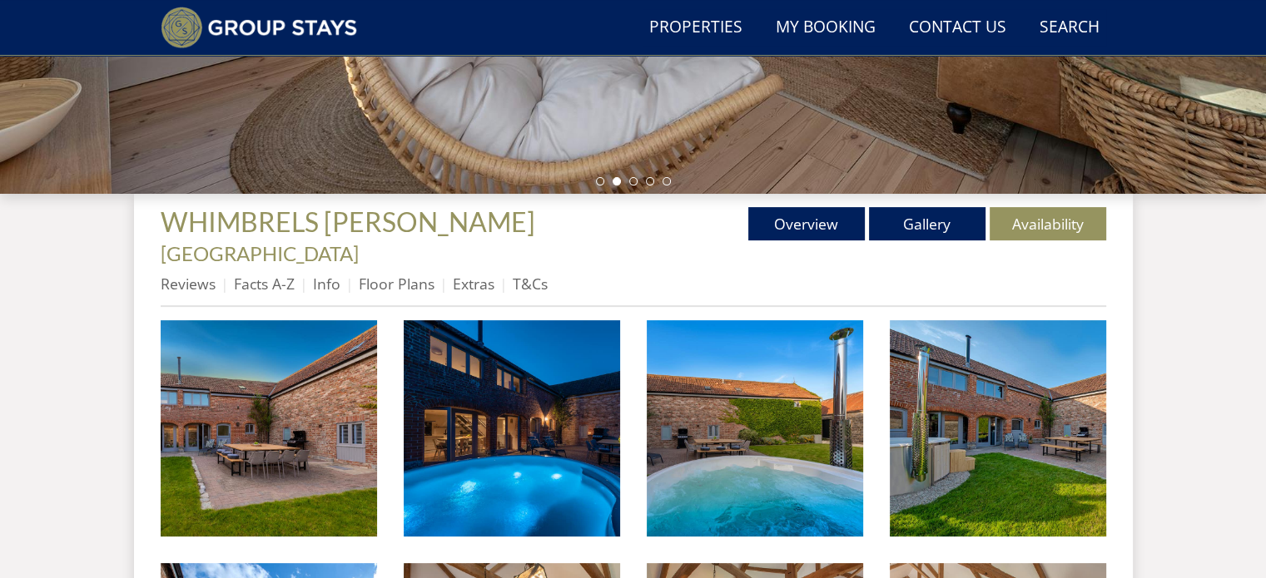
scroll to position [482, 0]
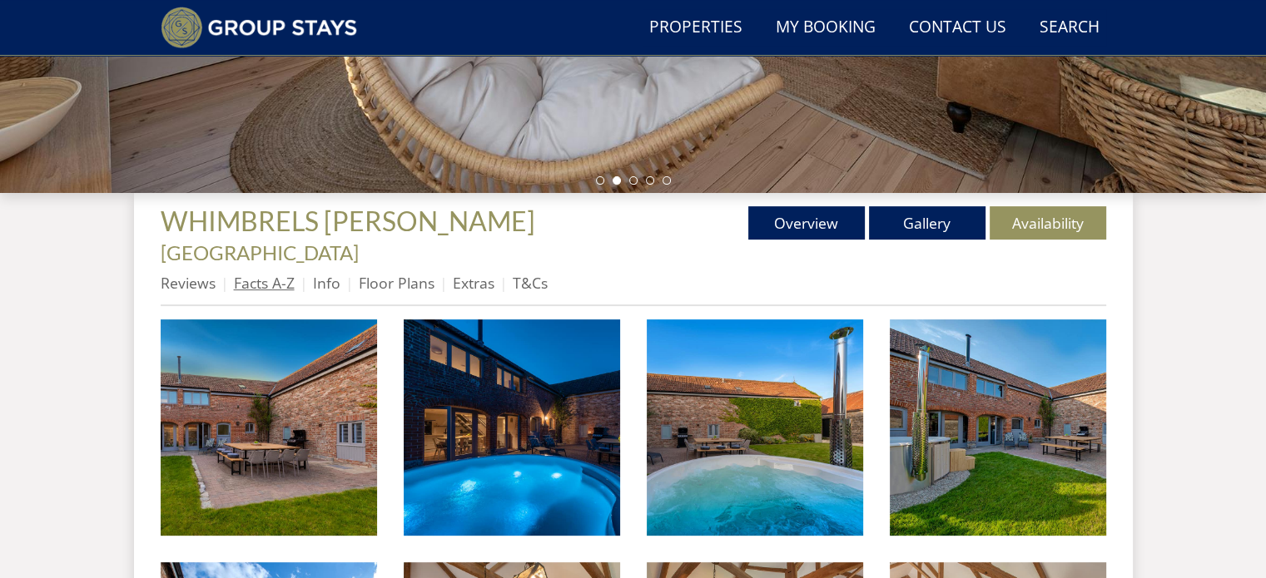
click at [263, 273] on link "Facts A-Z" at bounding box center [264, 283] width 61 height 20
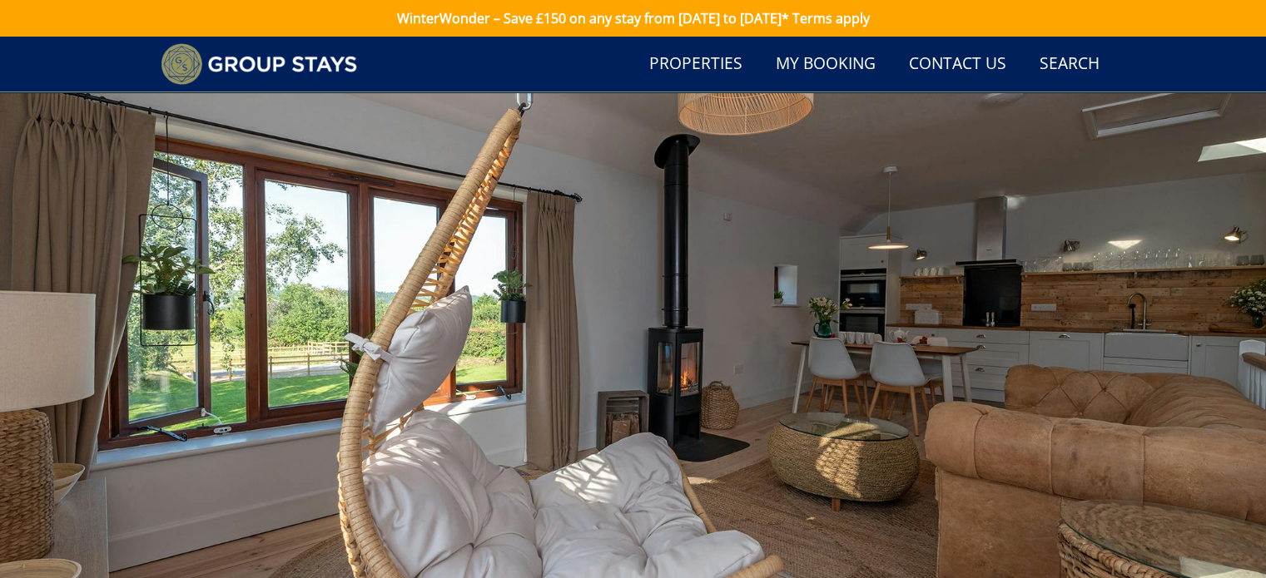
scroll to position [482, 0]
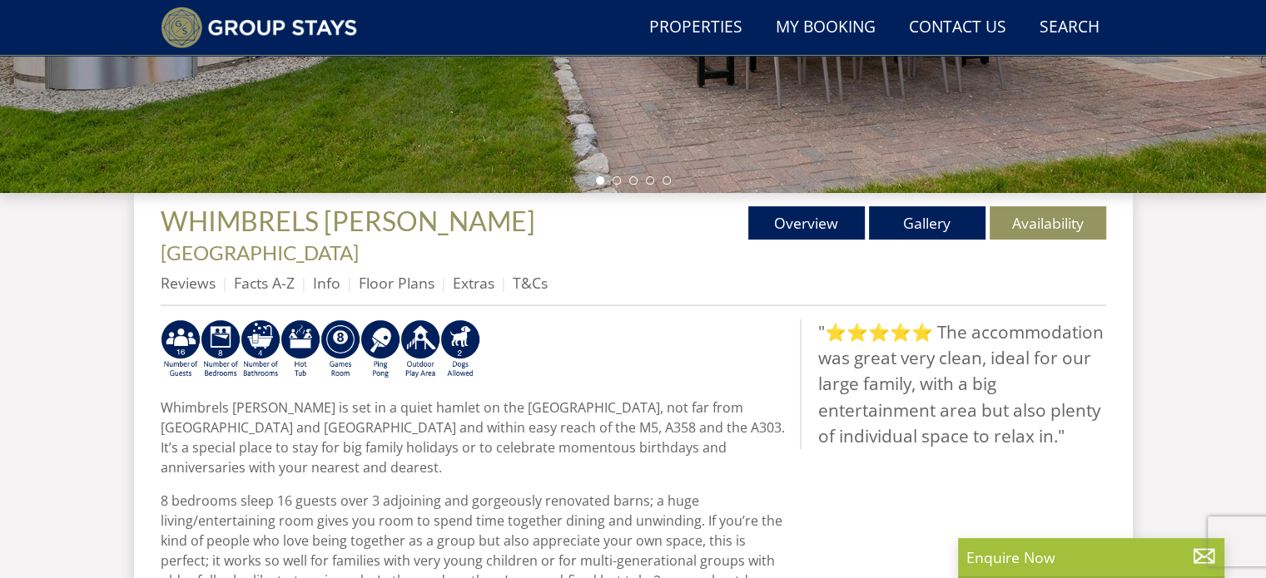
scroll to position [596, 0]
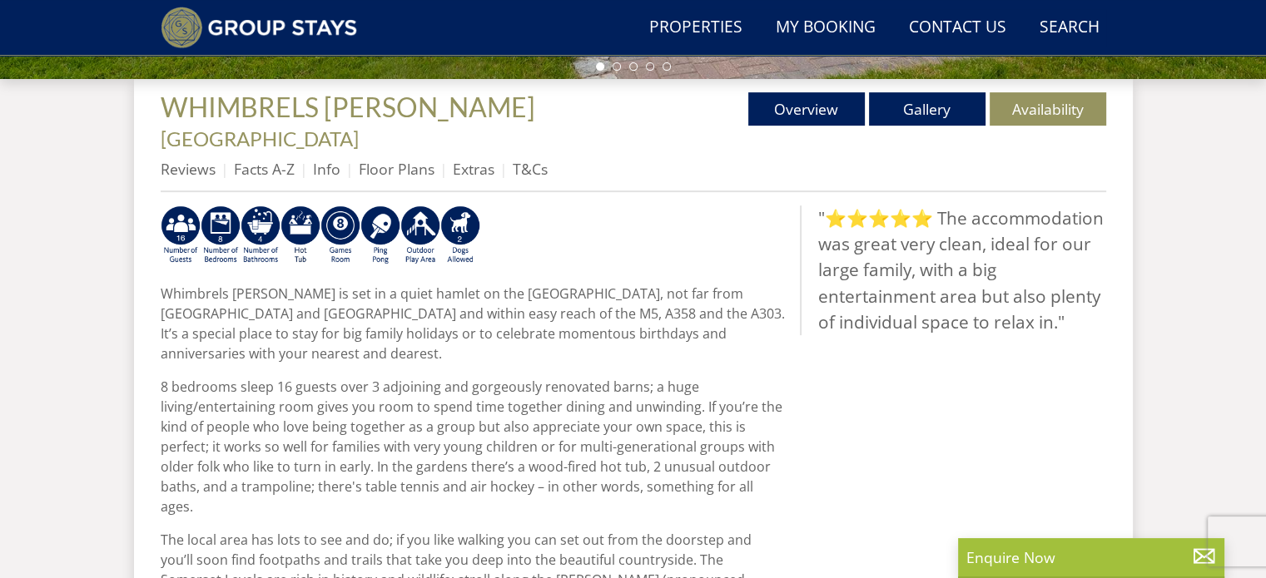
select select "6"
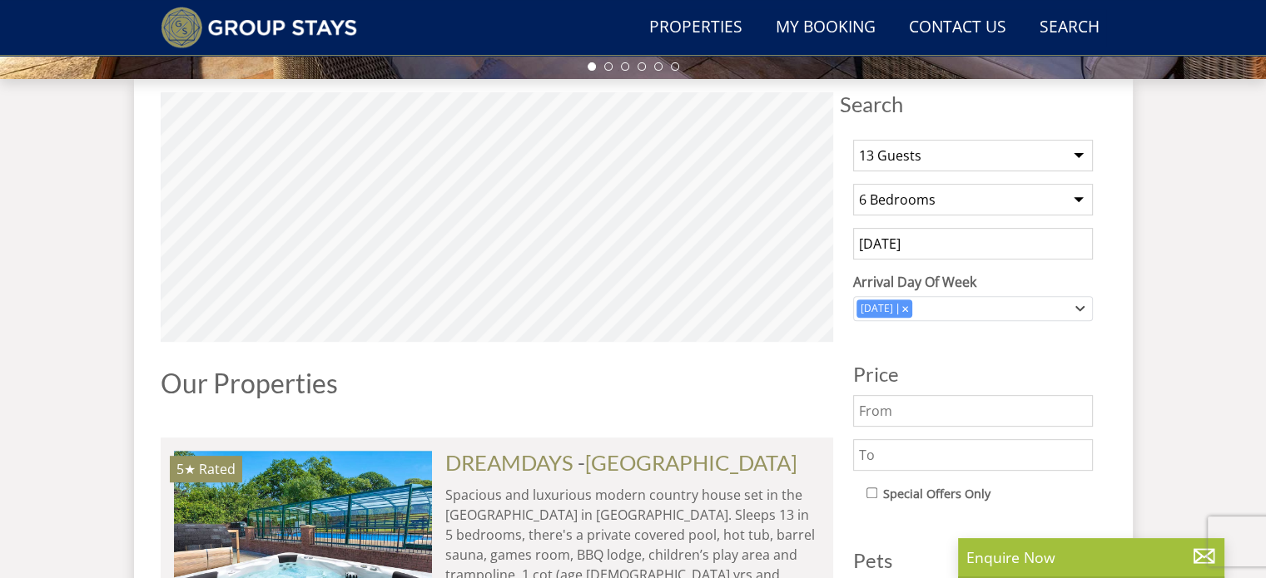
scroll to position [11299, 0]
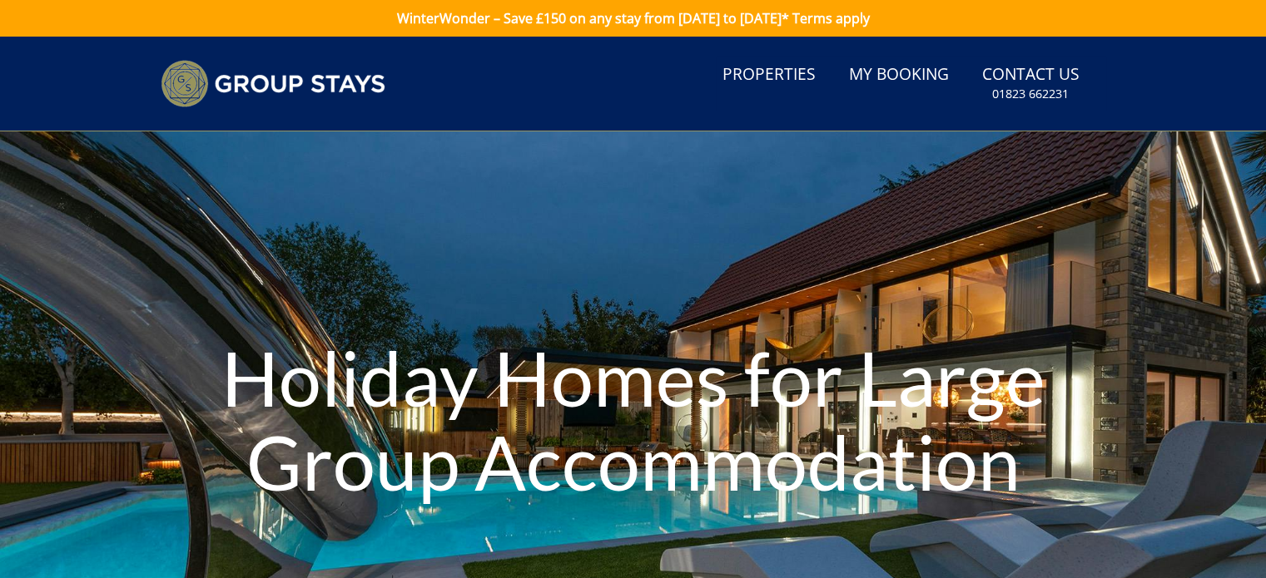
select select "6"
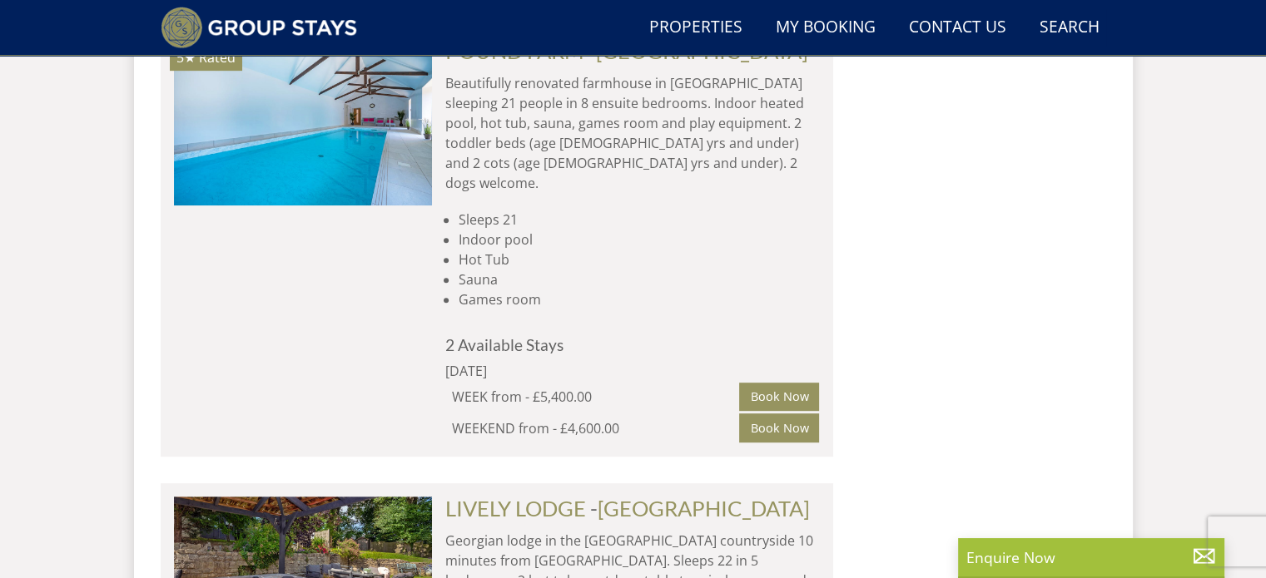
scroll to position [19824, 0]
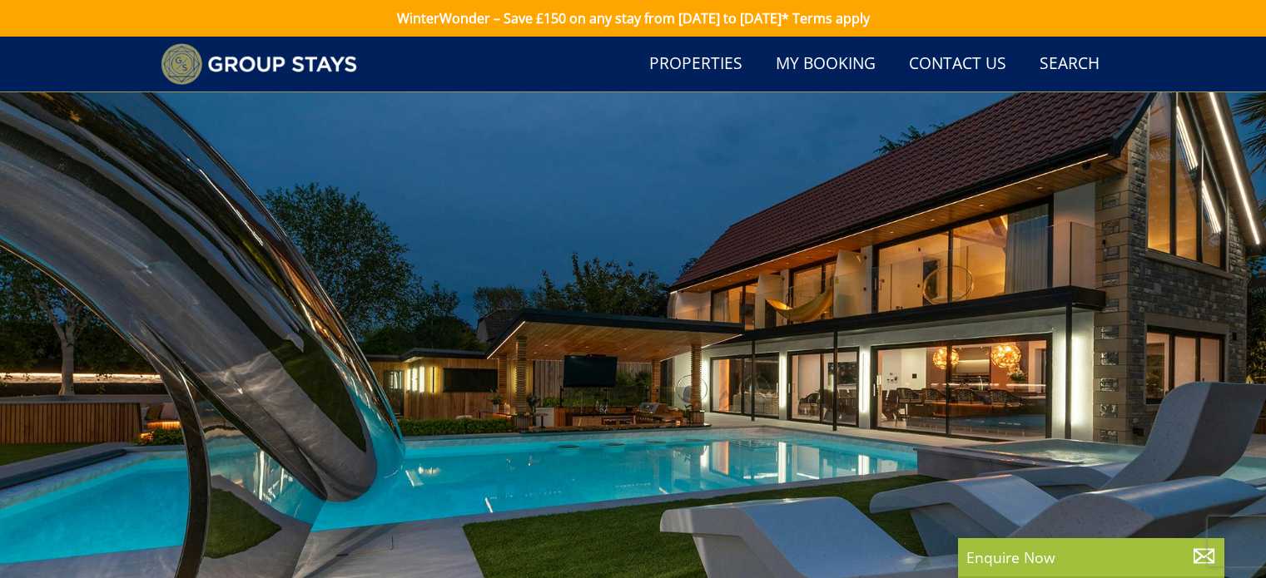
select select "6"
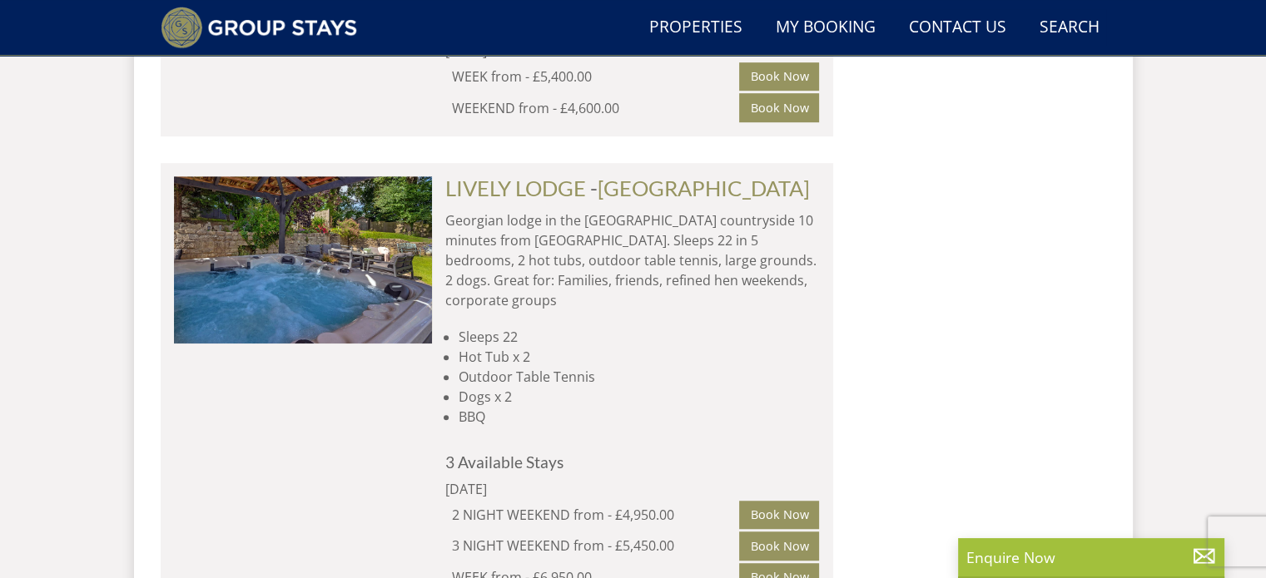
scroll to position [20106, 0]
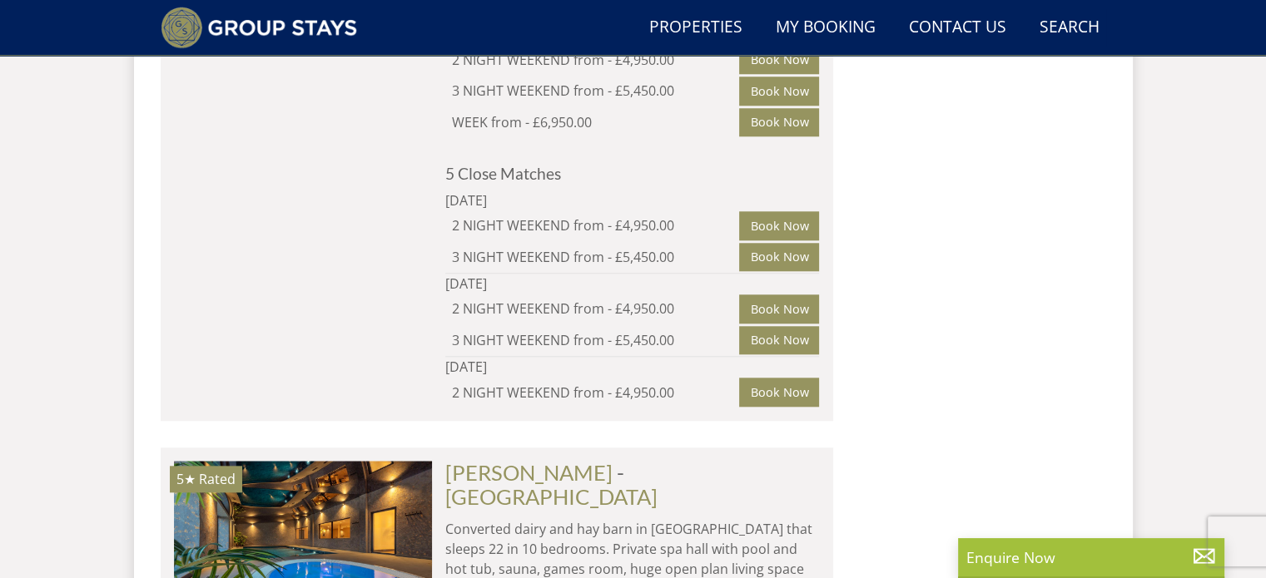
scroll to position [20546, 0]
